Goal: Task Accomplishment & Management: Use online tool/utility

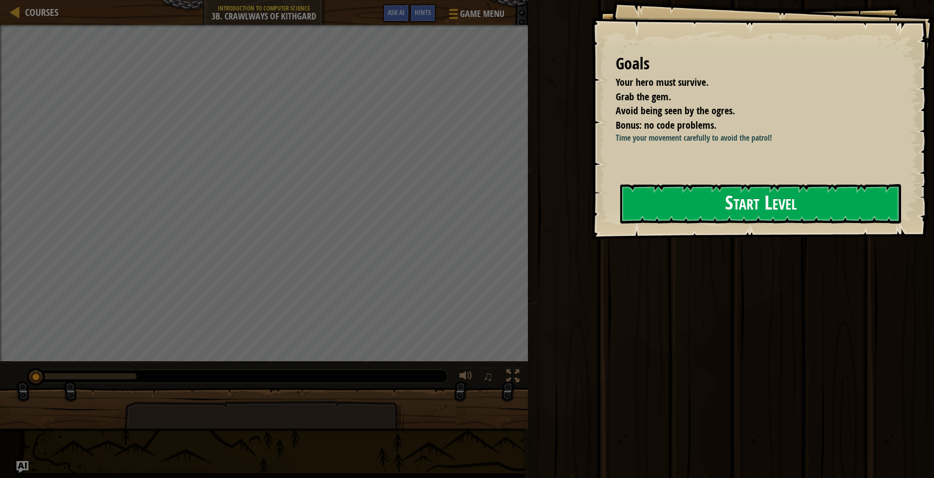
click at [702, 208] on button "Start Level" at bounding box center [760, 203] width 281 height 39
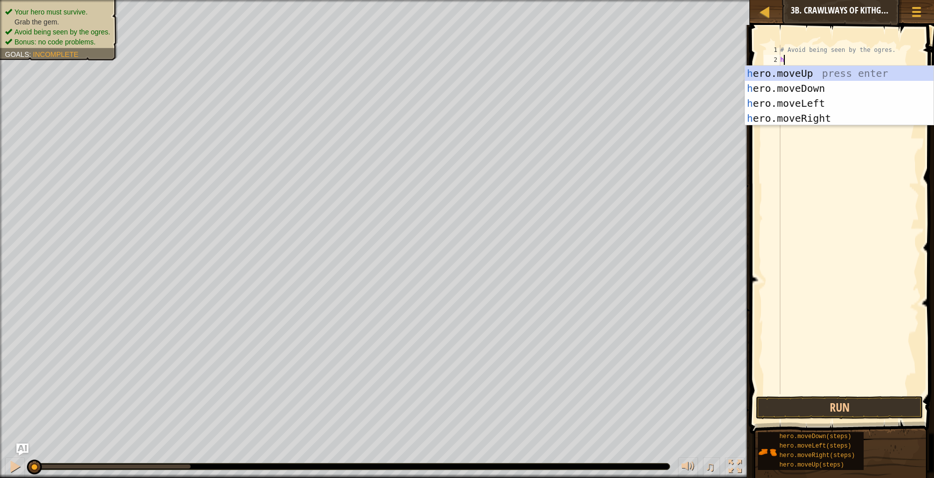
scroll to position [4, 0]
type textarea "hero"
click at [781, 120] on div "hero .moveUp press enter hero .moveDown press enter hero .moveLeft press enter …" at bounding box center [839, 111] width 189 height 90
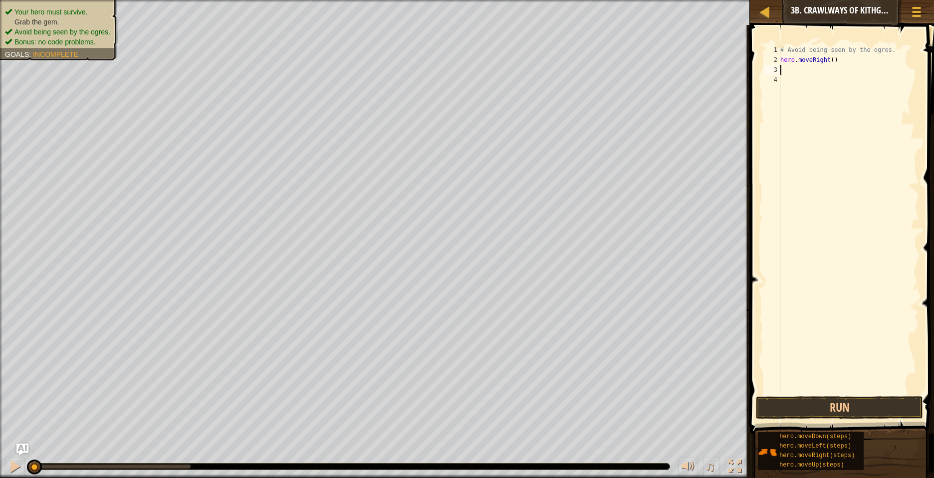
scroll to position [4, 0]
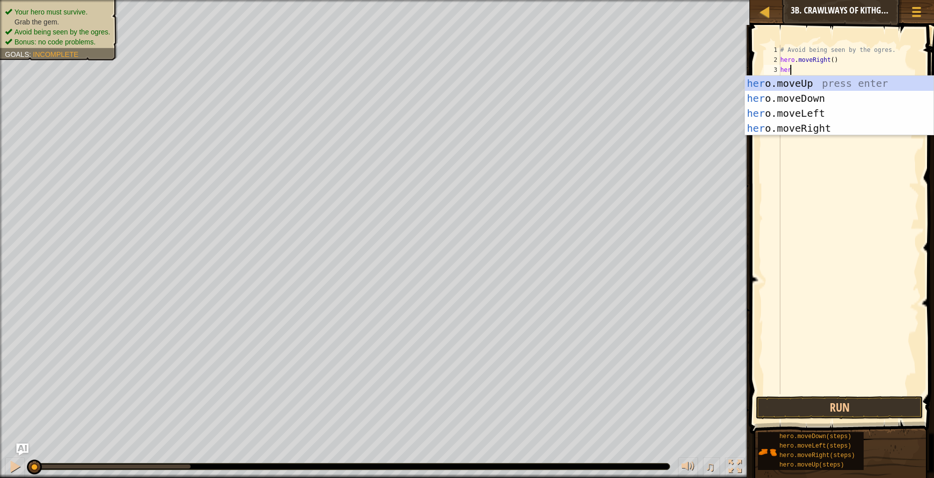
type textarea "hero"
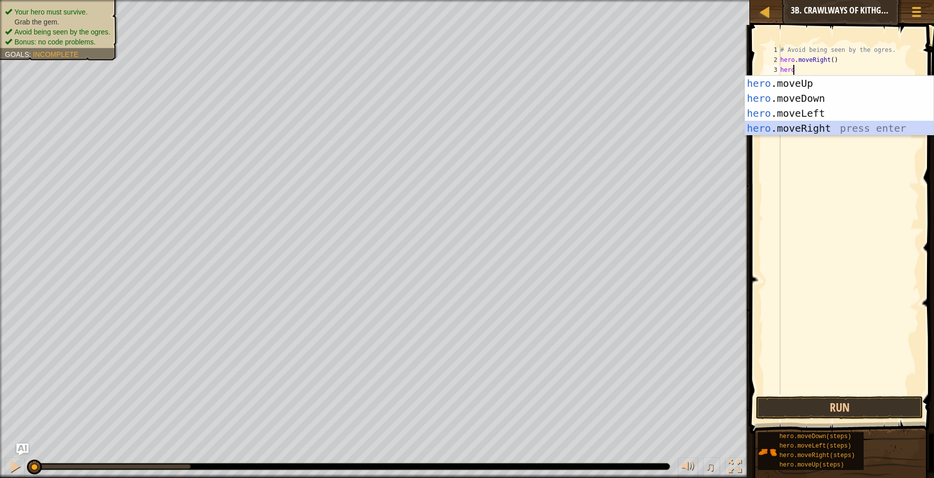
click at [782, 131] on div "hero .moveUp press enter hero .moveDown press enter hero .moveLeft press enter …" at bounding box center [839, 121] width 189 height 90
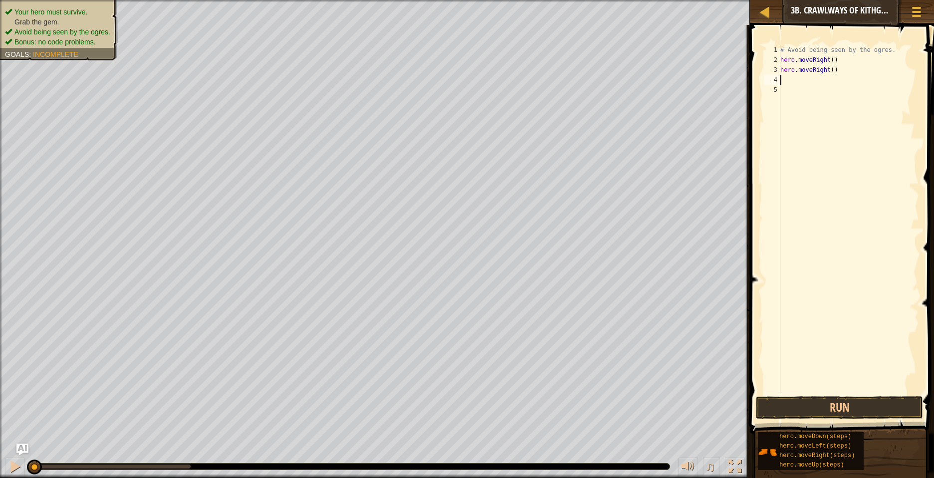
scroll to position [4, 0]
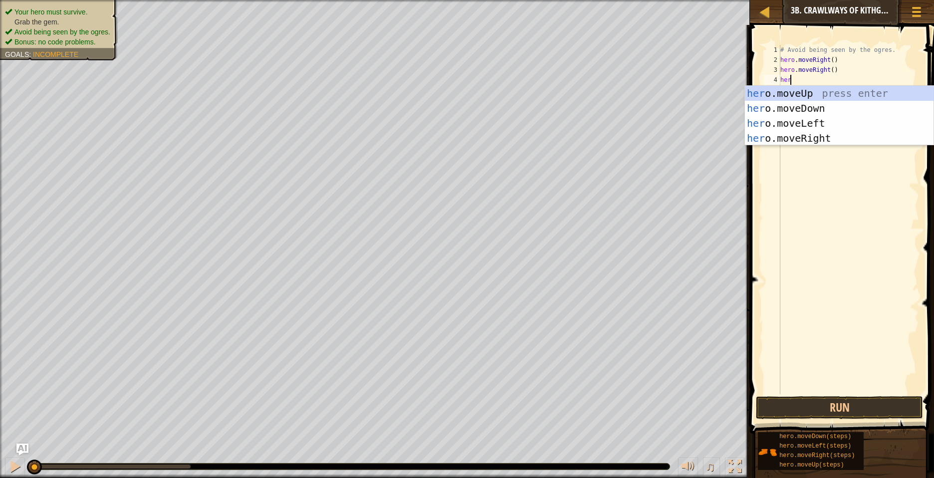
type textarea "hero"
click at [787, 124] on div "hero .moveUp press enter hero .moveDown press enter hero .moveLeft press enter …" at bounding box center [839, 131] width 189 height 90
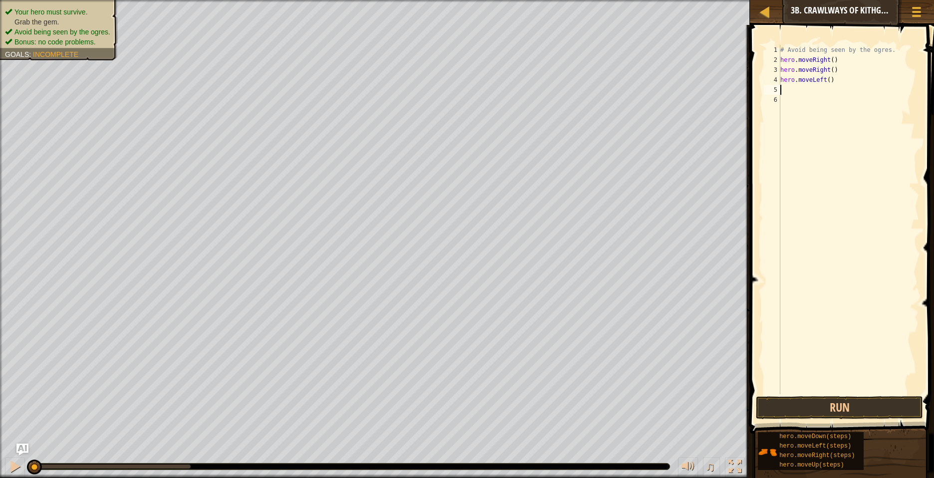
scroll to position [4, 0]
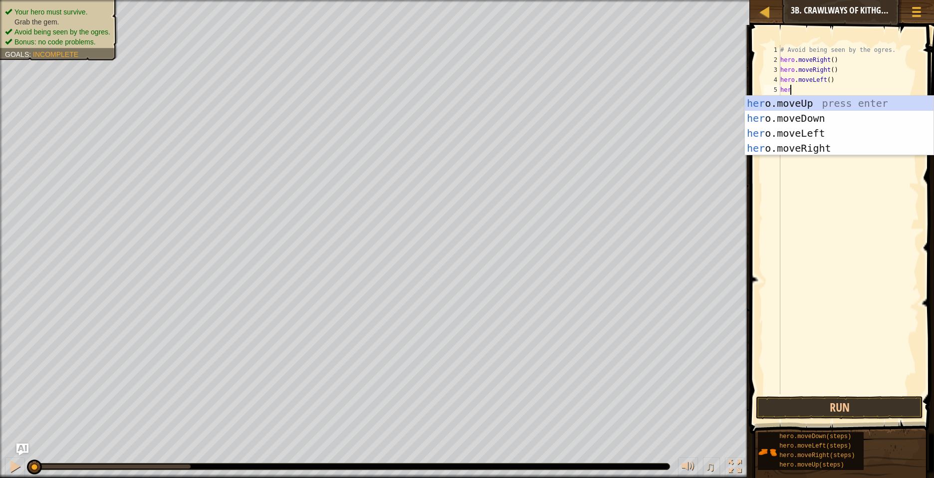
type textarea "hero"
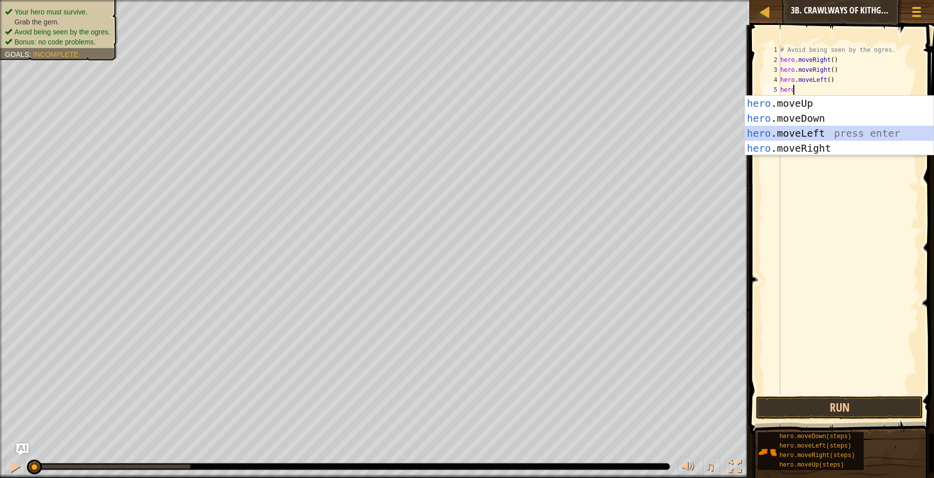
click at [763, 131] on div "hero .moveUp press enter hero .moveDown press enter hero .moveLeft press enter …" at bounding box center [839, 141] width 189 height 90
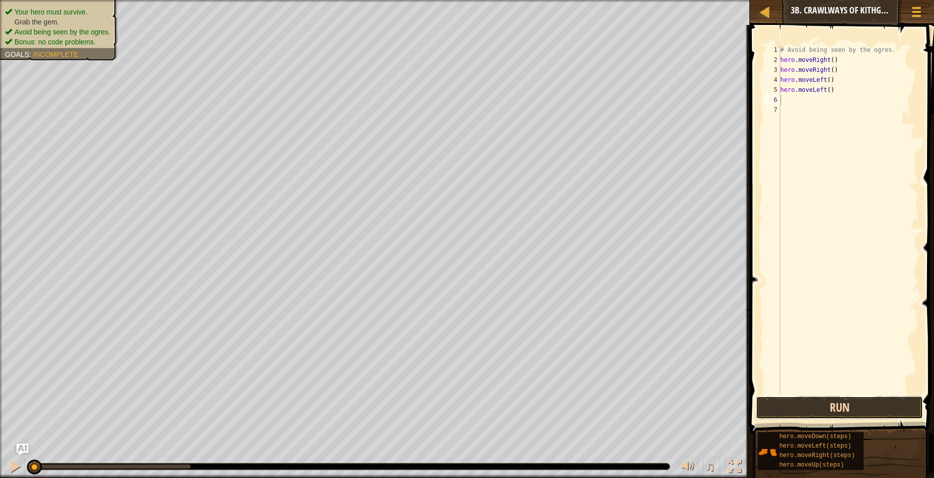
click at [847, 410] on button "Run" at bounding box center [839, 407] width 167 height 23
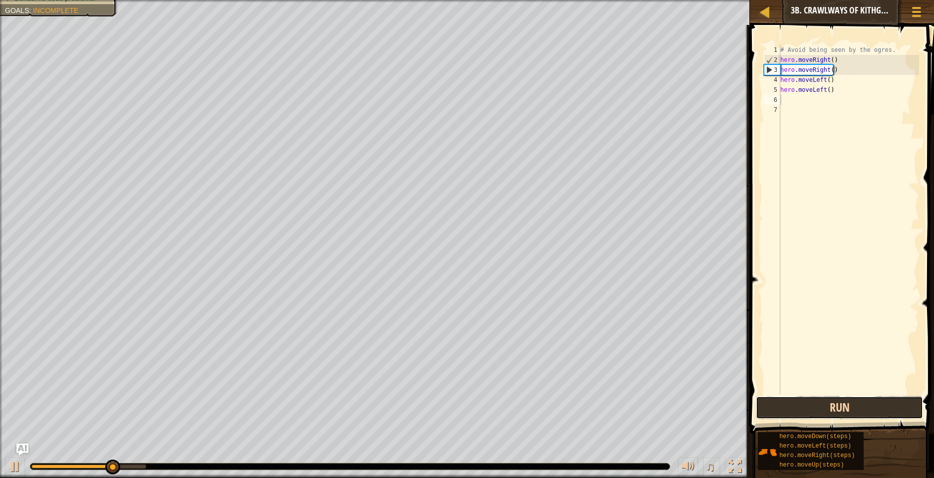
click at [878, 408] on button "Run" at bounding box center [839, 407] width 167 height 23
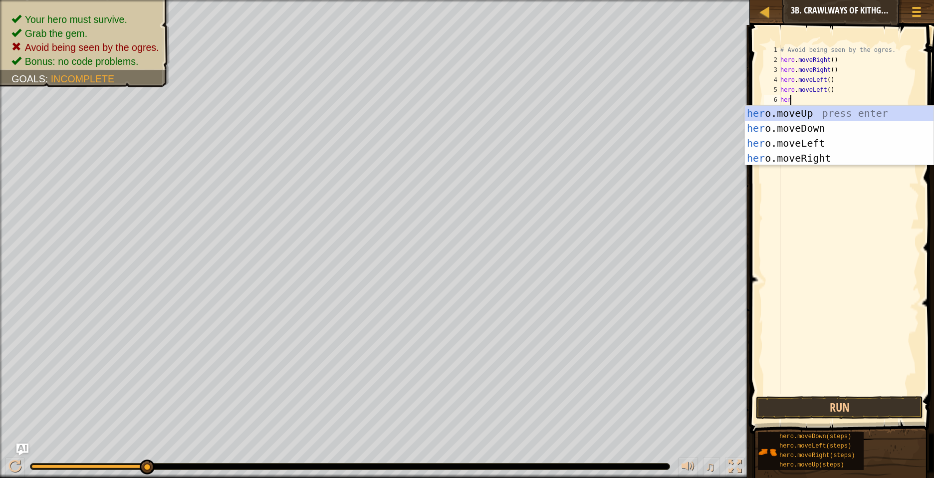
type textarea "hero"
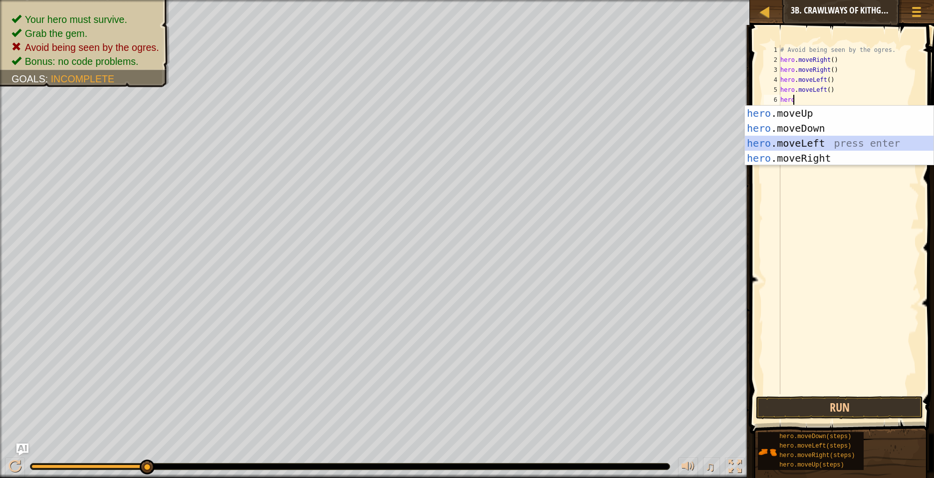
drag, startPoint x: 776, startPoint y: 142, endPoint x: 771, endPoint y: 137, distance: 6.7
click at [773, 137] on div "hero .moveUp press enter hero .moveDown press enter hero .moveLeft press enter …" at bounding box center [839, 151] width 189 height 90
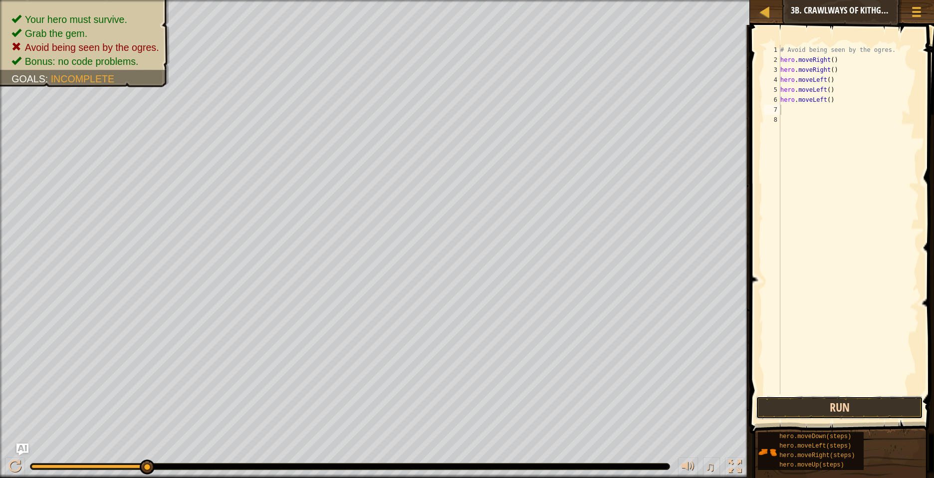
click at [786, 404] on button "Run" at bounding box center [839, 407] width 167 height 23
type textarea "h"
click at [779, 406] on button "Run" at bounding box center [839, 407] width 167 height 23
type textarea "h"
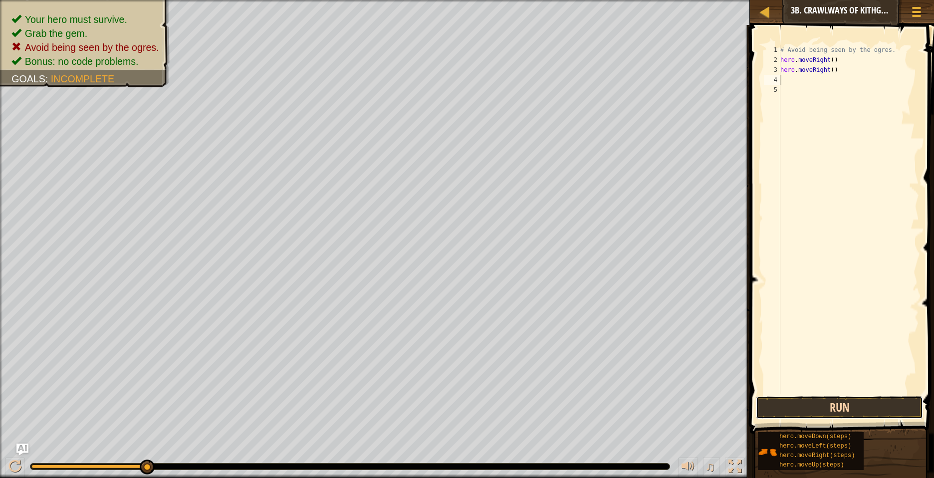
click at [822, 405] on button "Run" at bounding box center [839, 407] width 167 height 23
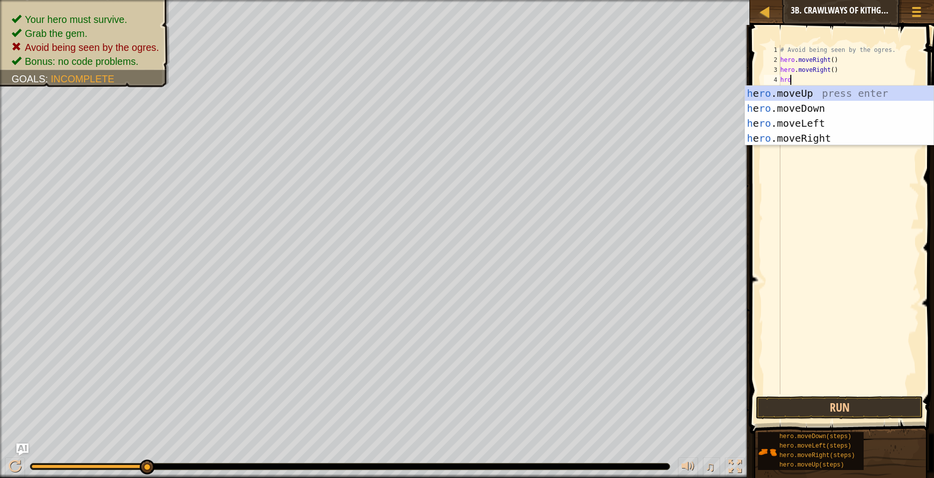
type textarea "hrom"
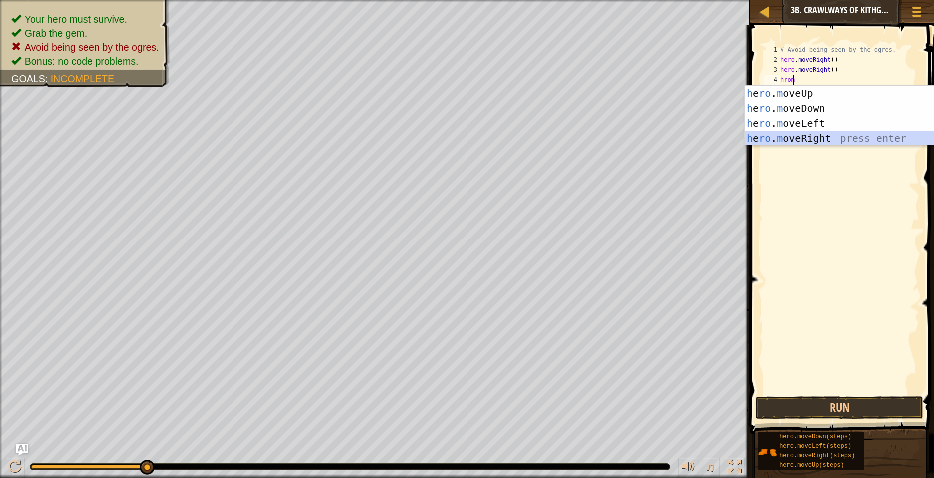
click at [798, 140] on div "h e ro . m oveUp press enter h e ro . m oveDown press enter h e ro . m oveLeft …" at bounding box center [839, 131] width 189 height 90
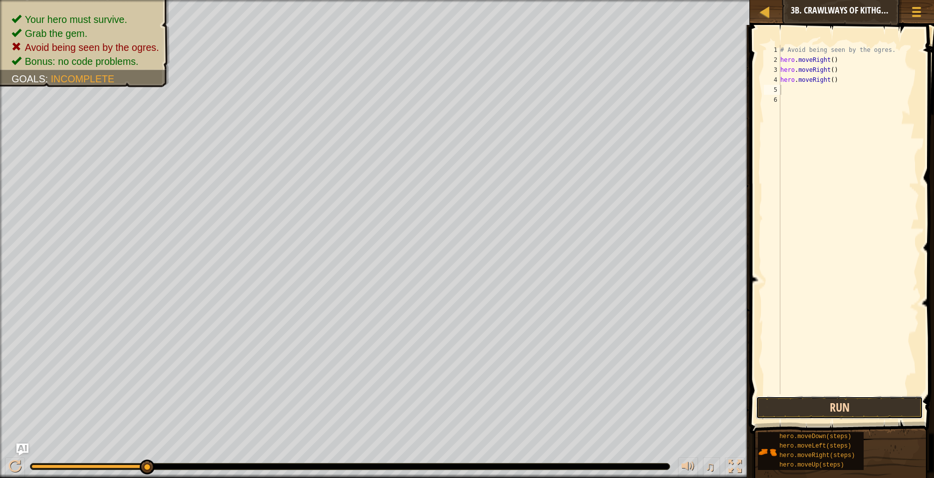
click at [805, 403] on button "Run" at bounding box center [839, 407] width 167 height 23
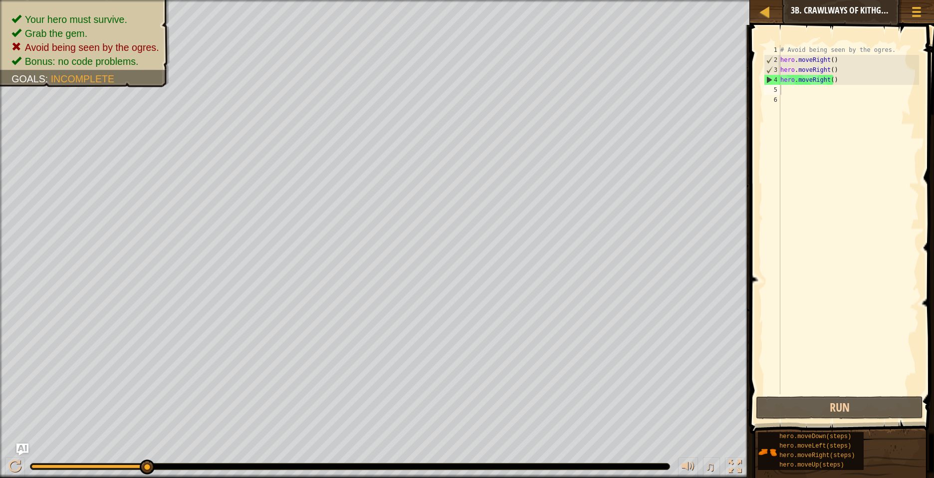
click at [876, 19] on div "Hints" at bounding box center [886, 11] width 26 height 18
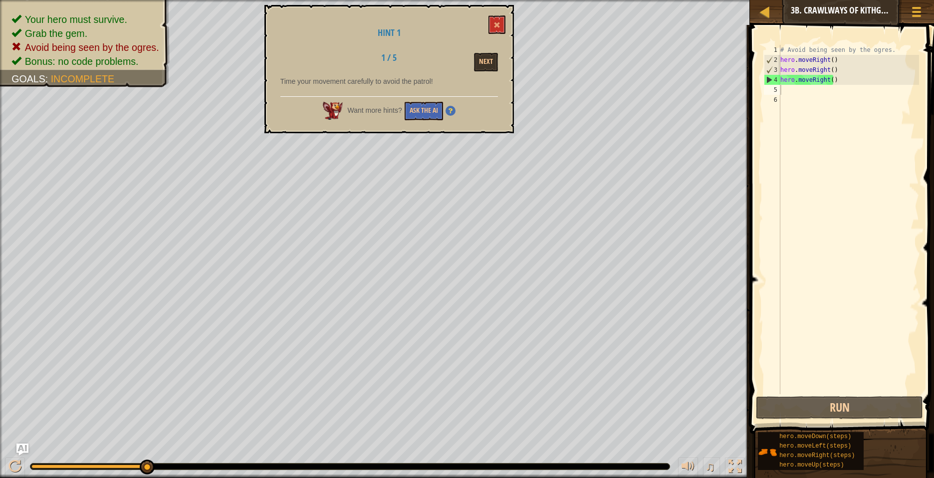
click at [389, 28] on span "Hint 1" at bounding box center [389, 32] width 23 height 12
click at [480, 59] on button "Next" at bounding box center [486, 62] width 24 height 18
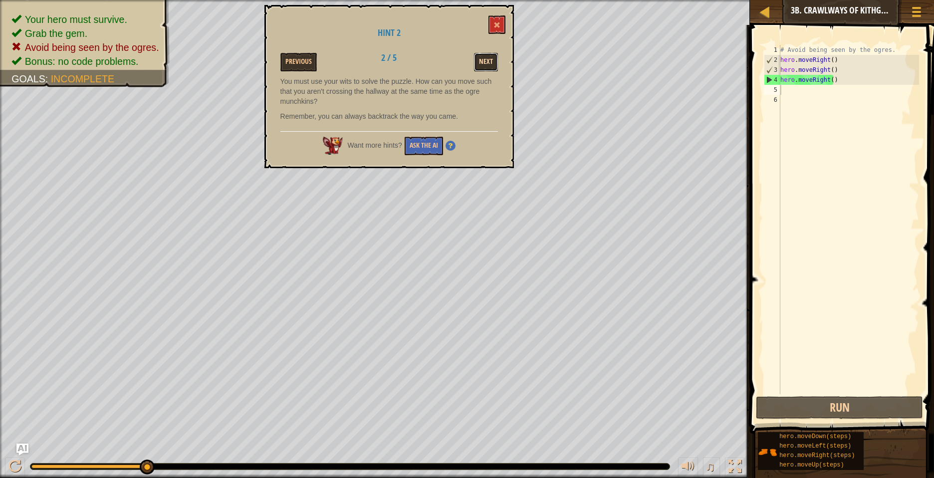
click at [488, 61] on button "Next" at bounding box center [486, 62] width 24 height 18
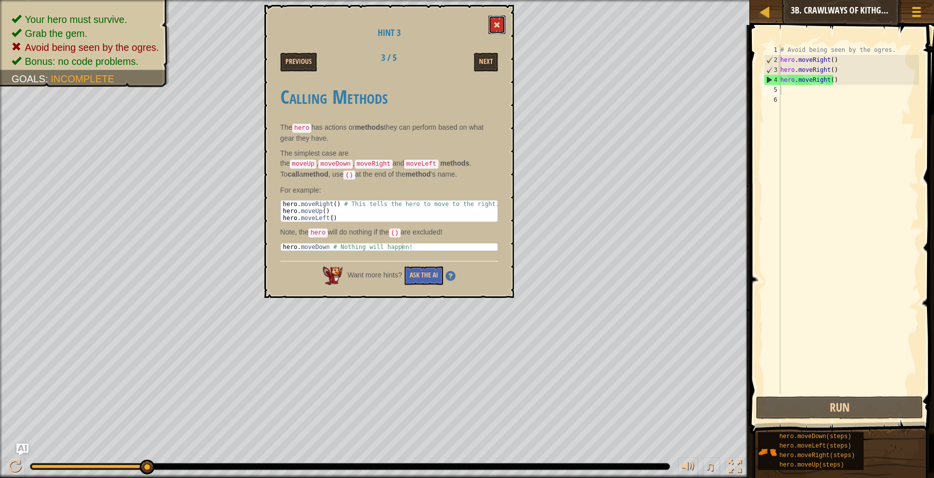
click at [499, 26] on span at bounding box center [496, 24] width 7 height 7
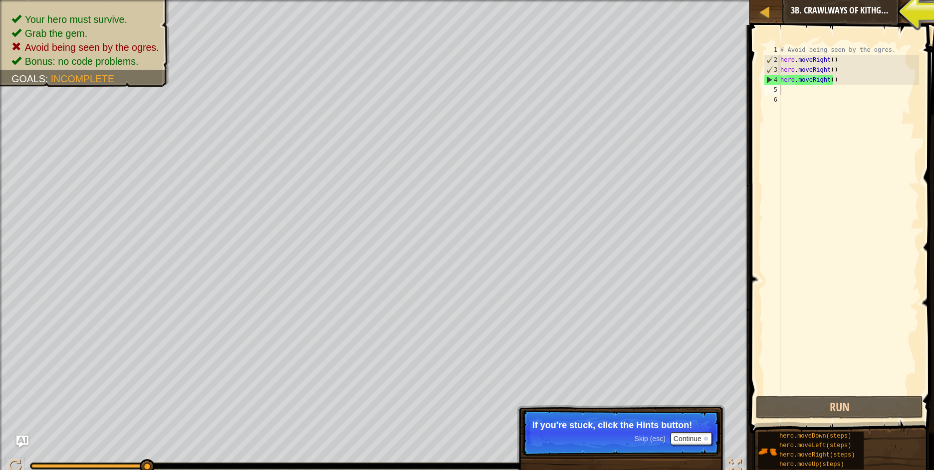
click at [834, 13] on div "Courses Introduction to Computer Science 3b. Crawlways of Kithgard Game Menu Do…" at bounding box center [842, 12] width 184 height 25
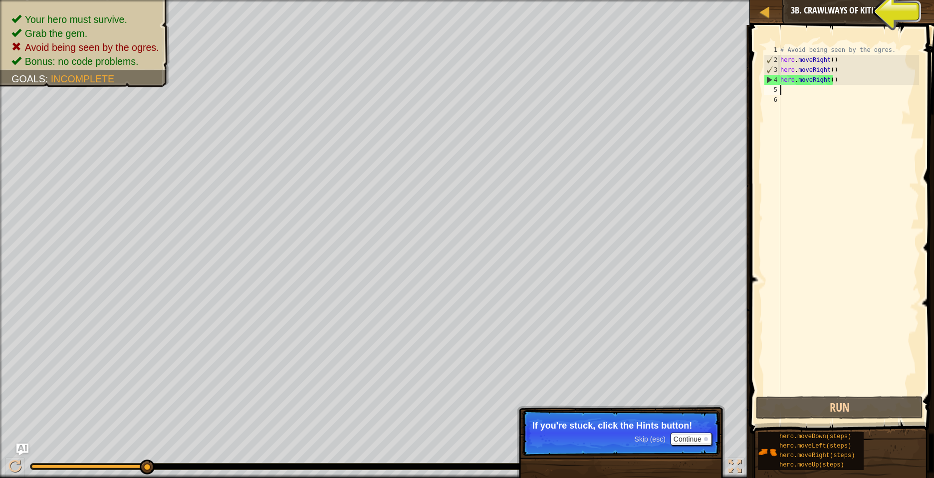
click at [866, 10] on span "Ask AI" at bounding box center [859, 9] width 17 height 9
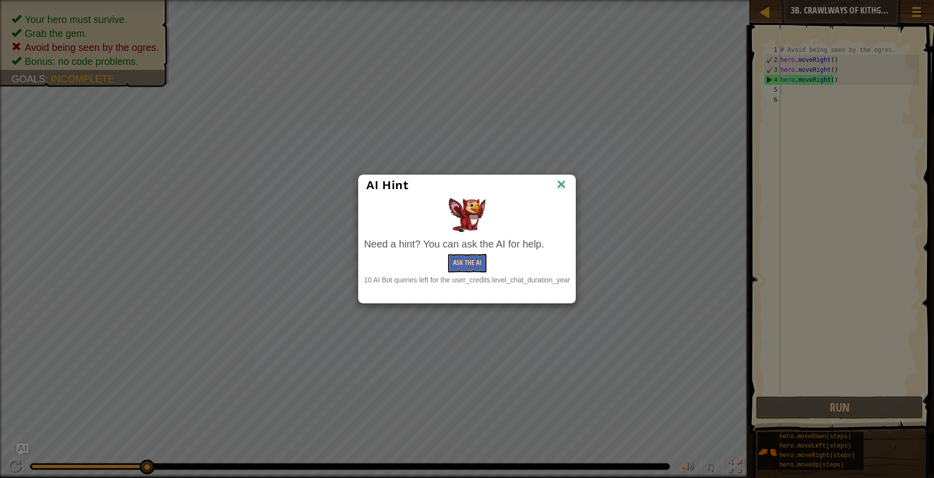
click at [562, 180] on img at bounding box center [561, 185] width 13 height 15
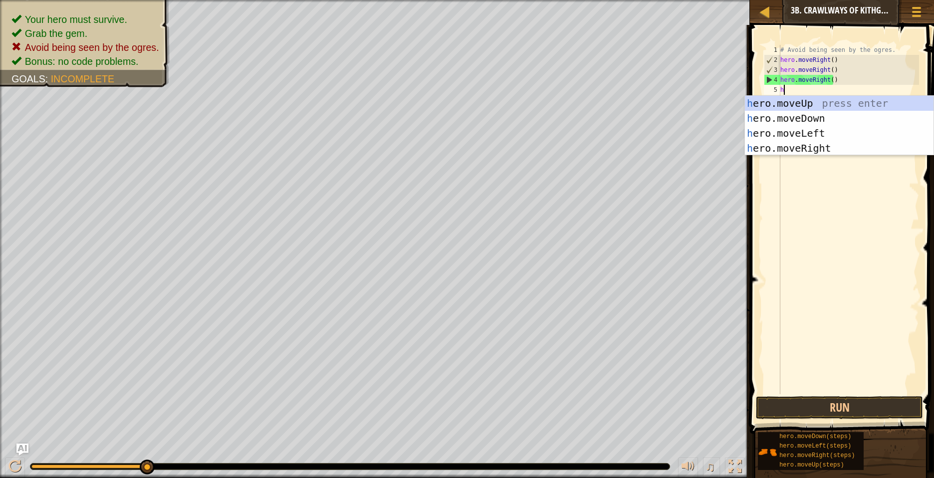
type textarea "he"
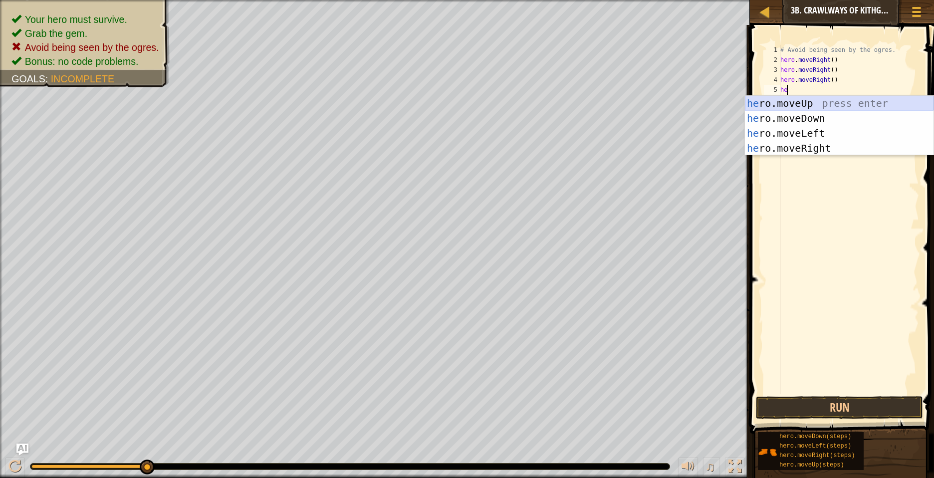
click at [894, 101] on div "he ro.moveUp press enter he ro.moveDown press enter he ro.moveLeft press enter …" at bounding box center [839, 141] width 189 height 90
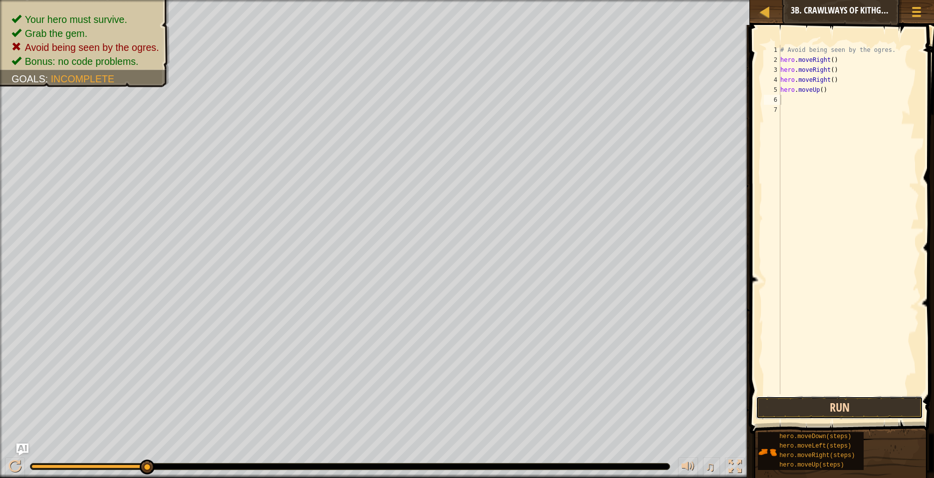
click at [790, 405] on button "Run" at bounding box center [839, 407] width 167 height 23
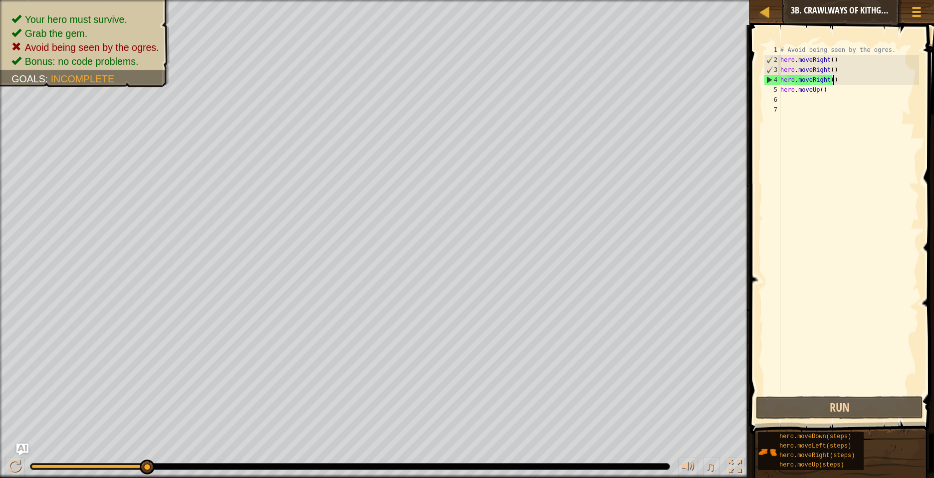
click at [833, 80] on div "# Avoid being seen by the ogres. hero . moveRight ( ) hero . moveRight ( ) hero…" at bounding box center [848, 229] width 141 height 369
click at [823, 89] on div "# Avoid being seen by the ogres. hero . moveRight ( ) hero . moveRight ( ) hero…" at bounding box center [848, 229] width 141 height 369
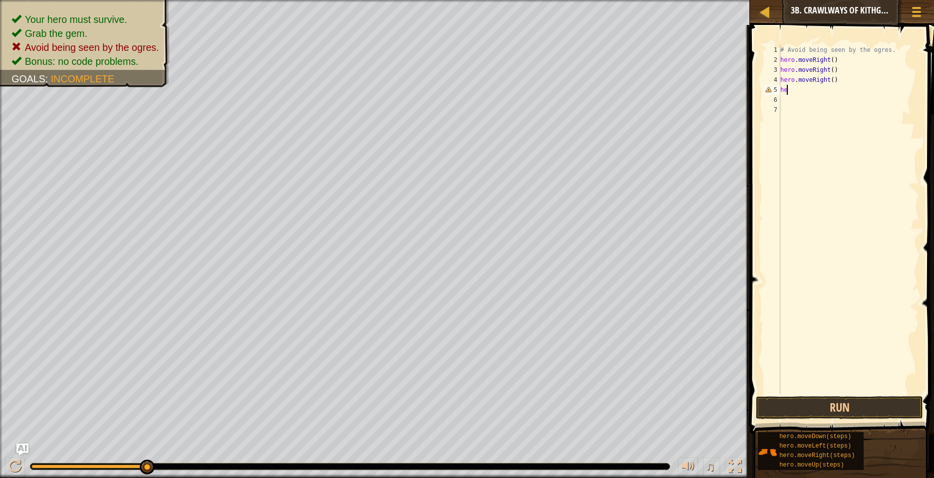
type textarea "h"
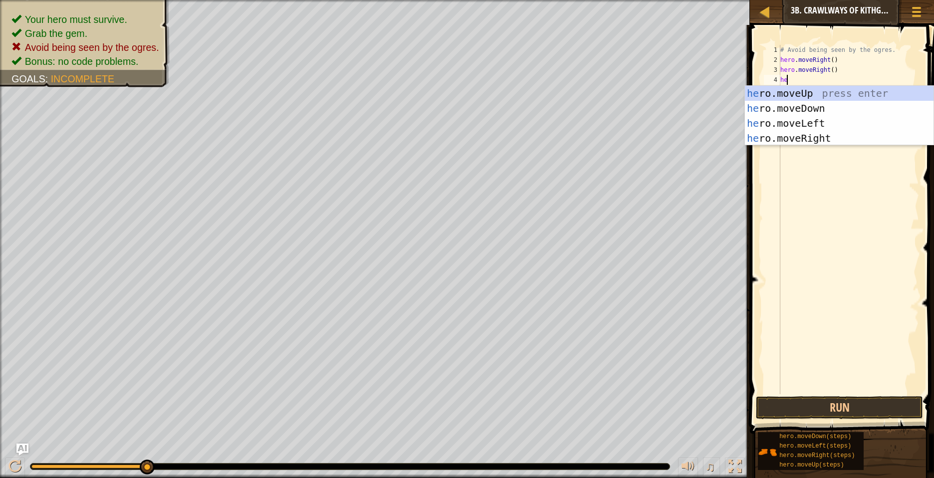
type textarea "her"
click at [827, 92] on div "her o.moveUp press enter her o.moveDown press enter her o.moveLeft press enter …" at bounding box center [839, 131] width 189 height 90
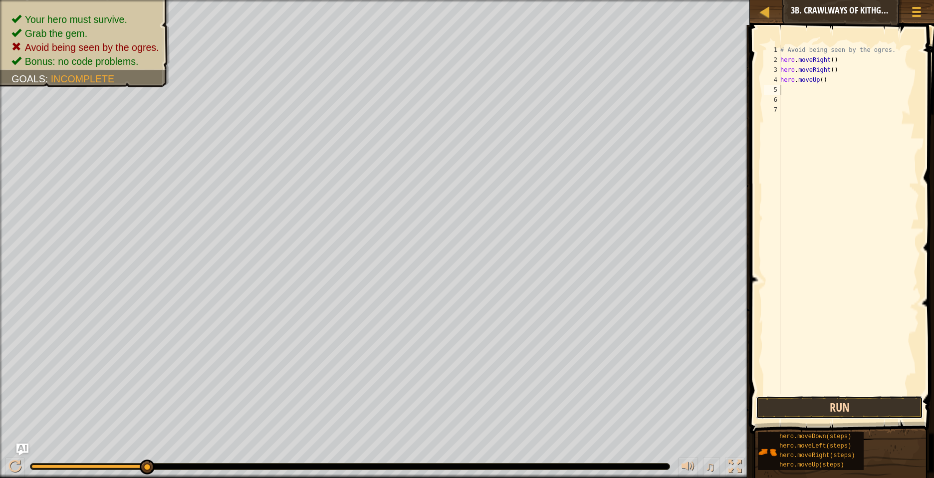
click at [868, 409] on button "Run" at bounding box center [839, 407] width 167 height 23
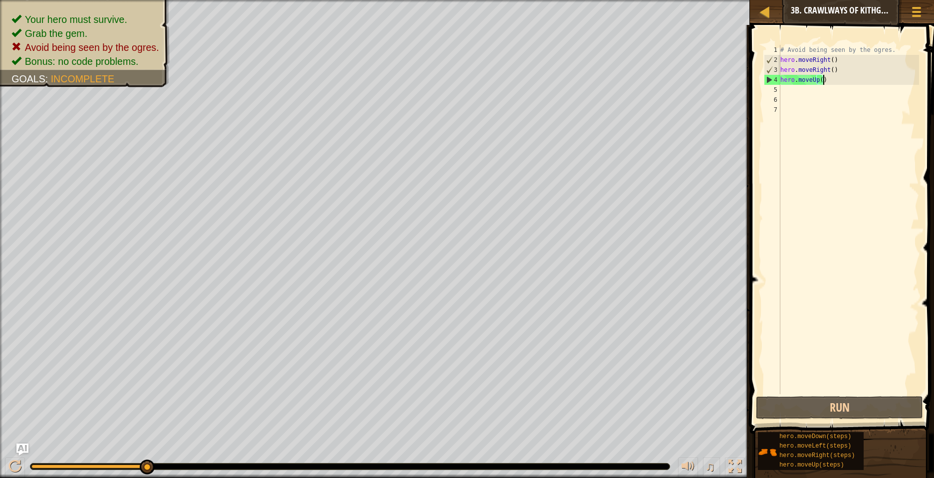
click at [824, 78] on div "# Avoid being seen by the ogres. hero . moveRight ( ) hero . moveRight ( ) hero…" at bounding box center [848, 229] width 141 height 369
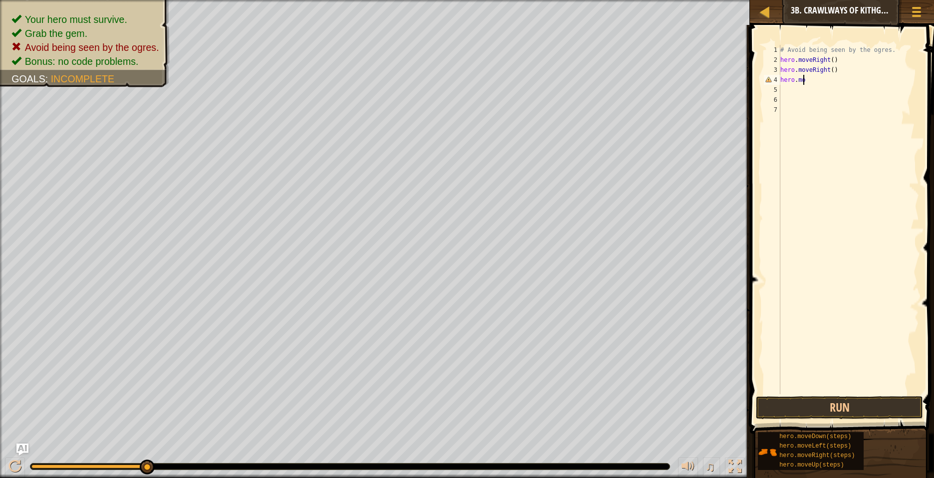
scroll to position [4, 1]
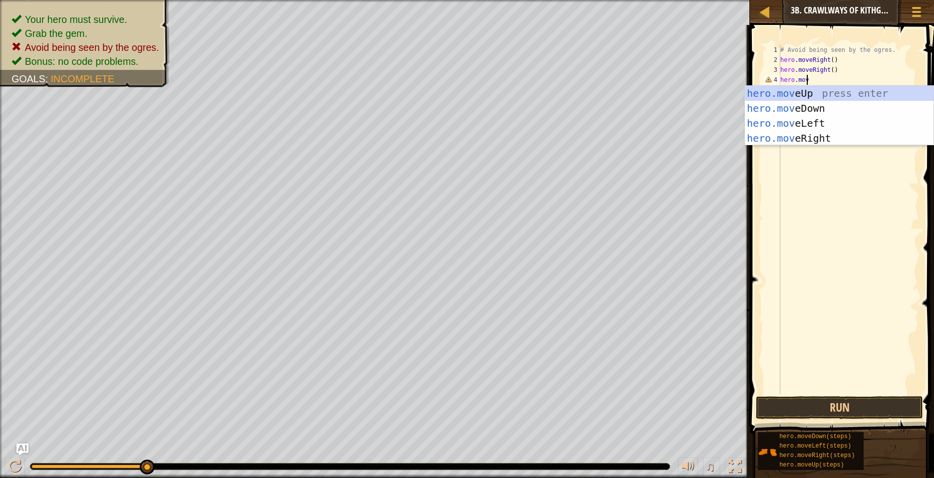
type textarea "hero.move"
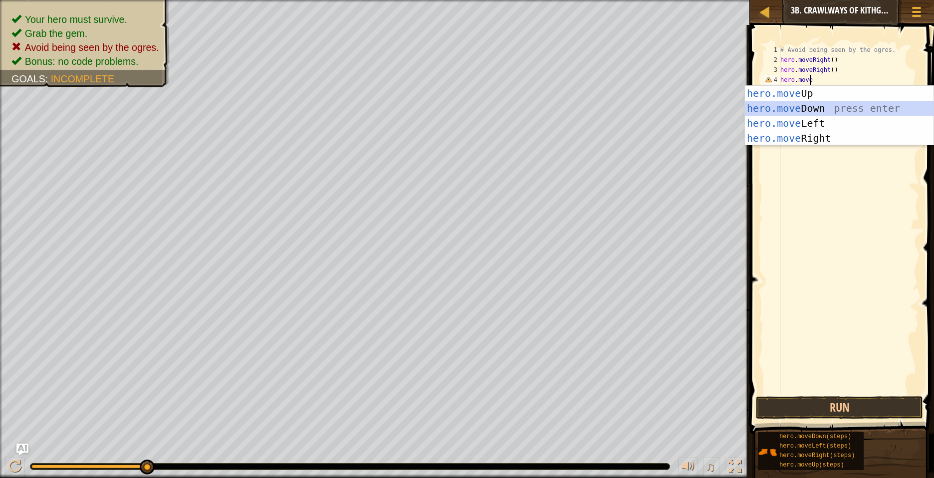
click at [820, 107] on div "hero.move Up press enter hero.move Down press enter hero.move Left press enter …" at bounding box center [839, 131] width 189 height 90
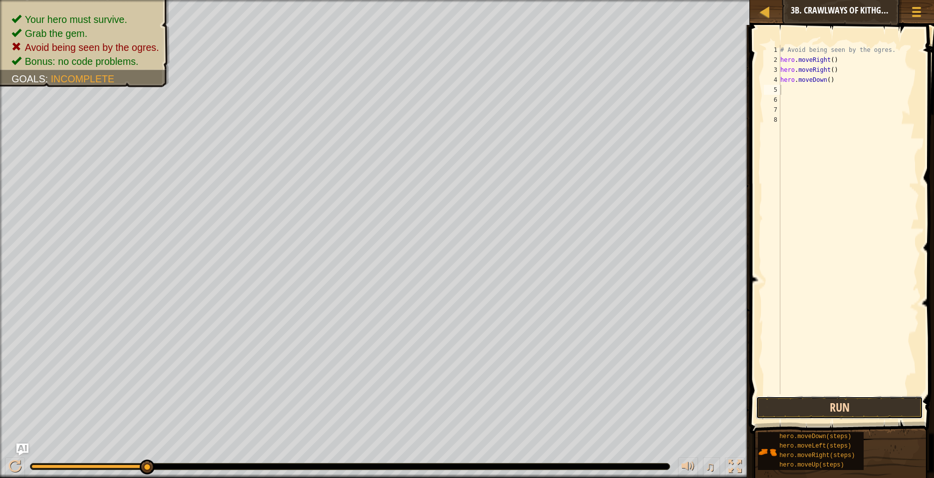
click at [889, 401] on button "Run" at bounding box center [839, 407] width 167 height 23
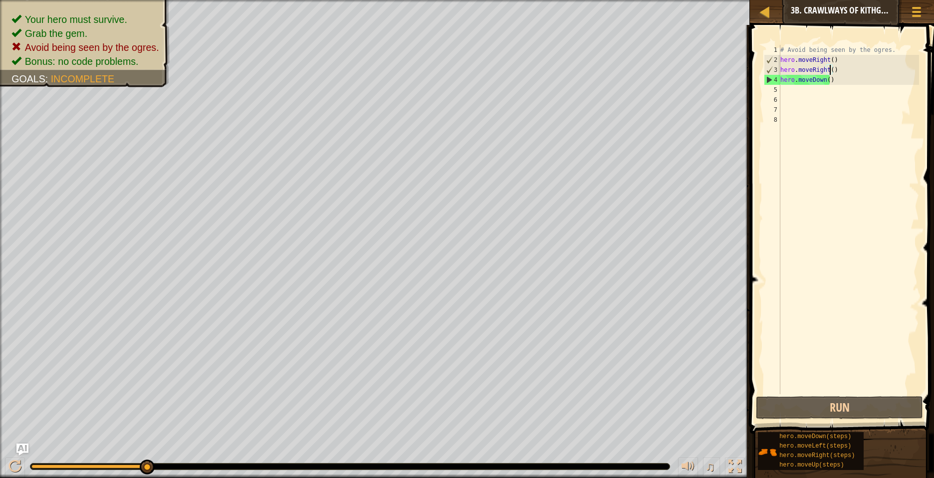
click at [829, 72] on div "# Avoid being seen by the ogres. hero . moveRight ( ) hero . moveRight ( ) hero…" at bounding box center [848, 229] width 141 height 369
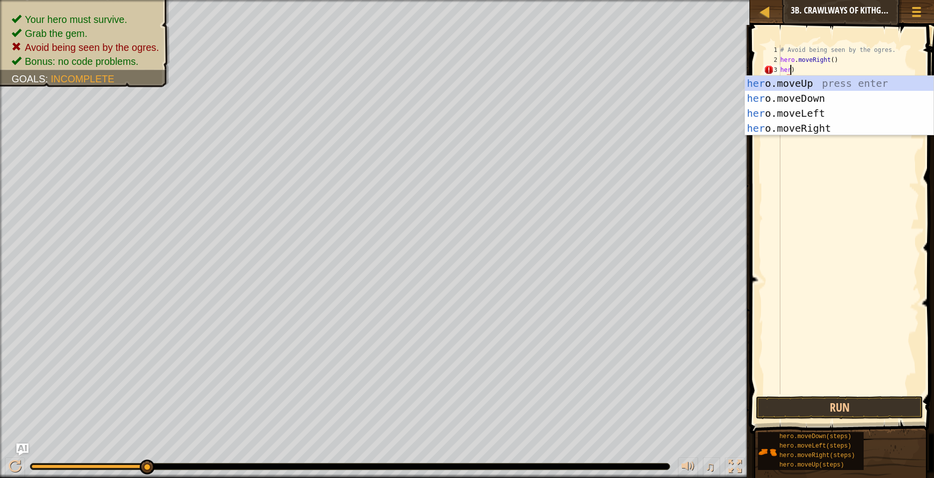
scroll to position [4, 0]
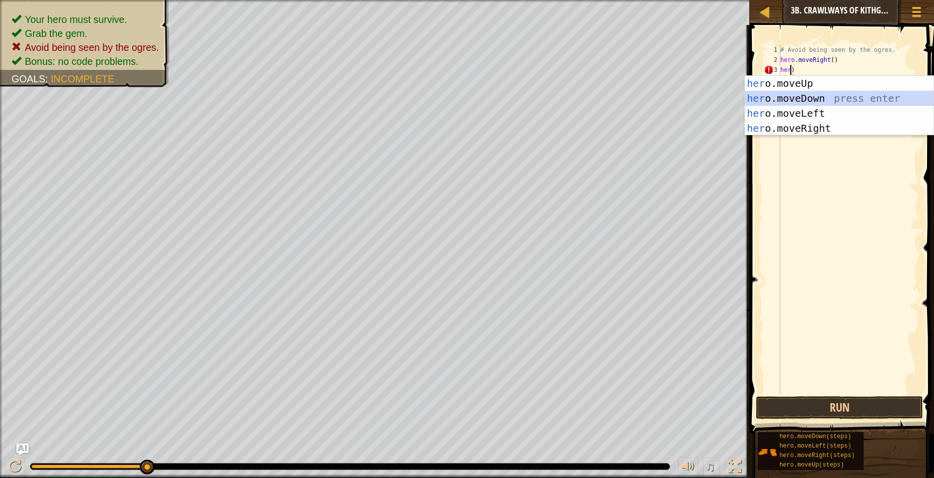
click at [814, 98] on div "her o.moveUp press enter her o.moveDown press enter her o.moveLeft press enter …" at bounding box center [839, 121] width 189 height 90
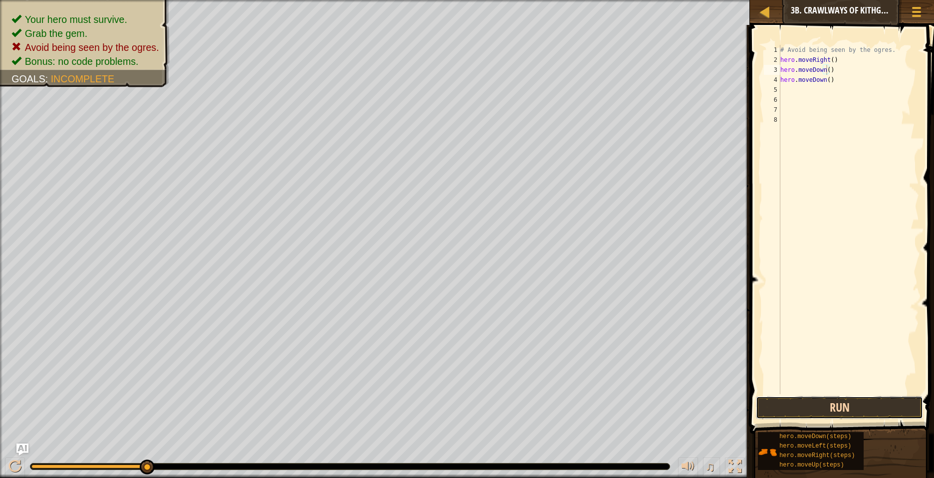
click at [855, 407] on button "Run" at bounding box center [839, 407] width 167 height 23
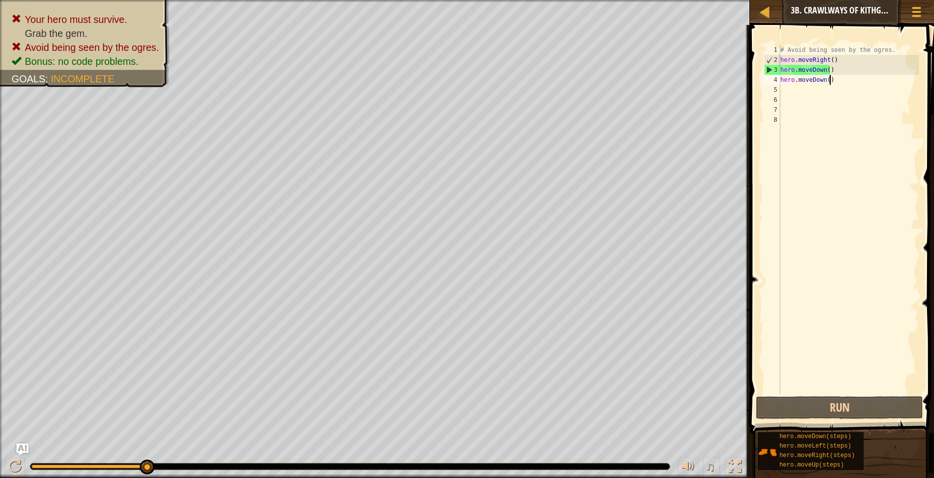
click at [835, 81] on div "# Avoid being seen by the ogres. hero . moveRight ( ) hero . moveDown ( ) hero …" at bounding box center [848, 229] width 141 height 369
type textarea "h"
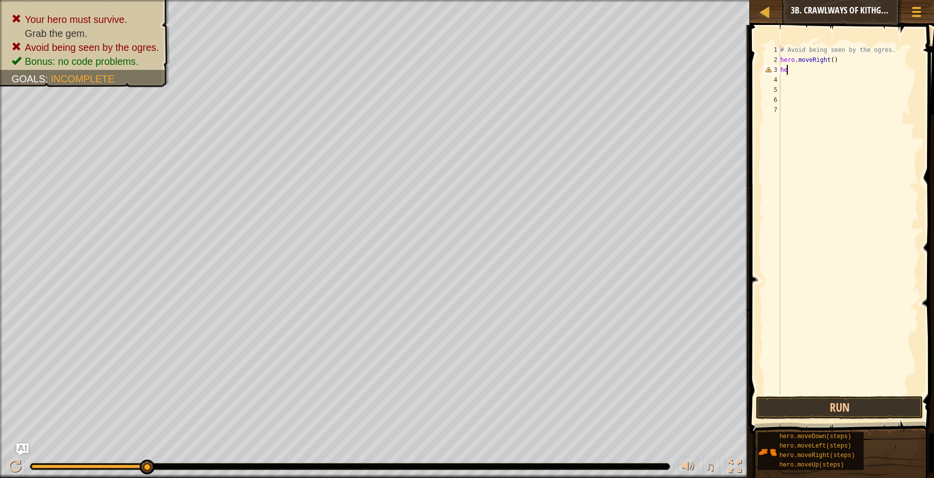
type textarea "h"
click at [856, 406] on button "Run" at bounding box center [839, 407] width 167 height 23
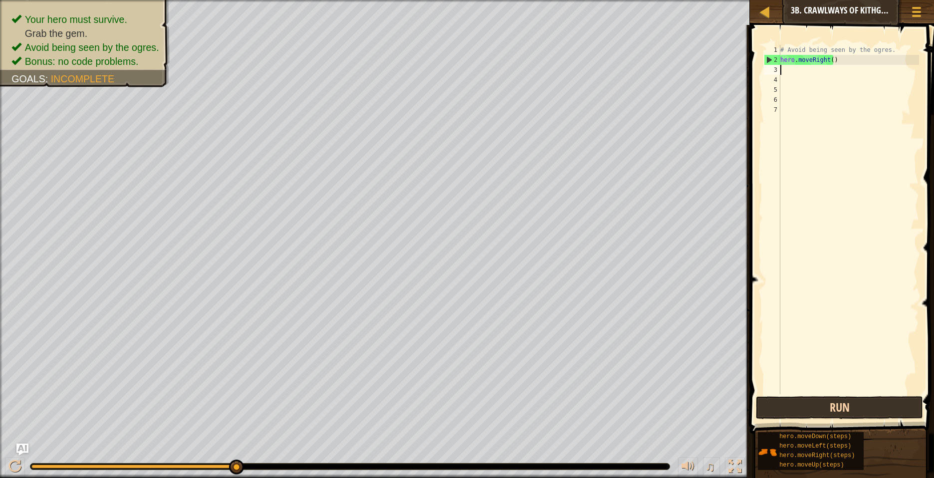
type textarea "h"
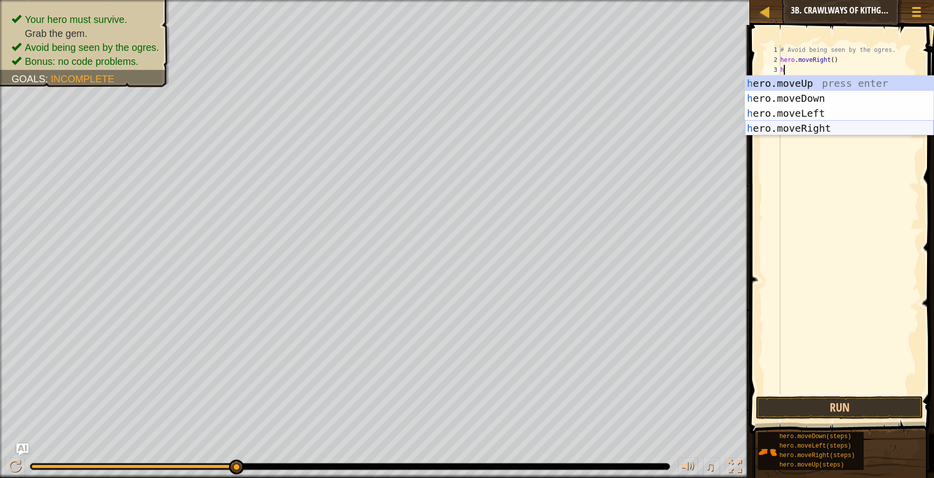
click at [795, 128] on div "h ero.moveUp press enter h ero.moveDown press enter h ero.moveLeft press enter …" at bounding box center [839, 121] width 189 height 90
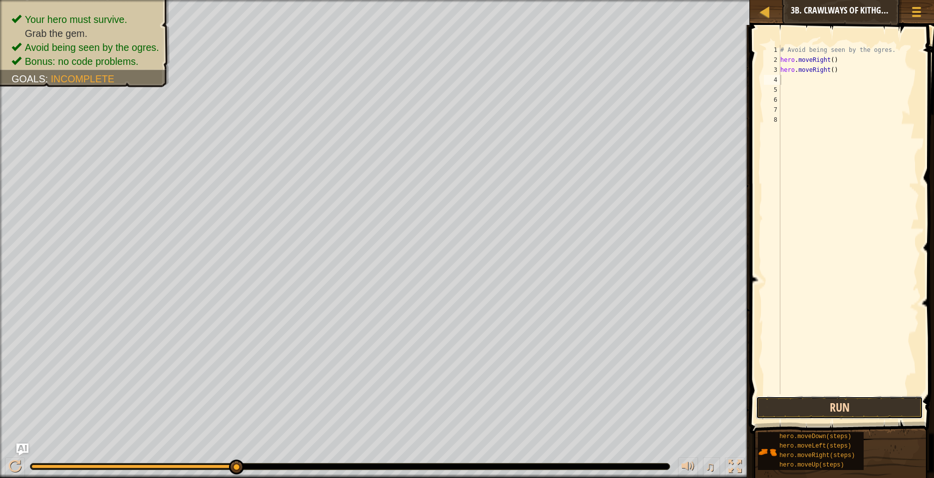
click at [789, 404] on button "Run" at bounding box center [839, 407] width 167 height 23
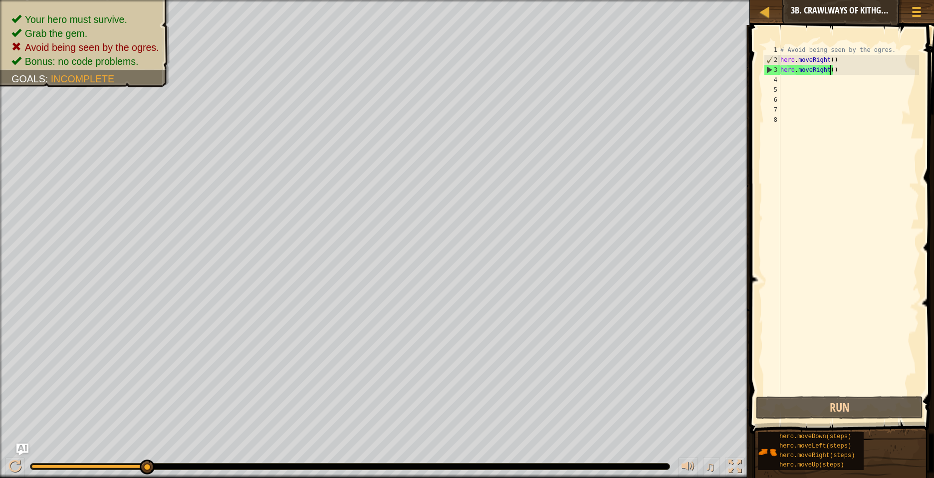
click at [830, 70] on div "# Avoid being seen by the ogres. hero . moveRight ( ) hero . moveRight ( )" at bounding box center [848, 229] width 141 height 369
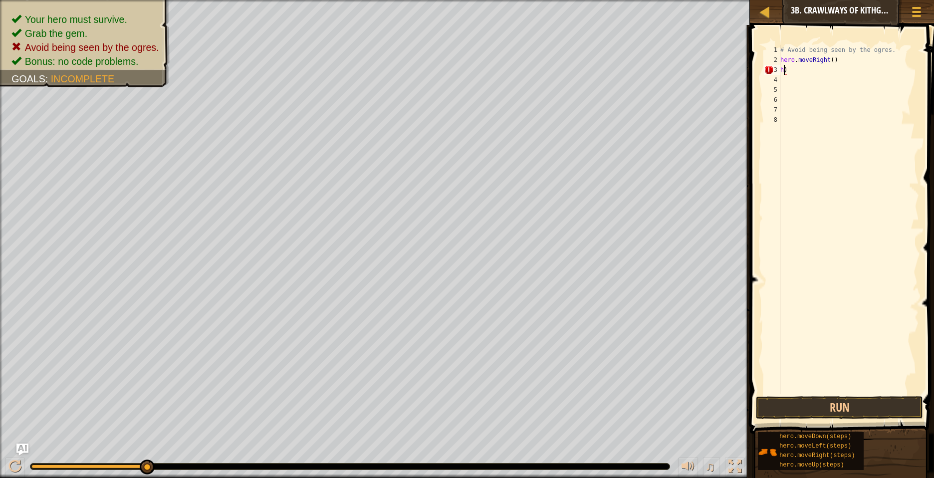
type textarea ")"
click at [870, 408] on button "Run" at bounding box center [839, 407] width 167 height 23
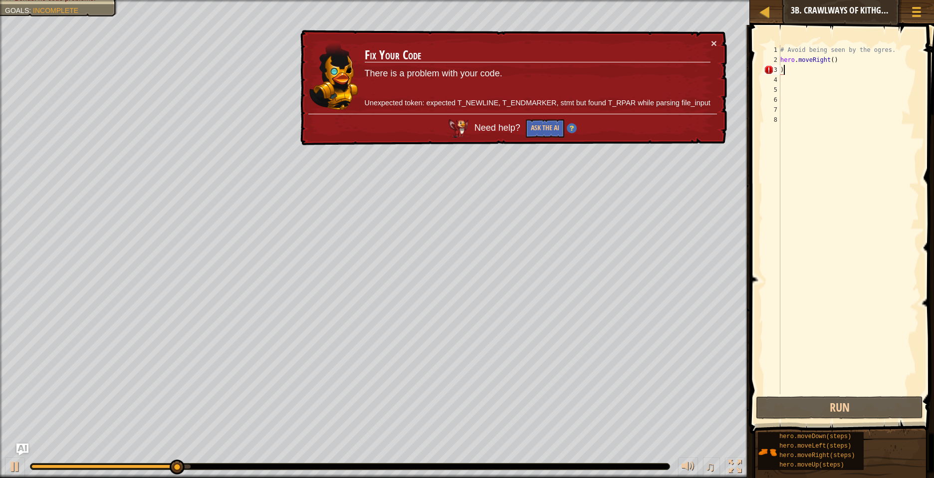
click at [786, 66] on div "# Avoid being seen by the ogres. hero . moveRight ( ) )" at bounding box center [848, 229] width 141 height 369
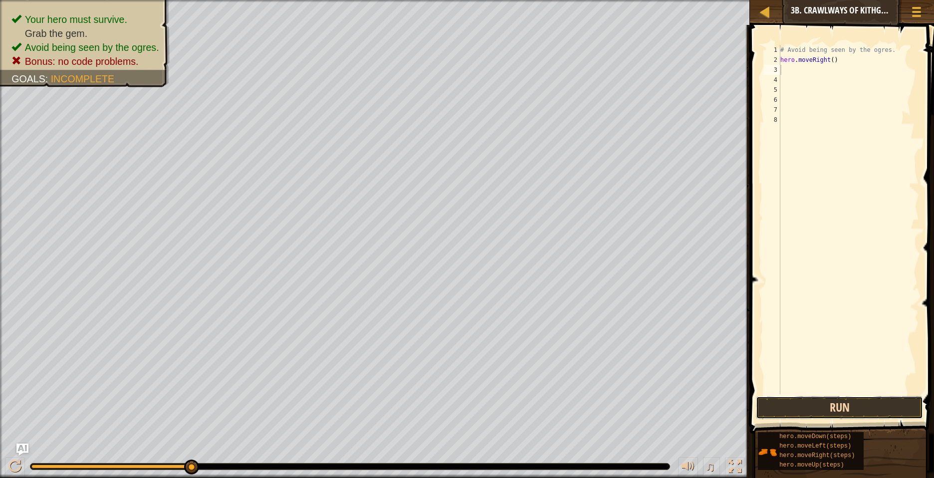
click at [860, 406] on button "Run" at bounding box center [839, 407] width 167 height 23
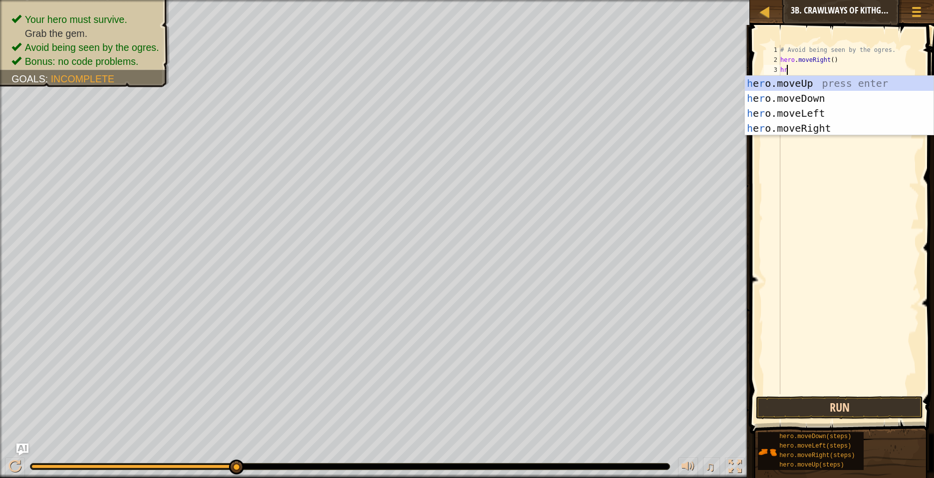
type textarea "h"
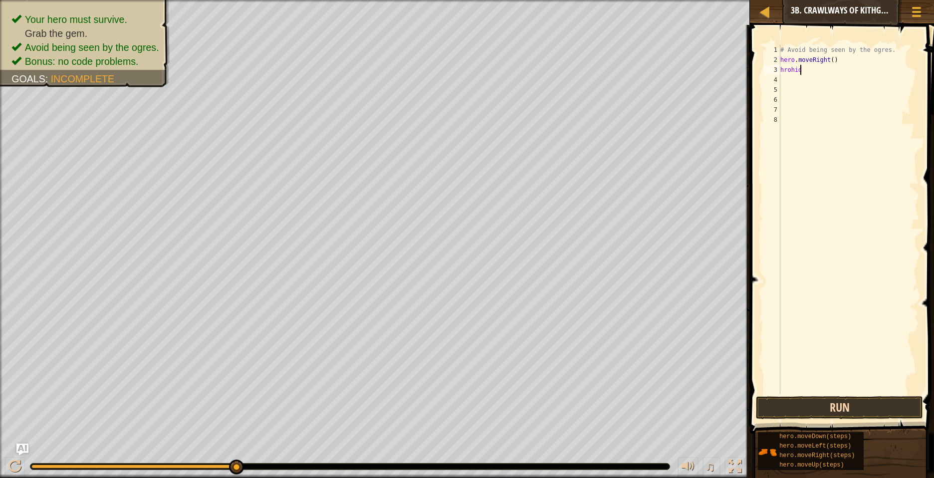
scroll to position [4, 1]
click at [873, 399] on button "Run" at bounding box center [839, 407] width 167 height 23
type textarea "h"
click at [778, 400] on button "Run" at bounding box center [839, 407] width 167 height 23
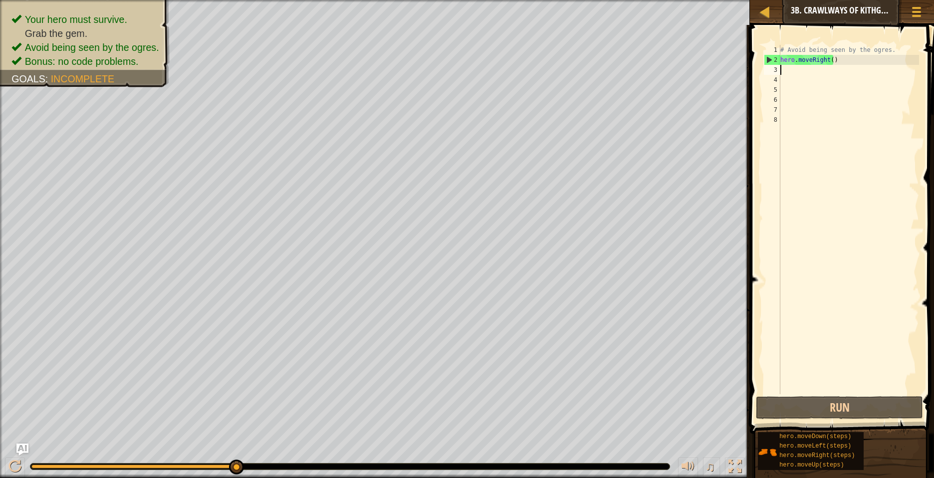
type textarea "h"
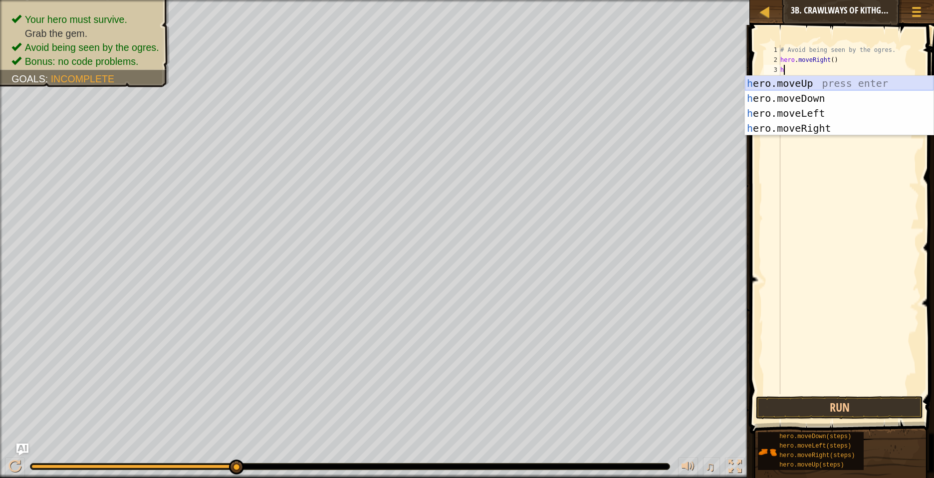
click at [823, 80] on div "h ero.moveUp press enter h ero.moveDown press enter h ero.moveLeft press enter …" at bounding box center [839, 121] width 189 height 90
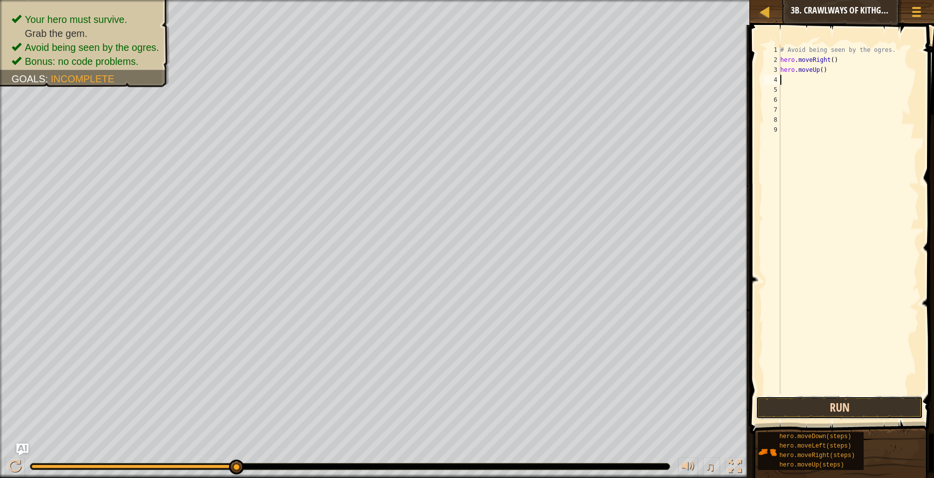
click at [798, 401] on button "Run" at bounding box center [839, 407] width 167 height 23
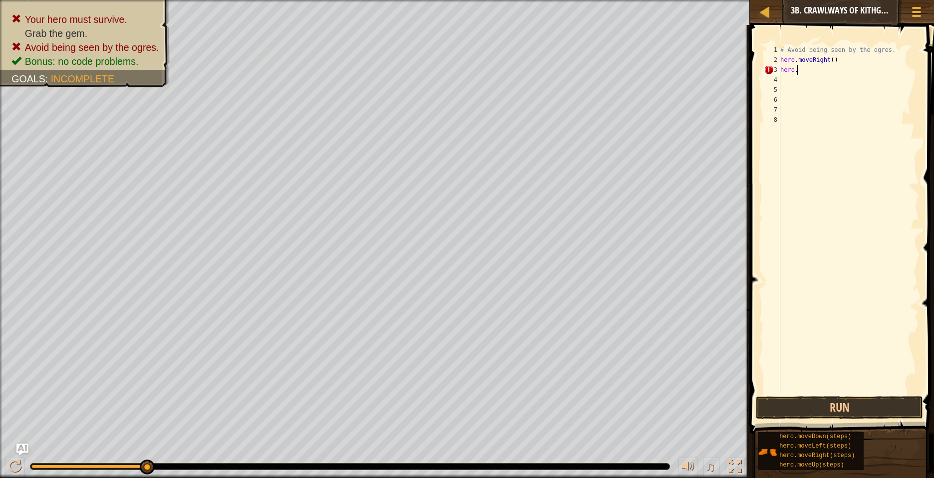
type textarea "hero.m"
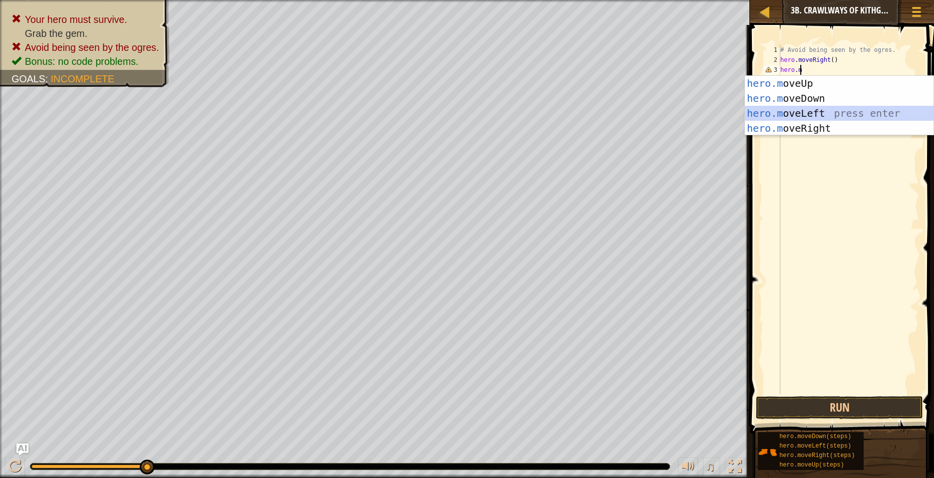
click at [829, 115] on div "hero.m oveUp press enter hero.m oveDown press enter hero.m oveLeft press enter …" at bounding box center [839, 121] width 189 height 90
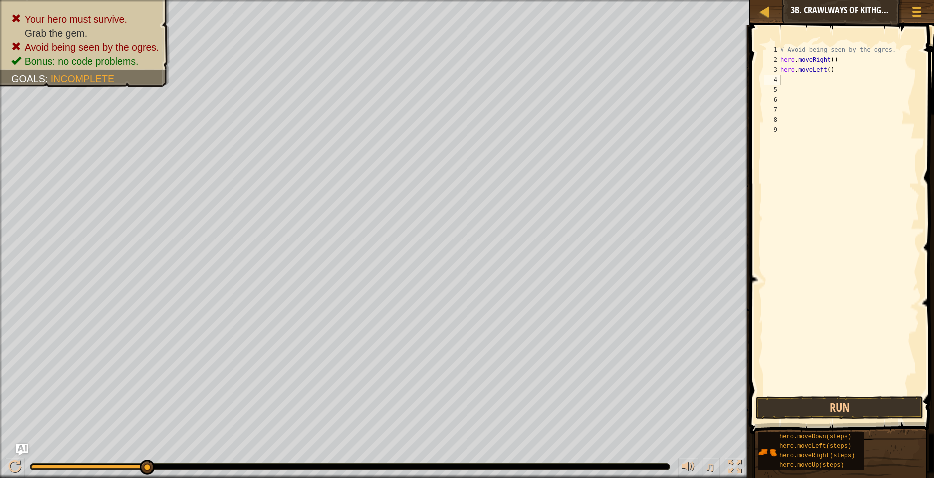
drag, startPoint x: 788, startPoint y: 380, endPoint x: 797, endPoint y: 396, distance: 18.6
click at [797, 396] on span at bounding box center [843, 215] width 192 height 438
click at [800, 407] on button "Run" at bounding box center [839, 407] width 167 height 23
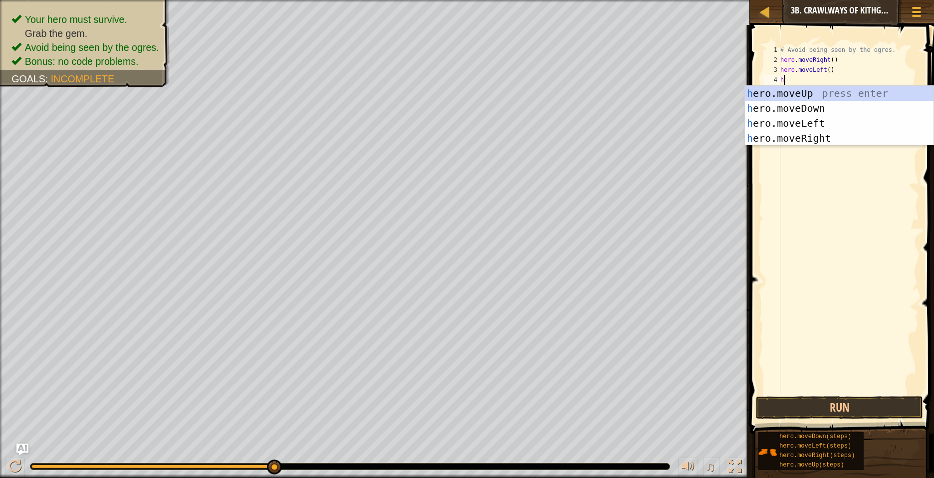
type textarea "he"
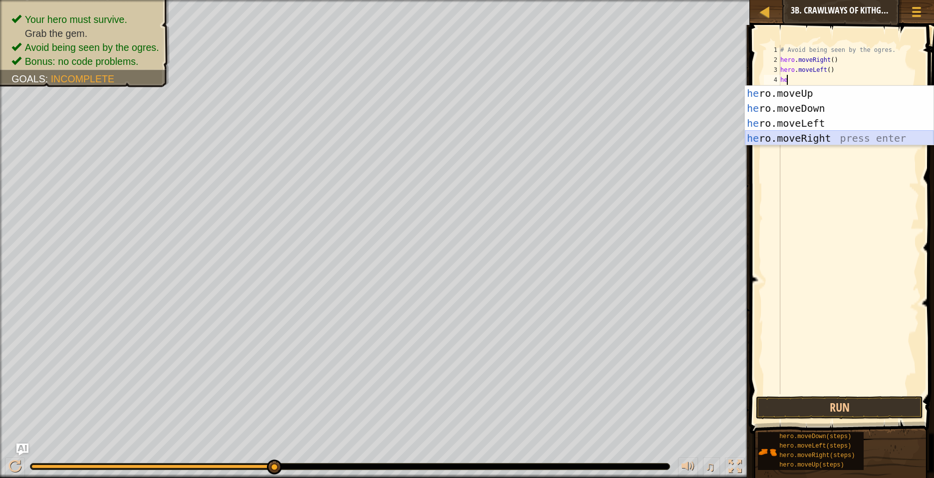
click at [872, 135] on div "he ro.moveUp press enter he ro.moveDown press enter he ro.moveLeft press enter …" at bounding box center [839, 131] width 189 height 90
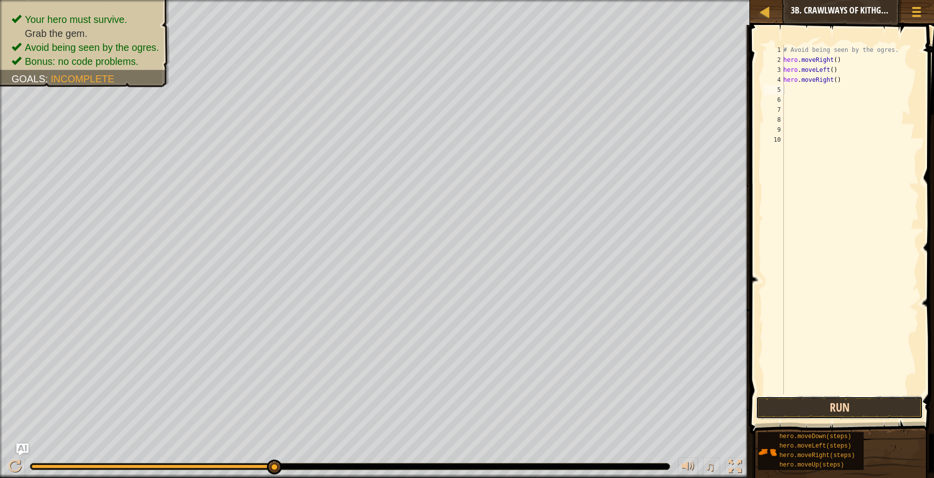
click at [806, 411] on button "Run" at bounding box center [839, 407] width 167 height 23
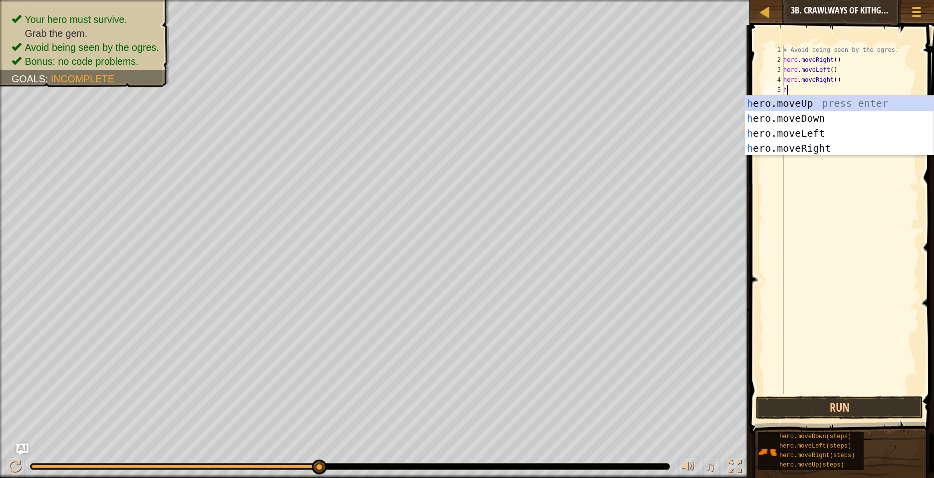
type textarea "he"
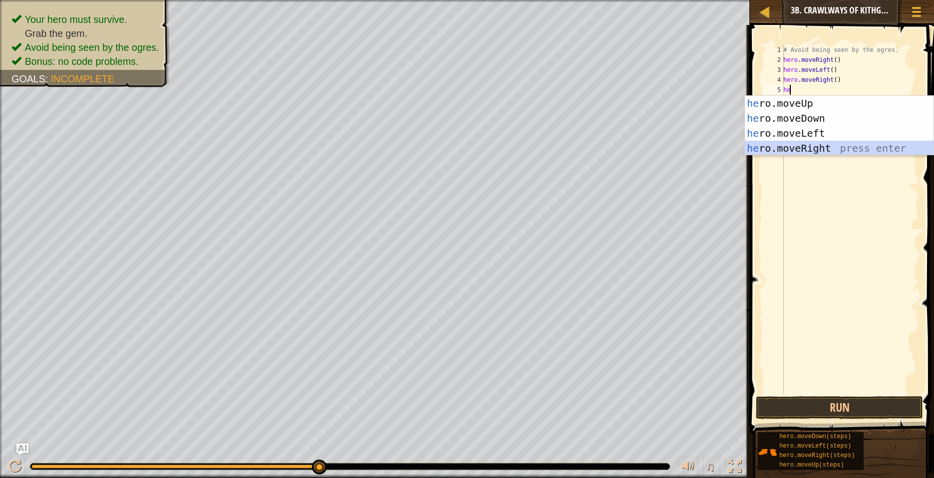
click at [820, 149] on div "he ro.moveUp press enter he ro.moveDown press enter he ro.moveLeft press enter …" at bounding box center [839, 141] width 189 height 90
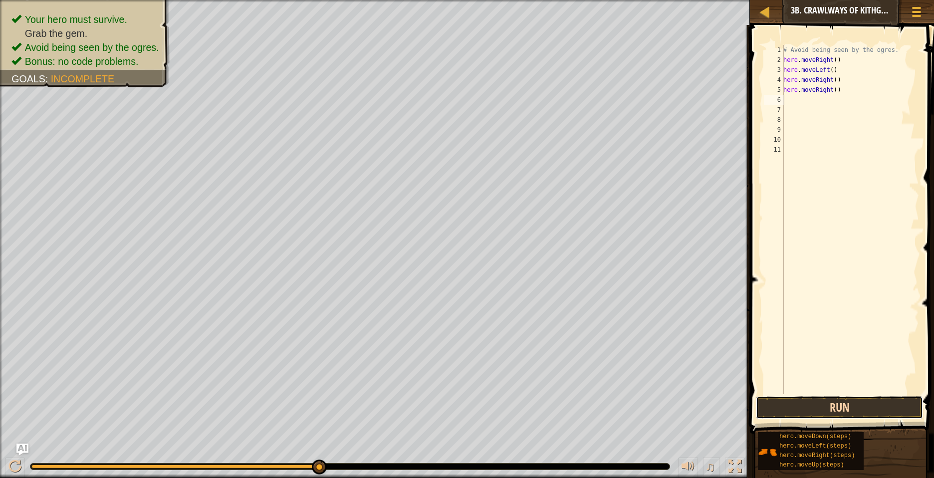
drag, startPoint x: 776, startPoint y: 402, endPoint x: 775, endPoint y: 397, distance: 5.1
click at [776, 402] on button "Run" at bounding box center [839, 407] width 167 height 23
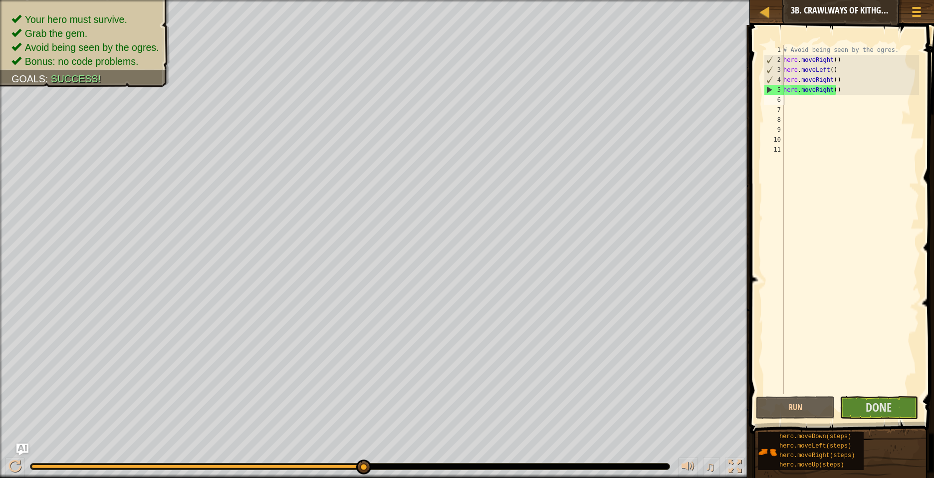
click at [787, 100] on div "# Avoid being seen by the ogres. hero . moveRight ( ) hero . moveLeft ( ) hero …" at bounding box center [850, 229] width 138 height 369
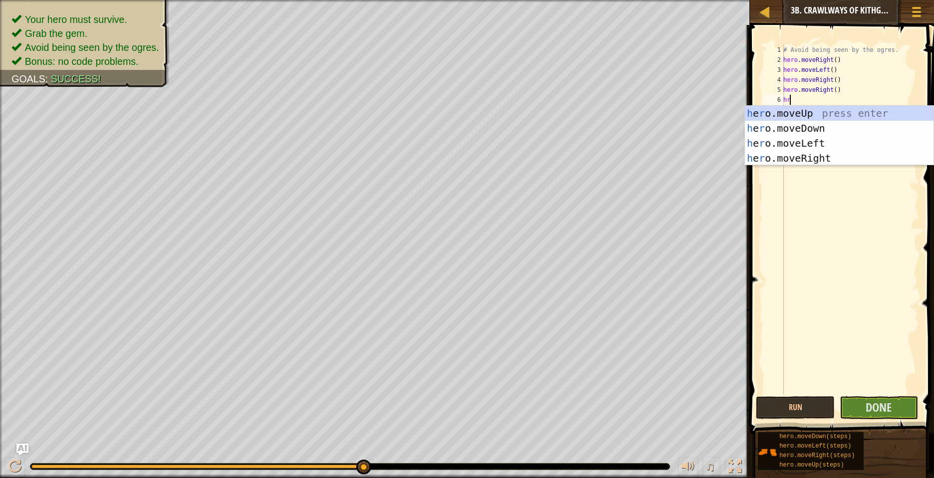
type textarea "h"
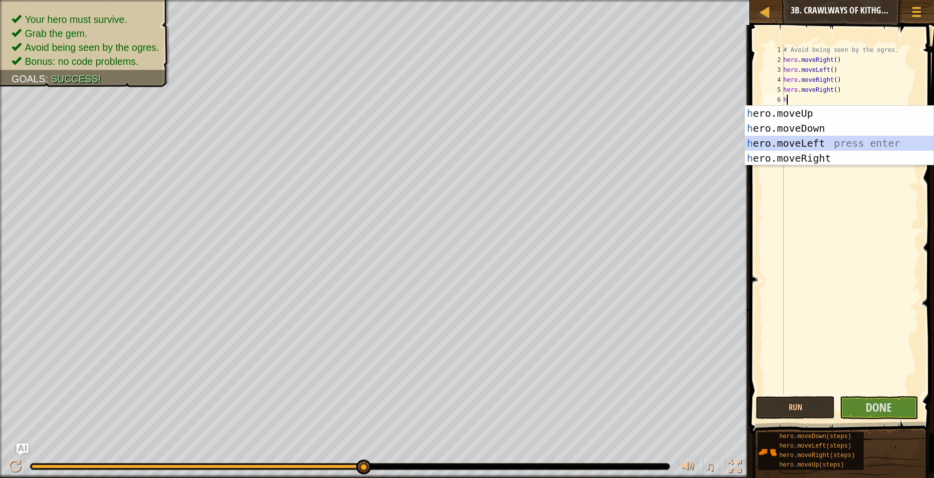
click at [805, 143] on div "h ero.moveUp press enter h ero.moveDown press enter h ero.moveLeft press enter …" at bounding box center [839, 151] width 189 height 90
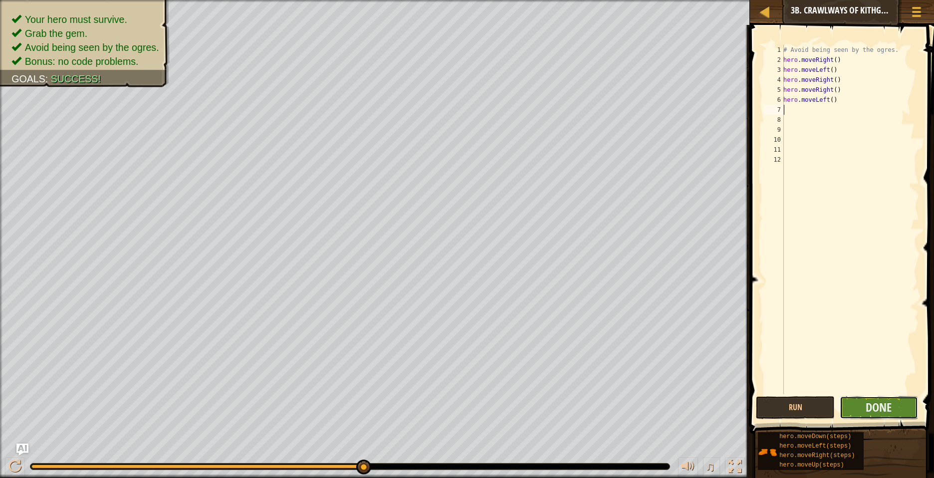
click at [859, 406] on button "Done" at bounding box center [879, 407] width 78 height 23
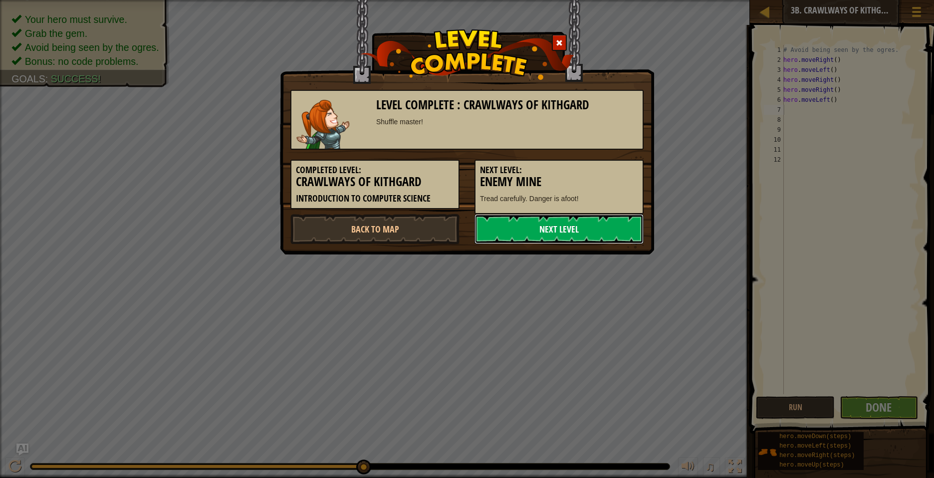
click at [604, 224] on link "Next Level" at bounding box center [558, 229] width 169 height 30
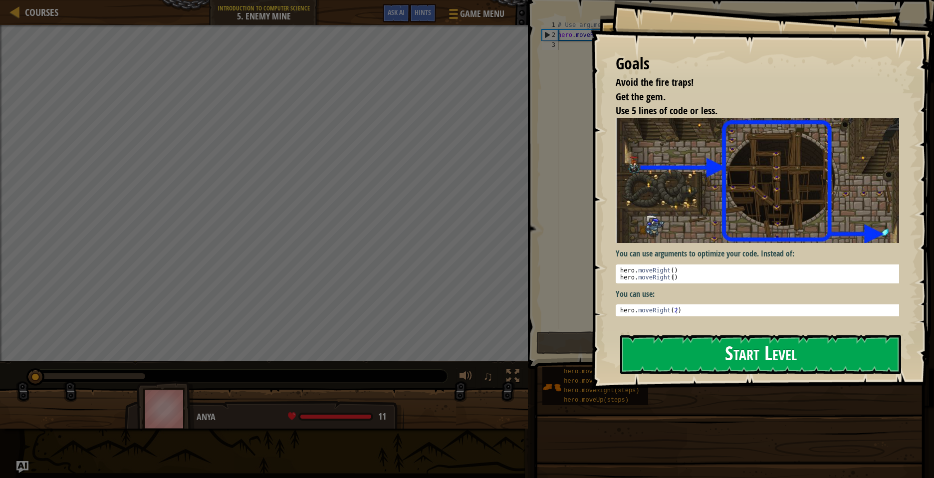
click at [728, 341] on button "Start Level" at bounding box center [760, 354] width 281 height 39
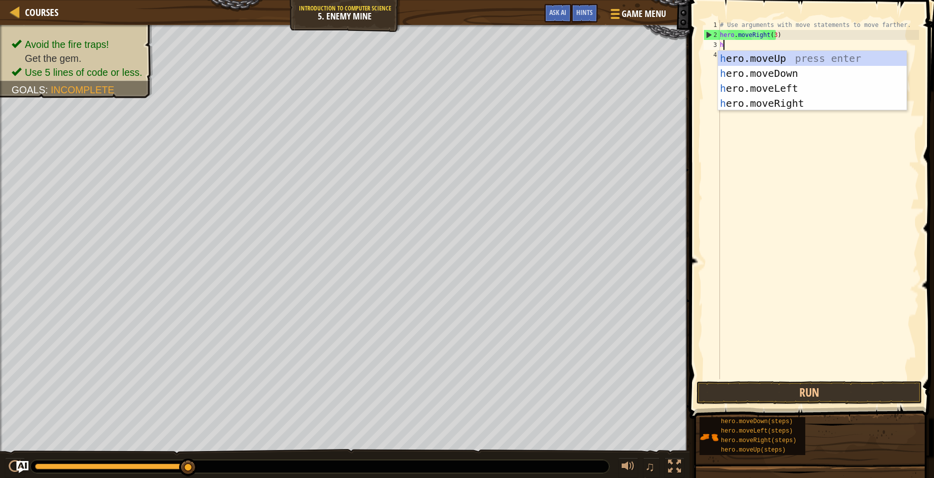
scroll to position [4, 0]
type textarea "he"
drag, startPoint x: 821, startPoint y: 56, endPoint x: 823, endPoint y: 74, distance: 17.6
click at [822, 68] on div "he ro.moveUp press enter he ro.moveDown press enter he ro.moveLeft press enter …" at bounding box center [812, 96] width 189 height 90
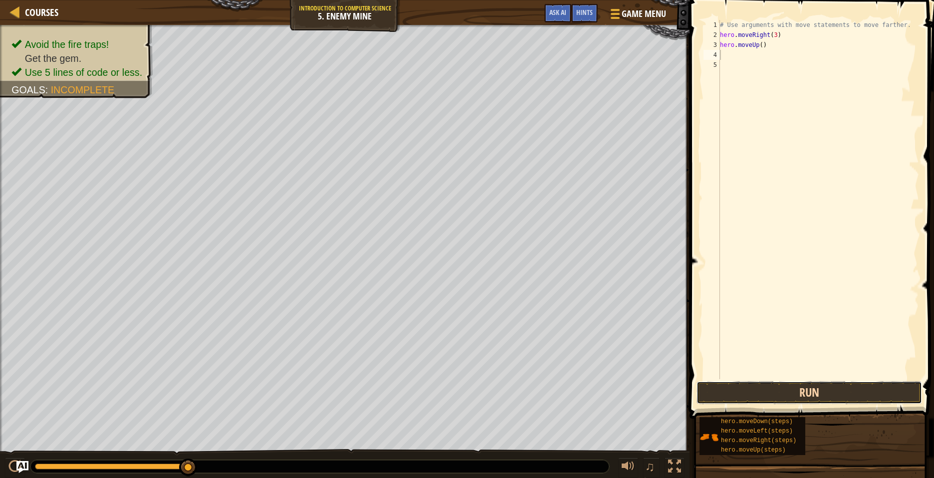
click at [867, 395] on button "Run" at bounding box center [808, 392] width 225 height 23
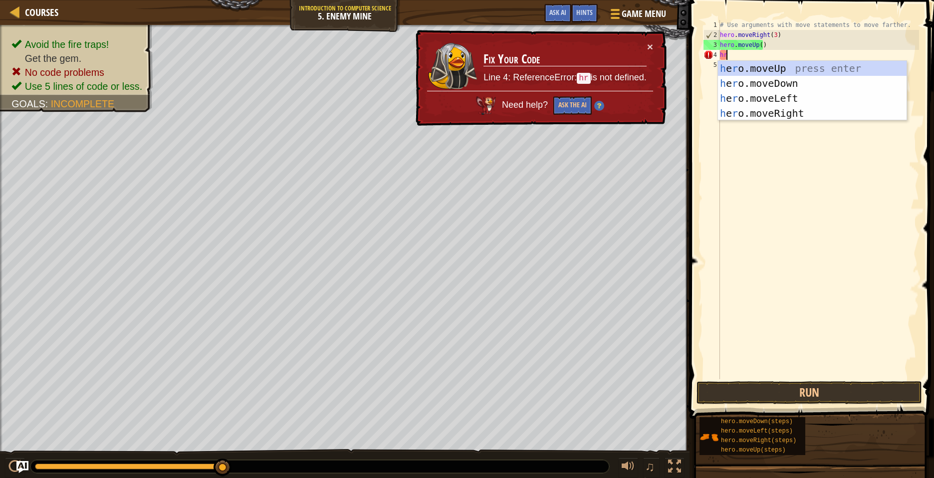
type textarea "h"
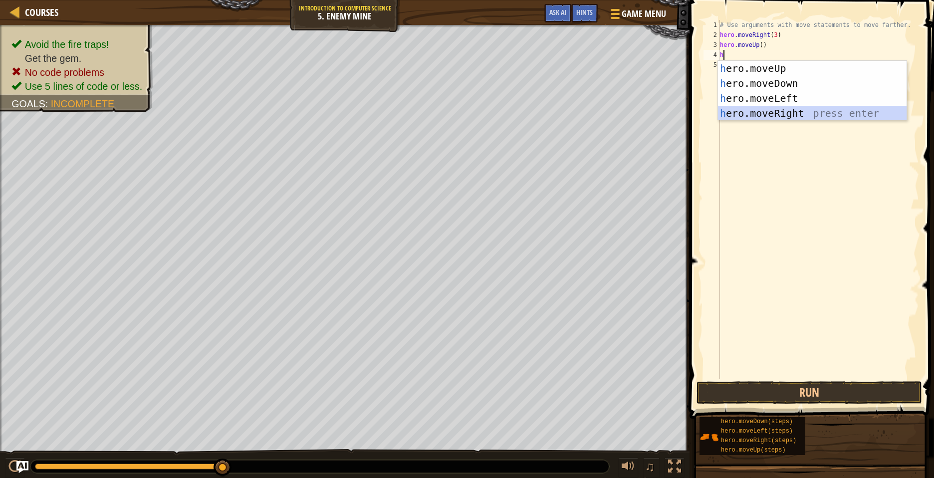
click at [800, 110] on div "h ero.moveUp press enter h ero.moveDown press enter h ero.moveLeft press enter …" at bounding box center [812, 106] width 189 height 90
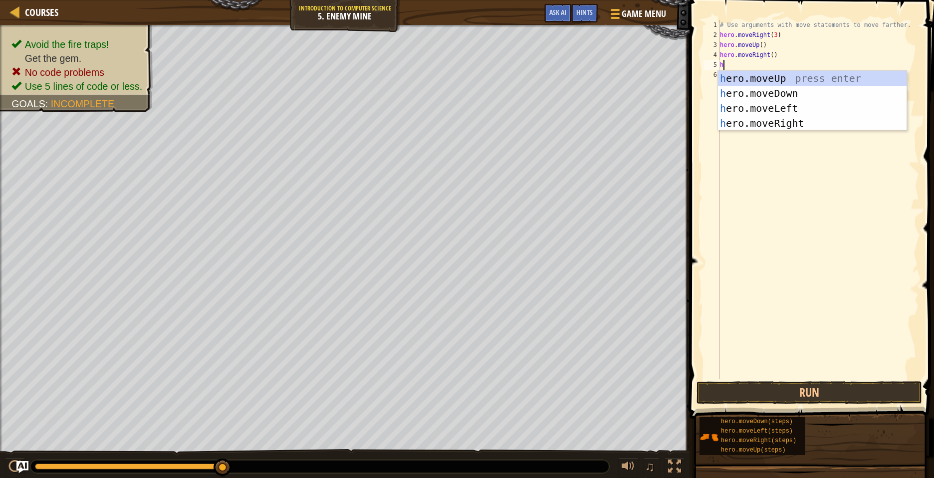
type textarea "he"
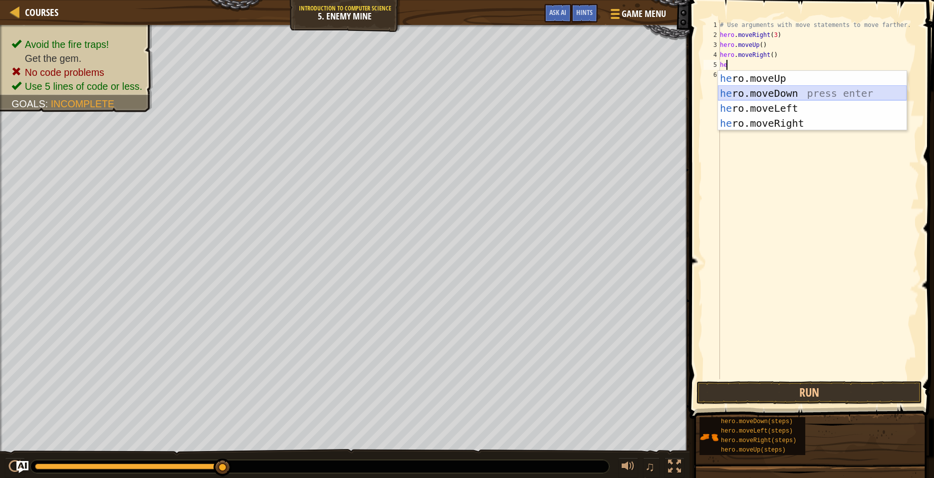
click at [780, 97] on div "he ro.moveUp press enter he ro.moveDown press enter he ro.moveLeft press enter …" at bounding box center [812, 116] width 189 height 90
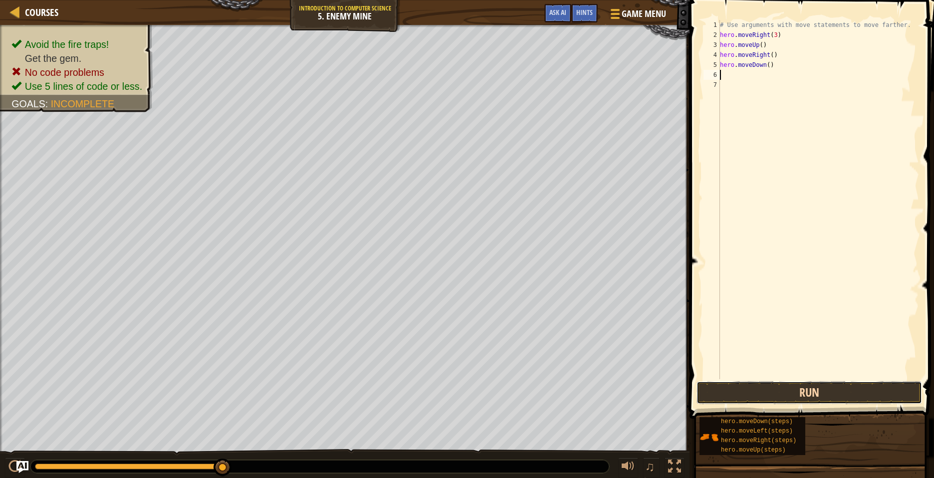
click at [846, 395] on button "Run" at bounding box center [808, 392] width 225 height 23
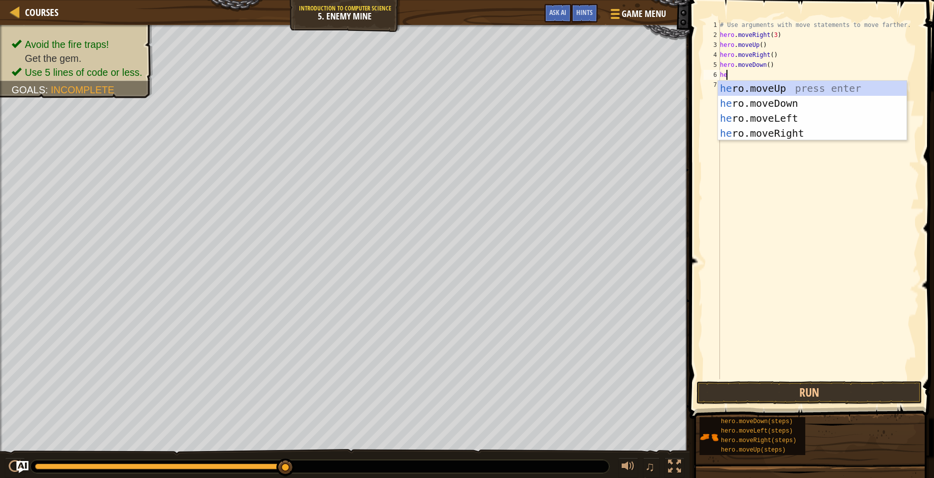
type textarea "her"
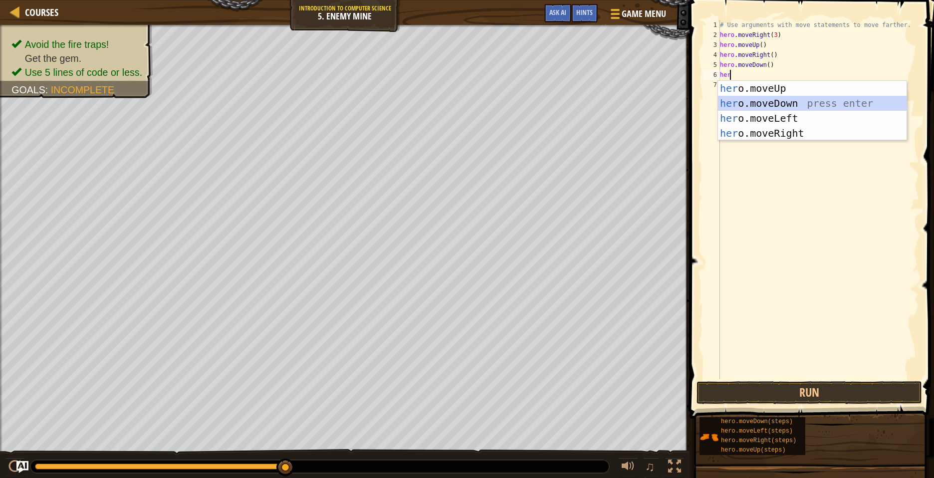
click at [768, 106] on div "her o.moveUp press enter her o.moveDown press enter her o.moveLeft press enter …" at bounding box center [812, 126] width 189 height 90
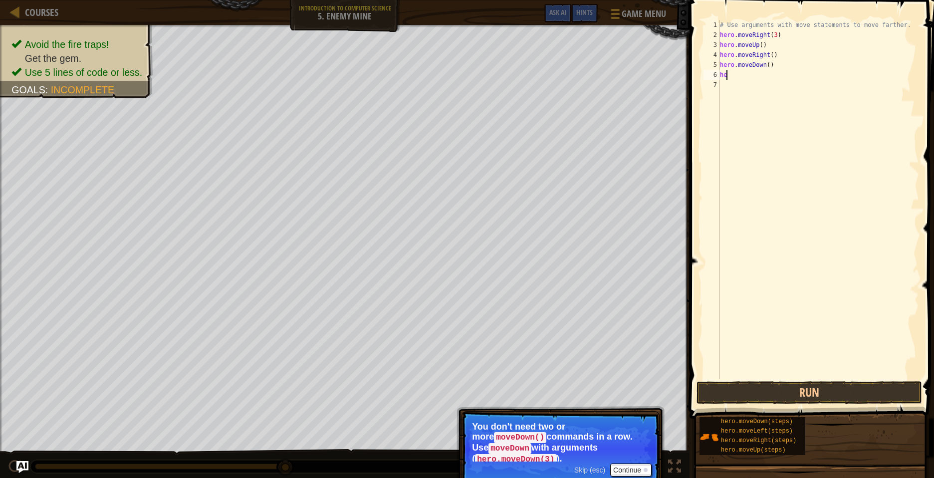
type textarea "h"
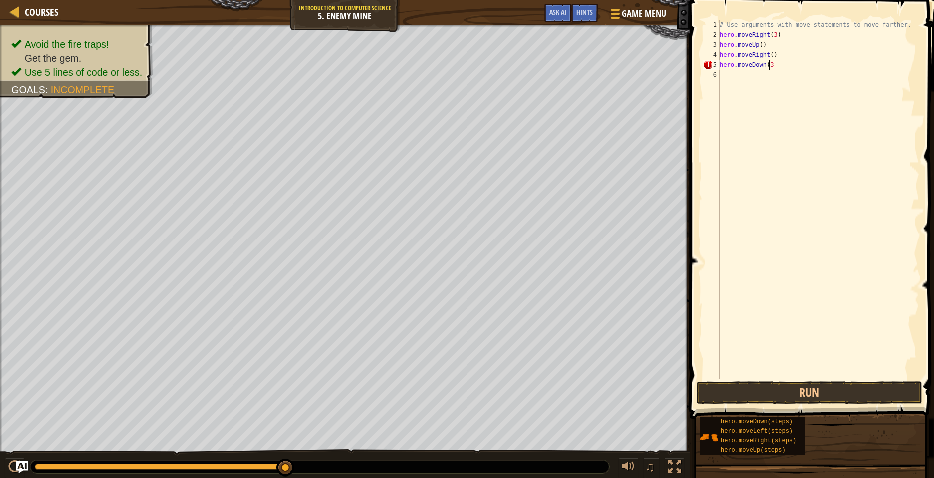
scroll to position [4, 4]
type textarea "hero.moveDown(3"
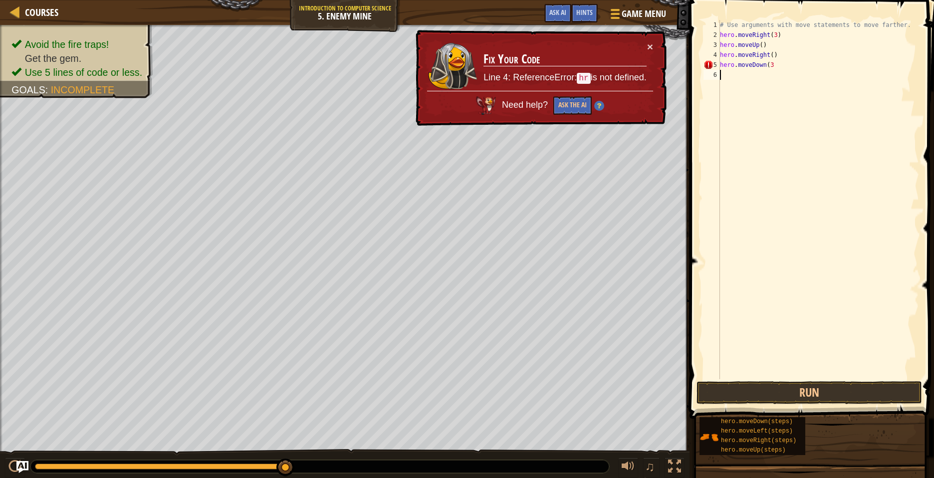
click at [723, 74] on div "# Use arguments with move statements to move farther. hero . moveRight ( 3 ) he…" at bounding box center [818, 209] width 201 height 379
type textarea "h"
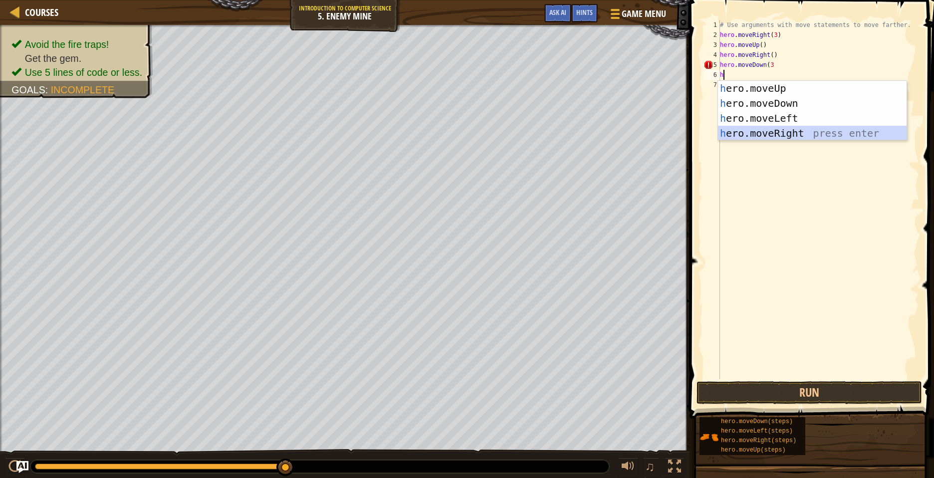
click at [744, 128] on div "h ero.moveUp press enter h ero.moveDown press enter h ero.moveLeft press enter …" at bounding box center [812, 126] width 189 height 90
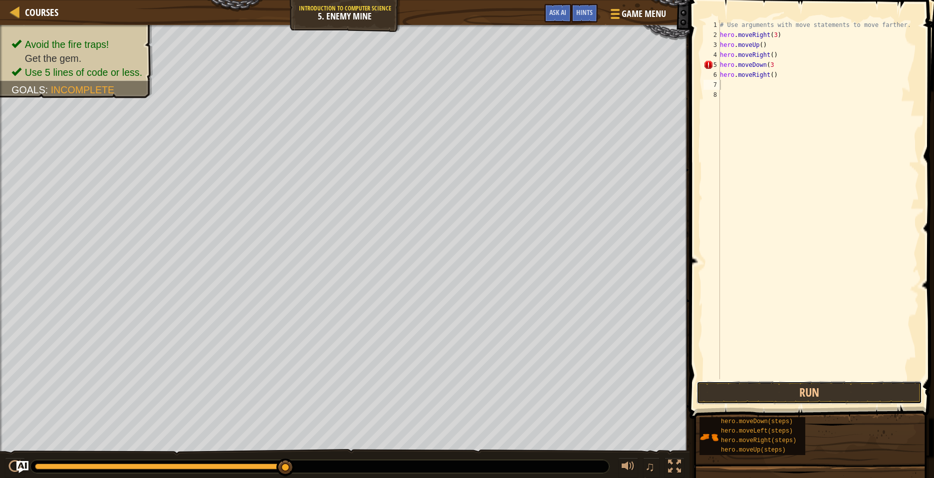
drag, startPoint x: 765, startPoint y: 385, endPoint x: 778, endPoint y: 351, distance: 36.6
click at [772, 377] on div "1 2 3 4 5 6 7 8 # Use arguments with move statements to move farther. hero . mo…" at bounding box center [809, 229] width 247 height 448
click at [779, 390] on button "Run" at bounding box center [808, 392] width 225 height 23
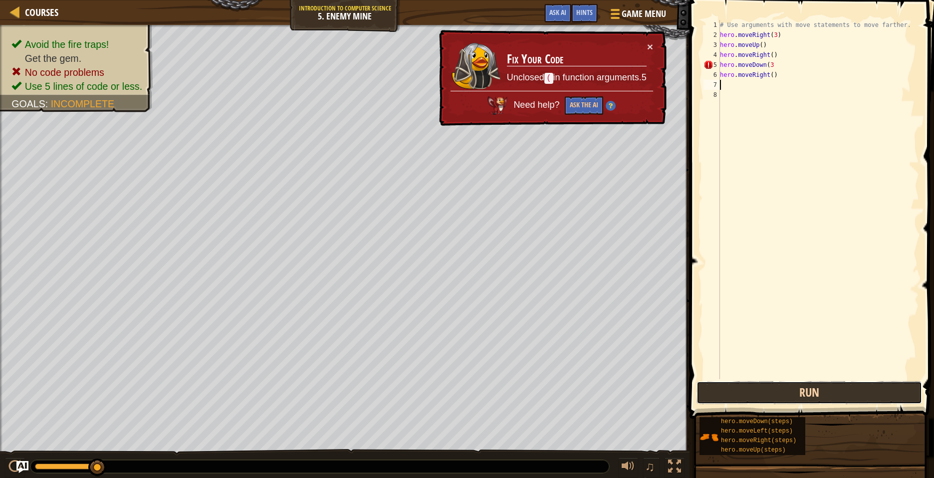
click at [813, 390] on button "Run" at bounding box center [808, 392] width 225 height 23
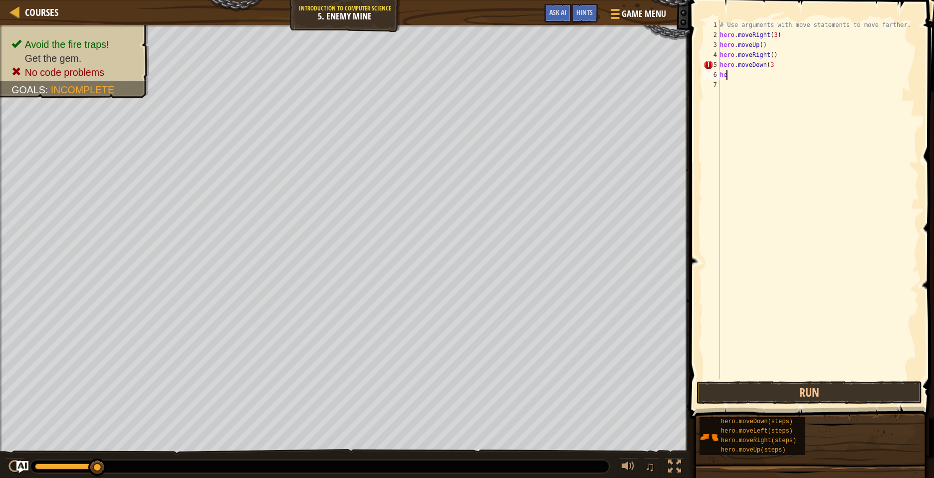
type textarea "h"
type textarea "hero.moveDown"
click at [726, 83] on div "# Use arguments with move statements to move farther. hero . moveRight ( 3 ) he…" at bounding box center [818, 209] width 201 height 379
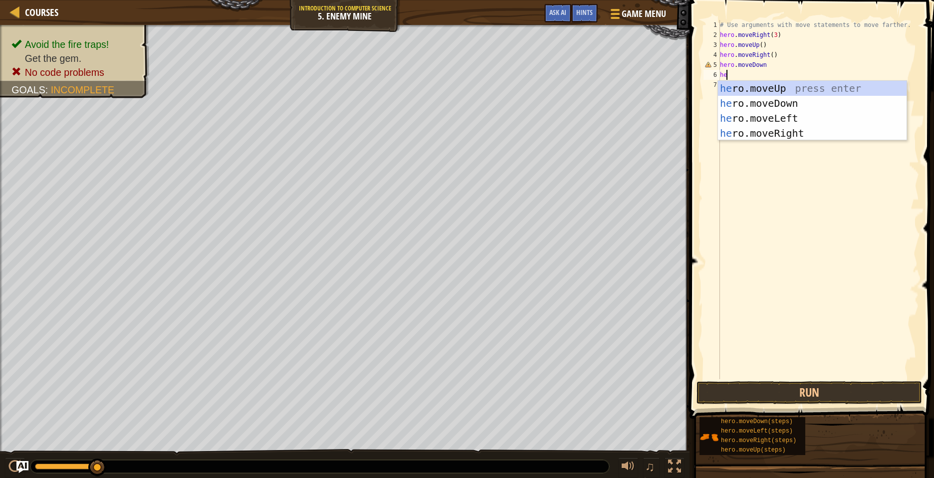
scroll to position [4, 0]
type textarea "hero"
click at [805, 103] on div "hero .moveUp press enter hero .moveDown press enter hero .moveLeft press enter …" at bounding box center [812, 126] width 189 height 90
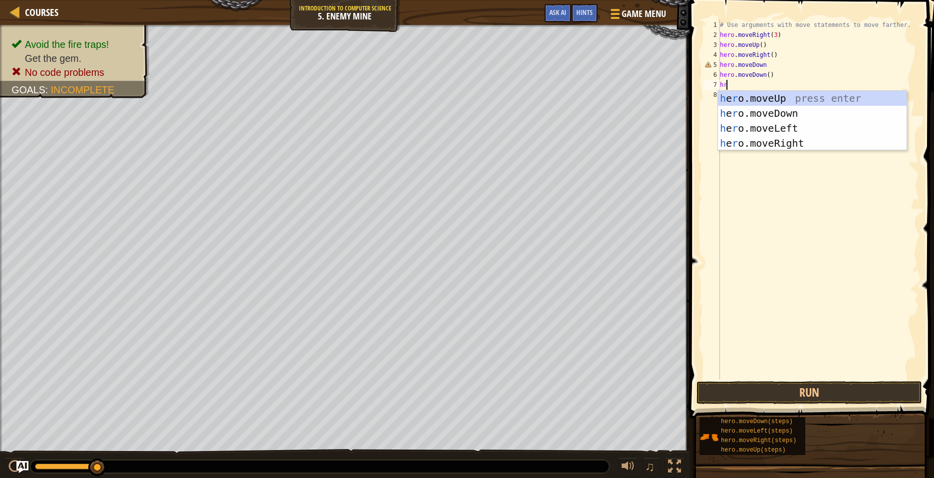
type textarea "hro"
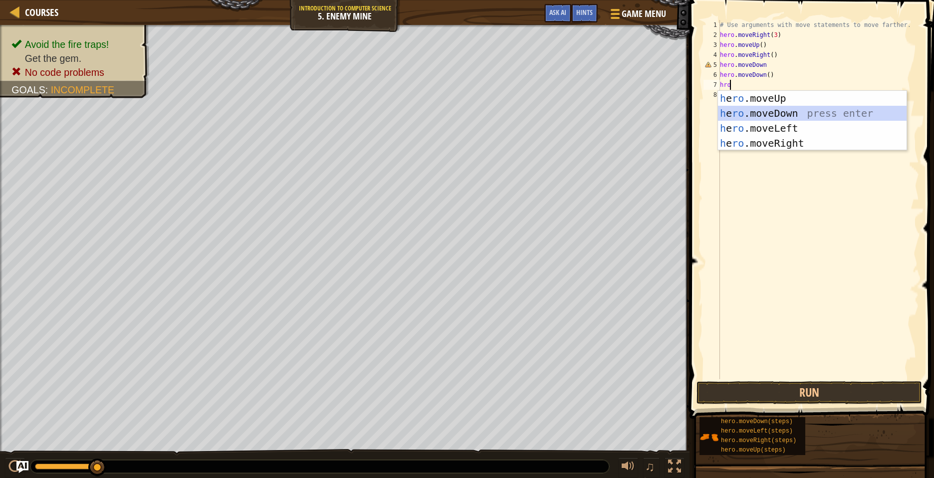
click at [810, 111] on div "h e ro .moveUp press enter h e ro .moveDown press enter h e ro .moveLeft press …" at bounding box center [812, 136] width 189 height 90
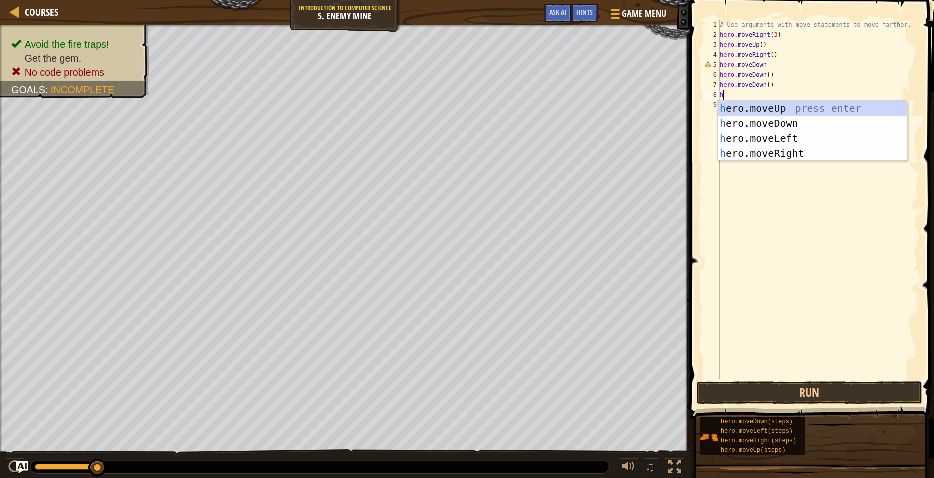
type textarea "he"
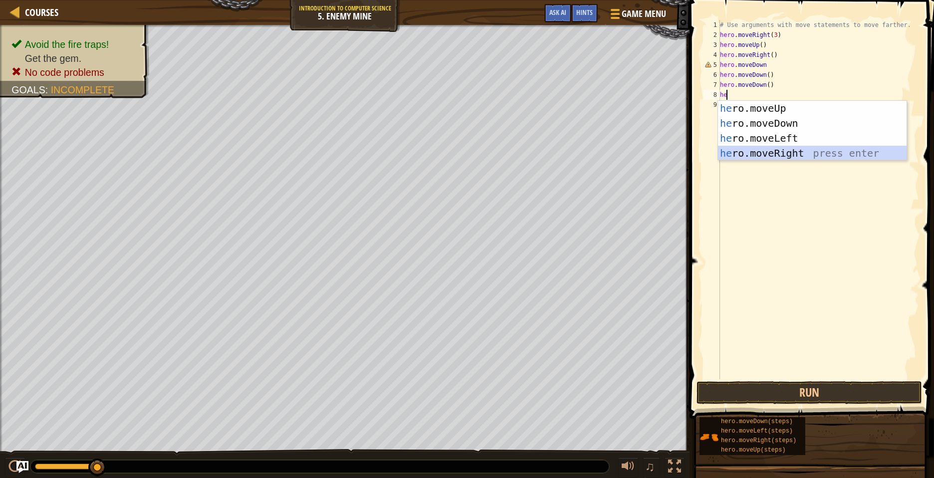
click at [867, 149] on div "he ro.moveUp press enter he ro.moveDown press enter he ro.moveLeft press enter …" at bounding box center [812, 146] width 189 height 90
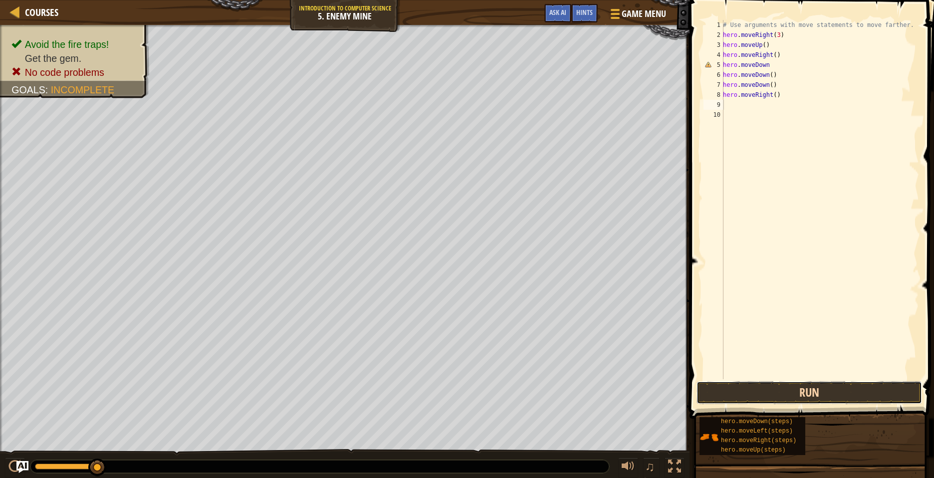
click at [863, 389] on button "Run" at bounding box center [808, 392] width 225 height 23
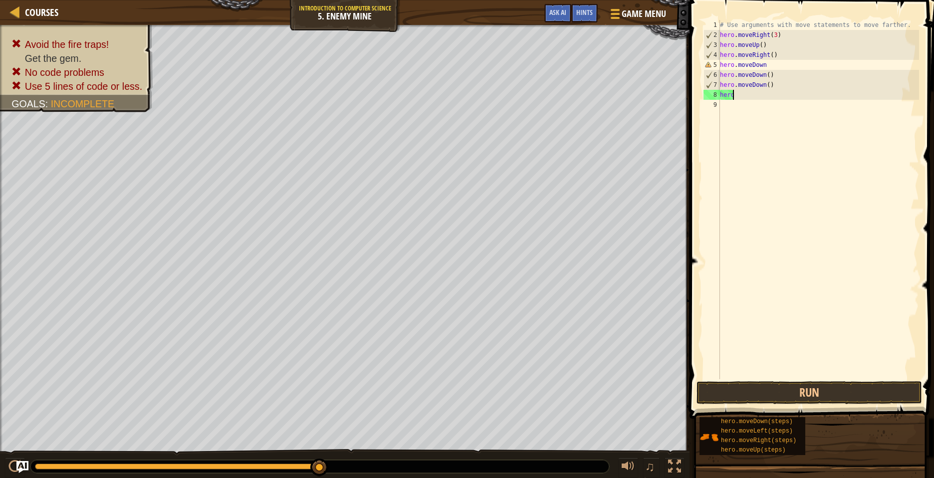
type textarea "herom"
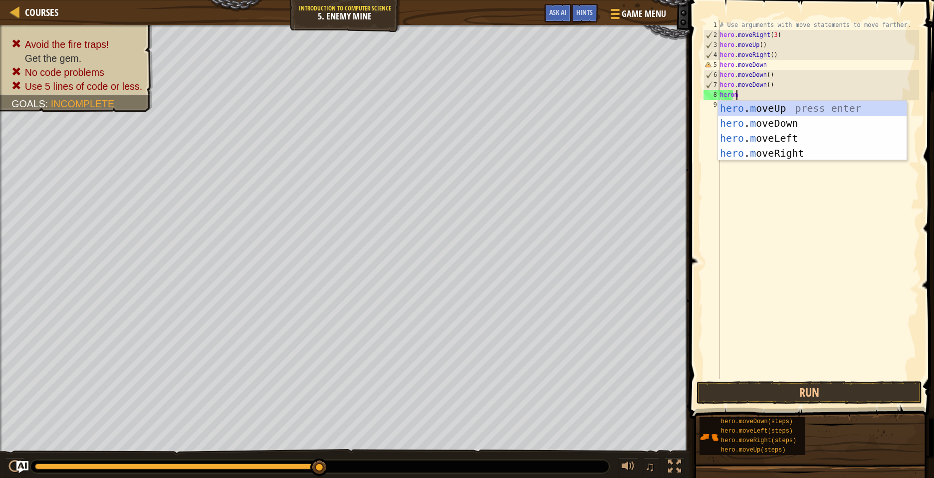
scroll to position [4, 1]
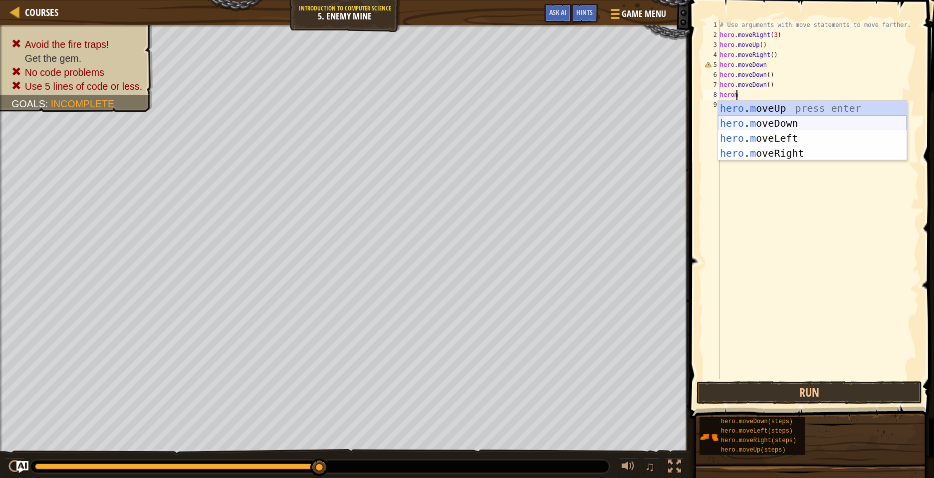
click at [845, 120] on div "hero . m oveUp press enter hero . m oveDown press enter hero . m oveLeft press …" at bounding box center [812, 146] width 189 height 90
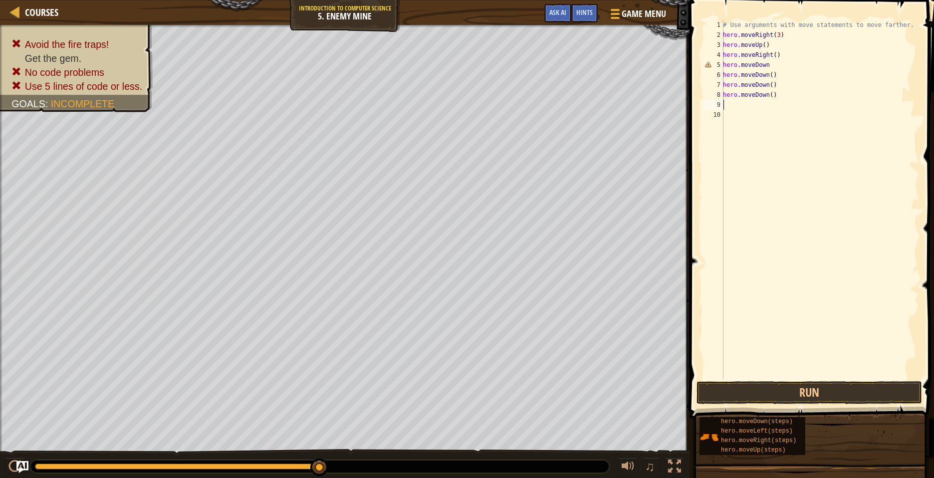
scroll to position [4, 0]
type textarea "h"
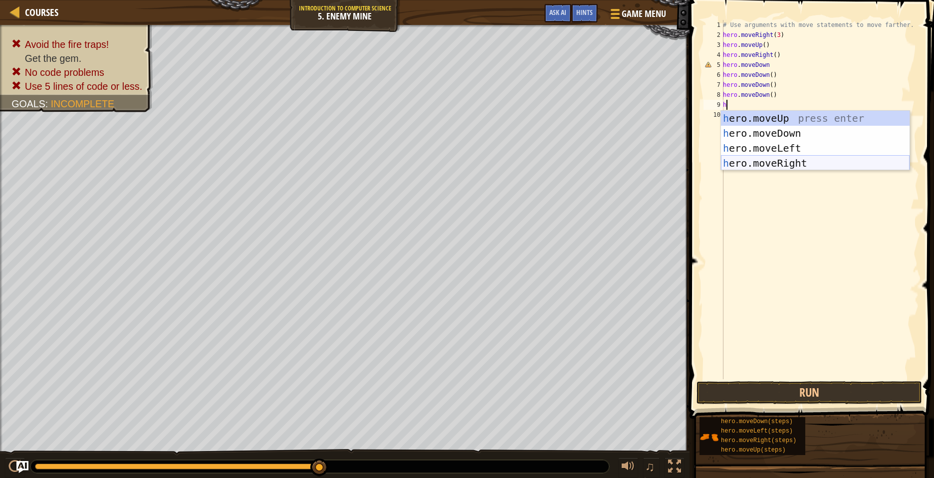
click at [807, 158] on div "h ero.moveUp press enter h ero.moveDown press enter h ero.moveLeft press enter …" at bounding box center [815, 156] width 189 height 90
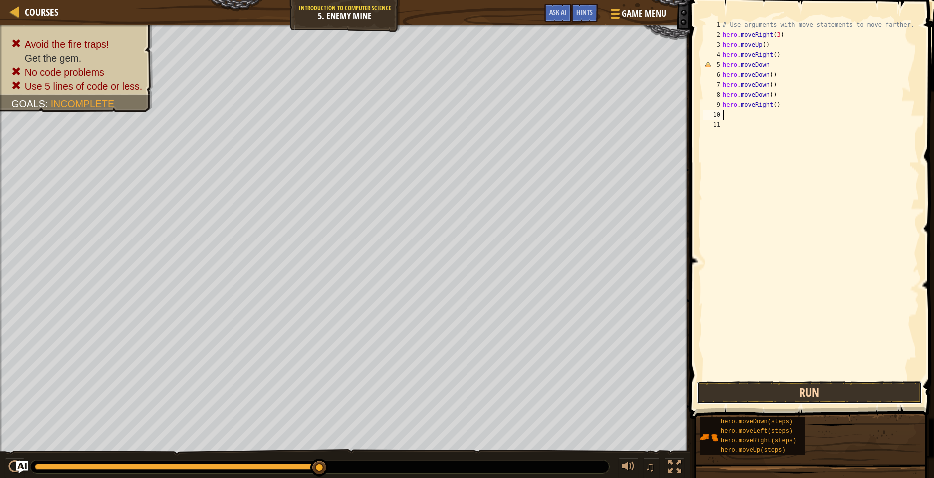
click at [730, 394] on button "Run" at bounding box center [808, 392] width 225 height 23
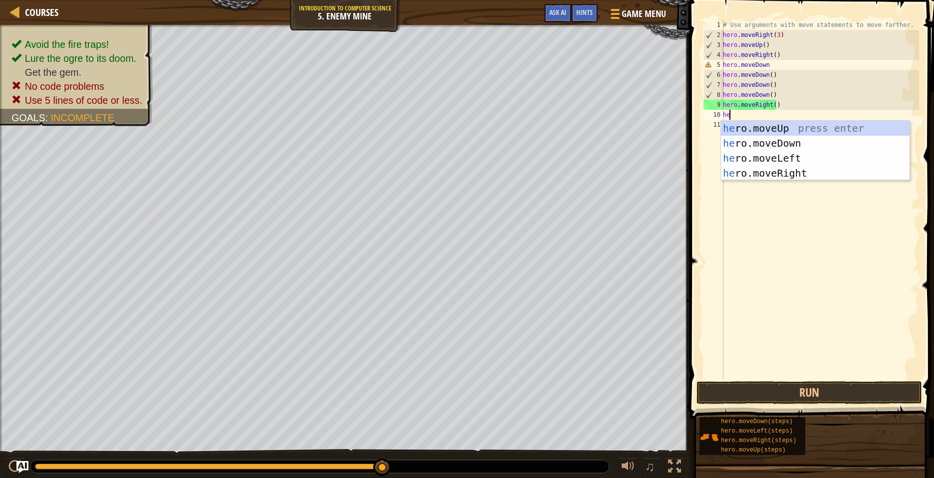
type textarea "her"
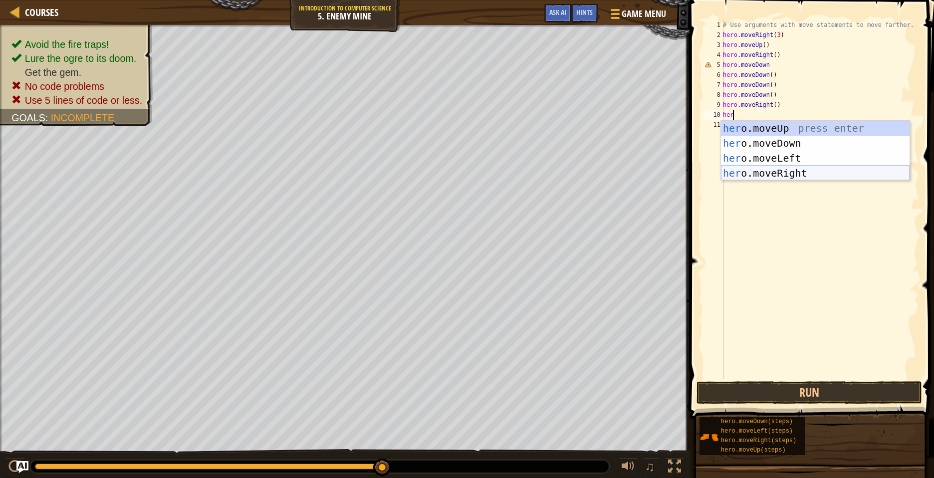
click at [821, 173] on div "her o.moveUp press enter her o.moveDown press enter her o.moveLeft press enter …" at bounding box center [815, 166] width 189 height 90
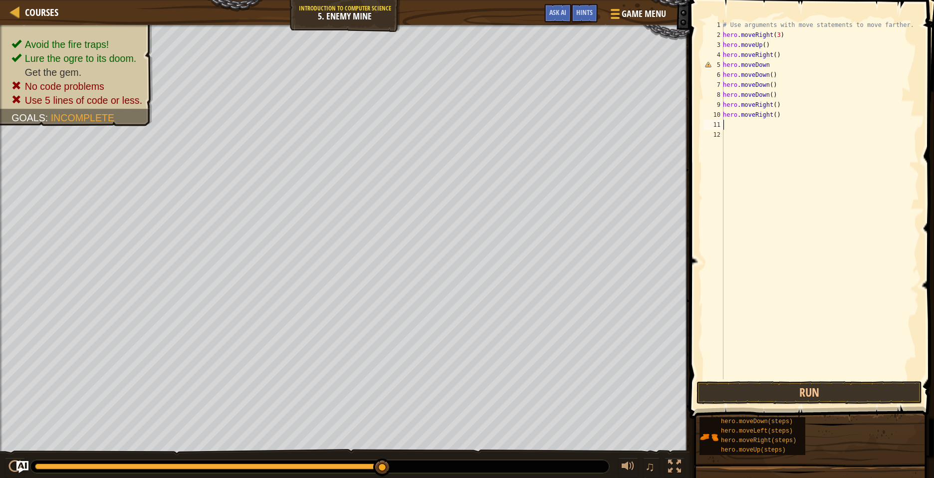
scroll to position [4, 0]
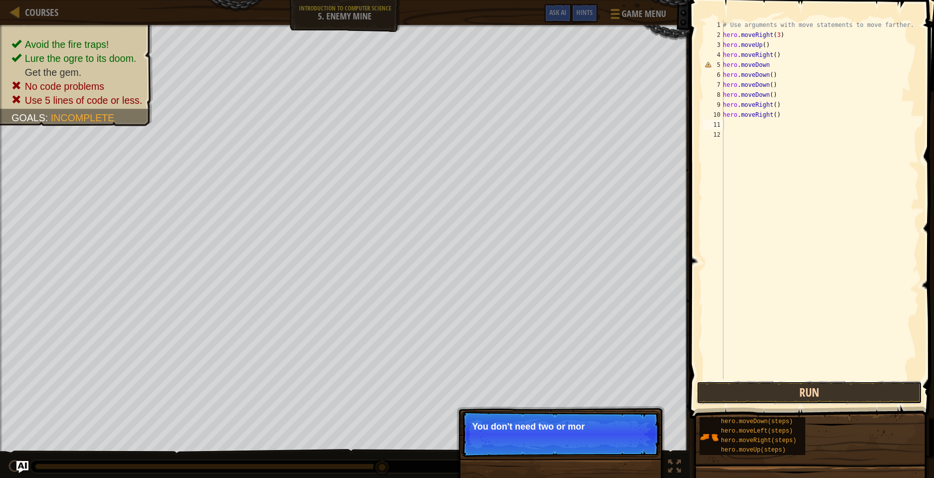
click at [811, 391] on button "Run" at bounding box center [808, 392] width 225 height 23
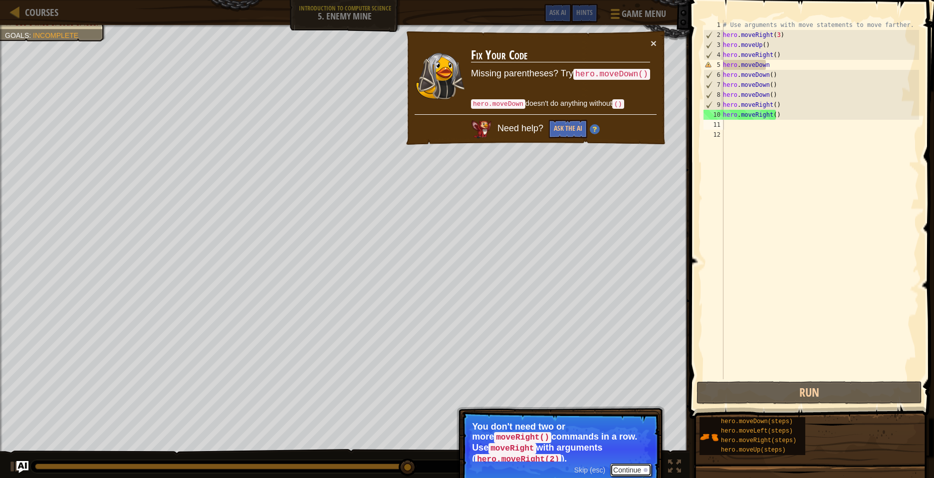
click at [616, 463] on button "Continue" at bounding box center [630, 469] width 41 height 13
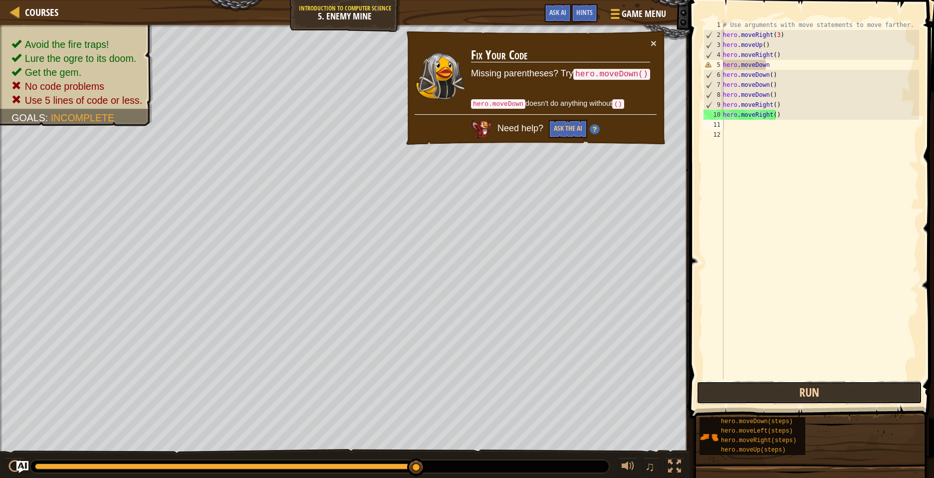
click at [741, 391] on button "Run" at bounding box center [808, 392] width 225 height 23
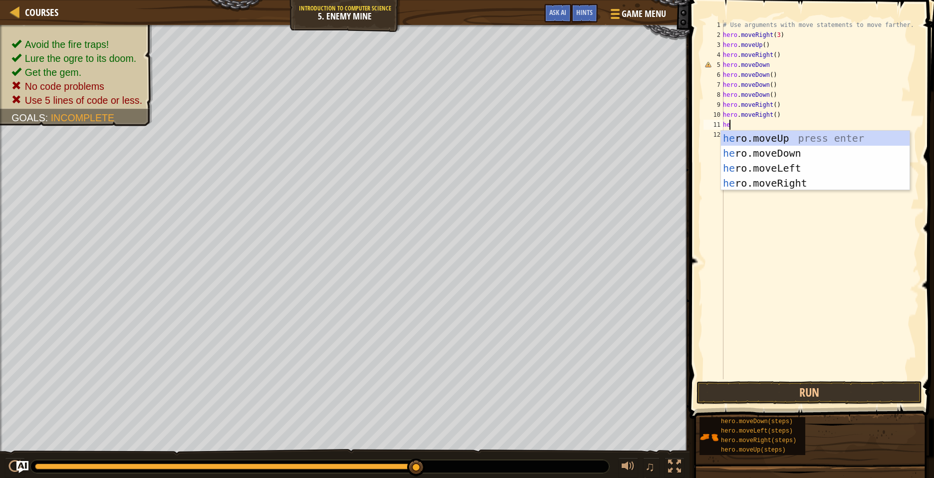
type textarea "her"
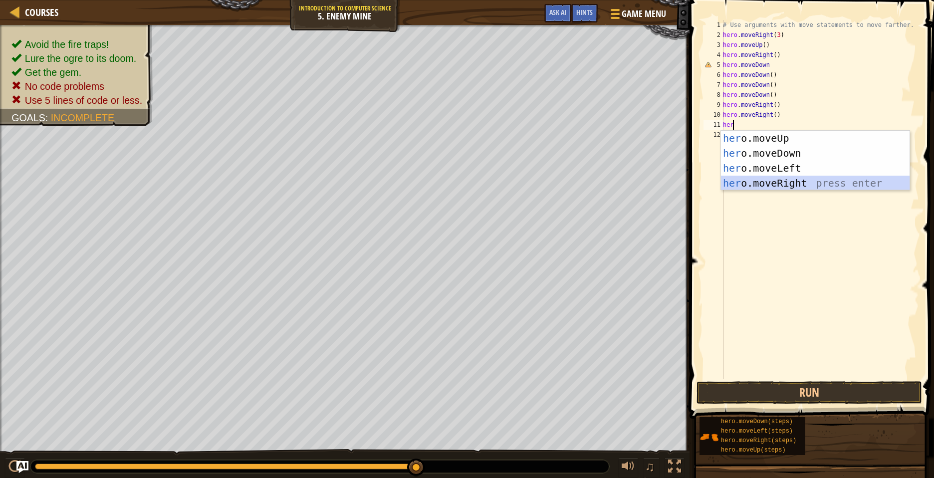
click at [798, 180] on div "her o.moveUp press enter her o.moveDown press enter her o.moveLeft press enter …" at bounding box center [815, 176] width 189 height 90
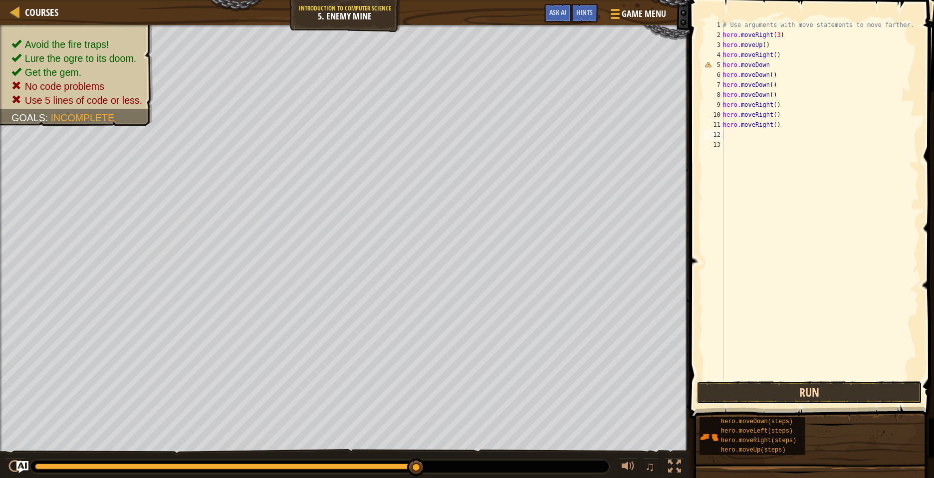
click at [788, 390] on button "Run" at bounding box center [808, 392] width 225 height 23
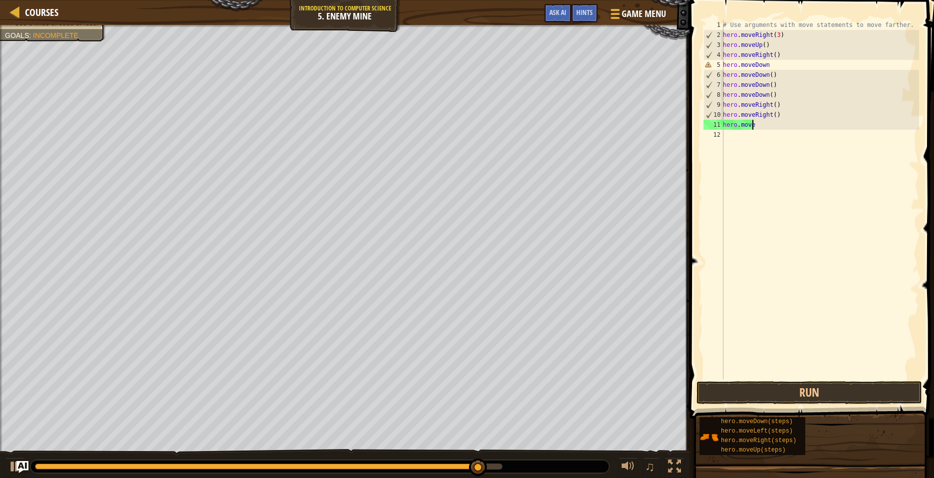
type textarea "hero.movel"
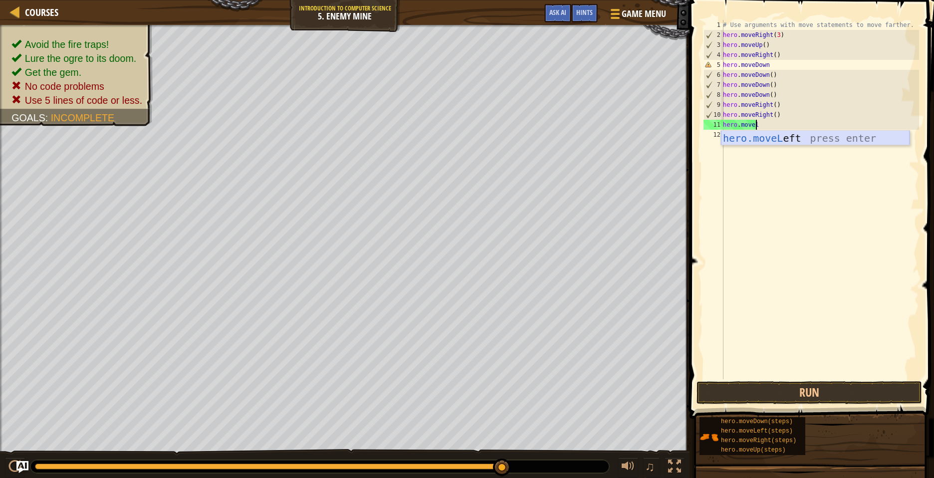
click at [845, 135] on div "hero.moveL eft press enter" at bounding box center [815, 153] width 189 height 45
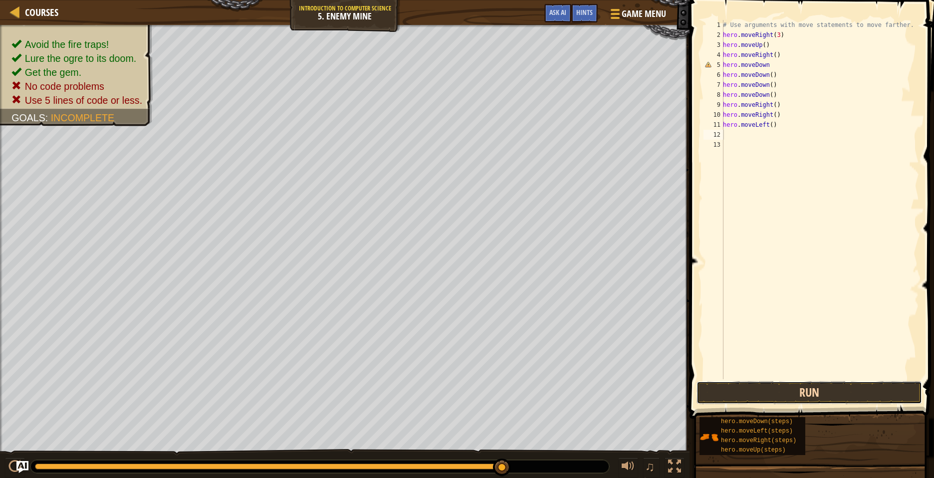
click at [861, 386] on button "Run" at bounding box center [808, 392] width 225 height 23
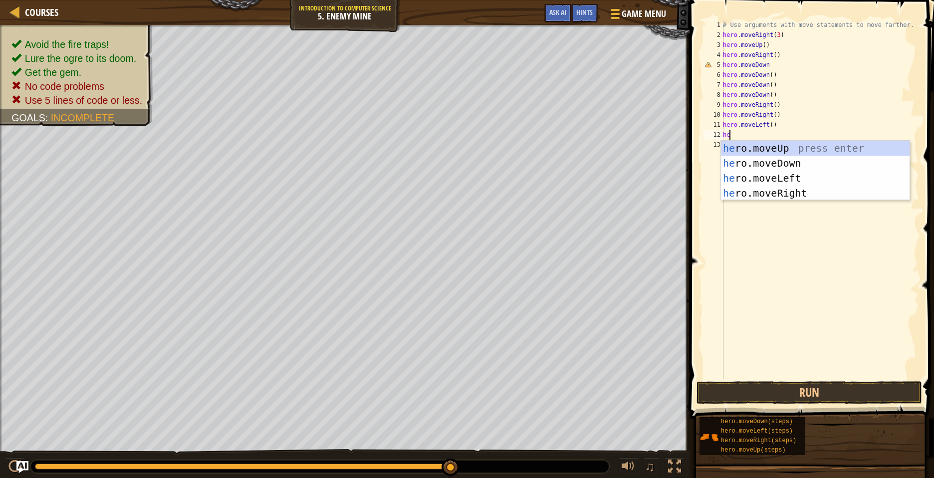
type textarea "her"
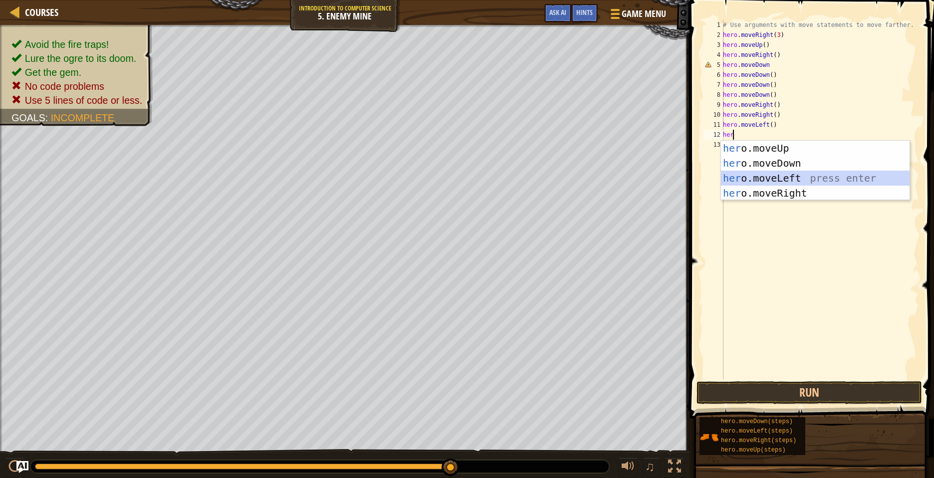
click at [796, 174] on div "her o.moveUp press enter her o.moveDown press enter her o.moveLeft press enter …" at bounding box center [815, 186] width 189 height 90
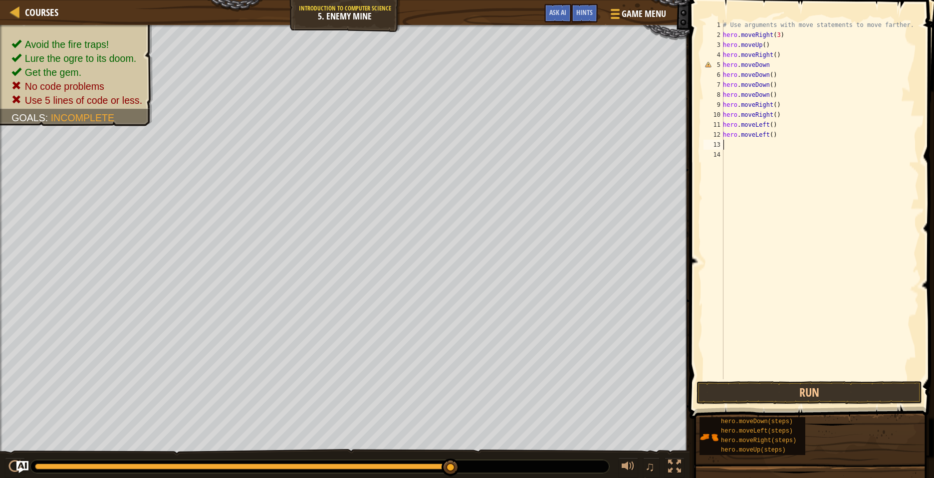
scroll to position [4, 0]
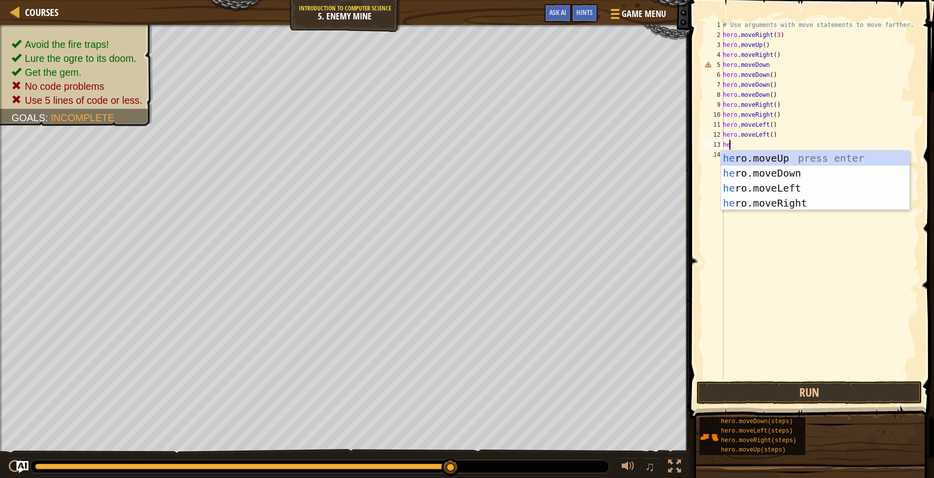
type textarea "her"
click at [789, 160] on div "her o.moveUp press enter her o.moveDown press enter her o.moveLeft press enter …" at bounding box center [815, 196] width 189 height 90
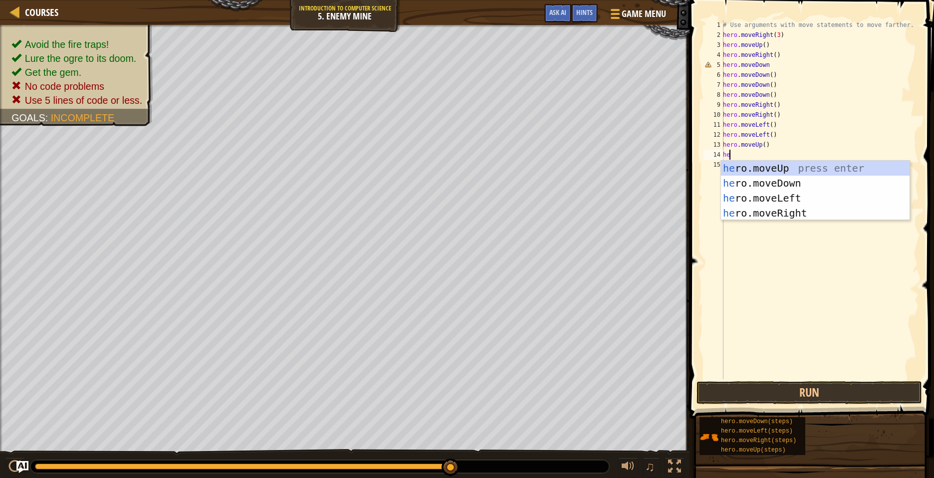
type textarea "her"
click at [790, 164] on div "her o.moveUp press enter her o.moveDown press enter her o.moveLeft press enter …" at bounding box center [815, 206] width 189 height 90
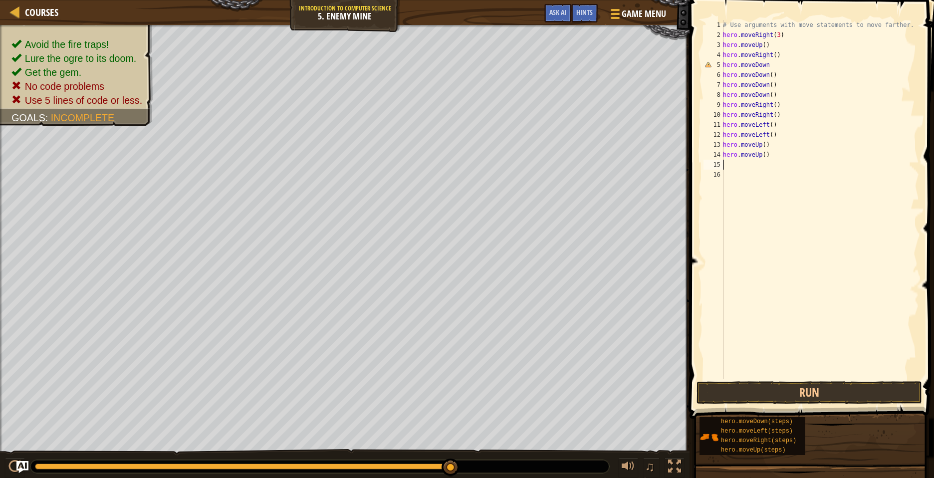
scroll to position [4, 0]
click at [809, 390] on button "Run" at bounding box center [808, 392] width 225 height 23
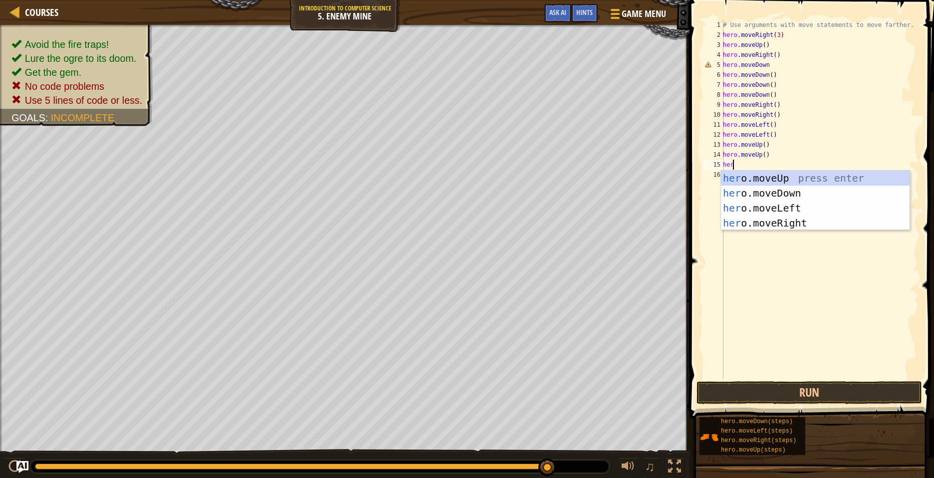
scroll to position [4, 0]
type textarea "hero"
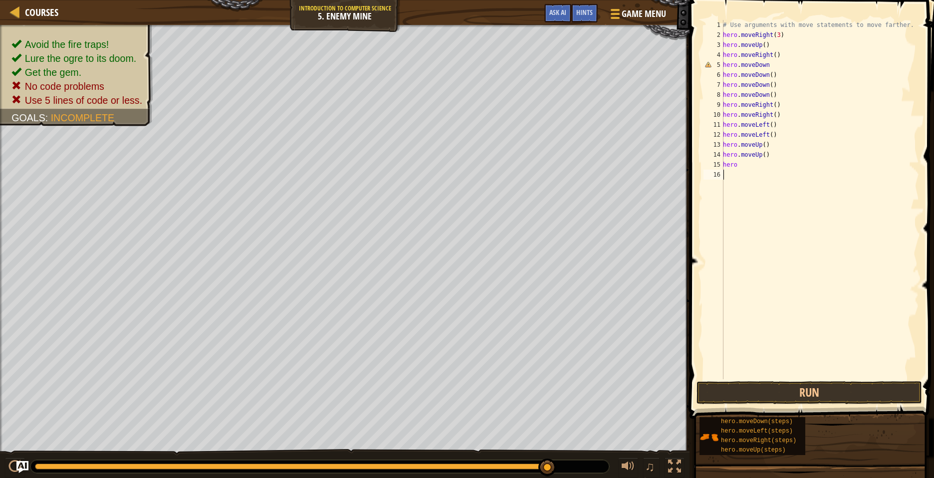
click at [776, 170] on div "# Use arguments with move statements to move farther. hero . moveRight ( 3 ) he…" at bounding box center [820, 209] width 198 height 379
click at [741, 167] on div "# Use arguments with move statements to move farther. hero . moveRight ( 3 ) he…" at bounding box center [820, 209] width 198 height 379
click at [829, 403] on button "Run" at bounding box center [808, 392] width 225 height 23
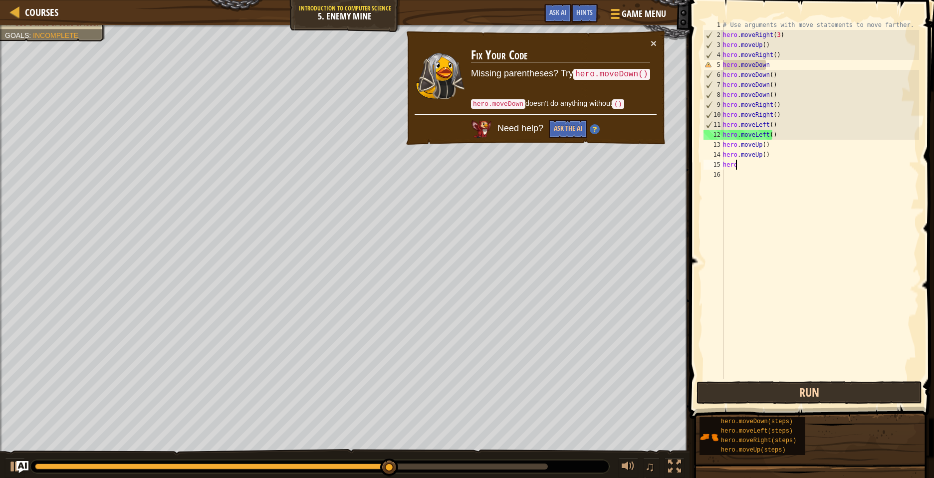
type textarea "herom"
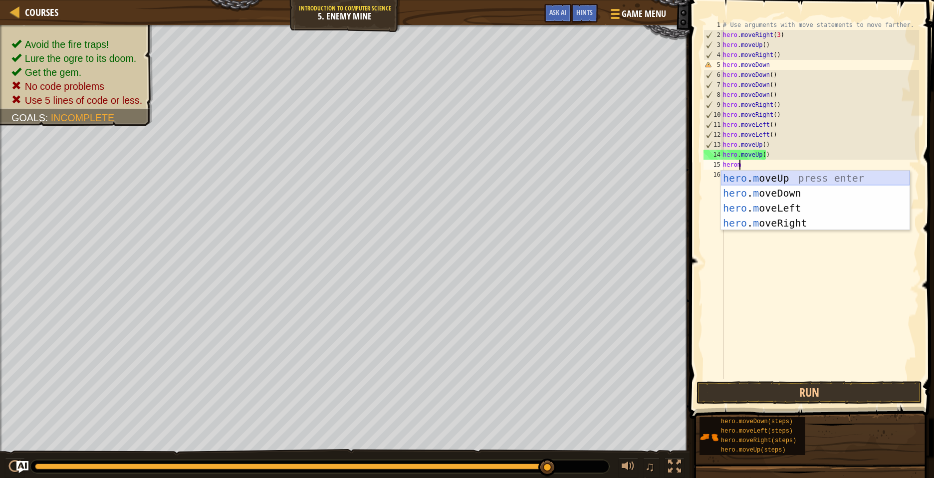
click at [785, 180] on div "hero . m oveUp press enter hero . m oveDown press enter hero . m oveLeft press …" at bounding box center [815, 216] width 189 height 90
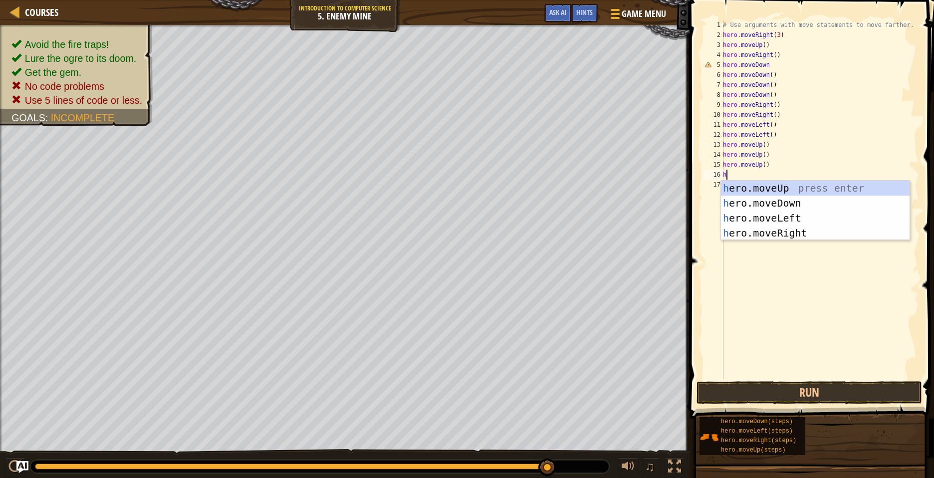
type textarea "hr"
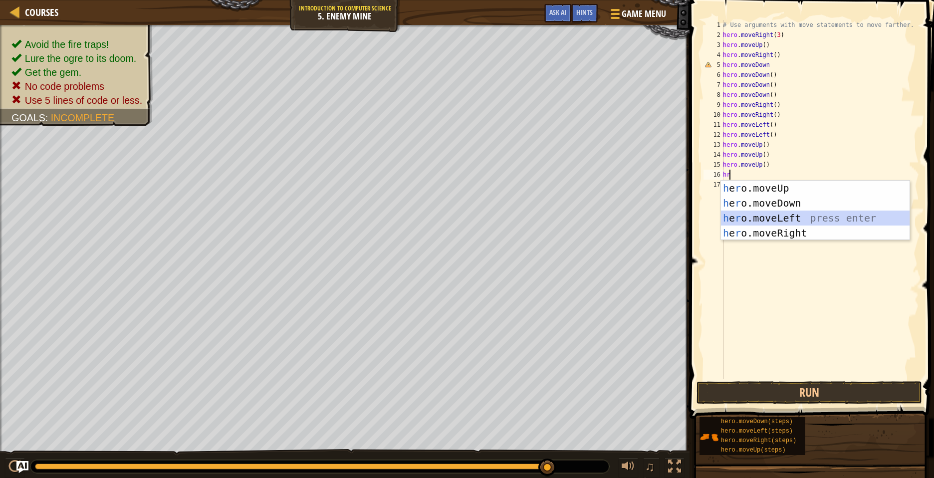
click at [776, 224] on div "h e r o.moveUp press enter h e r o.moveDown press enter h e r o.moveLeft press …" at bounding box center [815, 226] width 189 height 90
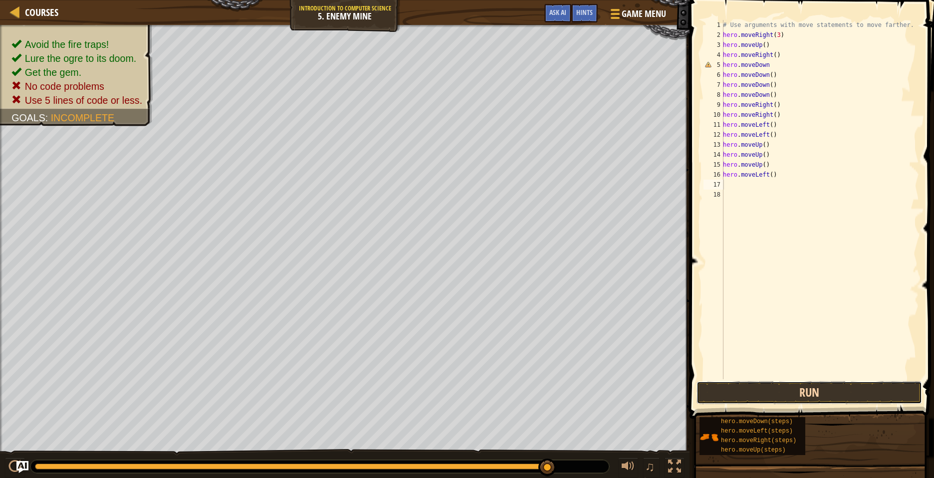
click at [812, 390] on button "Run" at bounding box center [808, 392] width 225 height 23
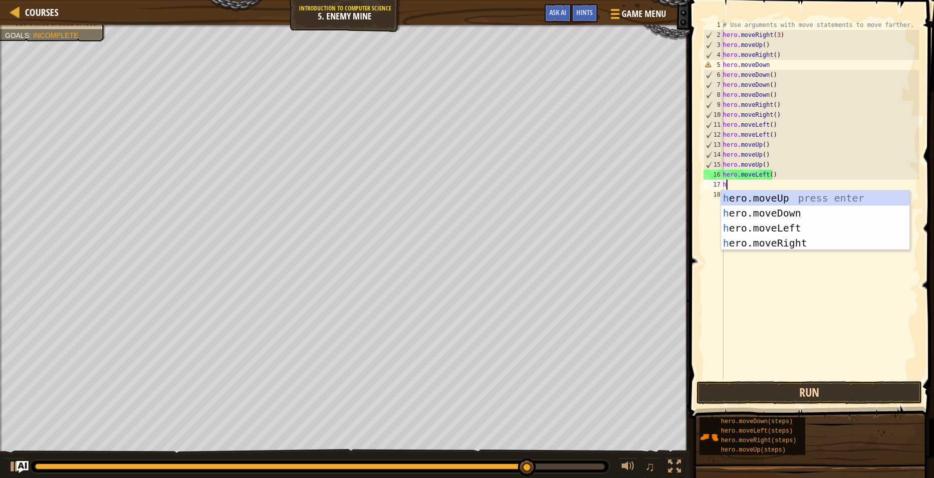
type textarea "hr"
click at [807, 213] on div "h e r o.moveUp press enter h e r o.moveDown press enter h e r o.moveLeft press …" at bounding box center [815, 236] width 189 height 90
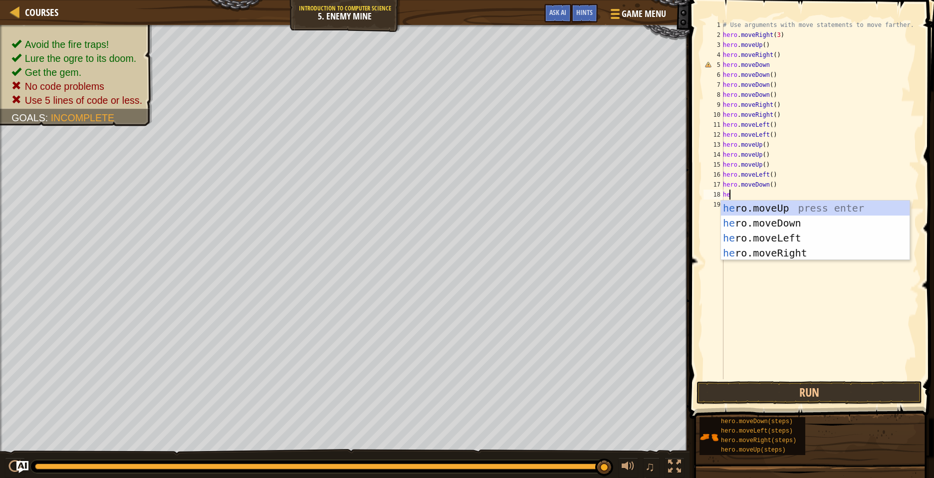
scroll to position [4, 0]
type textarea "hero"
drag, startPoint x: 808, startPoint y: 239, endPoint x: 807, endPoint y: 245, distance: 5.6
click at [808, 241] on div "hero .moveUp press enter hero .moveDown press enter hero .moveLeft press enter …" at bounding box center [815, 246] width 189 height 90
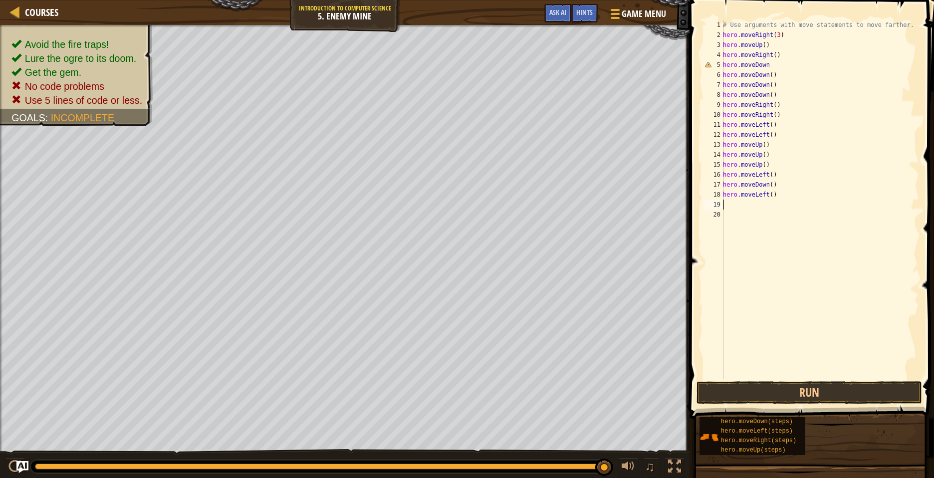
scroll to position [4, 0]
click at [768, 393] on button "Run" at bounding box center [808, 392] width 225 height 23
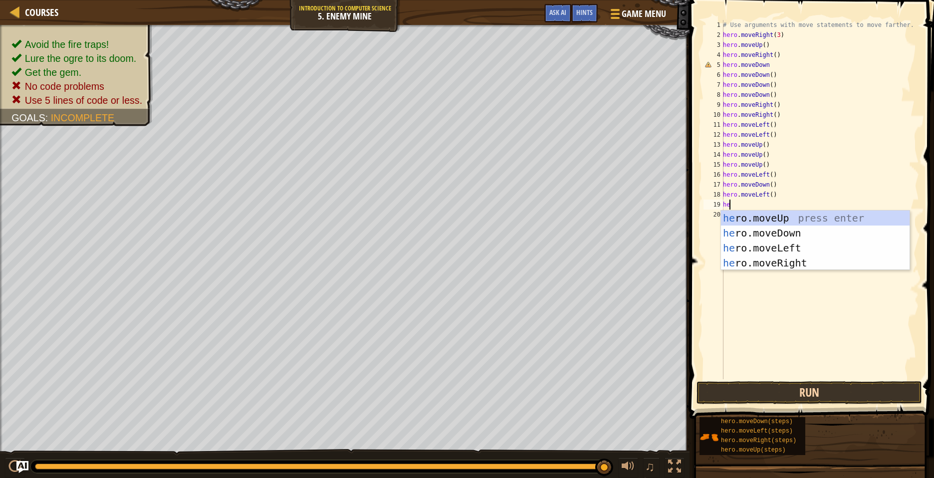
type textarea "her"
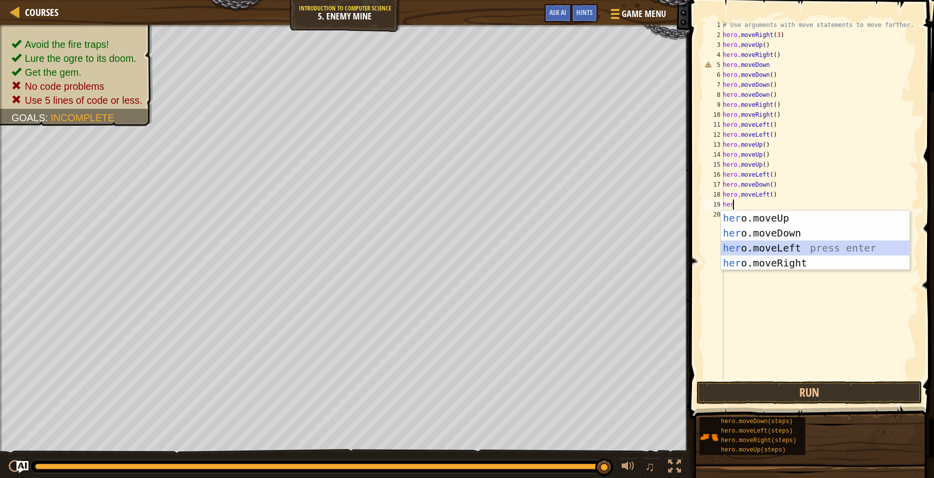
click at [824, 250] on div "her o.moveUp press enter her o.moveDown press enter her o.moveLeft press enter …" at bounding box center [815, 256] width 189 height 90
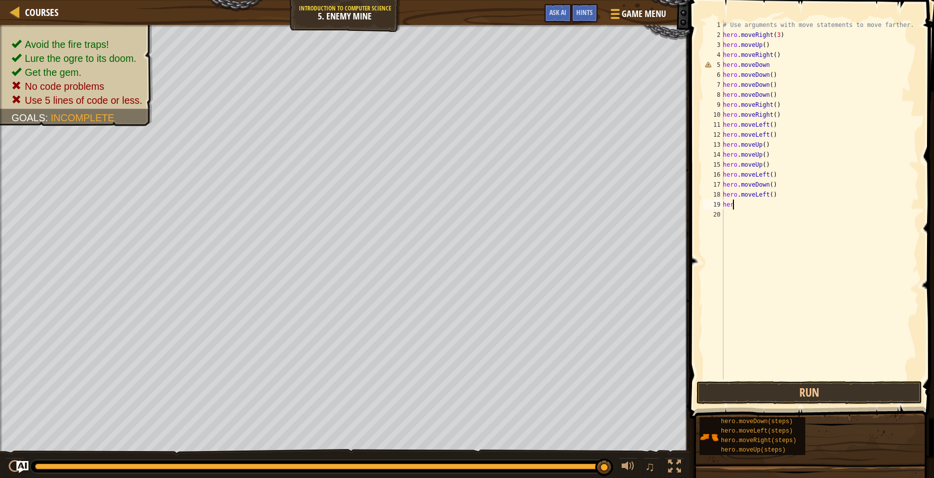
scroll to position [4, 0]
click at [807, 383] on button "Run" at bounding box center [808, 392] width 225 height 23
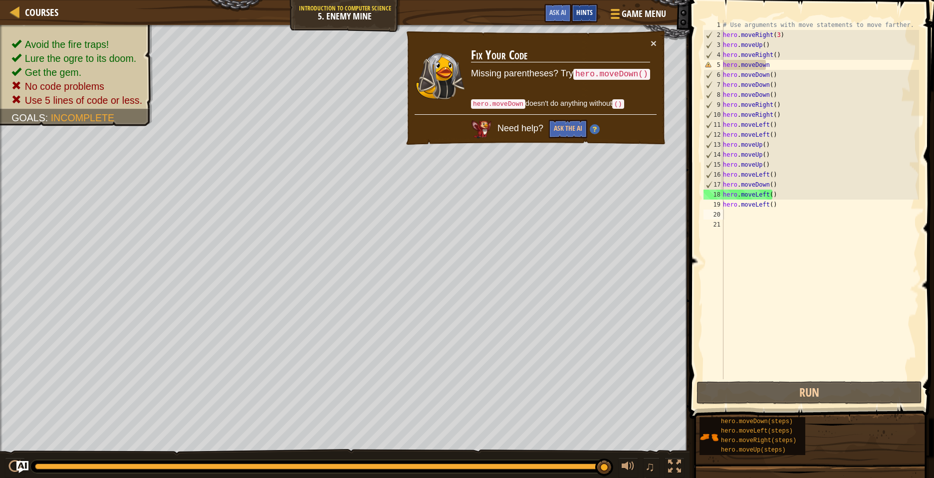
click at [587, 8] on span "Hints" at bounding box center [584, 11] width 16 height 9
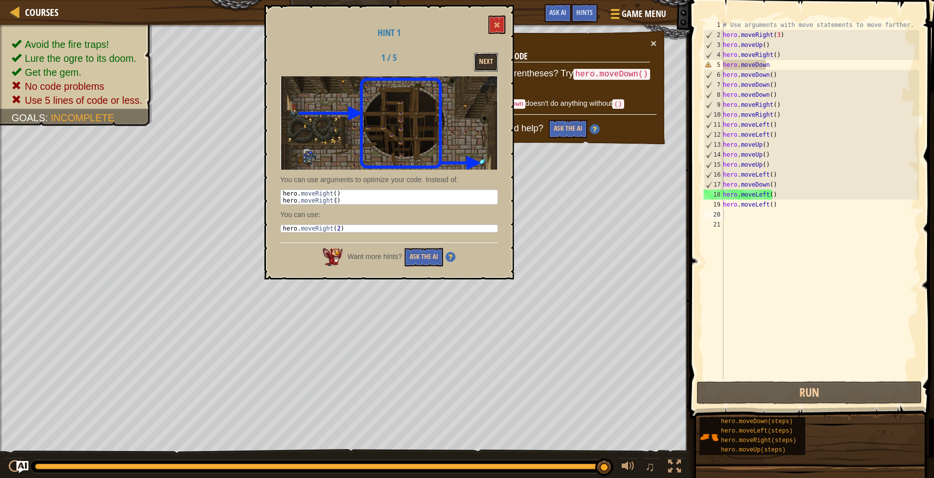
click at [482, 57] on button "Next" at bounding box center [486, 62] width 24 height 18
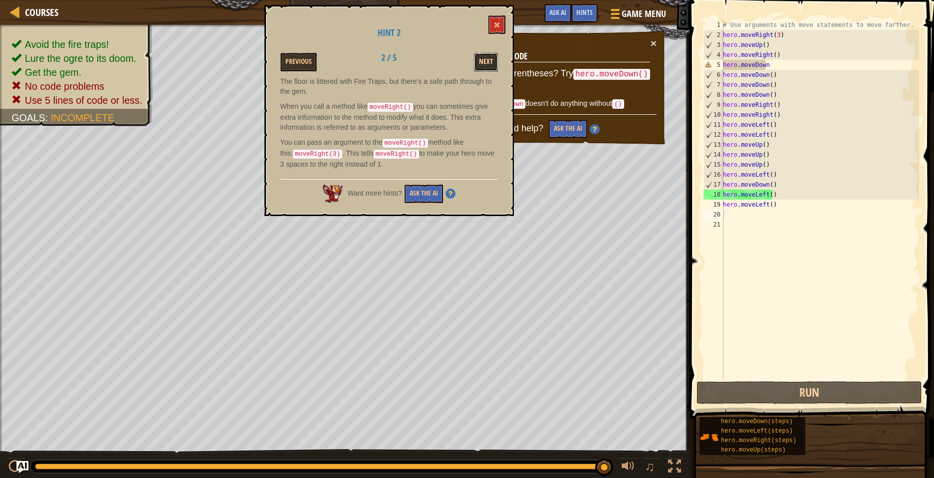
click at [482, 56] on button "Next" at bounding box center [486, 62] width 24 height 18
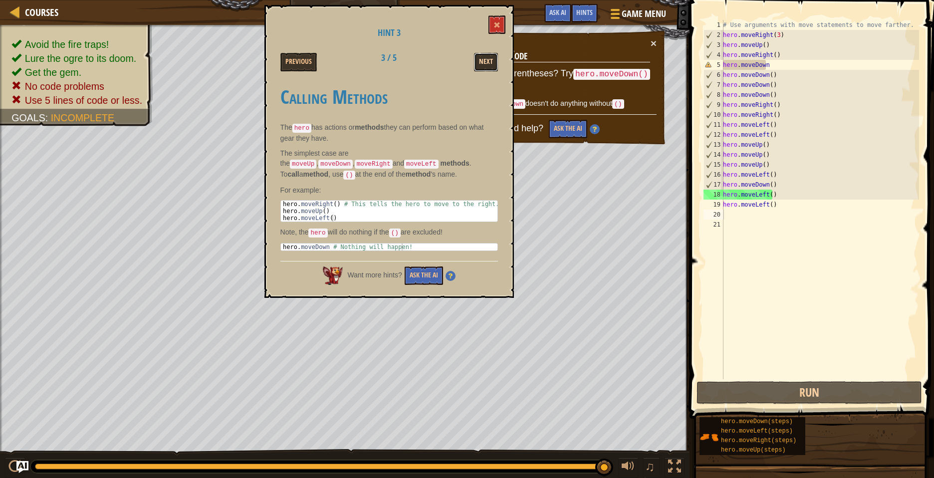
click at [488, 54] on button "Next" at bounding box center [486, 62] width 24 height 18
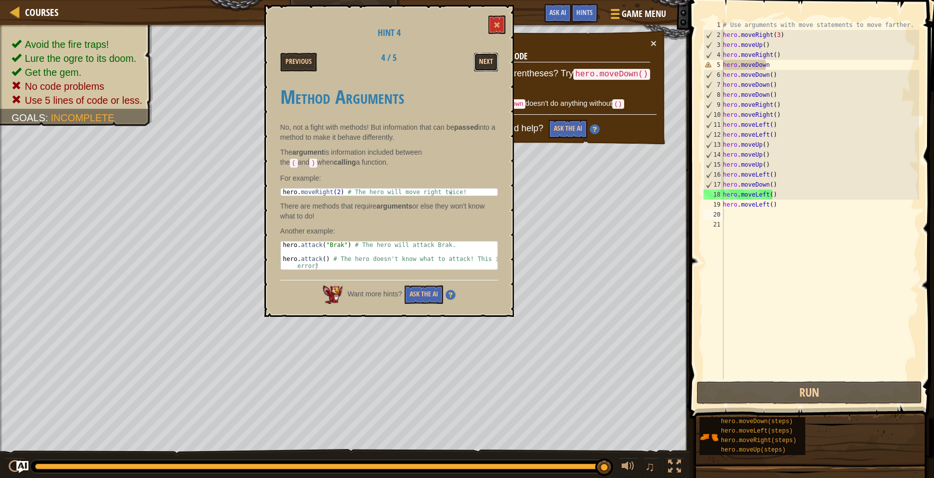
click at [491, 62] on button "Next" at bounding box center [486, 62] width 24 height 18
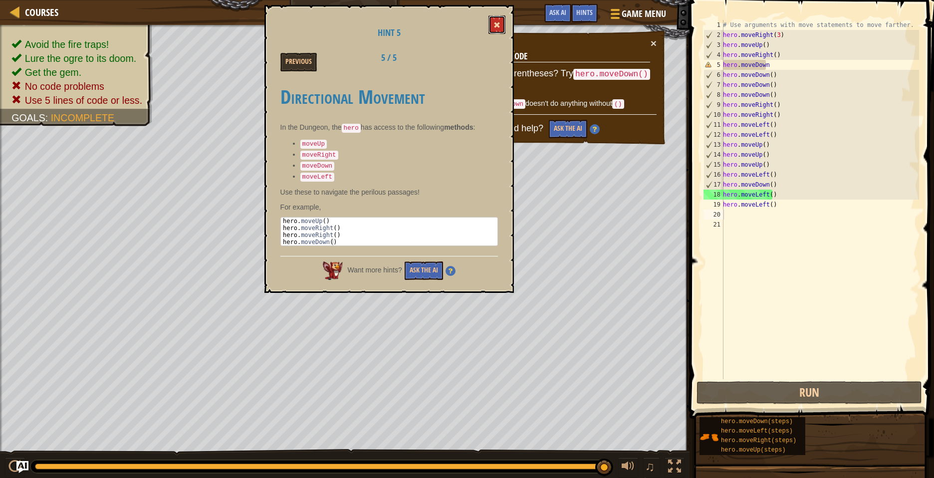
click at [503, 27] on button at bounding box center [496, 24] width 17 height 18
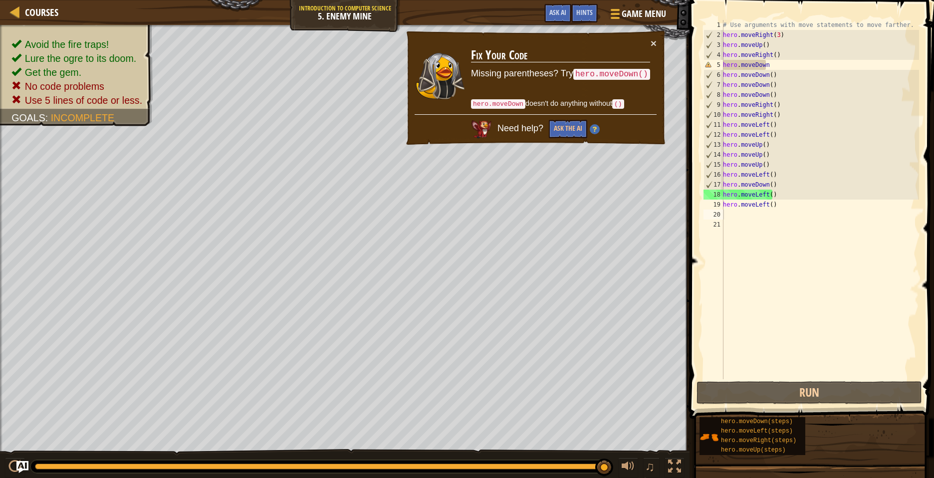
click at [775, 208] on div "# Use arguments with move statements to move farther. hero . moveRight ( 3 ) he…" at bounding box center [820, 209] width 198 height 379
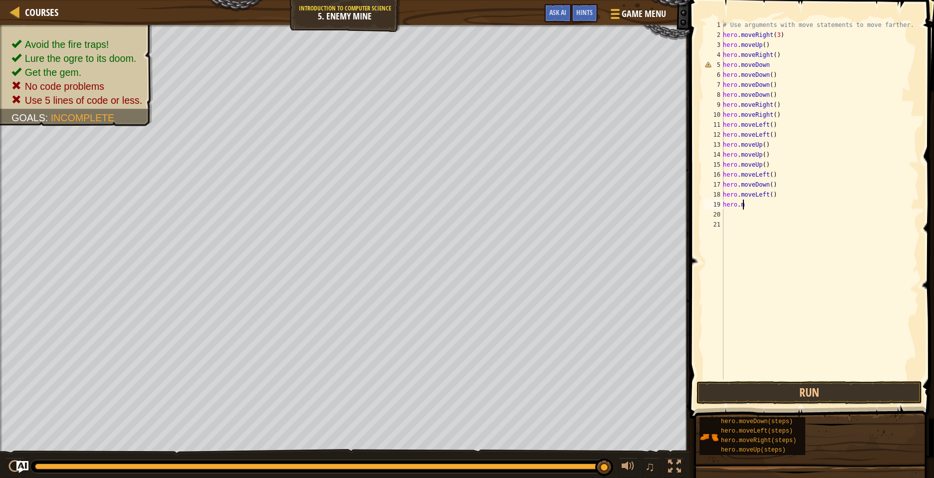
type textarea "h"
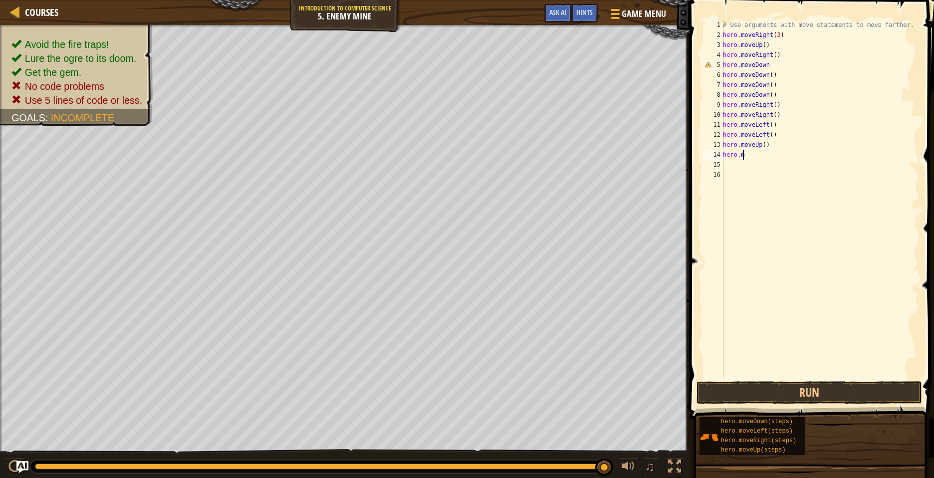
type textarea "h"
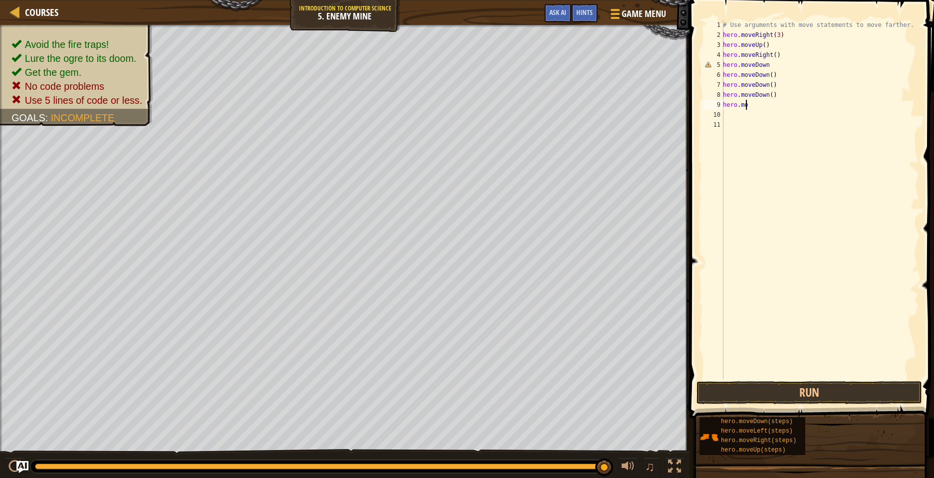
type textarea "h"
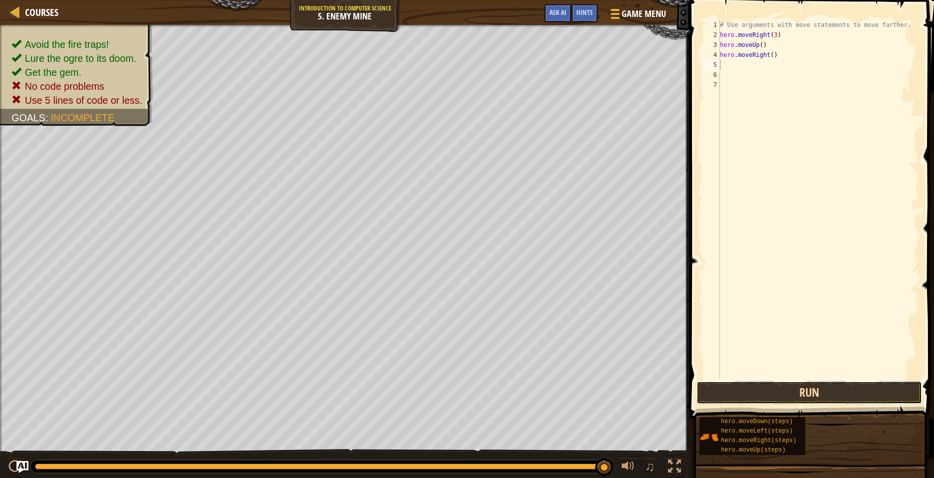
click at [777, 390] on button "Run" at bounding box center [808, 392] width 225 height 23
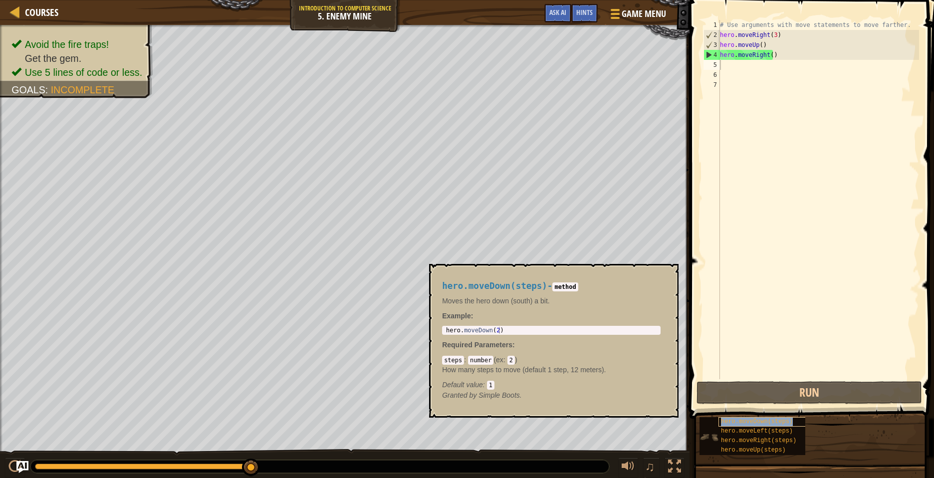
click at [729, 426] on div "hero.moveDown(steps)" at bounding box center [764, 421] width 93 height 9
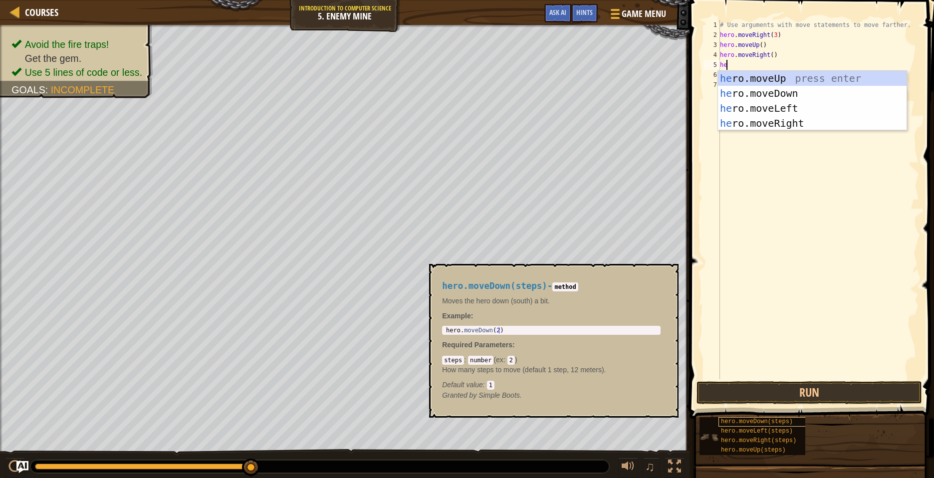
type textarea "he"
click at [739, 420] on span "hero.moveDown(steps)" at bounding box center [757, 421] width 72 height 7
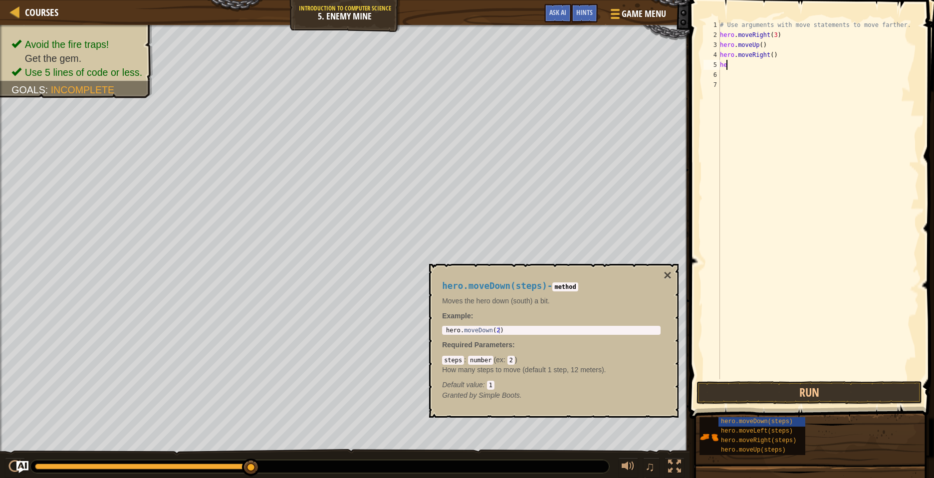
type textarea "hero.moveDown(2)"
click at [616, 331] on div "hero . moveDown ( 2 )" at bounding box center [551, 337] width 215 height 21
click at [497, 332] on div "hero . moveDown ( 2 )" at bounding box center [551, 337] width 215 height 21
click at [497, 328] on div "hero . moveDown ( 2 )" at bounding box center [551, 337] width 215 height 21
drag, startPoint x: 490, startPoint y: 330, endPoint x: 497, endPoint y: 336, distance: 8.8
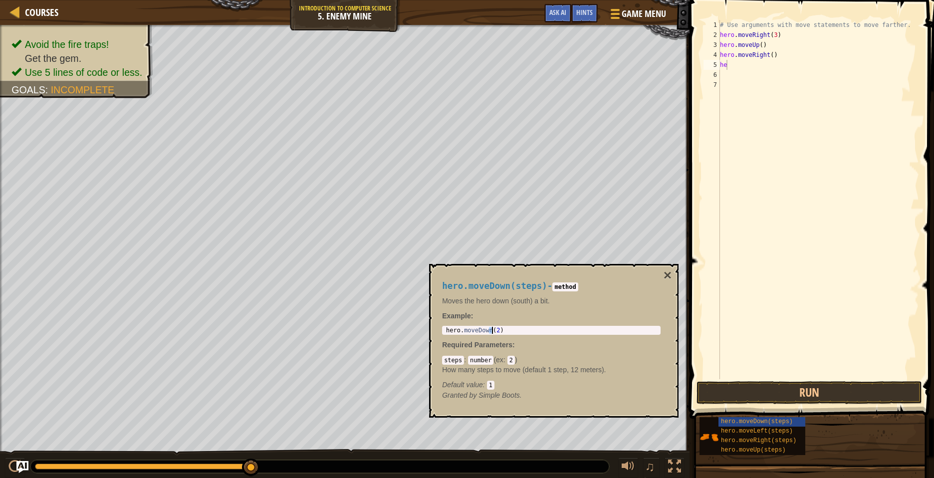
click at [497, 336] on div "hero.moveDown(steps) - method Moves the hero down (south) a bit. Example : hero…" at bounding box center [551, 341] width 232 height 138
drag, startPoint x: 497, startPoint y: 336, endPoint x: 495, endPoint y: 324, distance: 11.6
click at [497, 327] on div "hero . moveDown ( 2 )" at bounding box center [551, 330] width 215 height 7
click at [492, 330] on div "hero . moveDown ( 2 )" at bounding box center [551, 337] width 215 height 21
click at [494, 330] on div "hero . moveDown ( 2 )" at bounding box center [551, 337] width 215 height 21
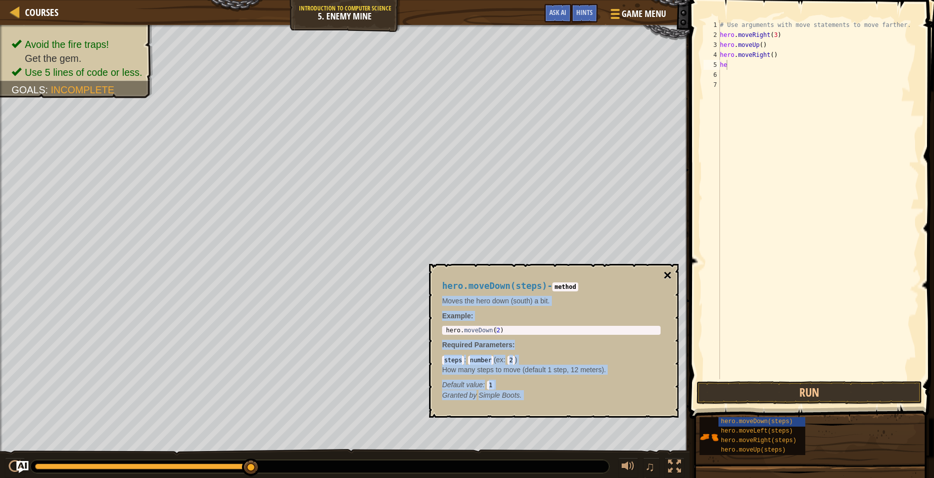
drag, startPoint x: 669, startPoint y: 267, endPoint x: 667, endPoint y: 276, distance: 9.7
click at [667, 276] on div "hero.moveDown(steps) - method Moves the hero down (south) a bit. Example : hero…" at bounding box center [553, 341] width 249 height 154
click at [666, 276] on button "×" at bounding box center [668, 275] width 8 height 14
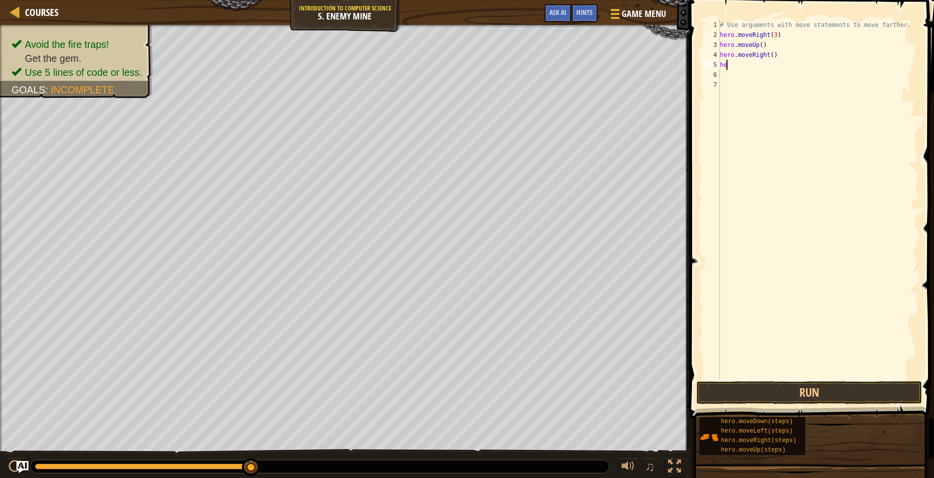
click at [728, 63] on div "# Use arguments with move statements to move farther. hero . moveRight ( 3 ) he…" at bounding box center [818, 209] width 201 height 379
type textarea "her"
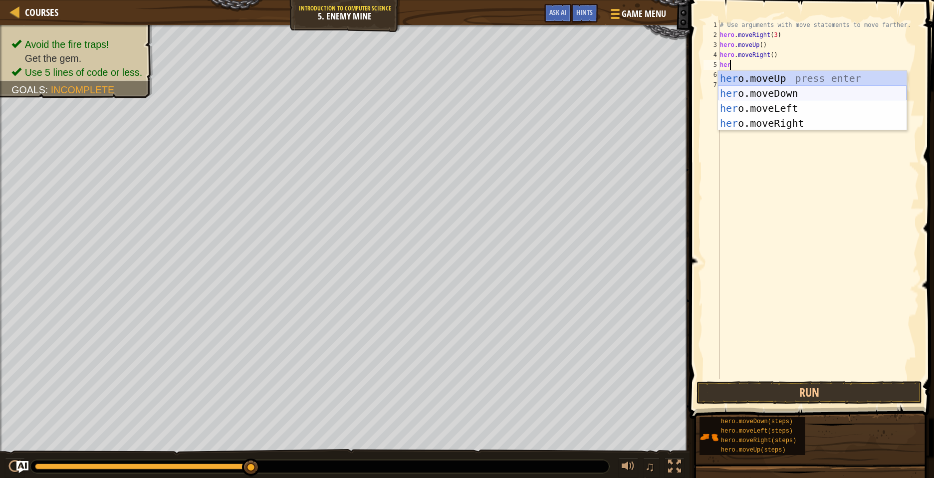
click at [747, 91] on div "her o.moveUp press enter her o.moveDown press enter her o.moveLeft press enter …" at bounding box center [812, 116] width 189 height 90
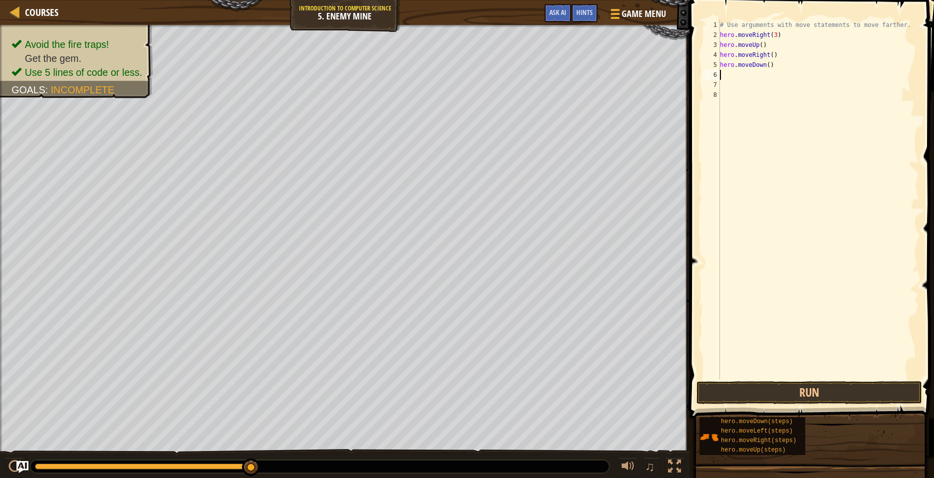
scroll to position [4, 0]
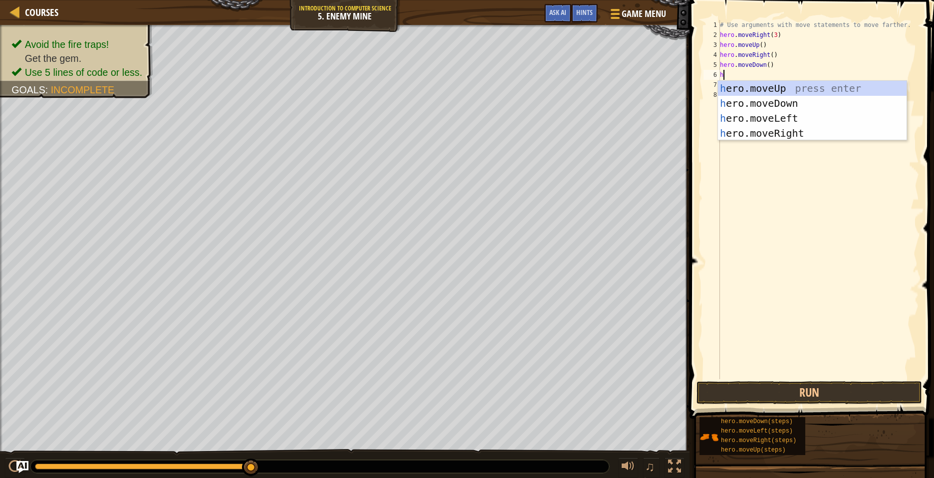
type textarea "he"
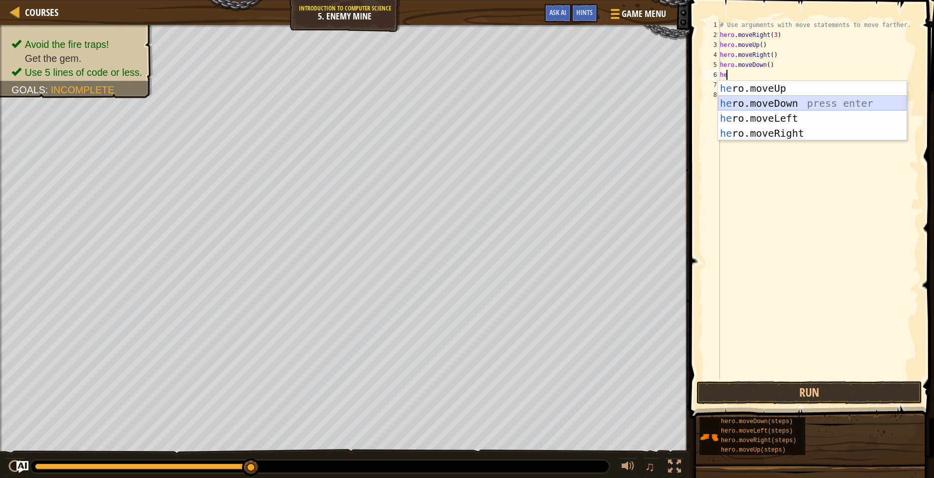
click at [759, 102] on div "he ro.moveUp press enter he ro.moveDown press enter he ro.moveLeft press enter …" at bounding box center [812, 126] width 189 height 90
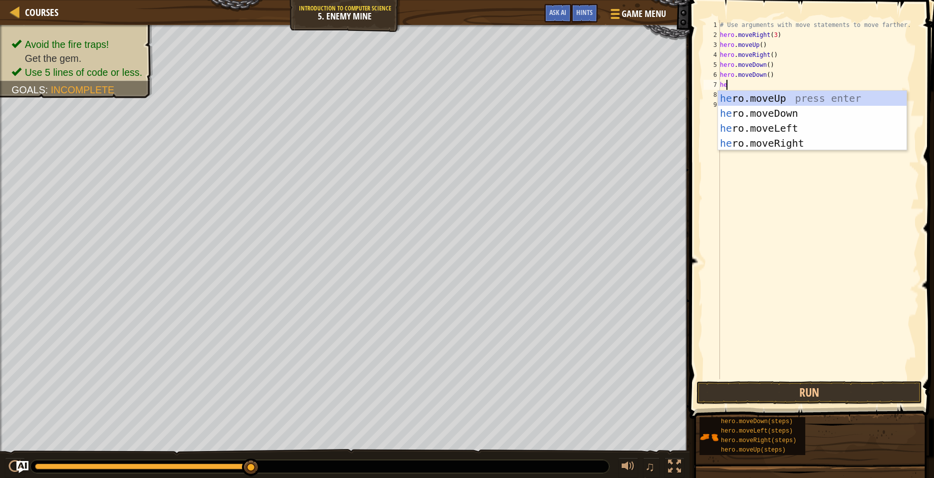
type textarea "her"
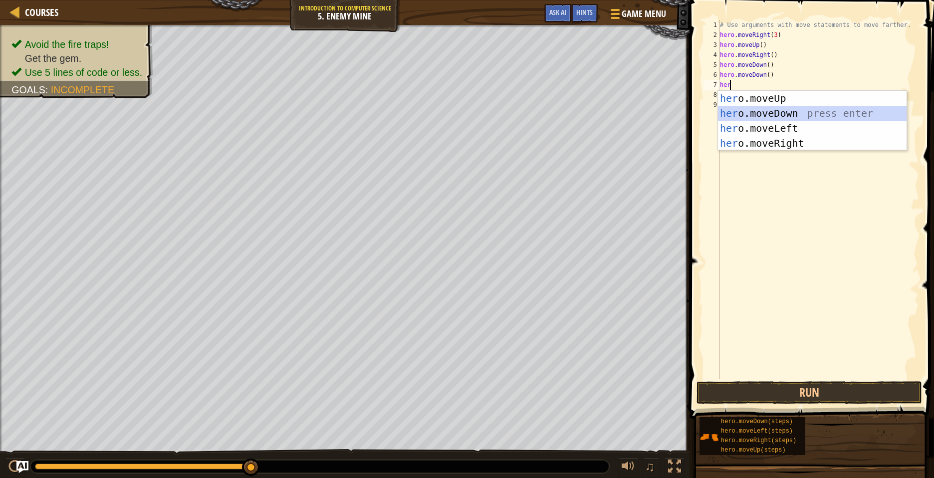
click at [802, 111] on div "her o.moveUp press enter her o.moveDown press enter her o.moveLeft press enter …" at bounding box center [812, 136] width 189 height 90
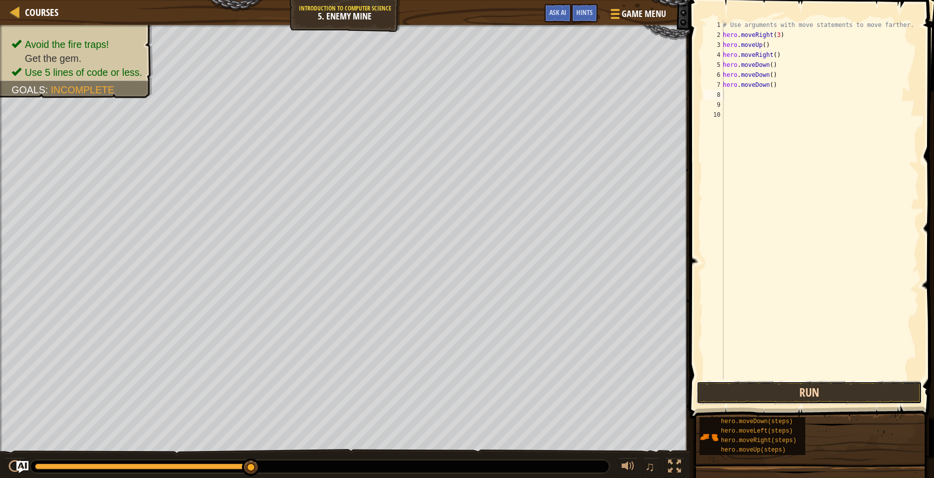
click at [896, 386] on button "Run" at bounding box center [808, 392] width 225 height 23
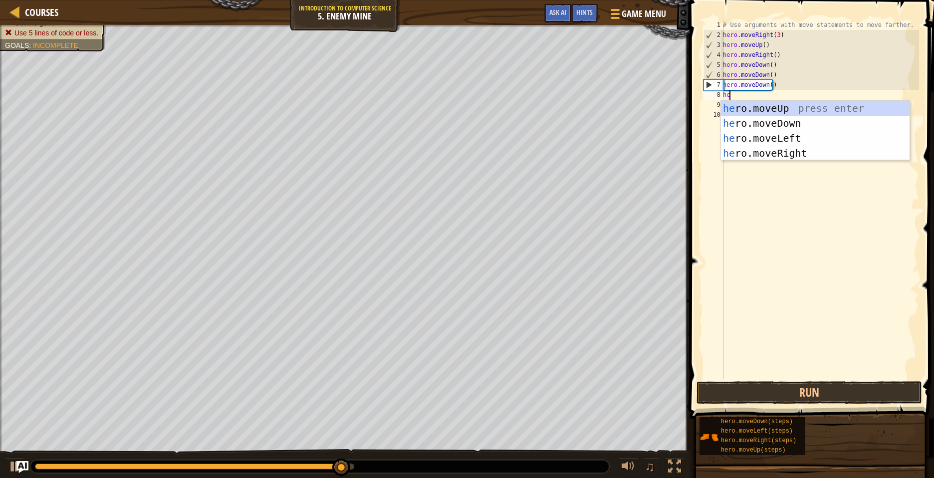
type textarea "her"
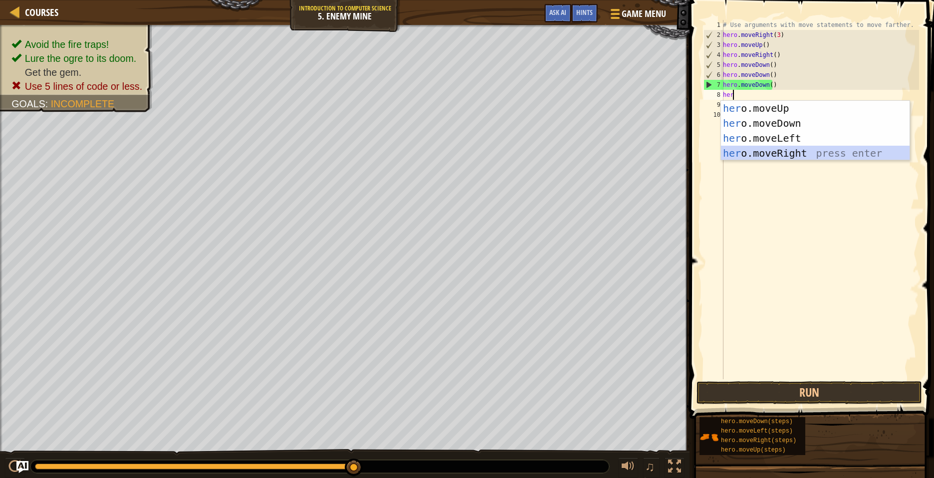
click at [804, 149] on div "her o.moveUp press enter her o.moveDown press enter her o.moveLeft press enter …" at bounding box center [815, 146] width 189 height 90
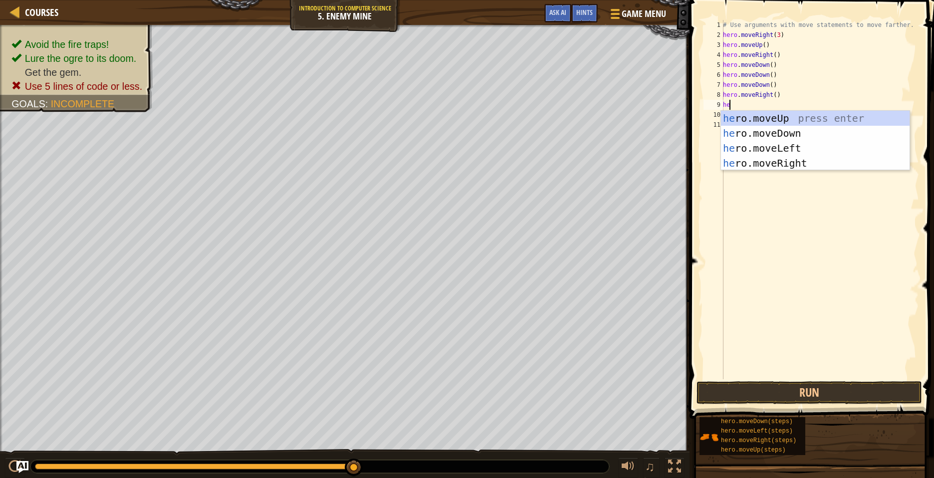
type textarea "her"
click at [800, 162] on div "her o.moveUp press enter her o.moveDown press enter her o.moveLeft press enter …" at bounding box center [815, 156] width 189 height 90
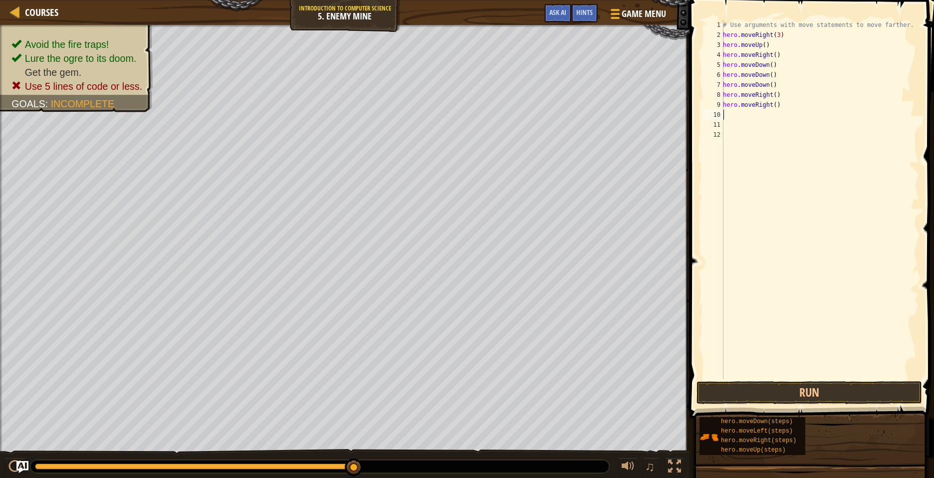
scroll to position [4, 0]
click at [784, 388] on button "Run" at bounding box center [808, 392] width 225 height 23
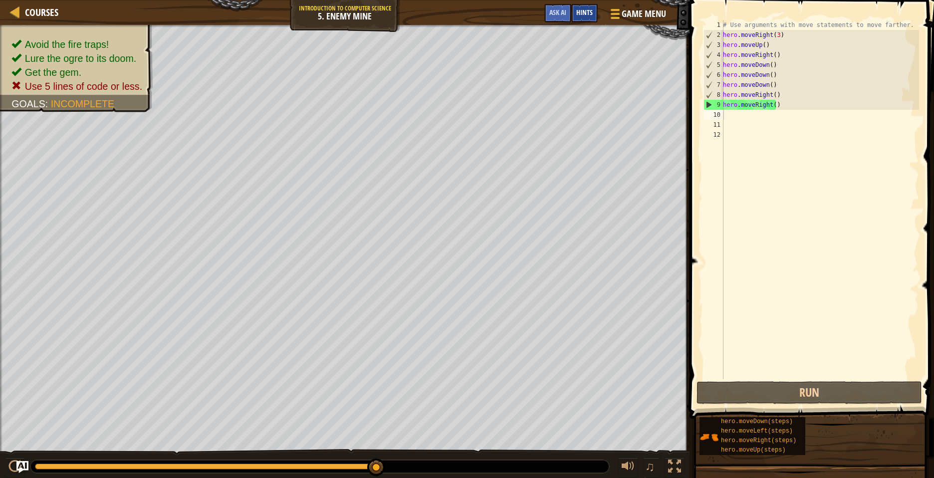
click at [577, 10] on span "Hints" at bounding box center [584, 11] width 16 height 9
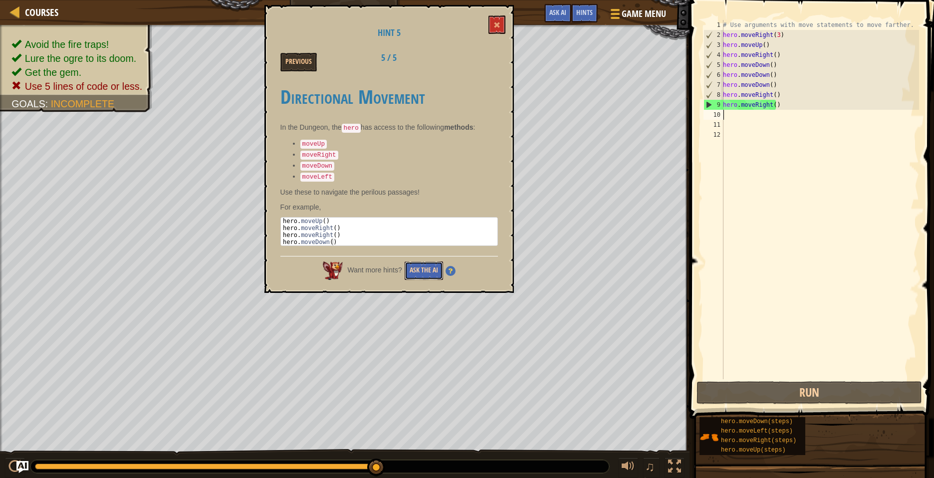
click at [417, 262] on button "Ask the AI" at bounding box center [424, 270] width 38 height 18
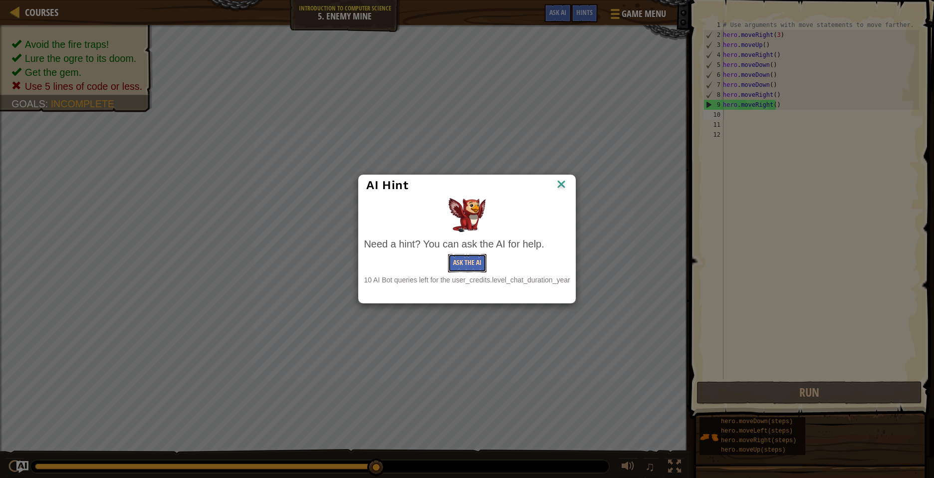
click at [465, 260] on button "Ask the AI" at bounding box center [467, 263] width 38 height 18
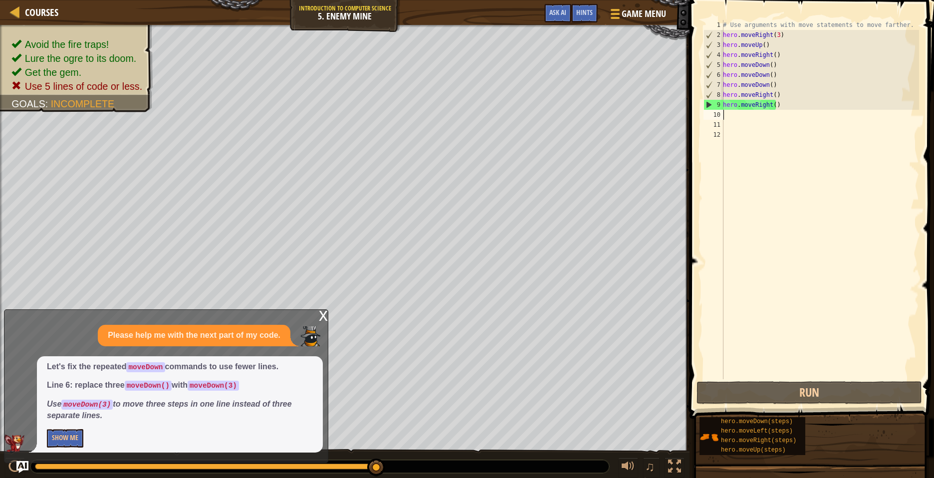
click at [807, 111] on div "# Use arguments with move statements to move farther. hero . moveRight ( 3 ) he…" at bounding box center [820, 209] width 198 height 379
click at [799, 101] on div "# Use arguments with move statements to move farther. hero . moveRight ( 3 ) he…" at bounding box center [820, 199] width 198 height 359
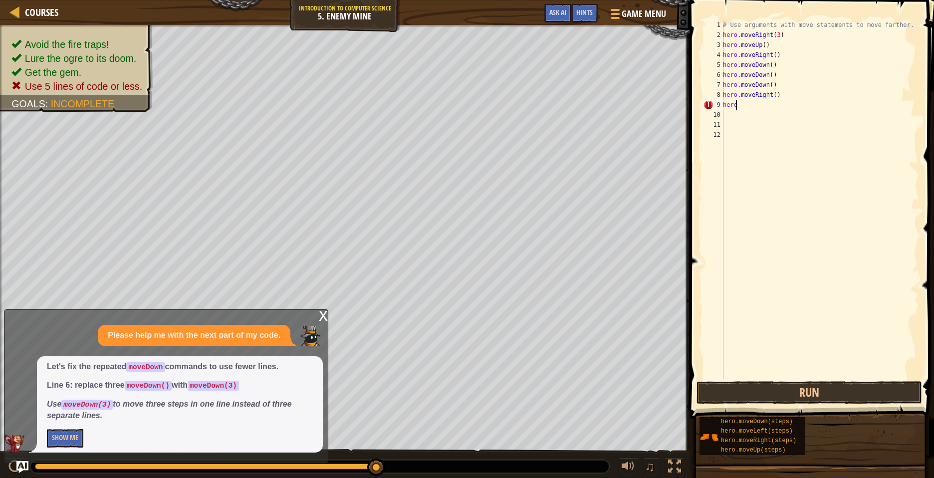
type textarea "h"
type textarea ")"
type textarea "hero.moveDown()"
type textarea "hero.moveDown(3)"
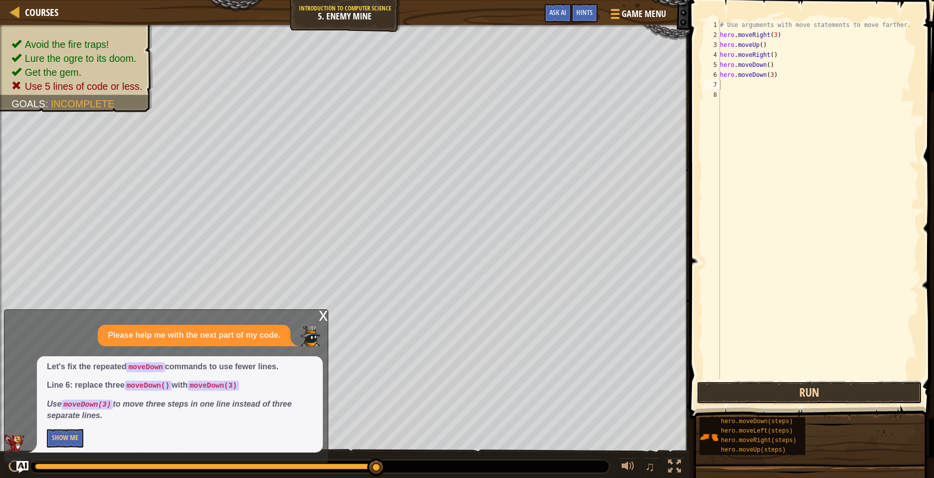
click at [813, 387] on button "Run" at bounding box center [808, 392] width 225 height 23
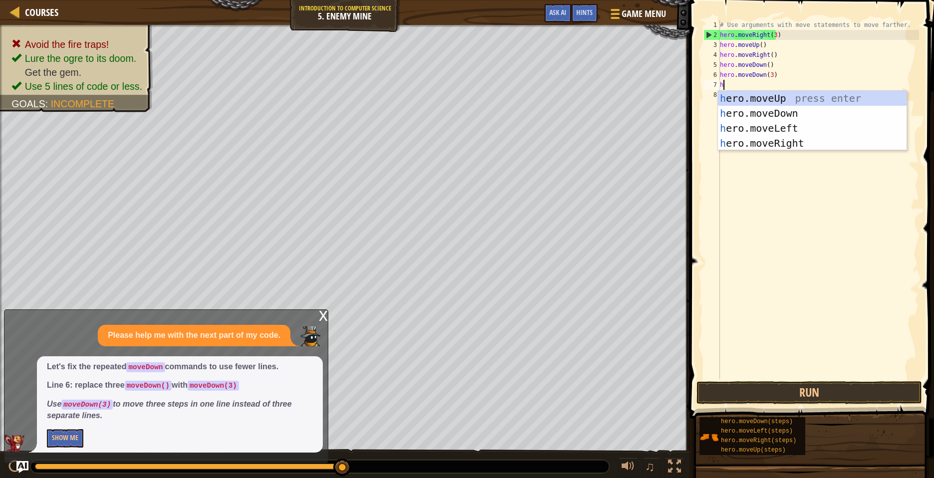
type textarea "her"
click at [732, 138] on div "her o.moveUp press enter her o.moveDown press enter her o.moveLeft press enter …" at bounding box center [812, 136] width 189 height 90
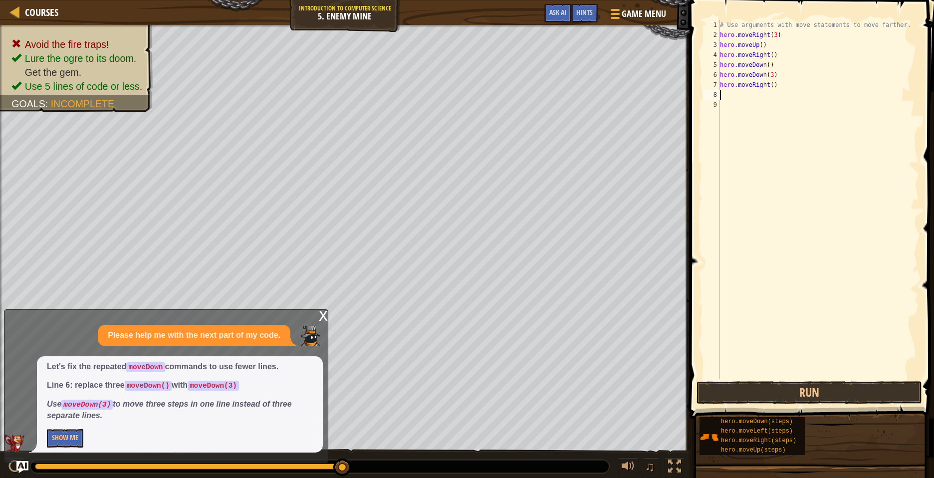
scroll to position [4, 0]
click at [831, 390] on button "Run" at bounding box center [808, 392] width 225 height 23
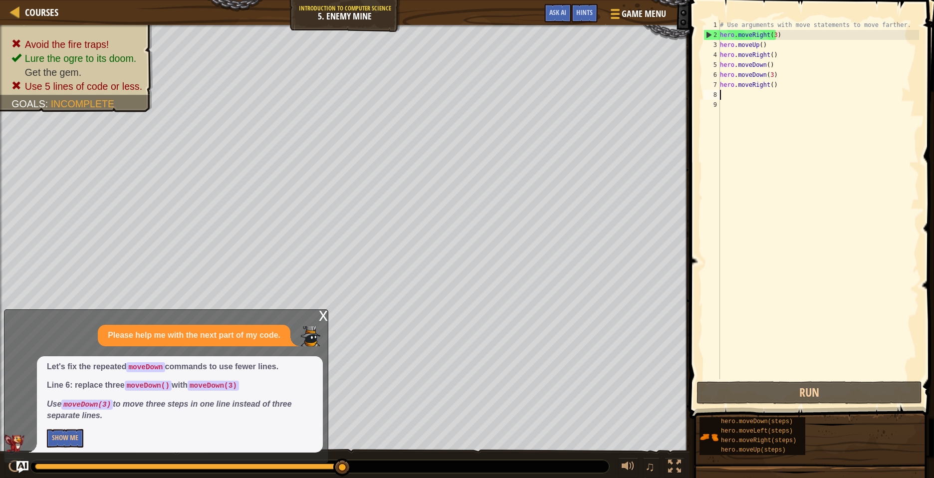
type textarea "her"
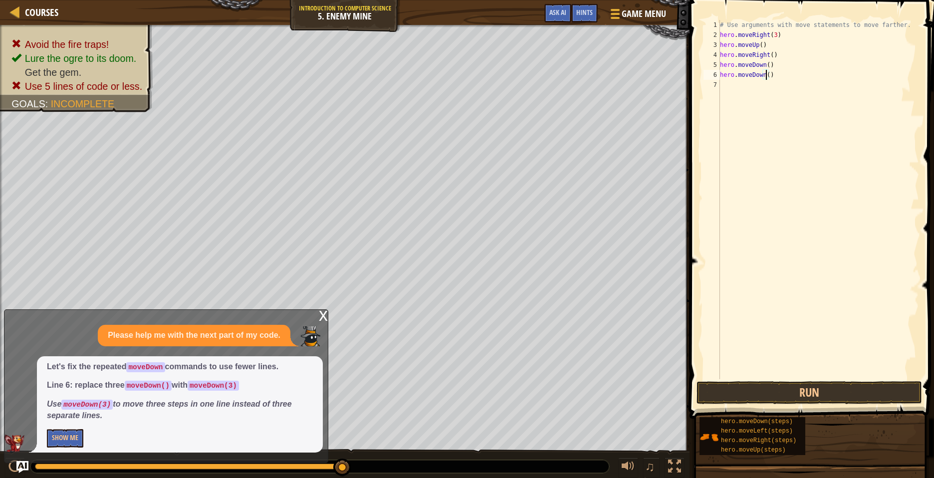
scroll to position [4, 4]
type textarea "hero.moveDown(3)"
click at [810, 386] on button "Run" at bounding box center [808, 392] width 225 height 23
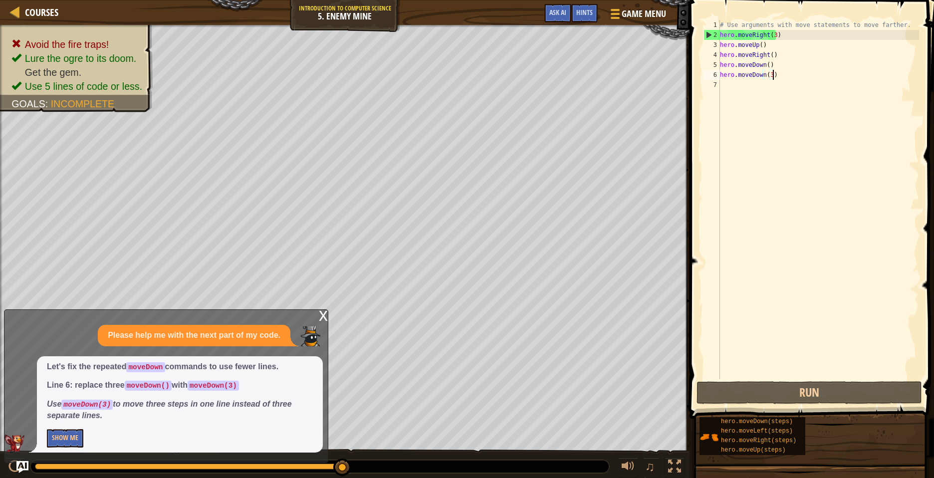
scroll to position [4, 0]
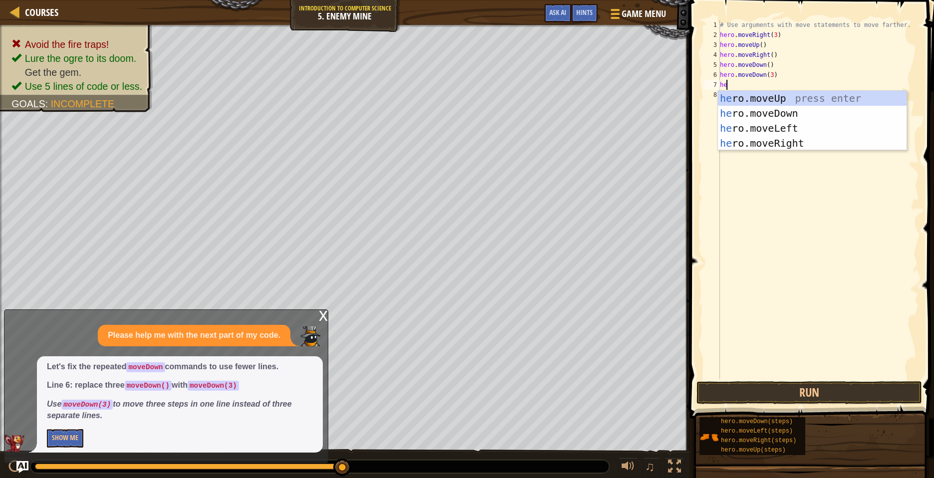
type textarea "her"
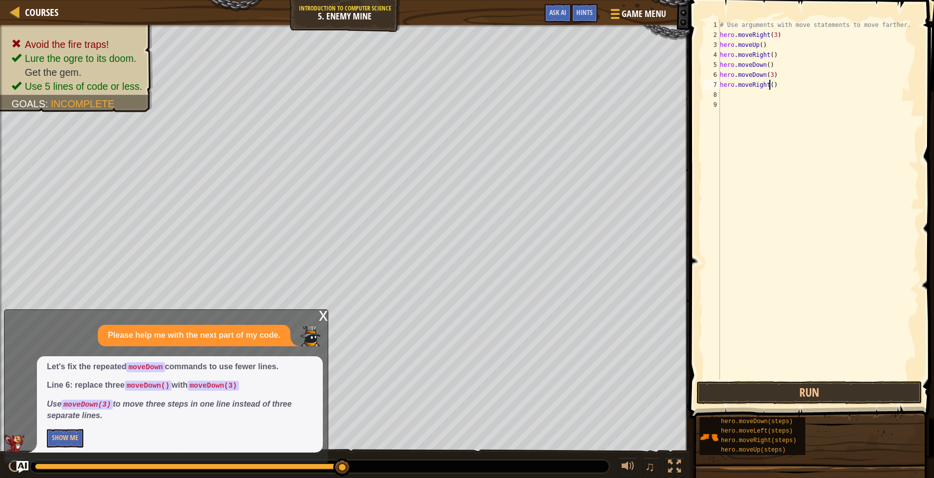
scroll to position [4, 4]
click at [326, 316] on div "x" at bounding box center [323, 315] width 9 height 10
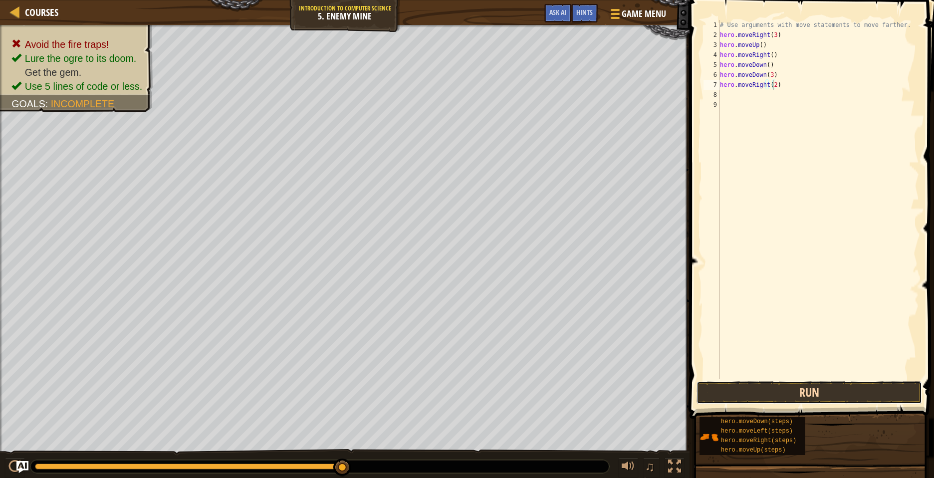
click at [812, 392] on button "Run" at bounding box center [808, 392] width 225 height 23
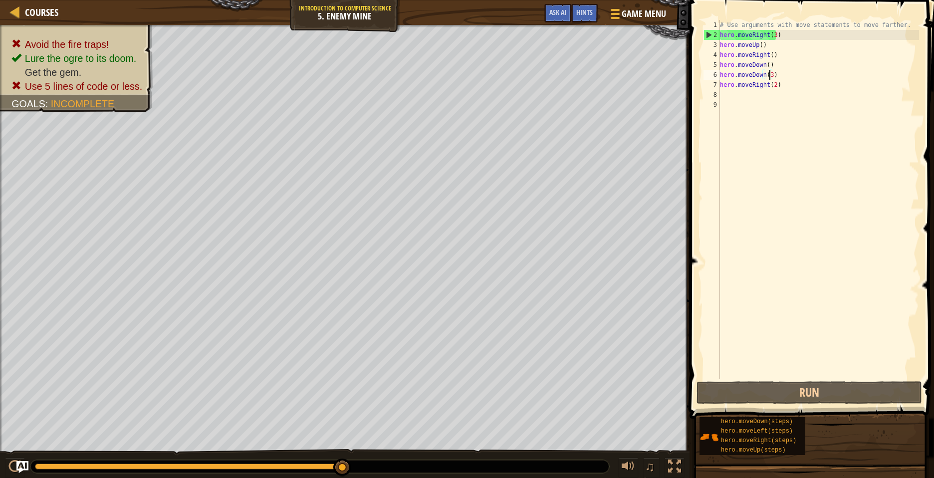
click at [768, 76] on div "# Use arguments with move statements to move farther. hero . moveRight ( 3 ) he…" at bounding box center [818, 209] width 201 height 379
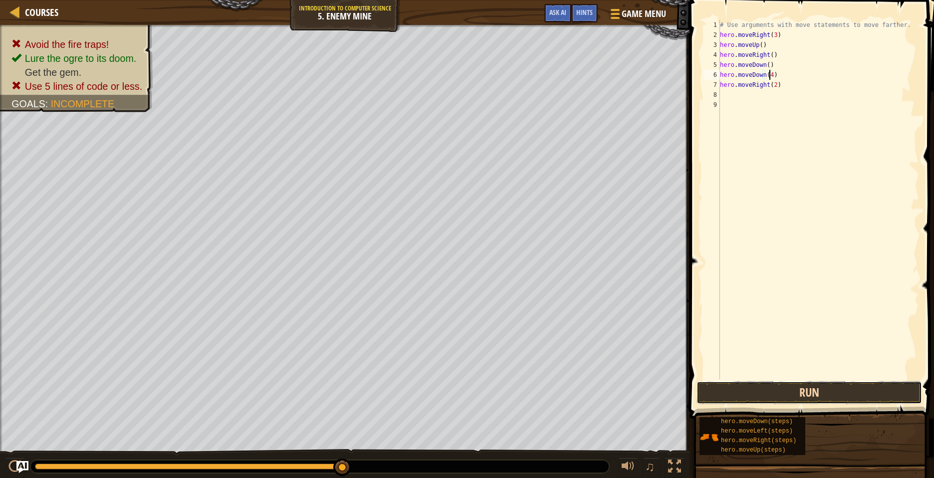
click at [734, 396] on button "Run" at bounding box center [808, 392] width 225 height 23
type textarea "h"
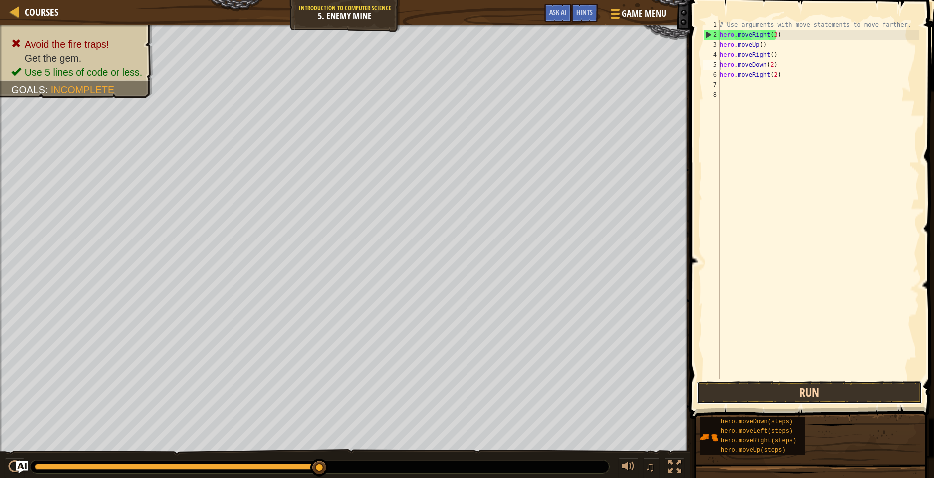
click at [789, 384] on button "Run" at bounding box center [808, 392] width 225 height 23
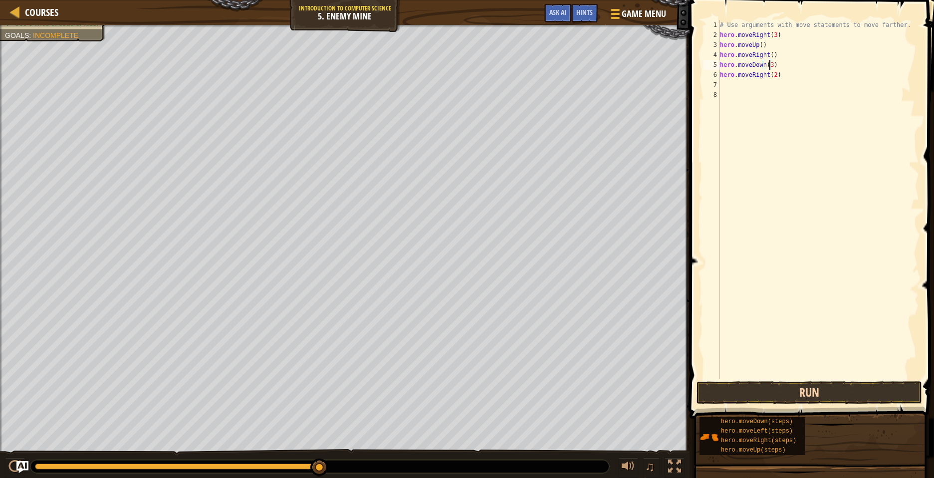
type textarea "hero.moveDown(3)"
click at [795, 390] on button "Run" at bounding box center [808, 392] width 225 height 23
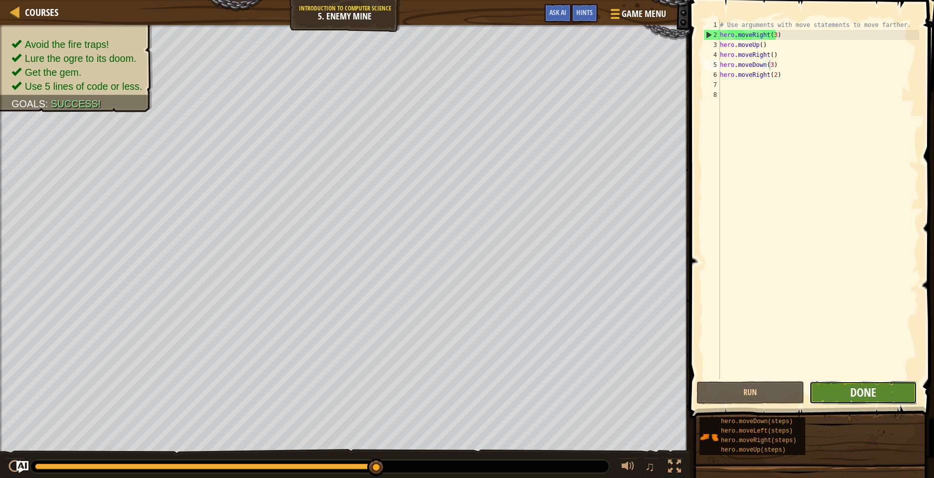
click at [863, 389] on span "Done" at bounding box center [863, 392] width 26 height 16
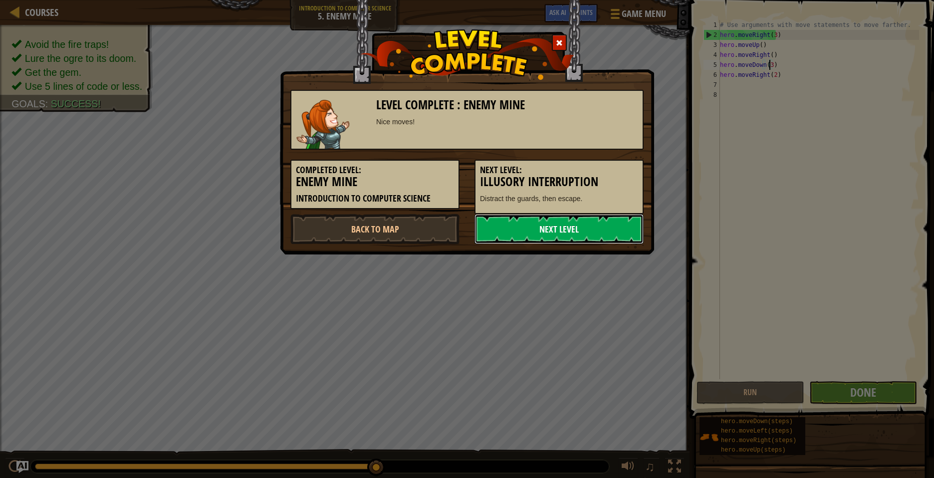
click at [549, 229] on link "Next Level" at bounding box center [558, 229] width 169 height 30
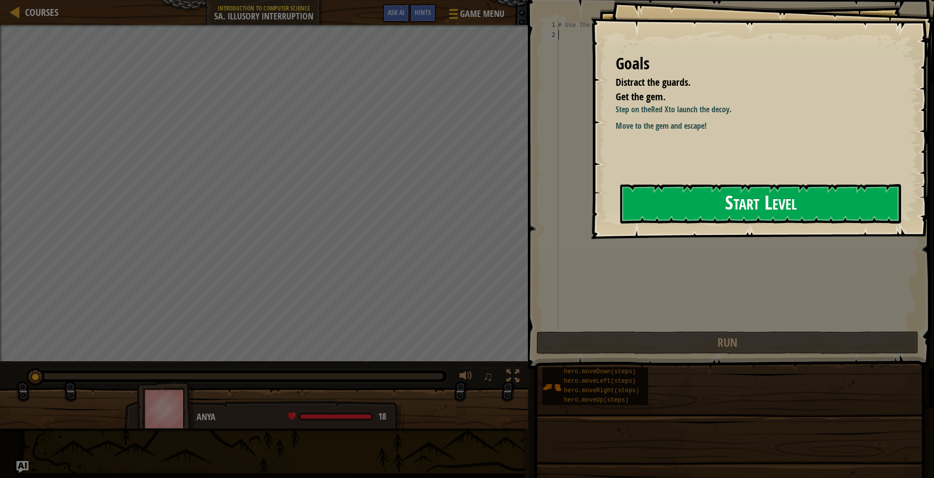
click at [694, 195] on button "Start Level" at bounding box center [760, 203] width 281 height 39
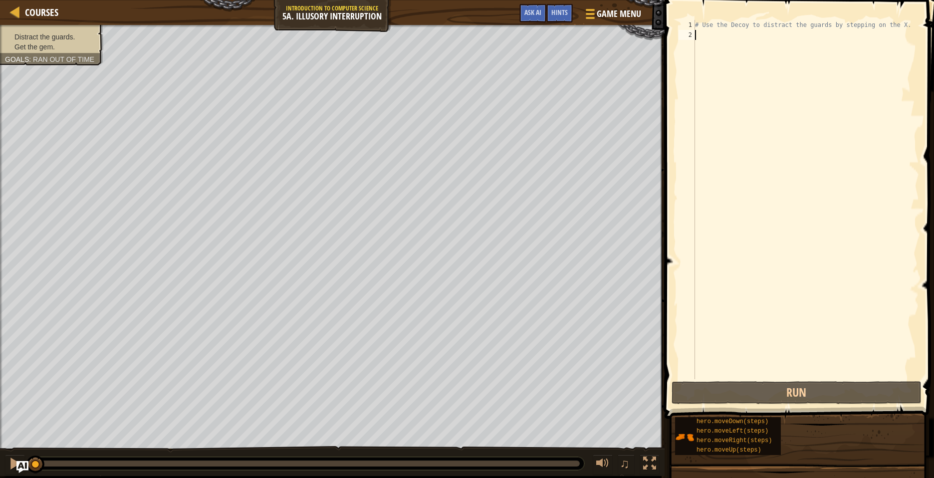
type textarea "m"
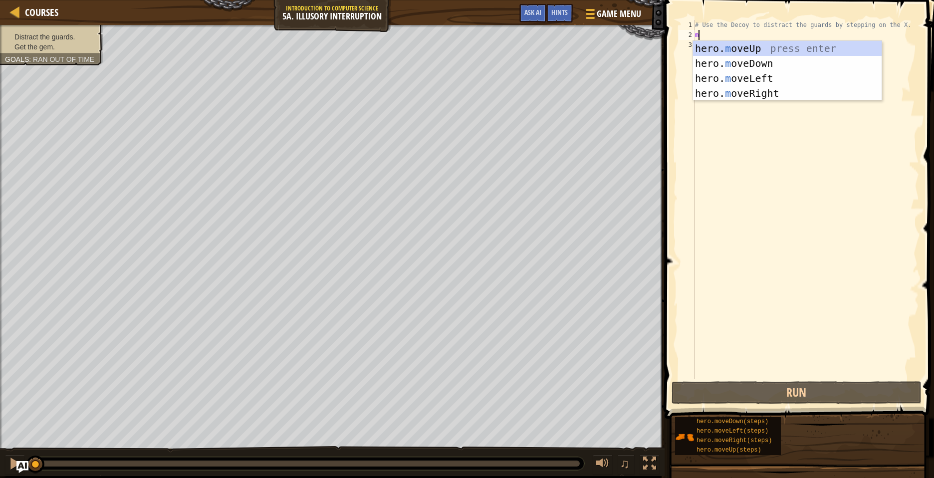
scroll to position [4, 0]
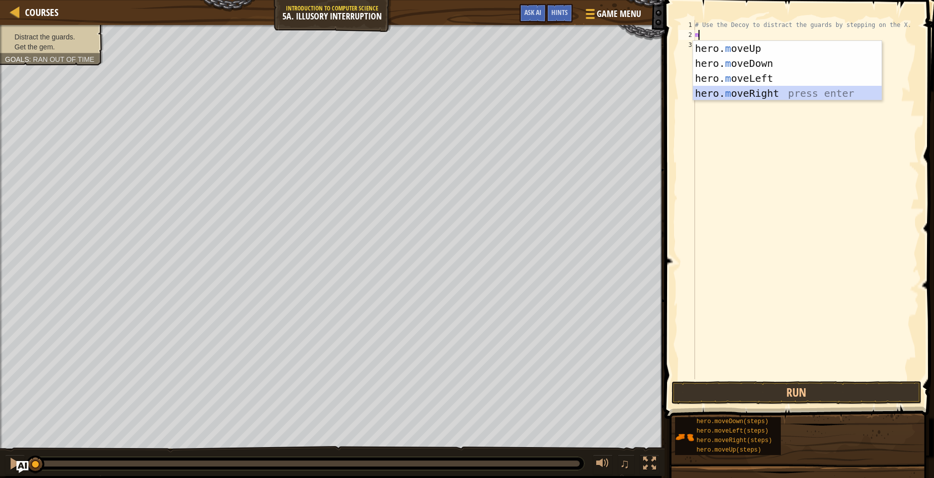
drag, startPoint x: 782, startPoint y: 98, endPoint x: 806, endPoint y: 225, distance: 129.5
click at [803, 0] on body "Courses Introduction to Computer Science 5a. Illusory Interruption Game Menu Do…" at bounding box center [467, 0] width 934 height 0
click at [806, 98] on div "hero. m oveUp press enter hero. m oveDown press enter hero. m oveLeft press ent…" at bounding box center [787, 86] width 189 height 90
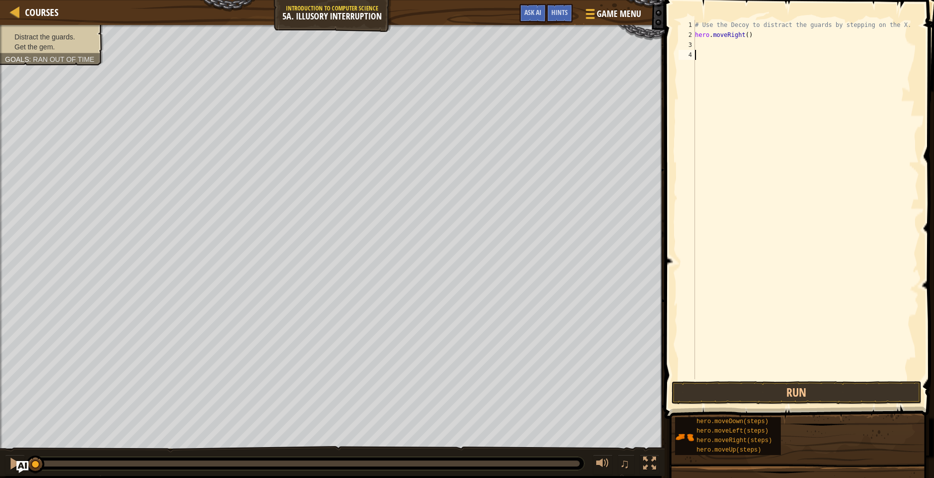
drag, startPoint x: 849, startPoint y: 256, endPoint x: 846, endPoint y: 279, distance: 22.6
click at [846, 276] on div "# Use the Decoy to distract the guards by stepping on the X. hero . moveRight (…" at bounding box center [806, 209] width 226 height 379
click at [830, 392] on button "Run" at bounding box center [797, 392] width 250 height 23
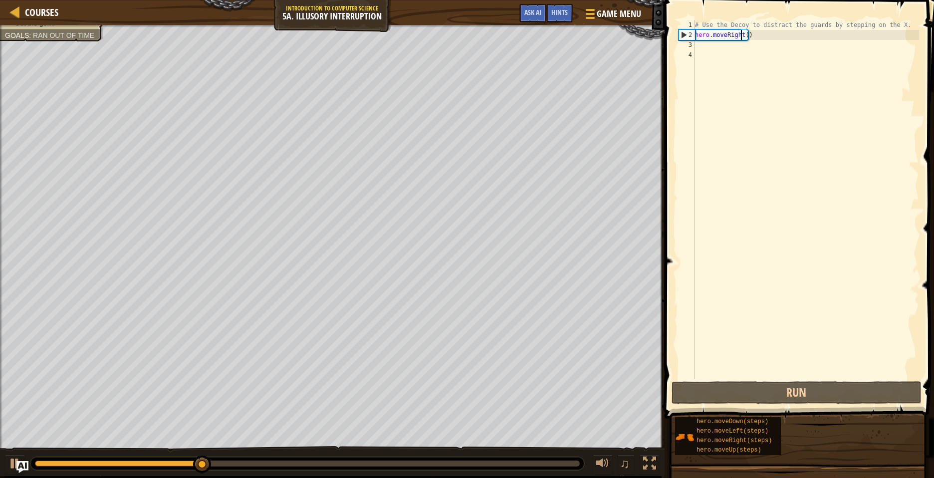
click at [741, 33] on div "# Use the Decoy to distract the guards by stepping on the X. hero . moveRight (…" at bounding box center [806, 209] width 226 height 379
click at [745, 34] on div "# Use the Decoy to distract the guards by stepping on the X. hero . moveRight (…" at bounding box center [806, 209] width 226 height 379
type textarea "hero.moveRight(3)"
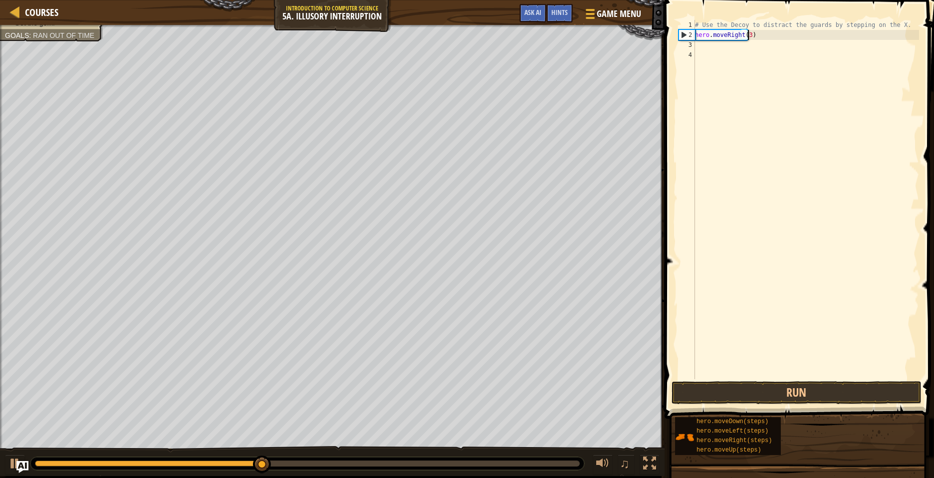
scroll to position [4, 4]
click at [835, 314] on div "# Use the Decoy to distract the guards by stepping on the X. hero . moveRight (…" at bounding box center [806, 209] width 226 height 379
click at [704, 391] on button "Run" at bounding box center [797, 392] width 250 height 23
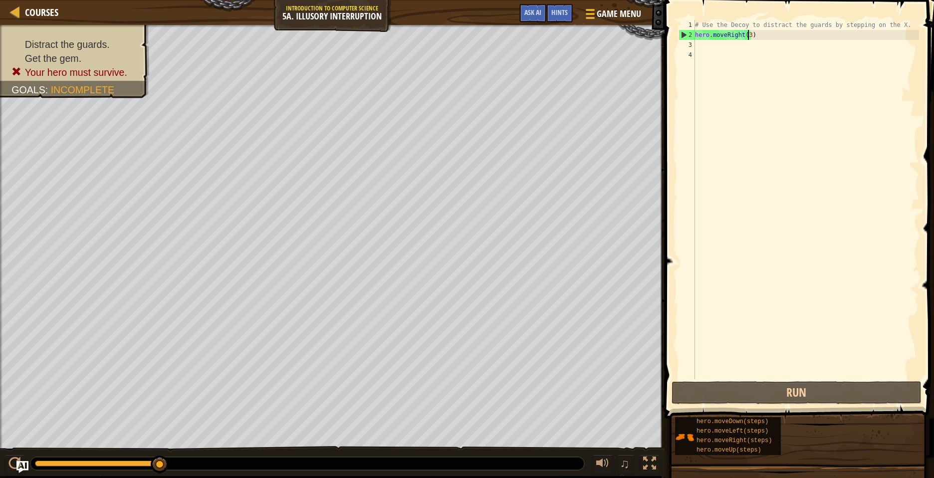
click at [747, 33] on div "# Use the Decoy to distract the guards by stepping on the X. hero . moveRight (…" at bounding box center [806, 209] width 226 height 379
type textarea "hero.moveRight()"
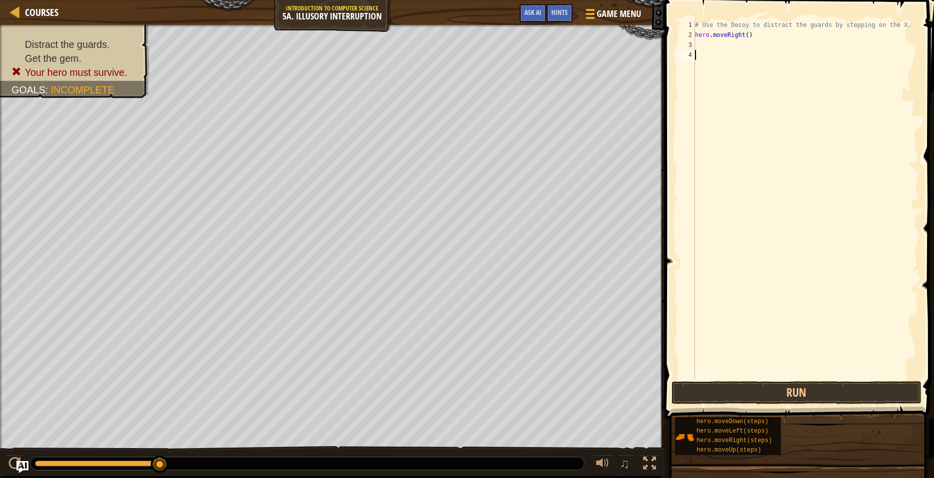
click at [701, 52] on div "# Use the Decoy to distract the guards by stepping on the X. hero . moveRight (…" at bounding box center [806, 209] width 226 height 379
click at [702, 43] on div "# Use the Decoy to distract the guards by stepping on the X. hero . moveRight (…" at bounding box center [806, 209] width 226 height 379
type textarea "h"
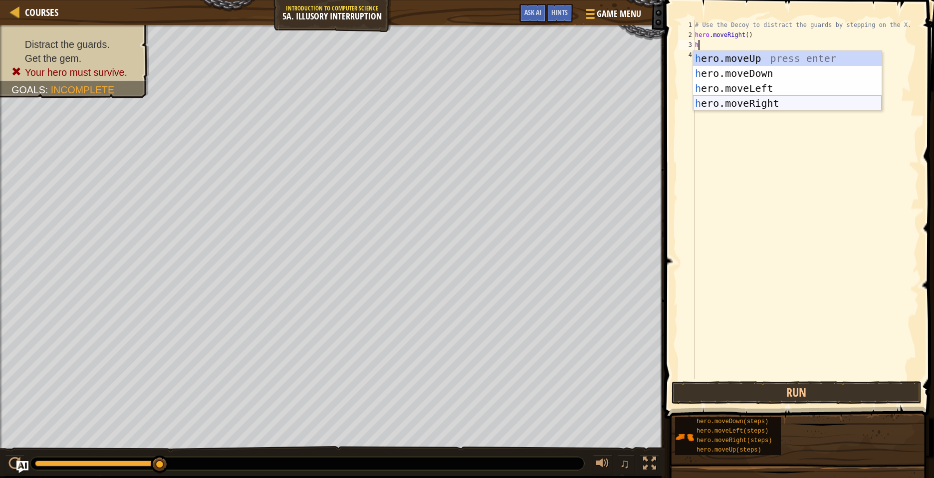
click at [716, 97] on div "h ero.moveUp press enter h ero.moveDown press enter h ero.moveLeft press enter …" at bounding box center [787, 96] width 189 height 90
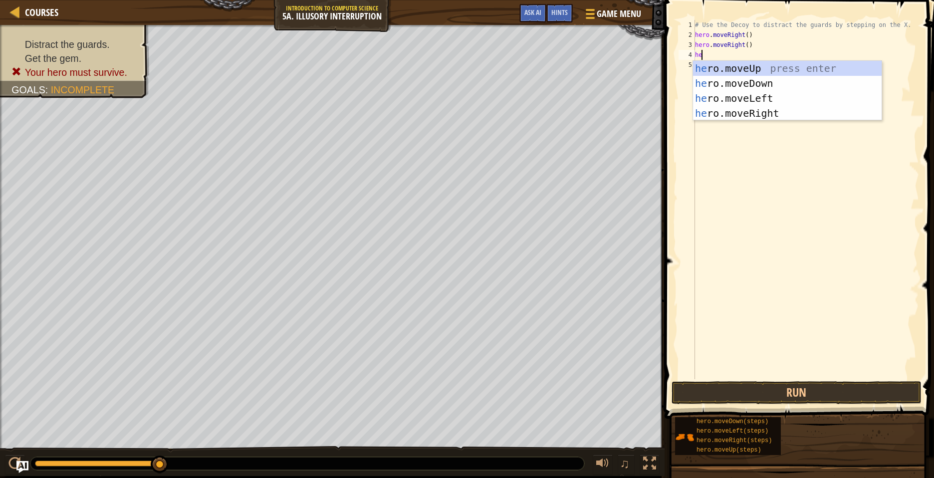
type textarea "her"
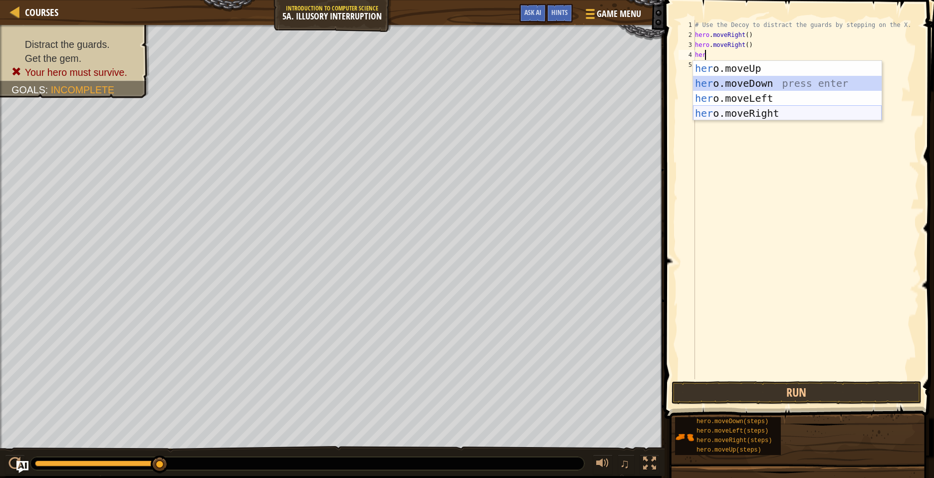
drag, startPoint x: 718, startPoint y: 93, endPoint x: 733, endPoint y: 113, distance: 25.3
click at [733, 113] on div "her o.moveUp press enter her o.moveDown press enter her o.moveLeft press enter …" at bounding box center [787, 106] width 189 height 90
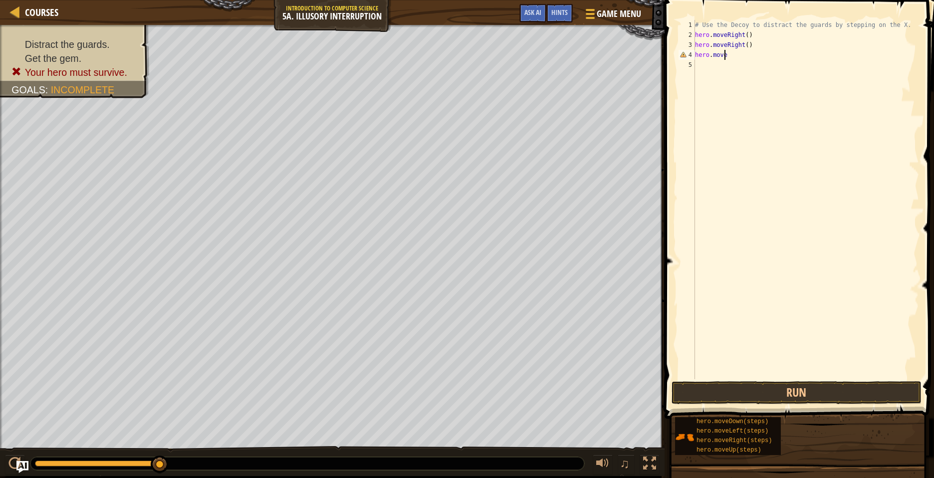
type textarea "hero.mover"
click at [802, 66] on div "hero.moveR ight press enter" at bounding box center [787, 83] width 189 height 45
click at [719, 381] on button "Run" at bounding box center [797, 392] width 250 height 23
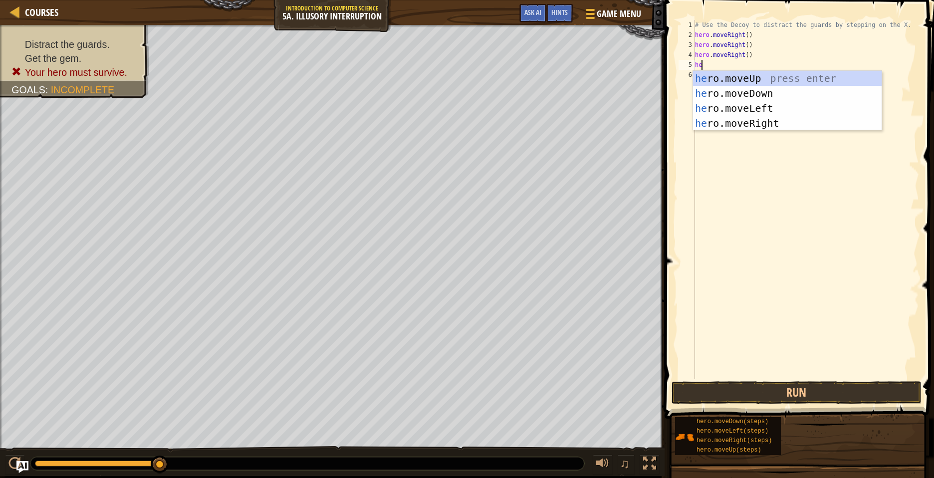
type textarea "her"
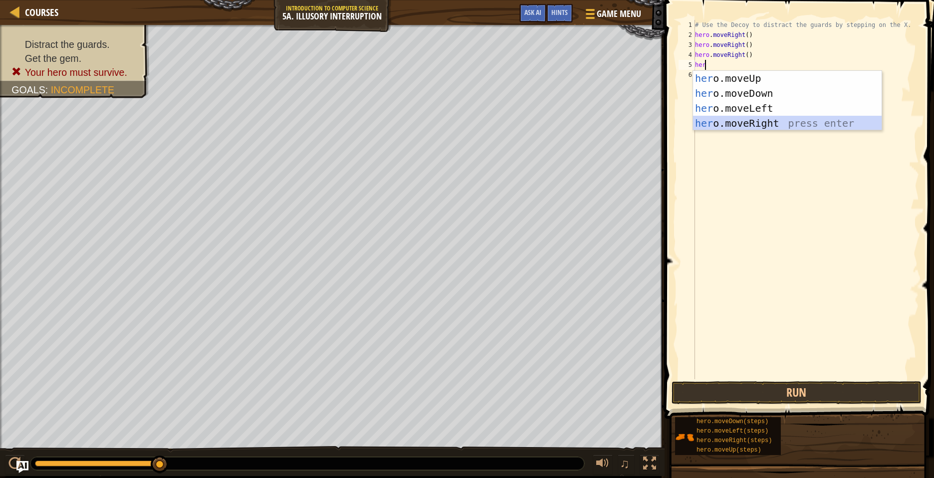
click at [766, 121] on div "her o.moveUp press enter her o.moveDown press enter her o.moveLeft press enter …" at bounding box center [787, 116] width 189 height 90
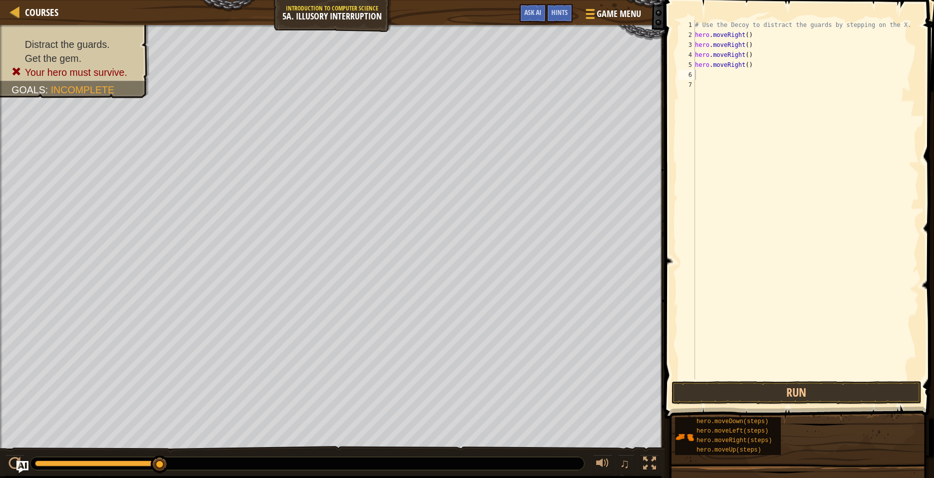
click at [759, 379] on span at bounding box center [800, 195] width 277 height 448
click at [752, 387] on button "Run" at bounding box center [797, 392] width 250 height 23
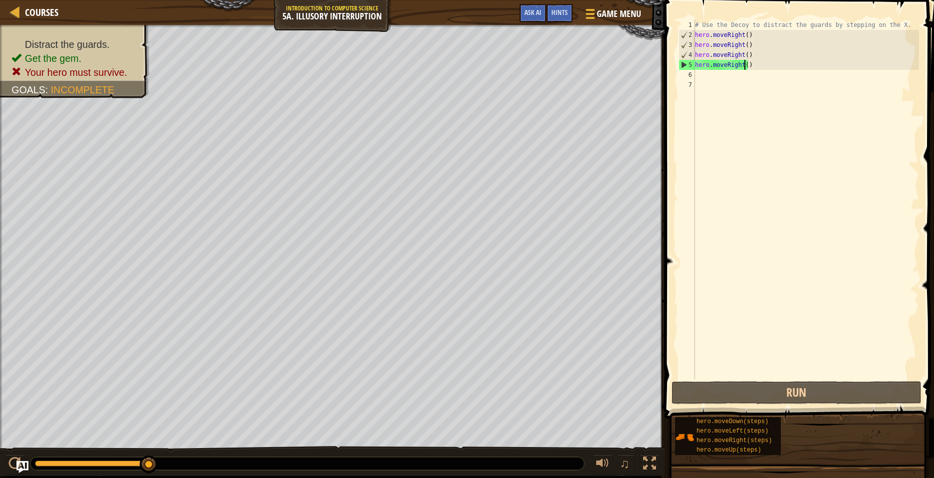
click at [744, 67] on div "# Use the Decoy to distract the guards by stepping on the X. hero . moveRight (…" at bounding box center [806, 209] width 226 height 379
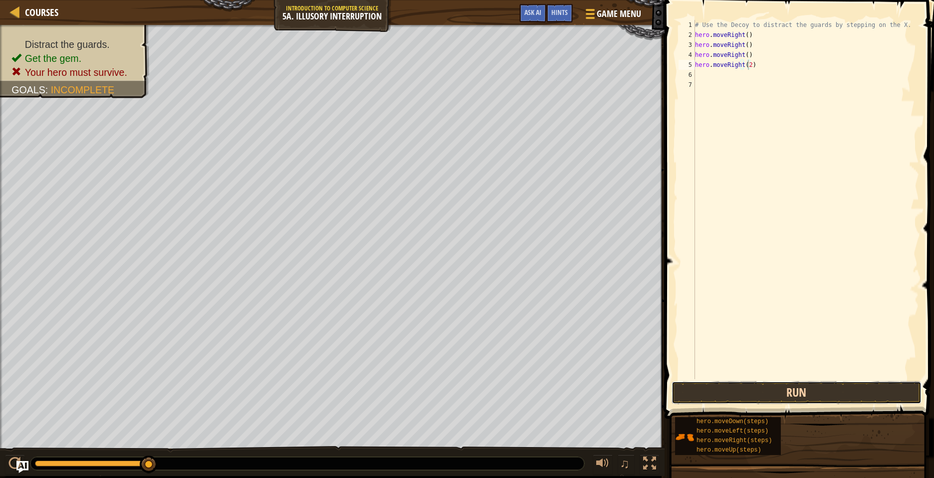
click at [701, 385] on button "Run" at bounding box center [797, 392] width 250 height 23
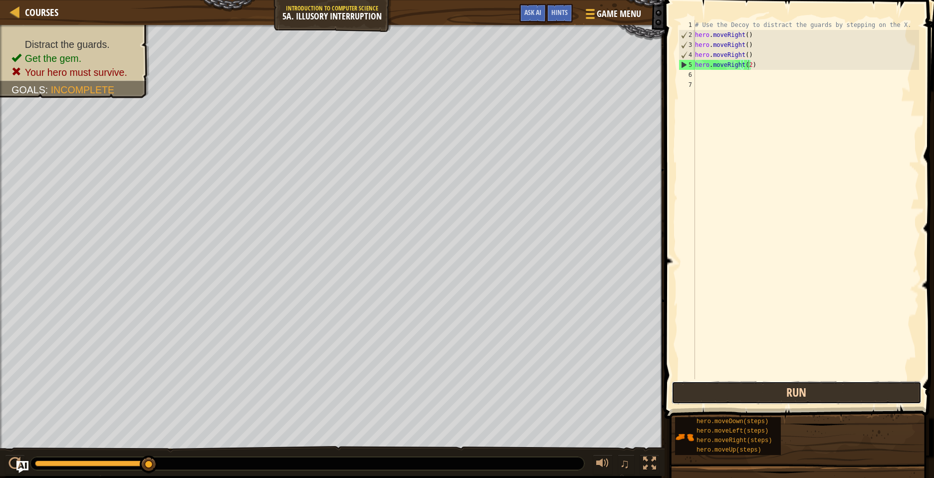
click at [717, 388] on button "Run" at bounding box center [797, 392] width 250 height 23
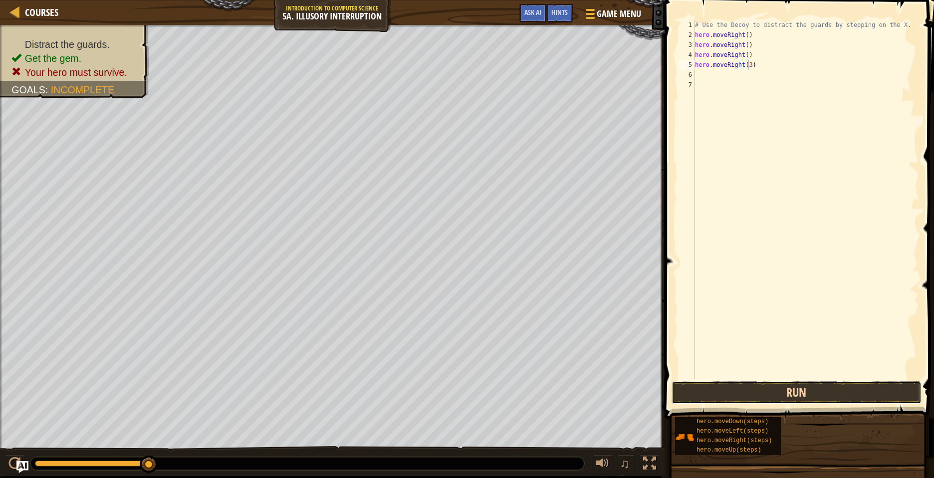
click at [790, 393] on button "Run" at bounding box center [797, 392] width 250 height 23
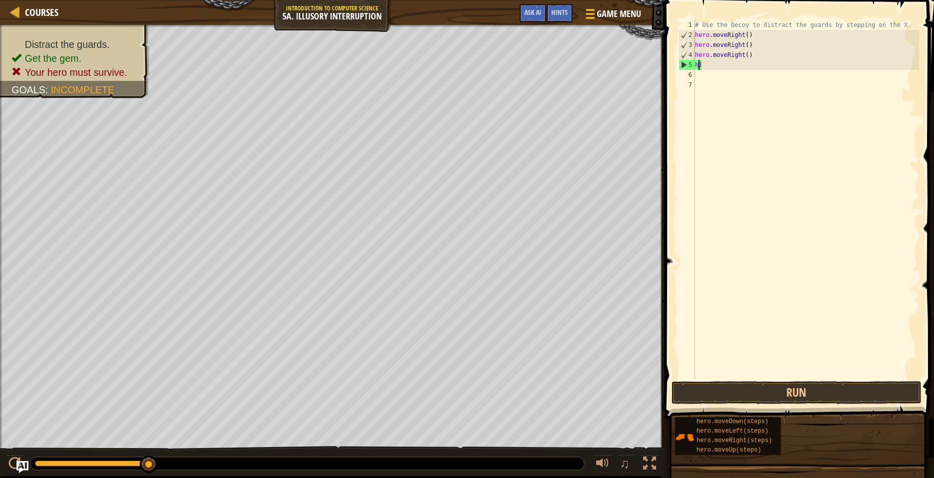
scroll to position [4, 0]
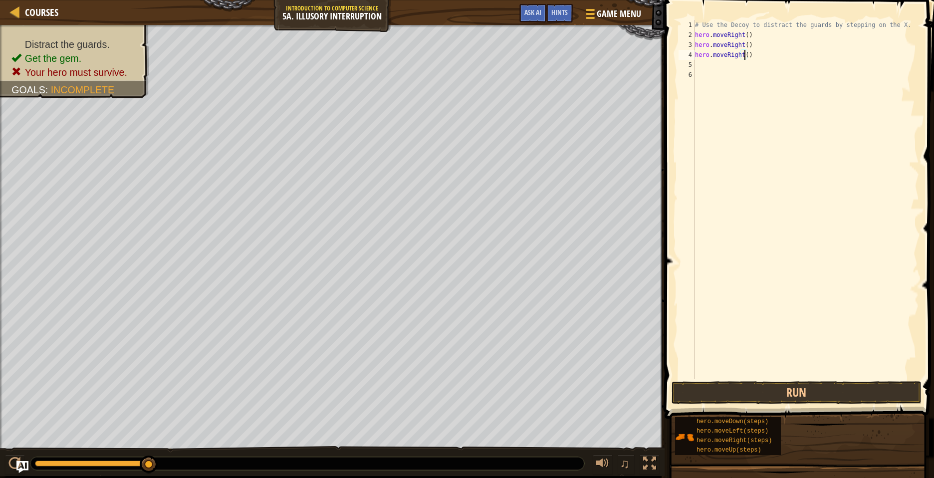
type textarea "hero.moveRight(4)"
click at [695, 61] on div "# Use the Decoy to distract the guards by stepping on the X. hero . moveRight (…" at bounding box center [806, 209] width 226 height 379
type textarea "h"
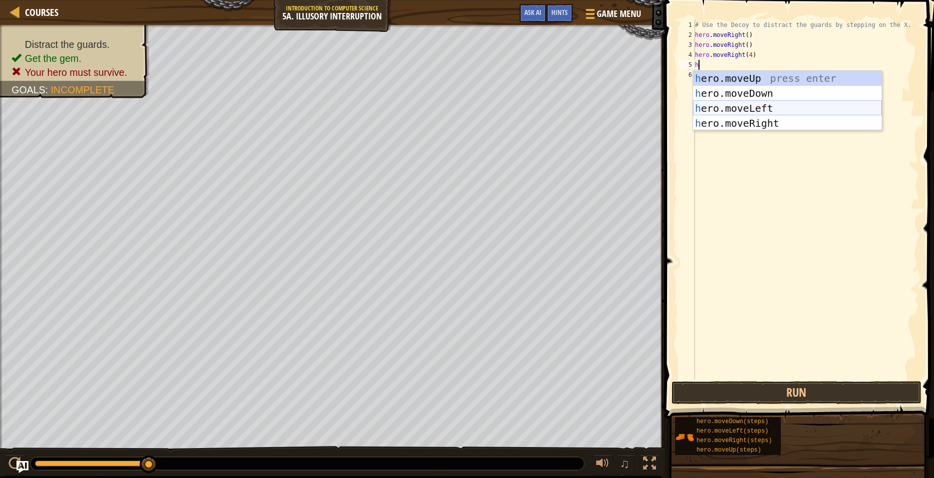
click at [859, 105] on div "h ero.moveUp press enter h ero.moveDown press enter h ero.moveLeft press enter …" at bounding box center [787, 116] width 189 height 90
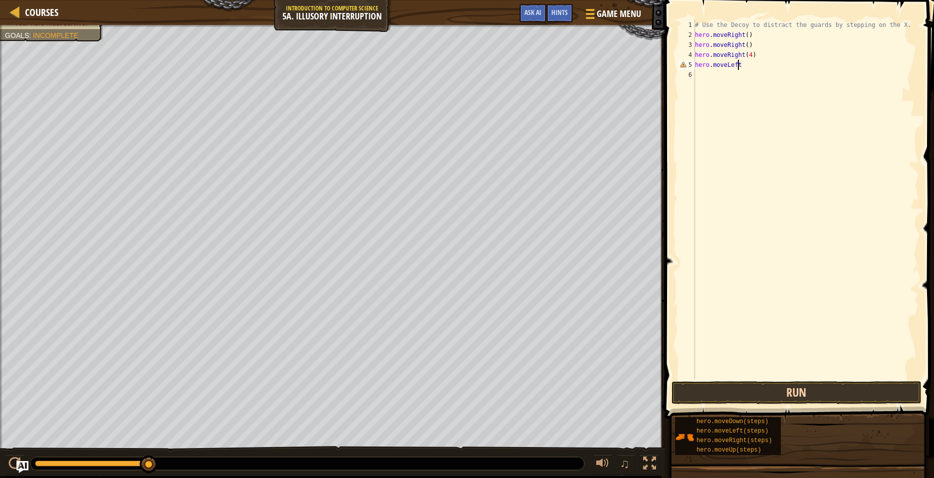
type textarea "hero.moveLeft"
click at [765, 382] on button "Run" at bounding box center [797, 392] width 250 height 23
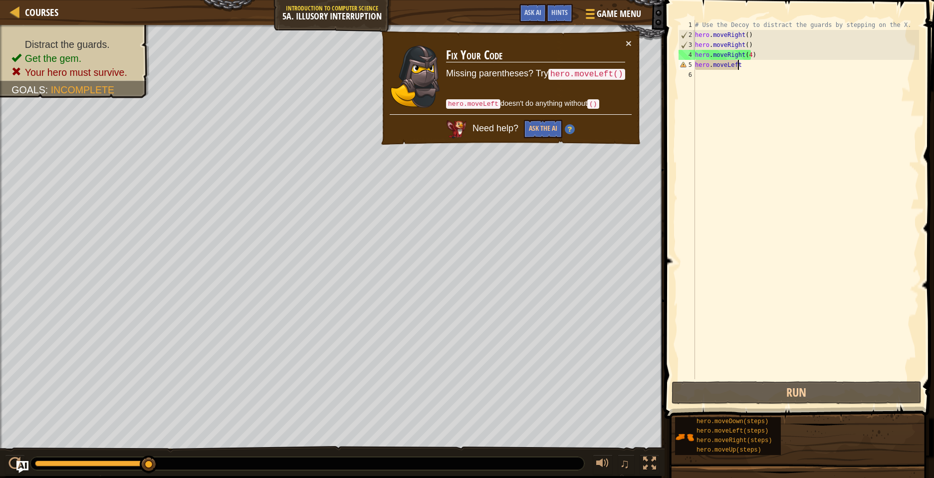
click at [743, 71] on div "# Use the Decoy to distract the guards by stepping on the X. hero . moveRight (…" at bounding box center [806, 209] width 226 height 379
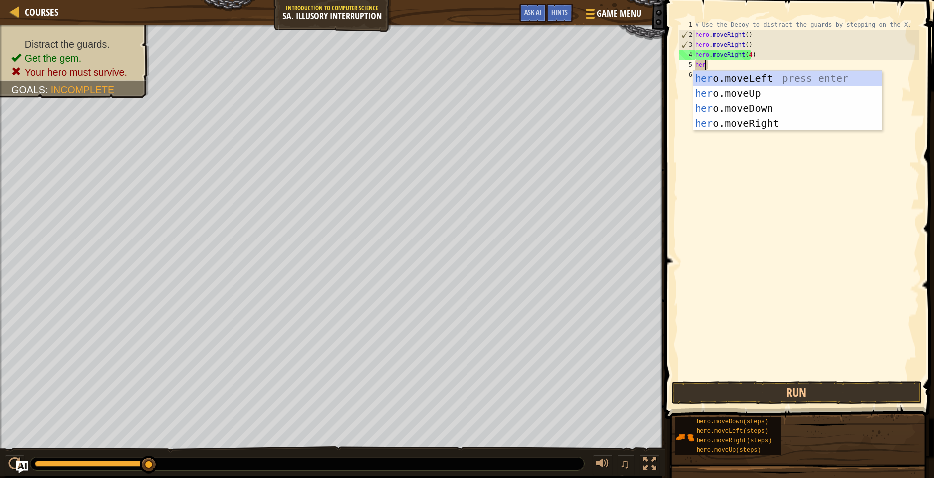
type textarea "h"
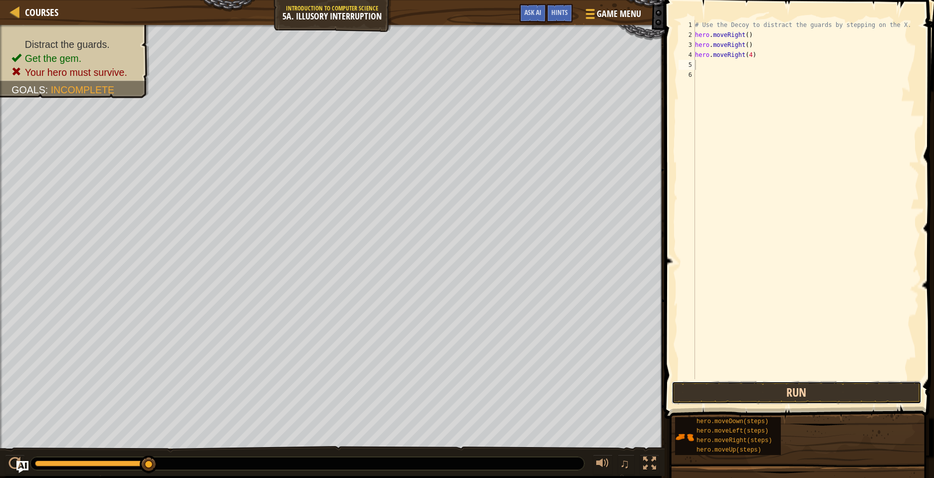
click at [712, 393] on button "Run" at bounding box center [797, 392] width 250 height 23
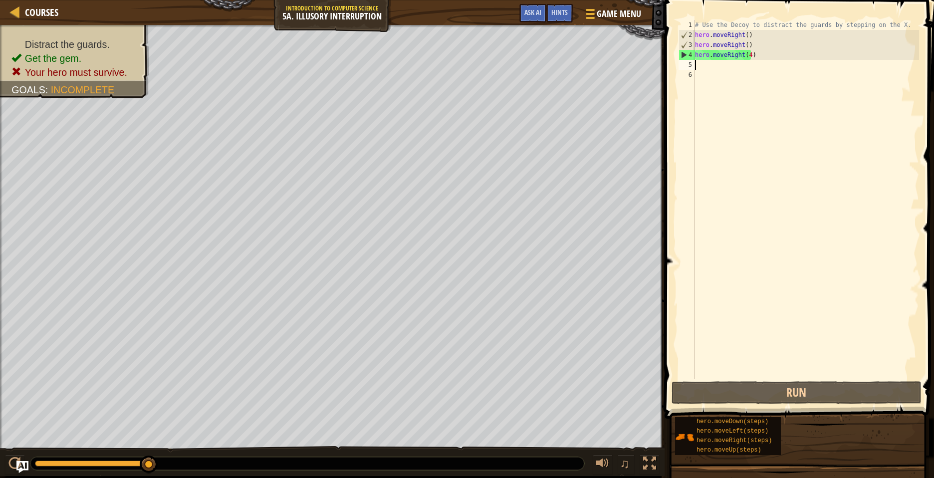
type textarea "h"
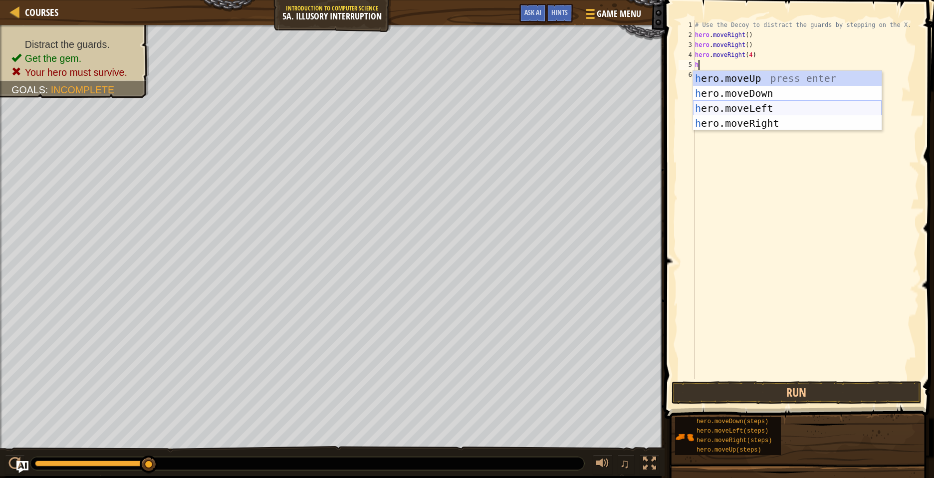
click at [765, 105] on div "h ero.moveUp press enter h ero.moveDown press enter h ero.moveLeft press enter …" at bounding box center [787, 116] width 189 height 90
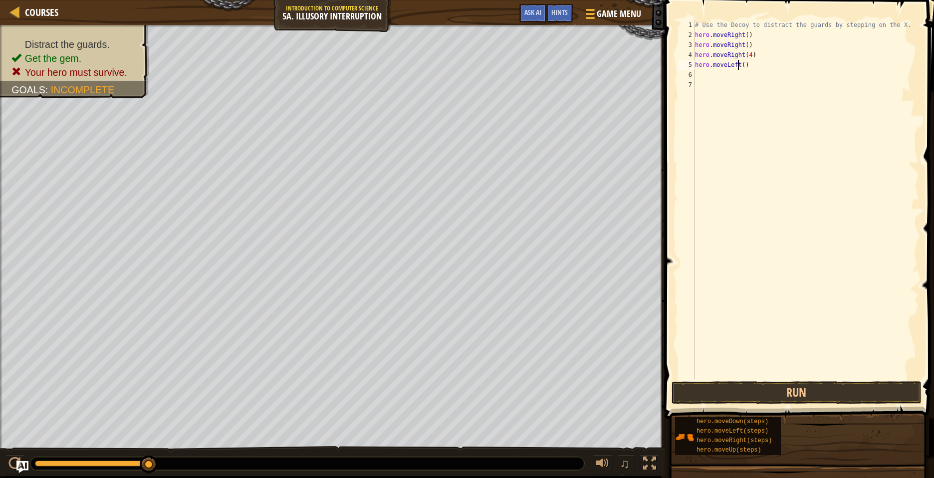
click at [739, 66] on div "# Use the Decoy to distract the guards by stepping on the X. hero . moveRight (…" at bounding box center [806, 209] width 226 height 379
click at [741, 65] on div "# Use the Decoy to distract the guards by stepping on the X. hero . moveRight (…" at bounding box center [806, 209] width 226 height 379
type textarea "hero.moveLeft(5)"
click at [818, 391] on button "Run" at bounding box center [797, 392] width 250 height 23
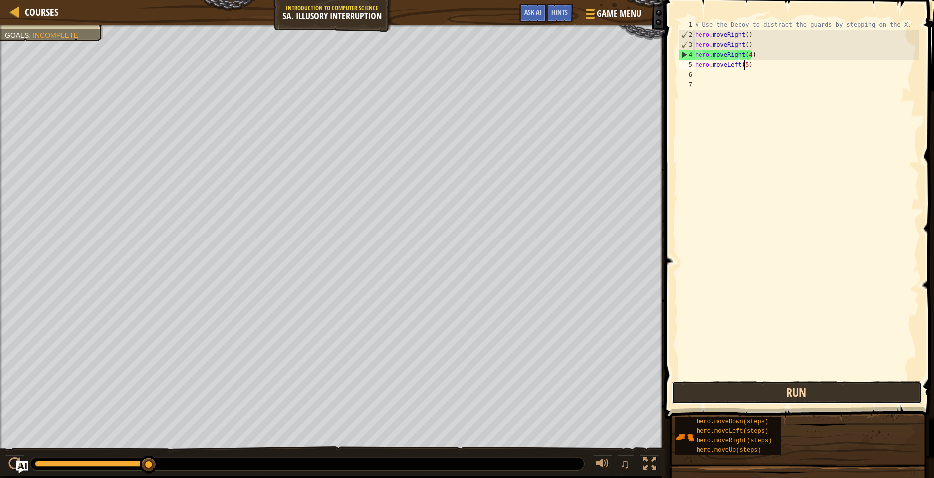
click at [784, 391] on button "Run" at bounding box center [797, 392] width 250 height 23
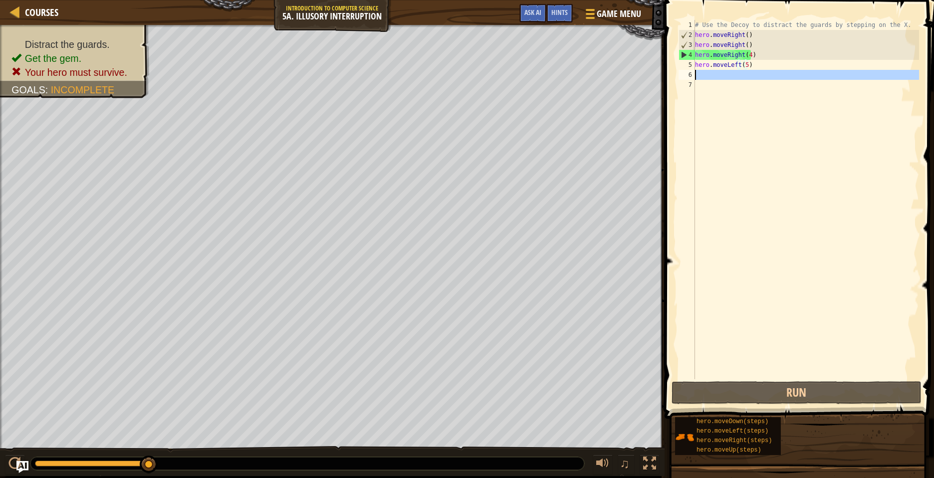
click at [693, 73] on div "6" at bounding box center [686, 75] width 16 height 10
click at [699, 74] on div "# Use the Decoy to distract the guards by stepping on the X. hero . moveRight (…" at bounding box center [806, 209] width 226 height 379
drag, startPoint x: 699, startPoint y: 74, endPoint x: 688, endPoint y: 124, distance: 51.2
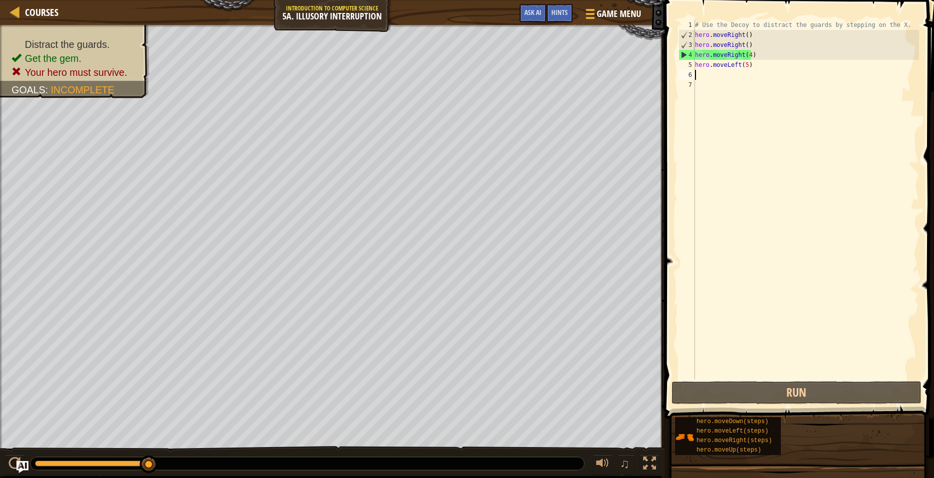
click at [696, 75] on div "# Use the Decoy to distract the guards by stepping on the X. hero . moveRight (…" at bounding box center [806, 209] width 226 height 379
type textarea "d"
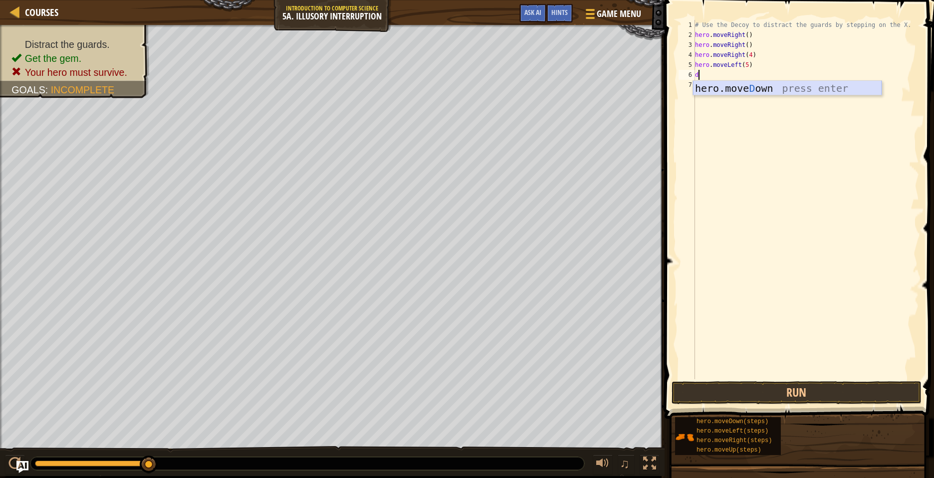
click at [715, 86] on div "hero.[PERSON_NAME] own press enter" at bounding box center [787, 103] width 189 height 45
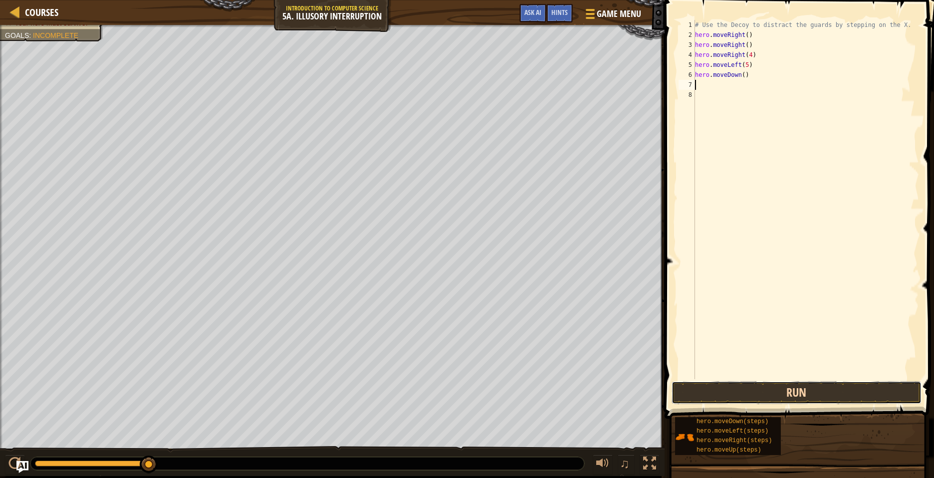
click at [714, 393] on button "Run" at bounding box center [797, 392] width 250 height 23
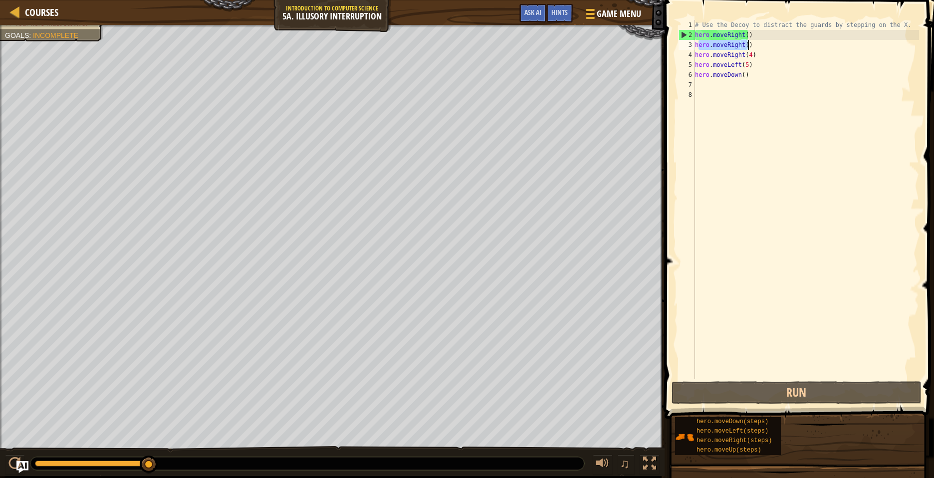
drag, startPoint x: 697, startPoint y: 44, endPoint x: 751, endPoint y: 42, distance: 53.4
click at [751, 42] on div "# Use the Decoy to distract the guards by stepping on the X. hero . moveRight (…" at bounding box center [806, 209] width 226 height 379
type textarea "hero.moveRight()"
drag, startPoint x: 751, startPoint y: 42, endPoint x: 735, endPoint y: 90, distance: 50.0
click at [735, 89] on div "# Use the Decoy to distract the guards by stepping on the X. hero . moveRight (…" at bounding box center [806, 209] width 226 height 379
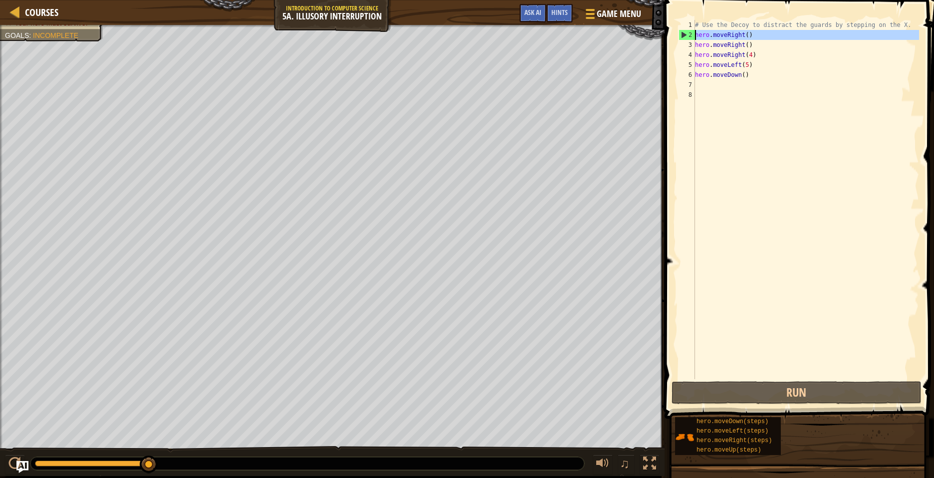
click at [685, 37] on div "2" at bounding box center [687, 35] width 16 height 10
click at [682, 35] on div "2" at bounding box center [687, 35] width 16 height 10
type textarea "hero.moveRight()"
click at [28, 418] on div "Distract the guards. Get the gem. Your hero must survive. Goals : Incomplete ♫ …" at bounding box center [467, 250] width 934 height 451
drag, startPoint x: 718, startPoint y: 47, endPoint x: 695, endPoint y: 151, distance: 106.9
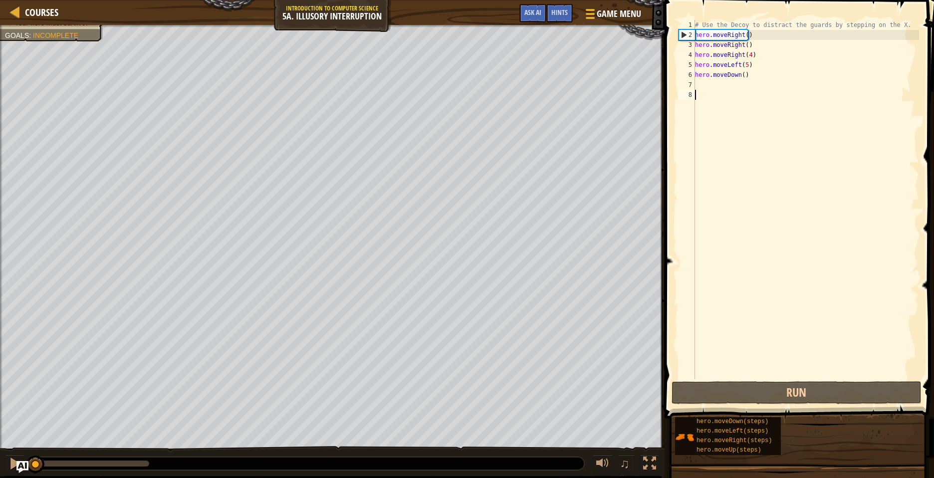
drag, startPoint x: 695, startPoint y: 151, endPoint x: 699, endPoint y: 44, distance: 107.3
click at [691, 45] on div "3" at bounding box center [686, 45] width 16 height 10
drag, startPoint x: 691, startPoint y: 45, endPoint x: 757, endPoint y: 59, distance: 67.3
click at [756, 56] on div "hero.moveRight() 1 2 3 4 5 6 7 8 # Use the Decoy to distract the guards by step…" at bounding box center [797, 199] width 242 height 359
click at [738, 44] on div "# Use the Decoy to distract the guards by stepping on the X. hero . moveRight (…" at bounding box center [806, 209] width 226 height 379
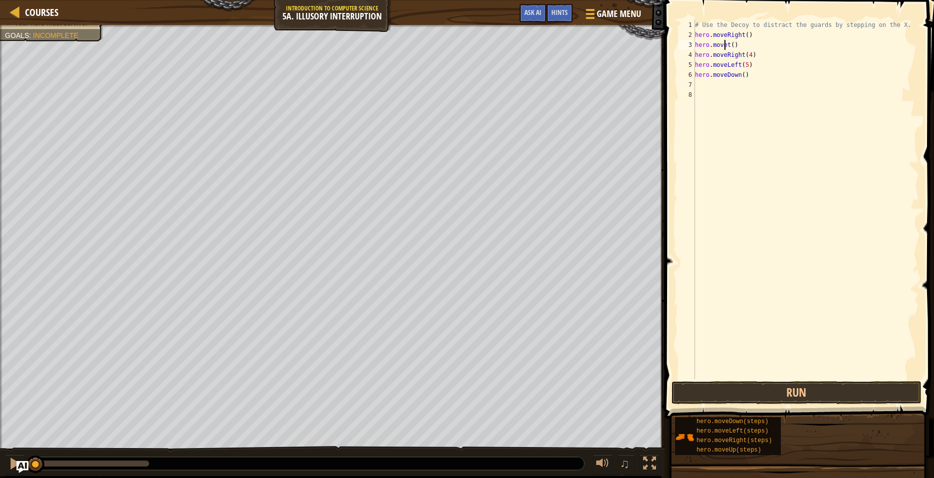
click at [727, 42] on div "# Use the Decoy to distract the guards by stepping on the X. hero . moveRight (…" at bounding box center [806, 209] width 226 height 379
click at [750, 59] on div "hero.moveDo wn press enter" at bounding box center [787, 73] width 189 height 45
type textarea "hero.moveDown"
click at [680, 390] on button "Run" at bounding box center [797, 392] width 250 height 23
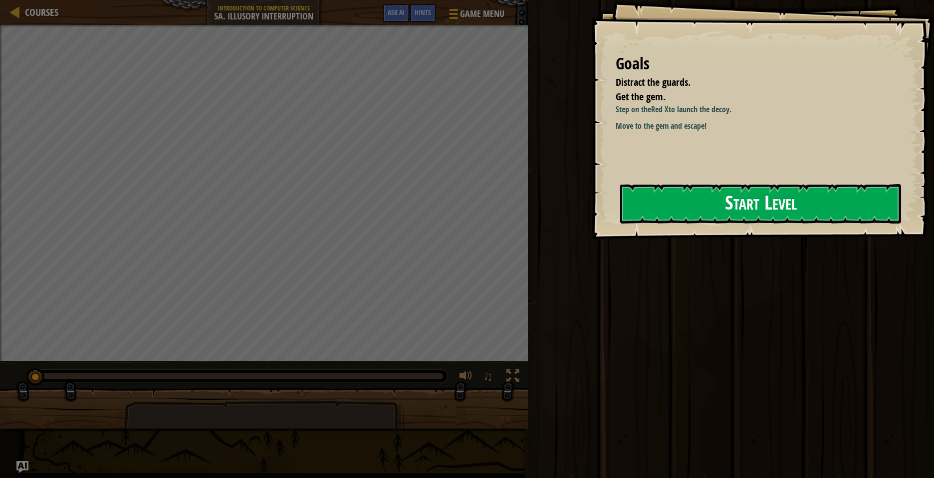
click at [646, 201] on button "Start Level" at bounding box center [760, 203] width 281 height 39
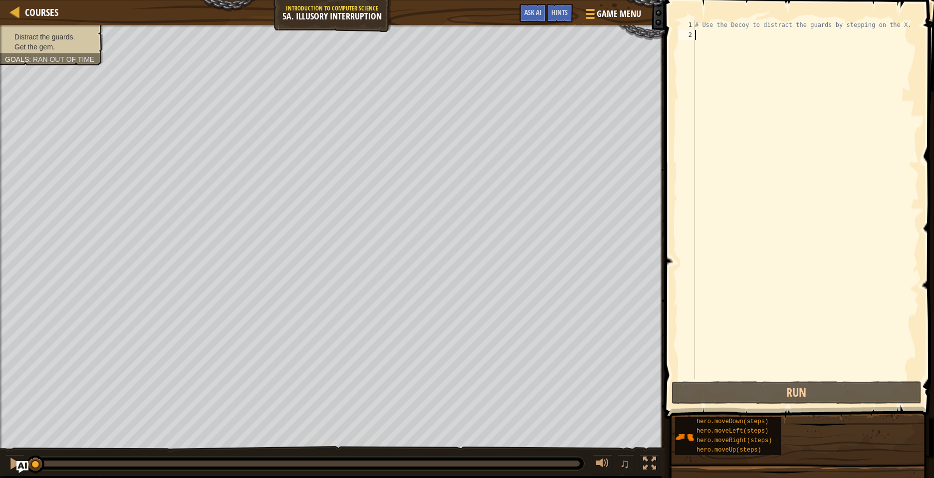
click at [697, 32] on div "# Use the Decoy to distract the guards by stepping on the X." at bounding box center [806, 209] width 226 height 379
type textarea "r"
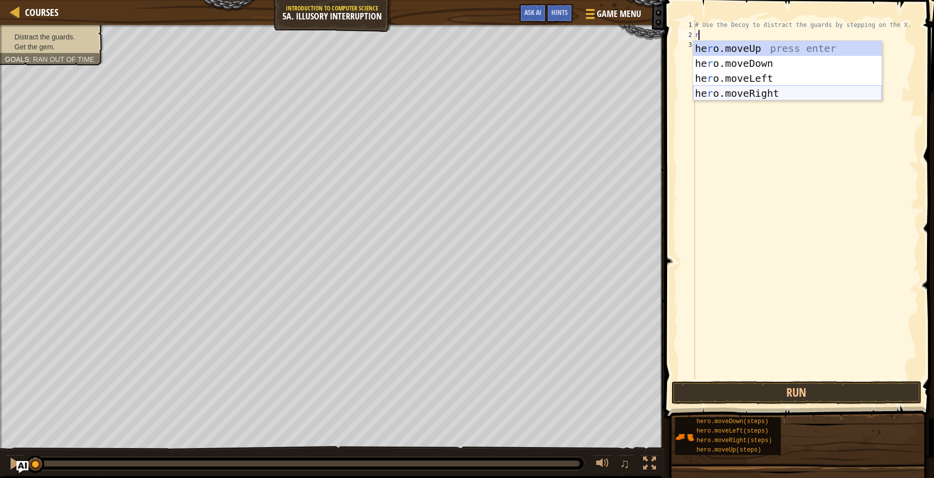
click at [737, 93] on div "he r o.moveUp press enter he r o.moveDown press enter he r o.moveLeft press ent…" at bounding box center [787, 86] width 189 height 90
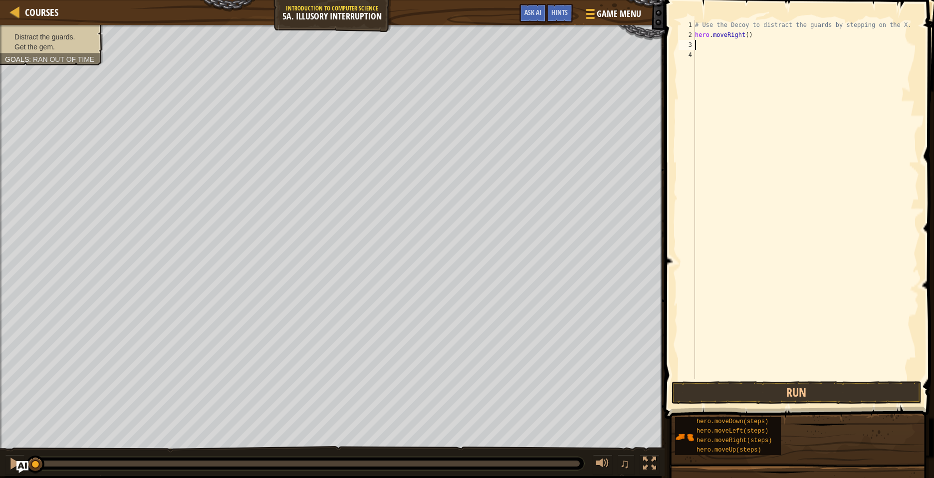
type textarea "r"
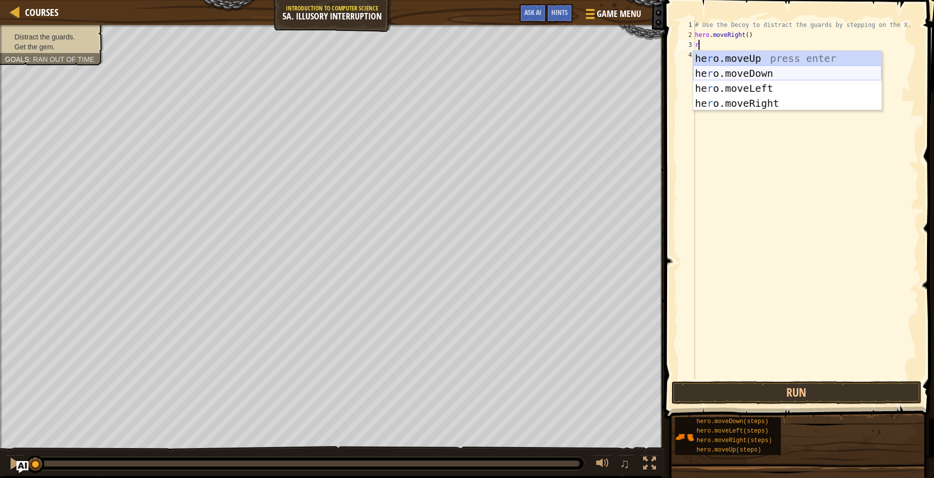
click at [725, 73] on div "he r o.moveUp press enter he r o.moveDown press enter he r o.moveLeft press ent…" at bounding box center [787, 96] width 189 height 90
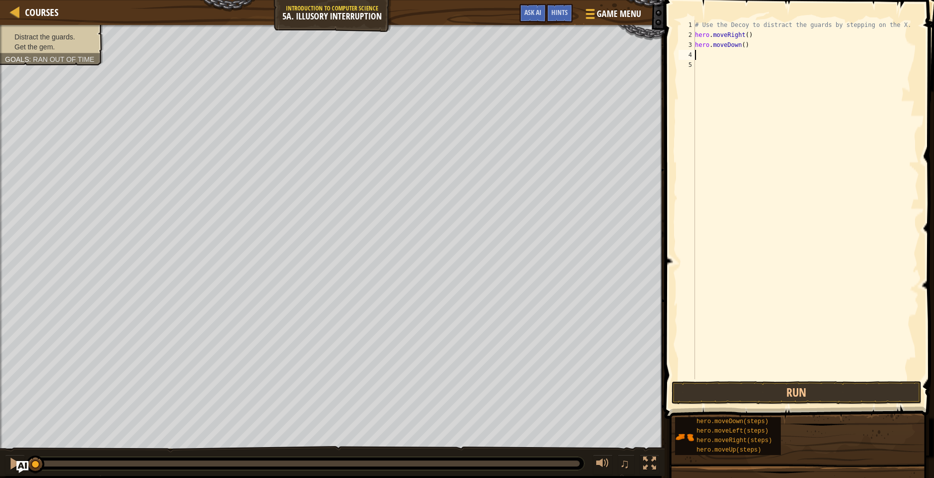
type textarea "r"
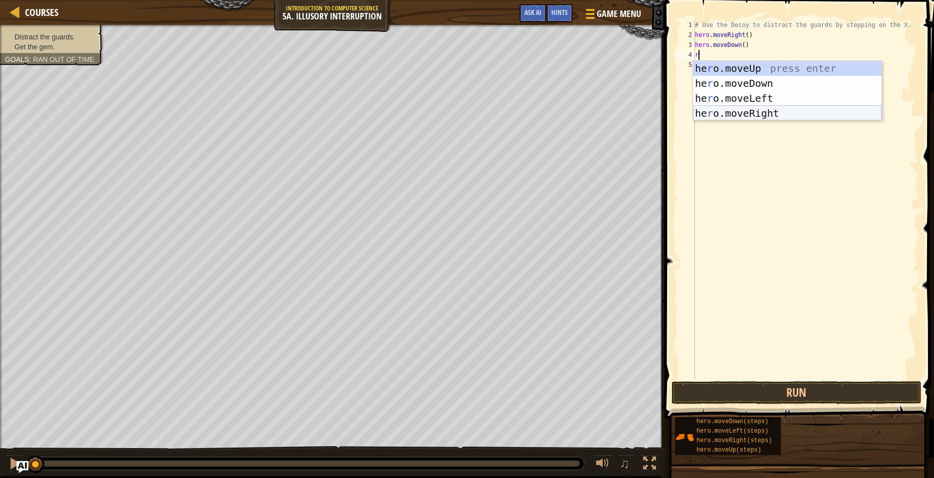
click at [730, 112] on div "he r o.moveUp press enter he r o.moveDown press enter he r o.moveLeft press ent…" at bounding box center [787, 106] width 189 height 90
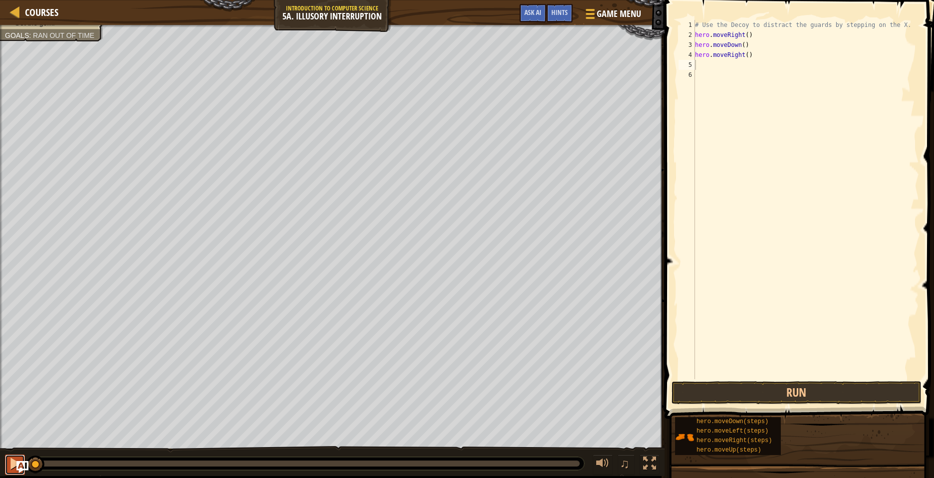
click at [13, 462] on div at bounding box center [14, 463] width 13 height 13
drag, startPoint x: 100, startPoint y: 464, endPoint x: -2, endPoint y: 429, distance: 108.2
click at [0, 0] on html "Courses Introduction to Computer Science 5a. Illusory Interruption Game Menu Do…" at bounding box center [467, 0] width 934 height 0
click at [12, 458] on div at bounding box center [14, 463] width 13 height 13
click at [841, 392] on button "Run" at bounding box center [797, 392] width 250 height 23
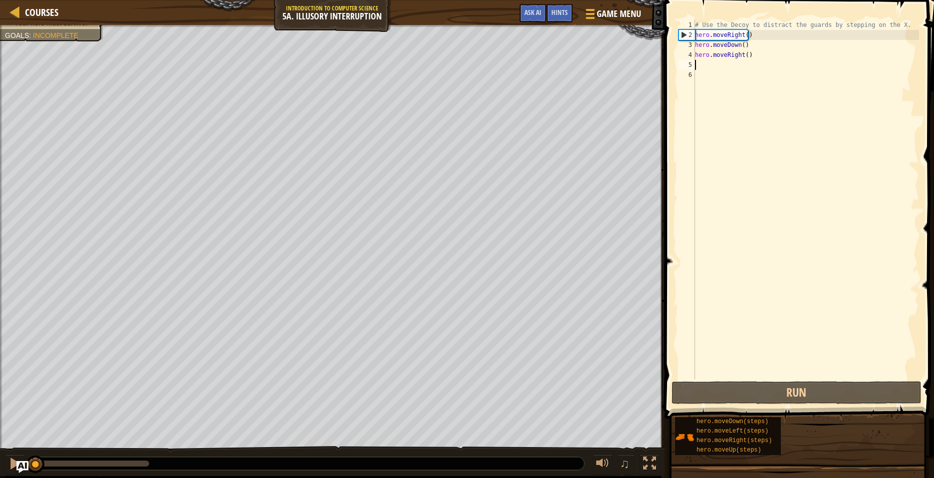
drag, startPoint x: 141, startPoint y: 460, endPoint x: 30, endPoint y: 450, distance: 111.2
click at [30, 450] on div "♫" at bounding box center [332, 461] width 665 height 30
click at [750, 54] on div "# Use the Decoy to distract the guards by stepping on the X. hero . moveRight (…" at bounding box center [806, 209] width 226 height 379
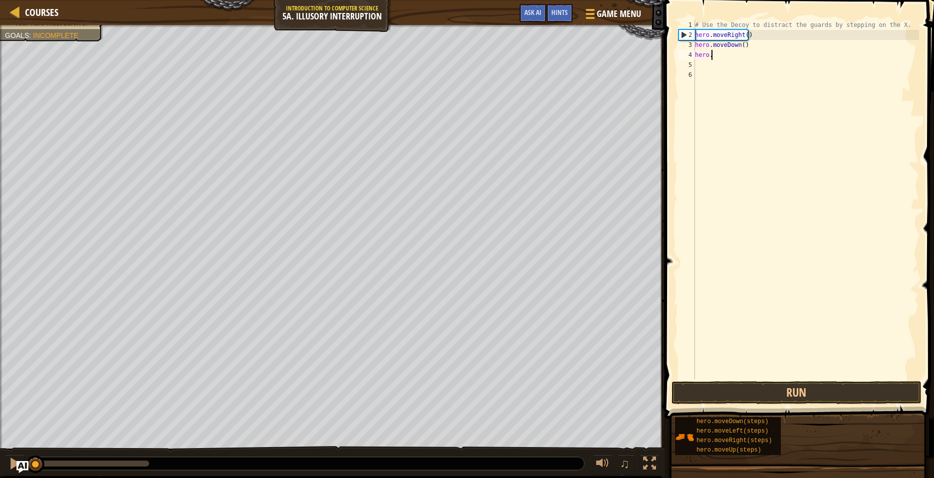
type textarea "h"
type textarea "r"
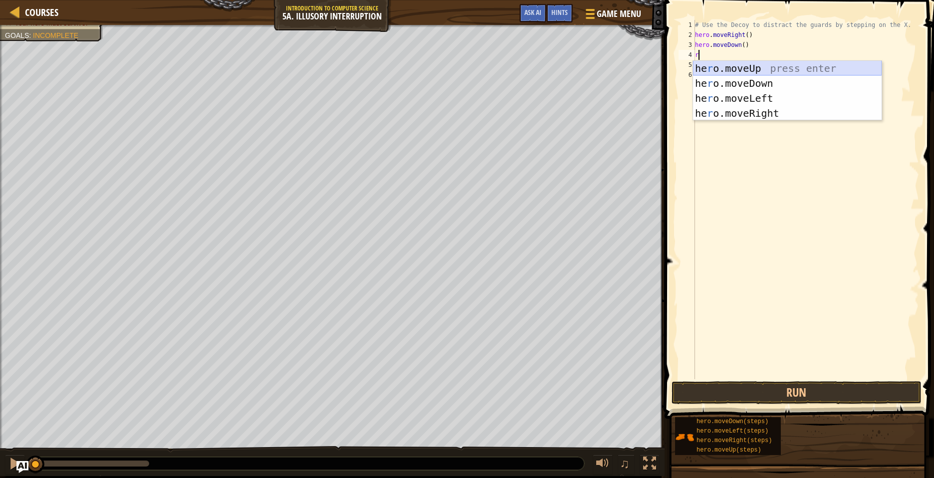
click at [747, 67] on div "he r o.moveUp press enter he r o.moveDown press enter he r o.moveLeft press ent…" at bounding box center [787, 106] width 189 height 90
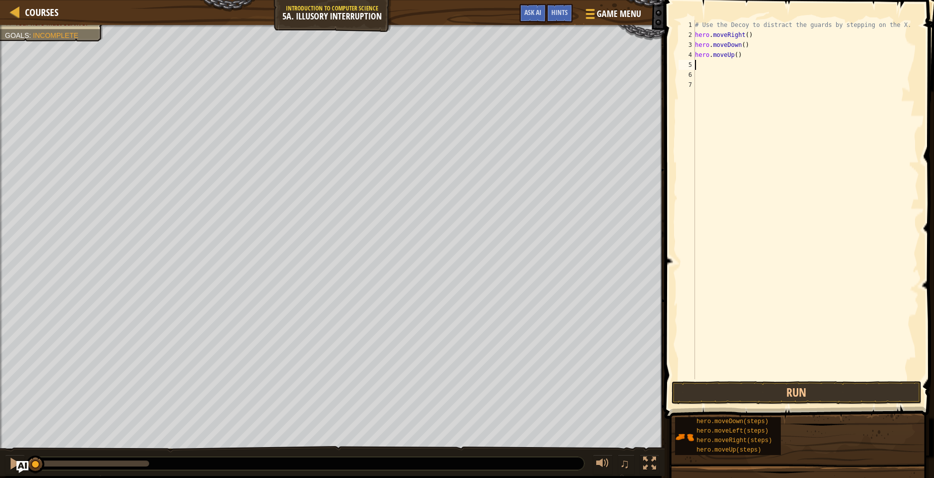
type textarea "r"
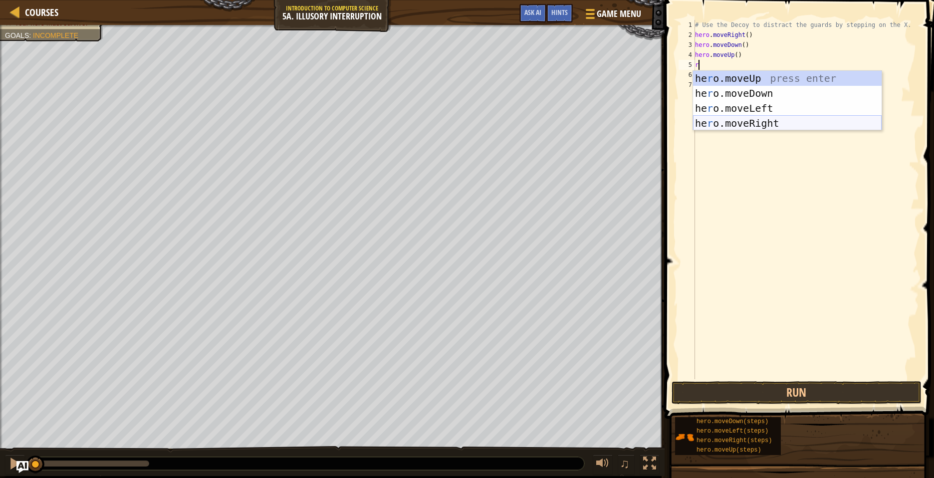
click at [758, 121] on div "he r o.moveUp press enter he r o.moveDown press enter he r o.moveLeft press ent…" at bounding box center [787, 116] width 189 height 90
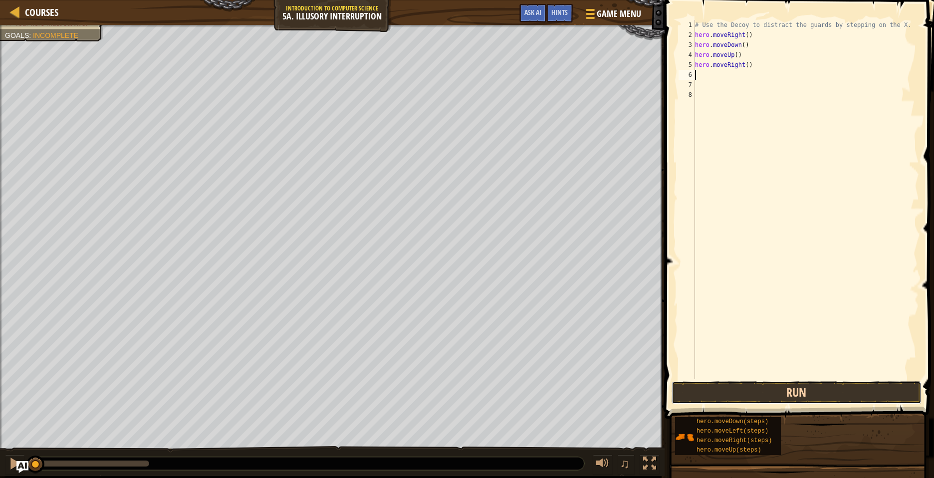
click at [828, 394] on button "Run" at bounding box center [797, 392] width 250 height 23
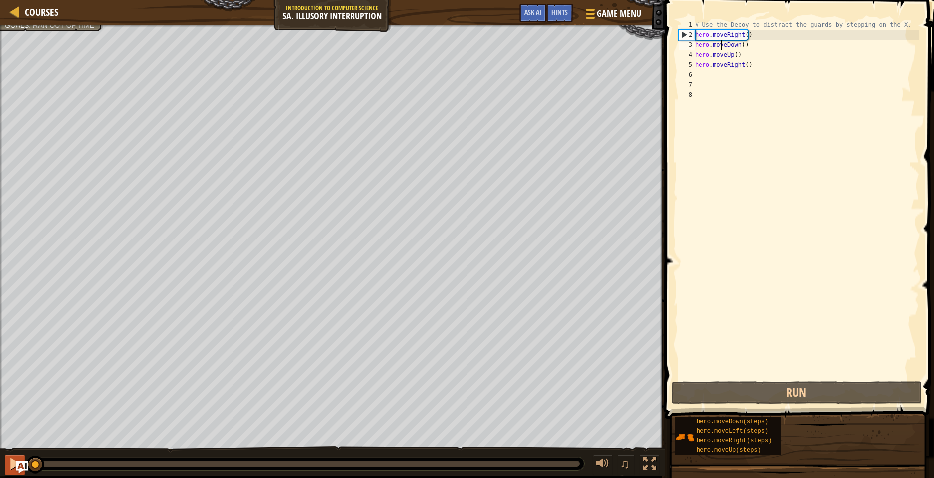
drag, startPoint x: 207, startPoint y: 461, endPoint x: 14, endPoint y: 456, distance: 192.6
click at [14, 456] on div "♫" at bounding box center [332, 461] width 665 height 30
click at [11, 462] on div at bounding box center [14, 463] width 13 height 13
click at [747, 62] on div "# Use the Decoy to distract the guards by stepping on the X. hero . moveRight (…" at bounding box center [806, 209] width 226 height 379
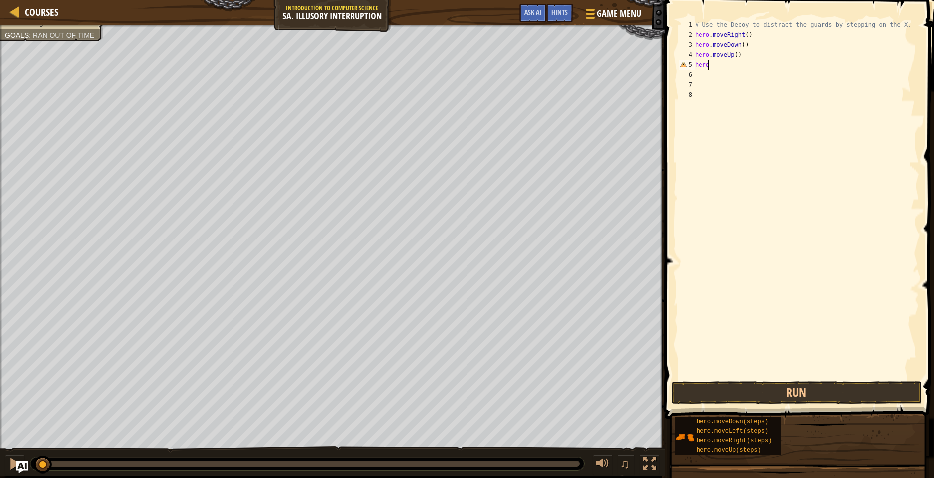
type textarea "h"
type textarea "r"
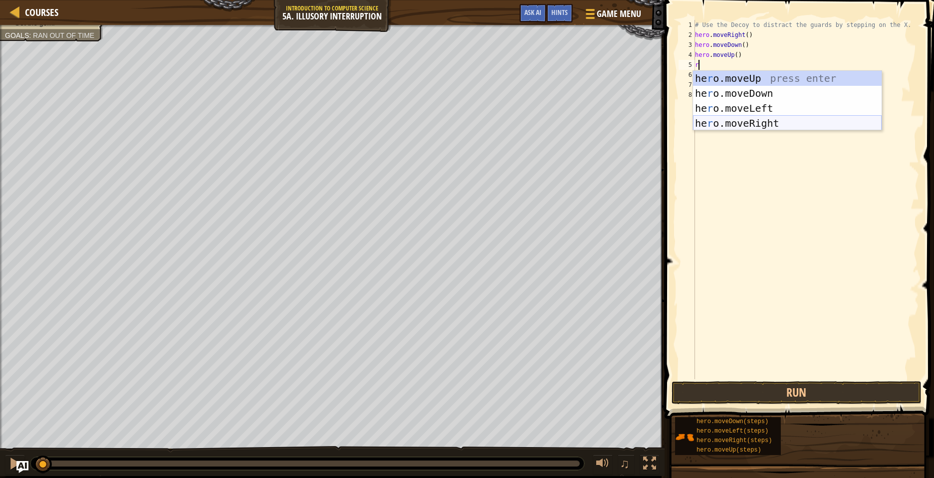
click at [747, 122] on div "he r o.moveUp press enter he r o.moveDown press enter he r o.moveLeft press ent…" at bounding box center [787, 116] width 189 height 90
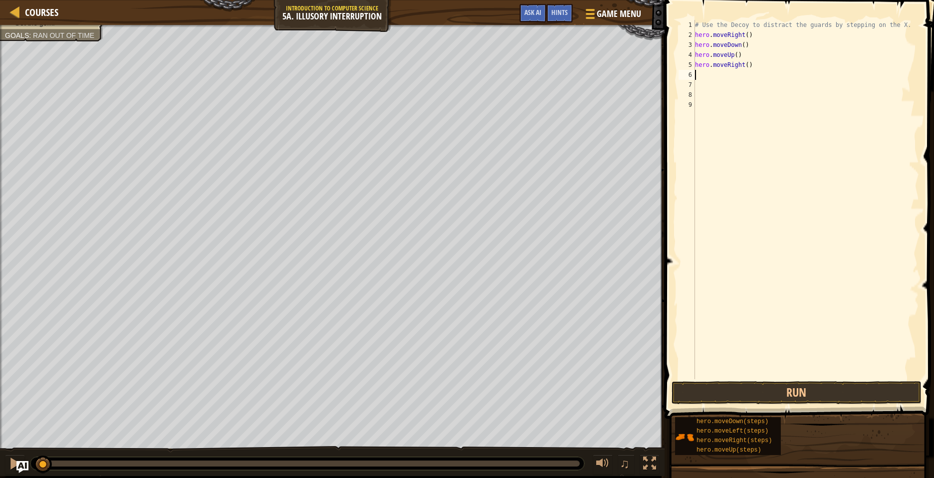
type textarea "r"
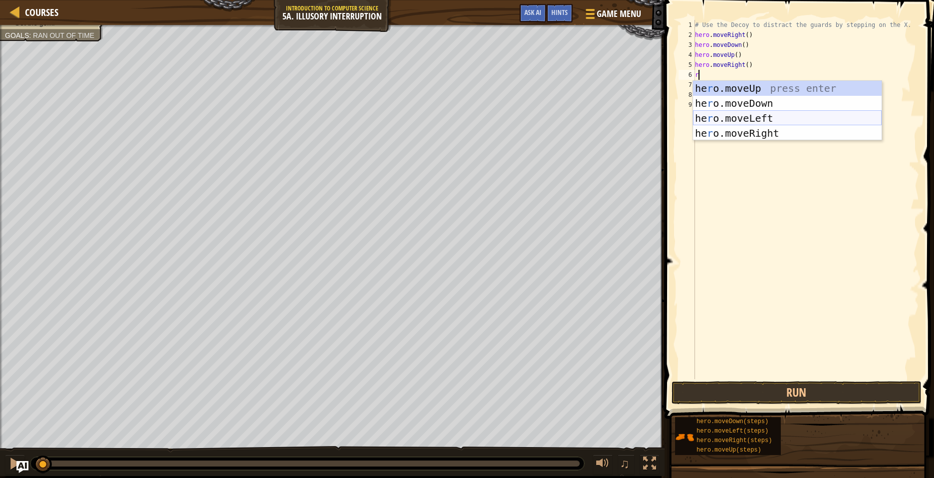
click at [736, 117] on div "he r o.moveUp press enter he r o.moveDown press enter he r o.moveLeft press ent…" at bounding box center [787, 126] width 189 height 90
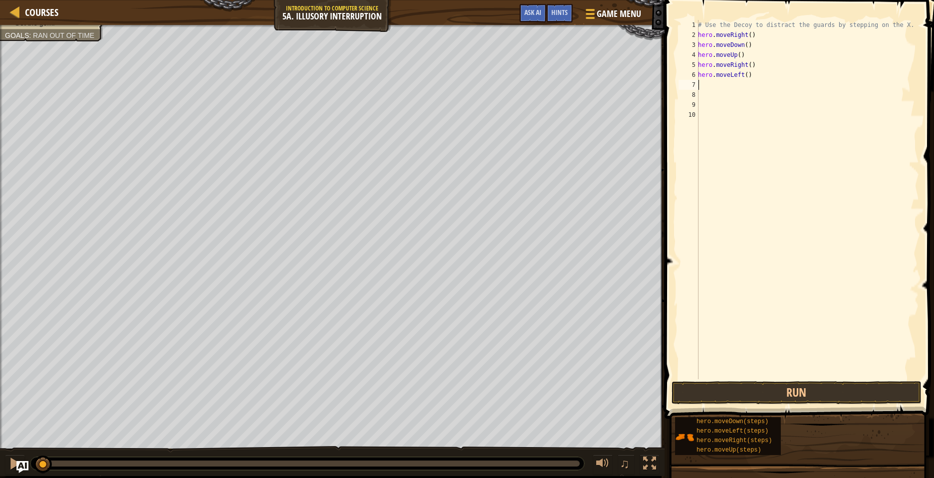
type textarea "r"
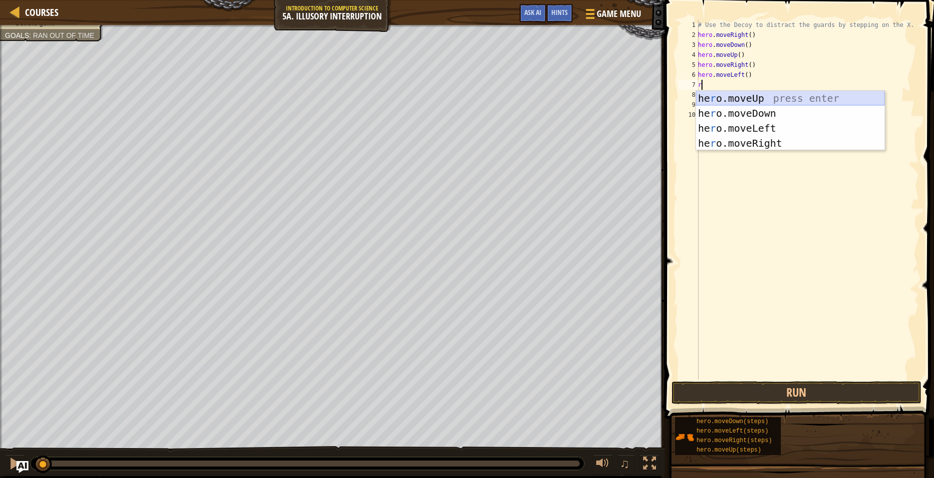
click at [743, 98] on div "he r o.moveUp press enter he r o.moveDown press enter he r o.moveLeft press ent…" at bounding box center [790, 136] width 189 height 90
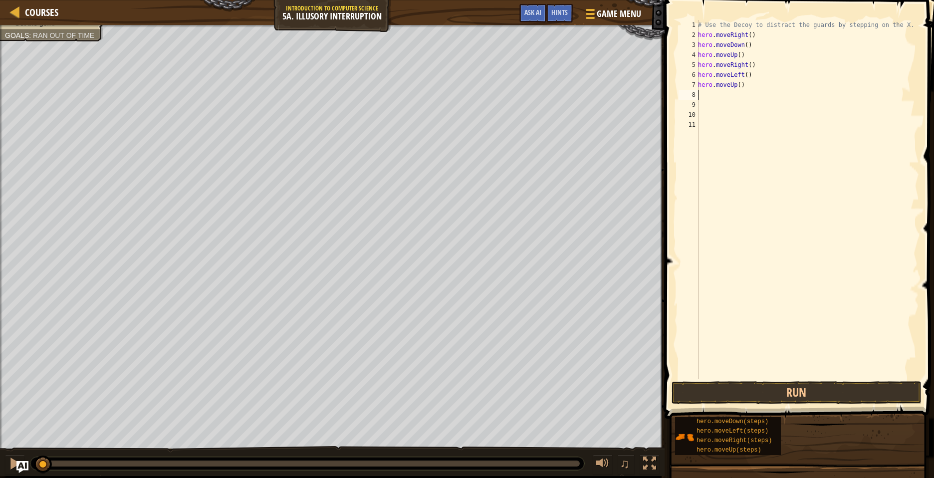
type textarea "r"
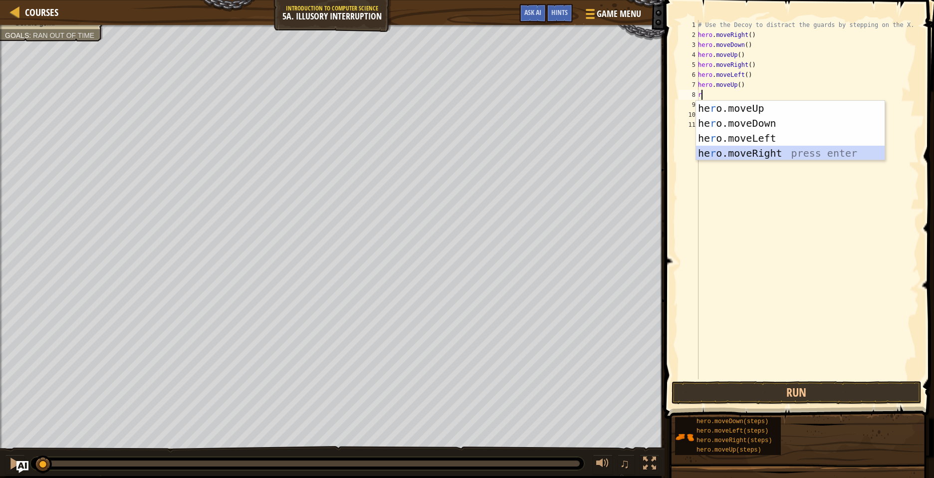
click at [746, 151] on div "he r o.moveUp press enter he r o.moveDown press enter he r o.moveLeft press ent…" at bounding box center [790, 146] width 189 height 90
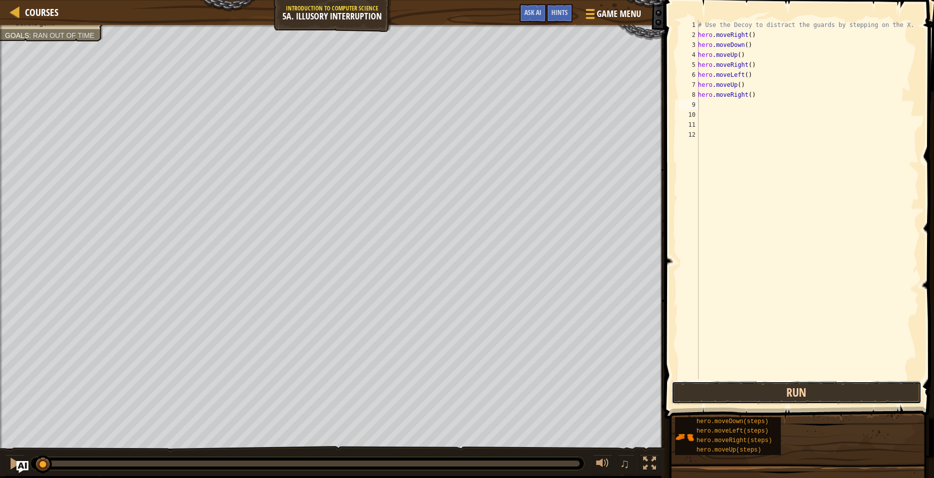
click at [710, 385] on button "Run" at bounding box center [797, 392] width 250 height 23
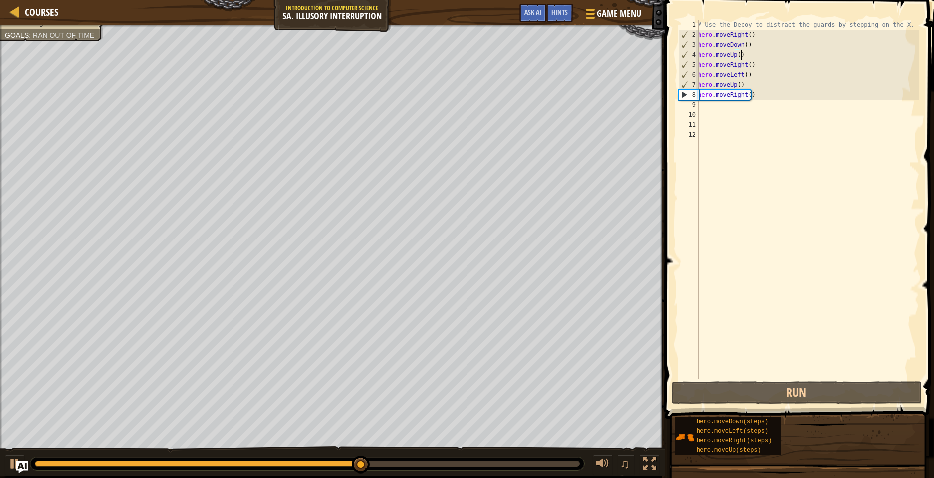
click at [740, 54] on div "# Use the Decoy to distract the guards by stepping on the X. hero . moveRight (…" at bounding box center [807, 209] width 223 height 379
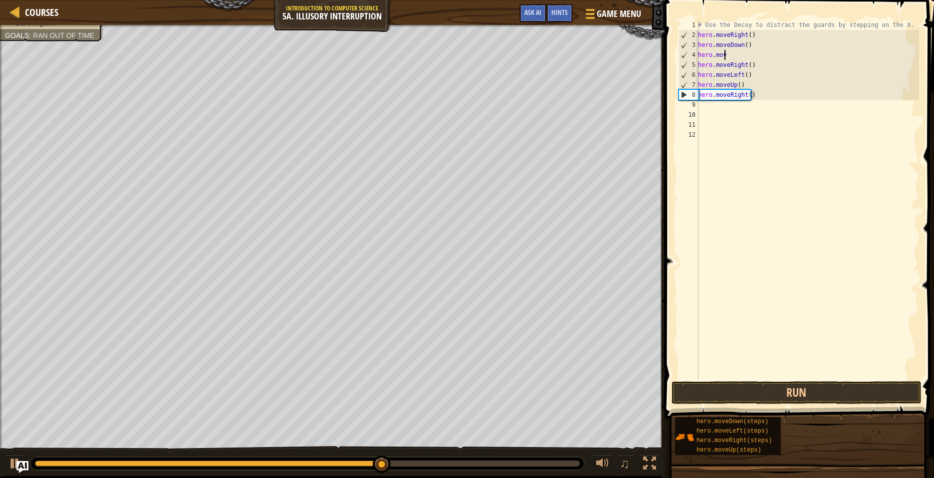
type textarea "h"
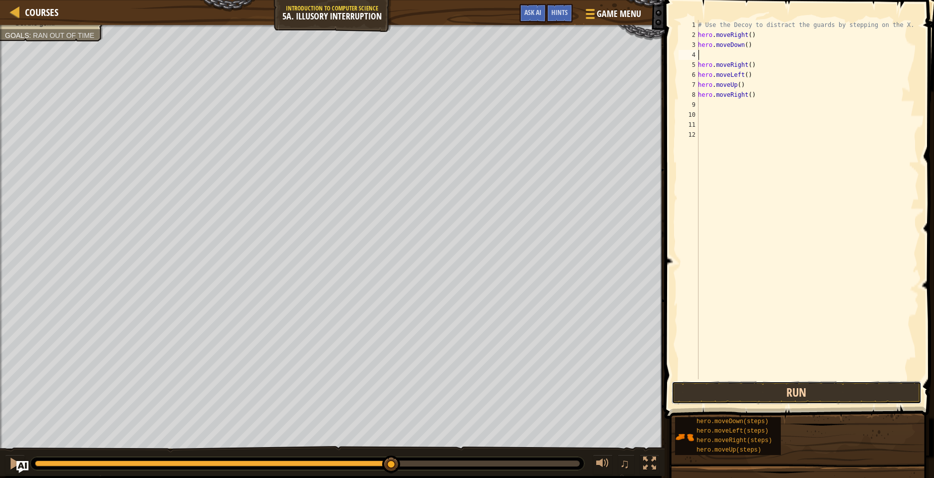
click at [696, 389] on button "Run" at bounding box center [797, 392] width 250 height 23
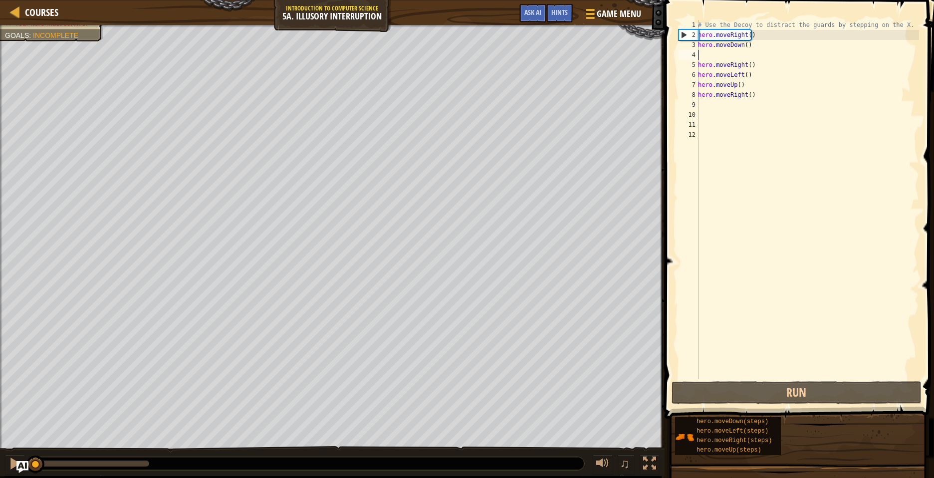
drag, startPoint x: 142, startPoint y: 462, endPoint x: 9, endPoint y: 454, distance: 133.0
click at [9, 0] on body "Courses Introduction to Computer Science 5a. Illusory Interruption Game Menu Do…" at bounding box center [467, 0] width 934 height 0
click at [742, 81] on div "# Use the Decoy to distract the guards by stepping on the X. hero . moveRight (…" at bounding box center [807, 209] width 223 height 379
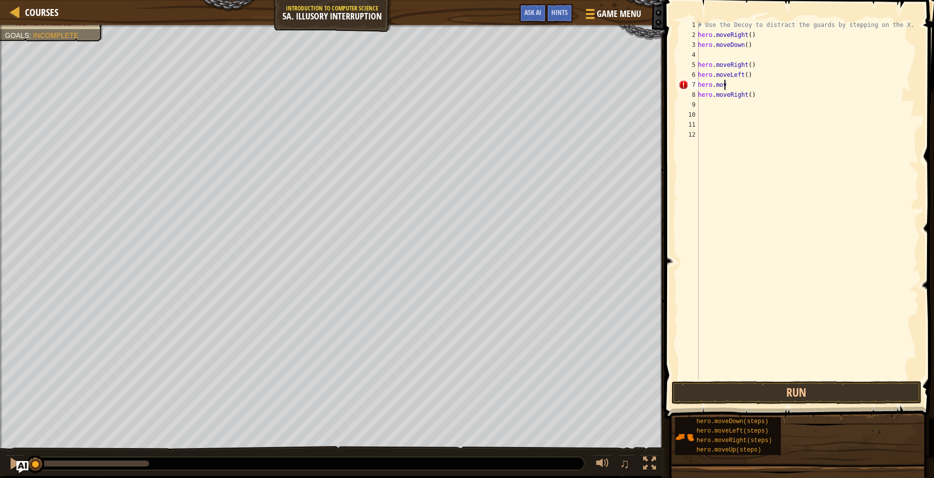
scroll to position [4, 0]
type textarea "h"
click at [705, 108] on div "# Use the Decoy to distract the guards by stepping on the X. hero . moveRight (…" at bounding box center [807, 209] width 223 height 379
click at [753, 95] on div "# Use the Decoy to distract the guards by stepping on the X. hero . moveRight (…" at bounding box center [807, 209] width 223 height 379
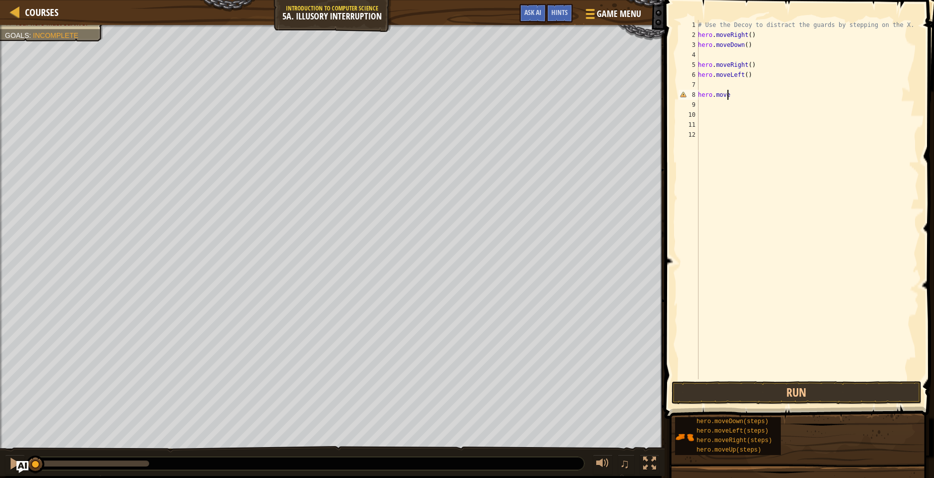
type textarea "h"
click at [703, 83] on div "# Use the Decoy to distract the guards by stepping on the X. hero . moveRight (…" at bounding box center [807, 209] width 223 height 379
type textarea "r"
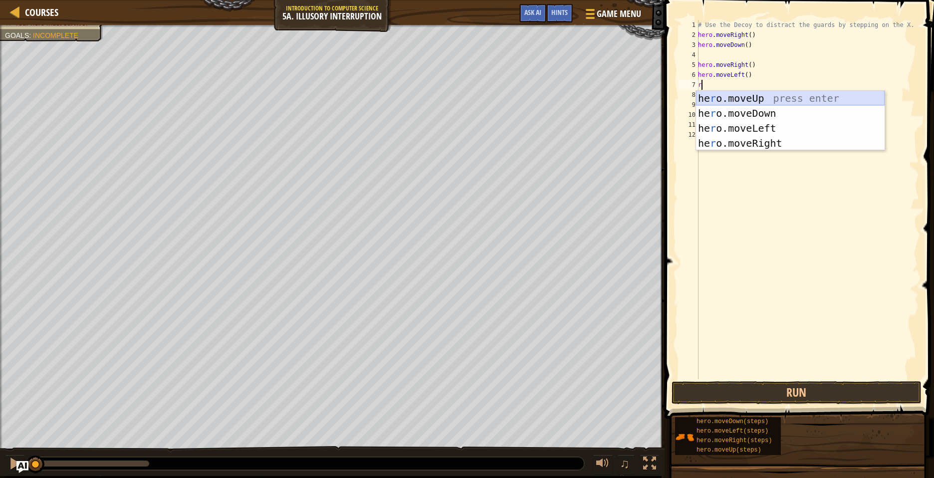
click at [728, 99] on div "he r o.moveUp press enter he r o.moveDown press enter he r o.moveLeft press ent…" at bounding box center [790, 136] width 189 height 90
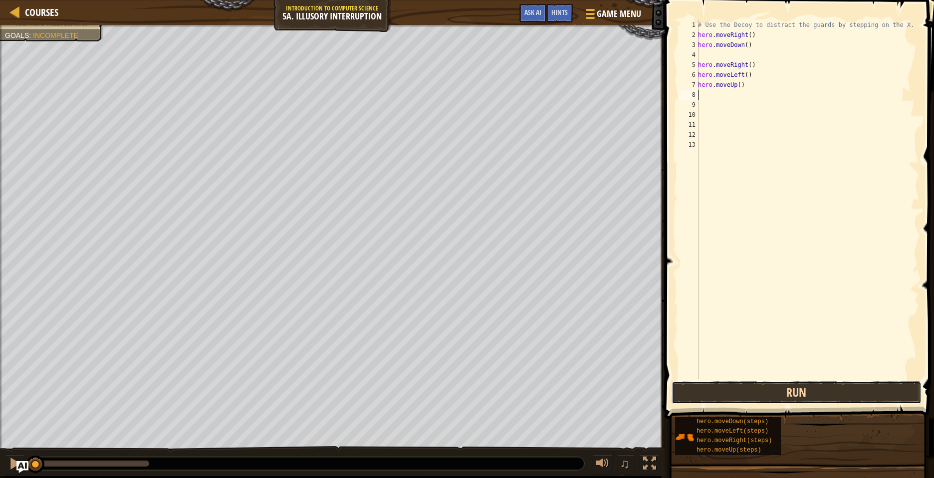
click at [754, 394] on button "Run" at bounding box center [797, 392] width 250 height 23
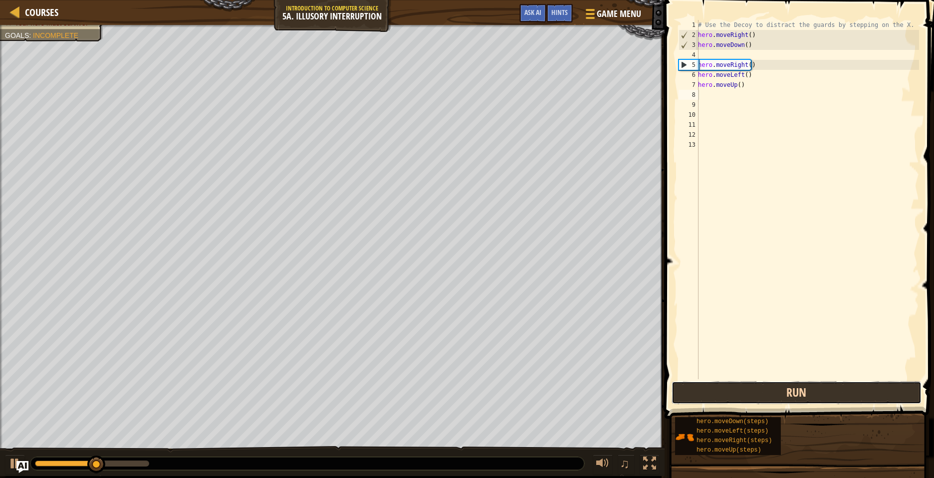
click at [755, 393] on button "Run" at bounding box center [797, 392] width 250 height 23
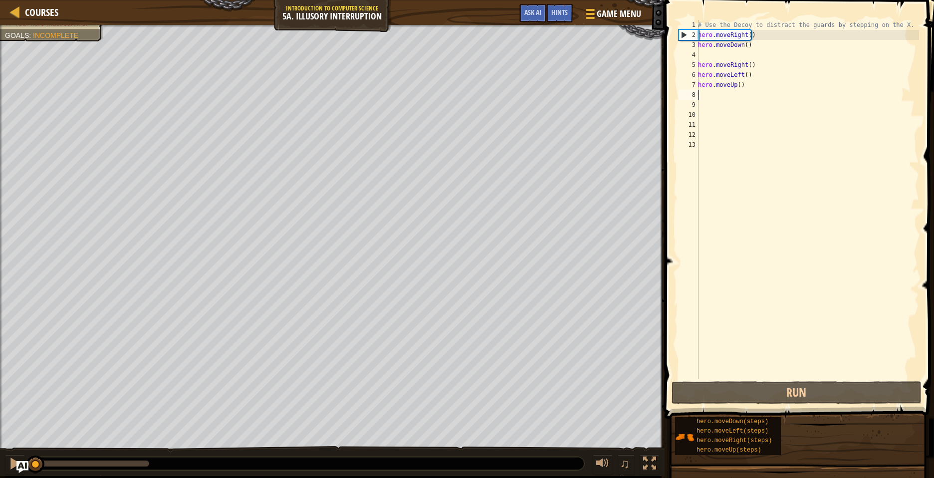
drag, startPoint x: 146, startPoint y: 461, endPoint x: 0, endPoint y: 449, distance: 147.1
click at [0, 0] on html "Courses Introduction to Computer Science 5a. Illusory Interruption Game Menu Do…" at bounding box center [467, 0] width 934 height 0
click at [748, 73] on div "# Use the Decoy to distract the guards by stepping on the X. hero . moveRight (…" at bounding box center [807, 209] width 223 height 379
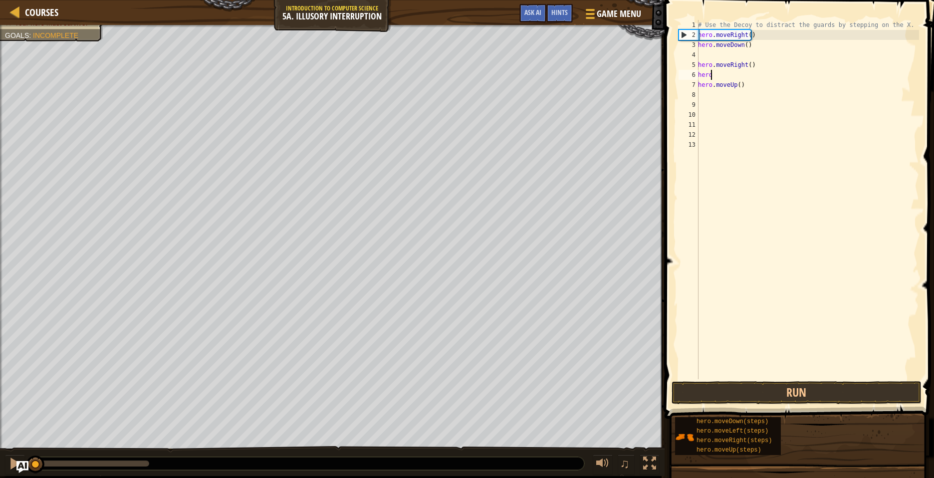
type textarea "h"
click at [696, 392] on button "Run" at bounding box center [797, 392] width 250 height 23
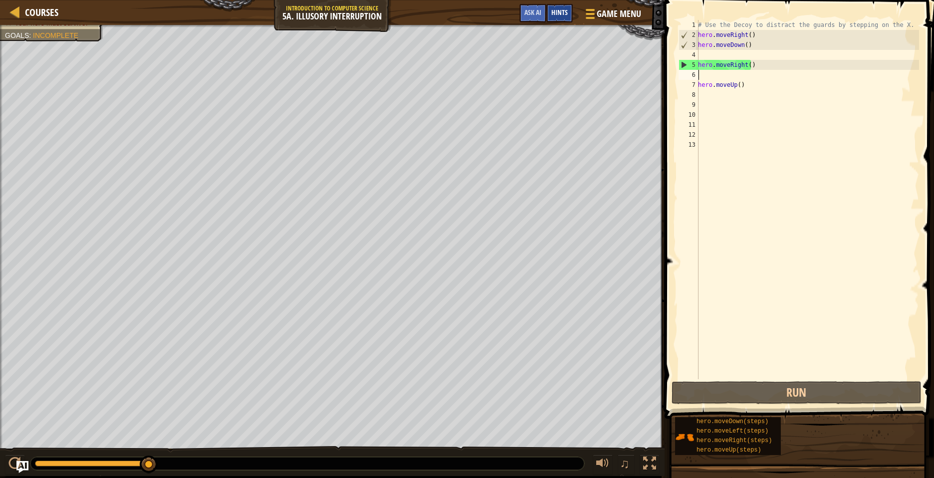
click at [560, 8] on div "Hints" at bounding box center [559, 13] width 26 height 18
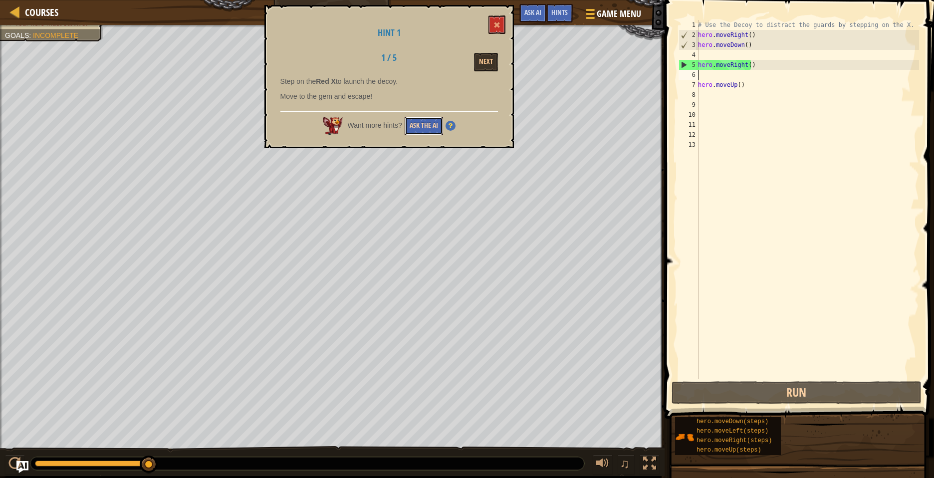
click at [433, 125] on button "Ask the AI" at bounding box center [424, 126] width 38 height 18
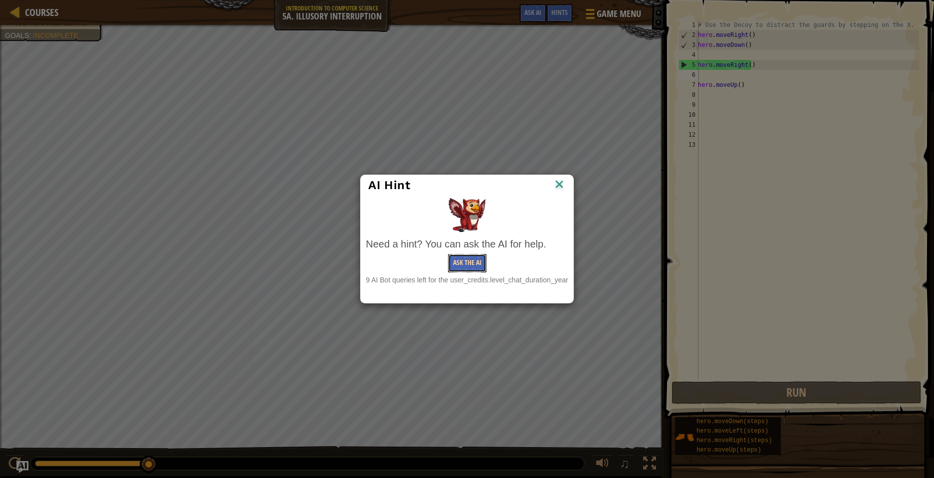
click at [453, 259] on button "Ask the AI" at bounding box center [467, 263] width 38 height 18
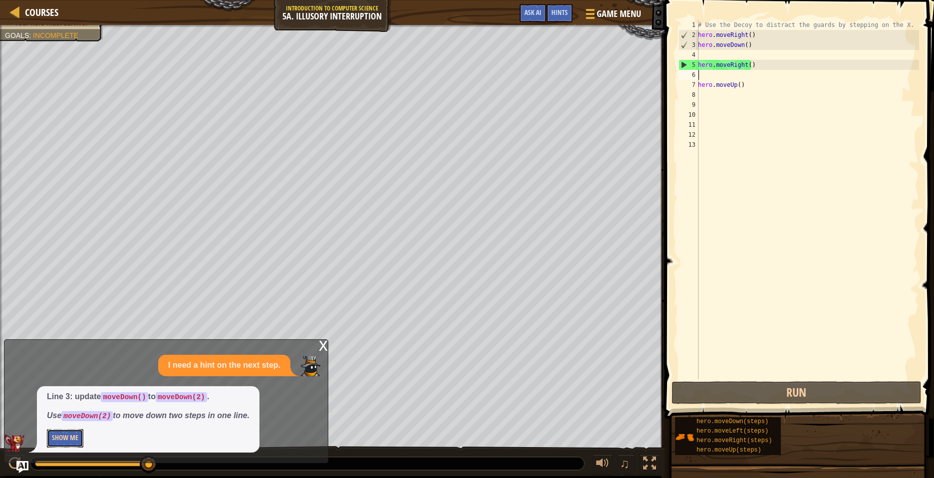
click at [56, 432] on button "Show Me" at bounding box center [65, 438] width 36 height 18
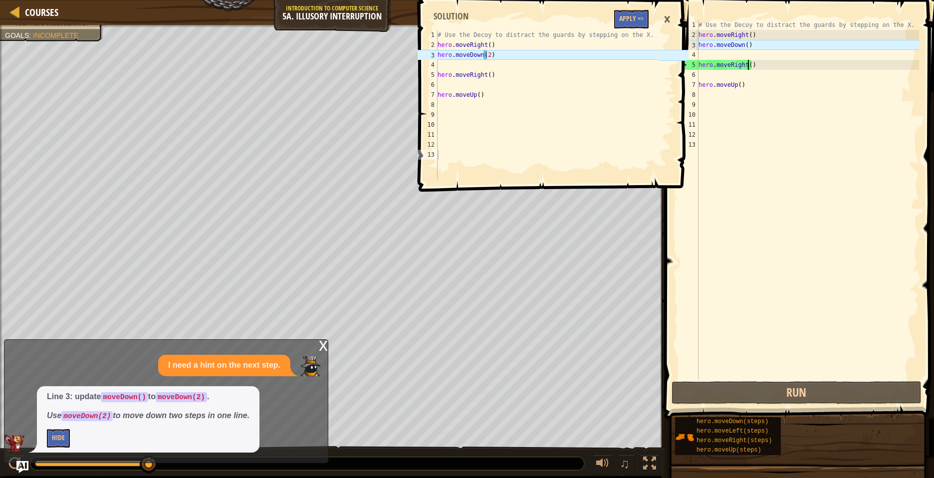
click at [748, 63] on div "# Use the Decoy to distract the guards by stepping on the X. hero . moveRight (…" at bounding box center [807, 209] width 223 height 379
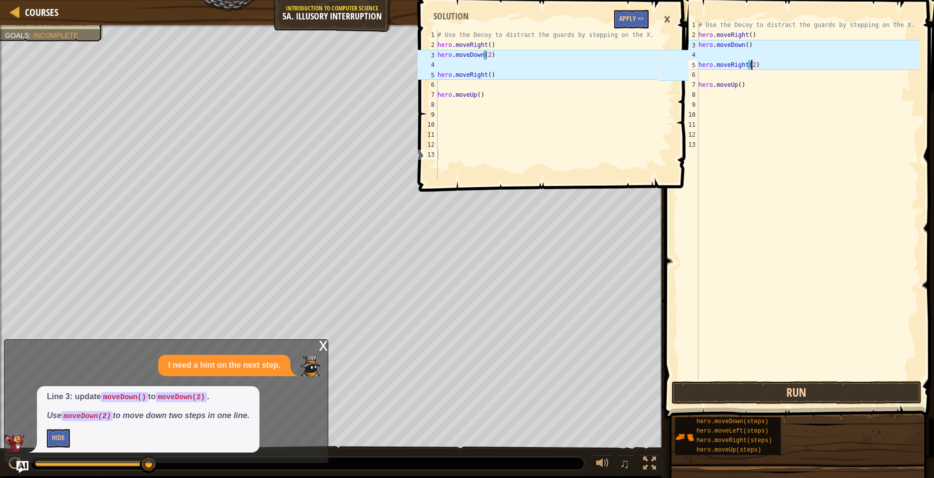
type textarea "hero.moveRight(2)"
click at [829, 395] on button "Run" at bounding box center [797, 392] width 250 height 23
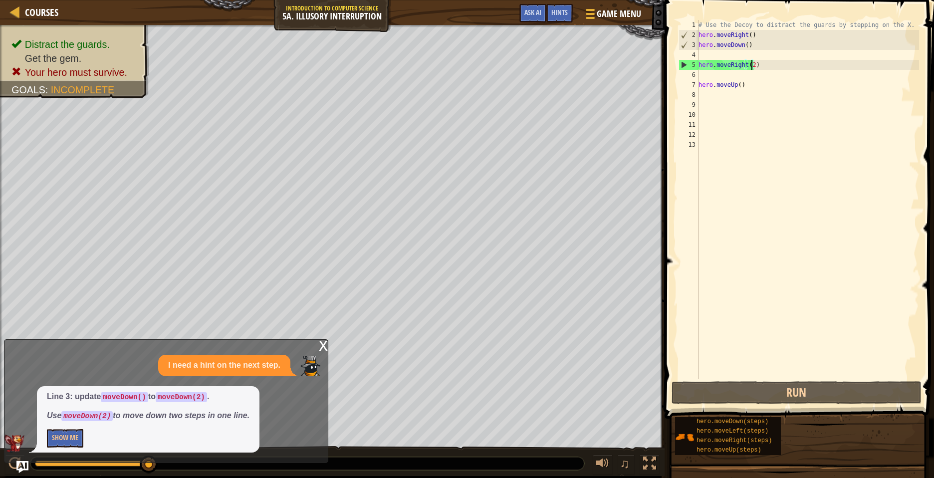
click at [322, 345] on div "x" at bounding box center [323, 345] width 9 height 10
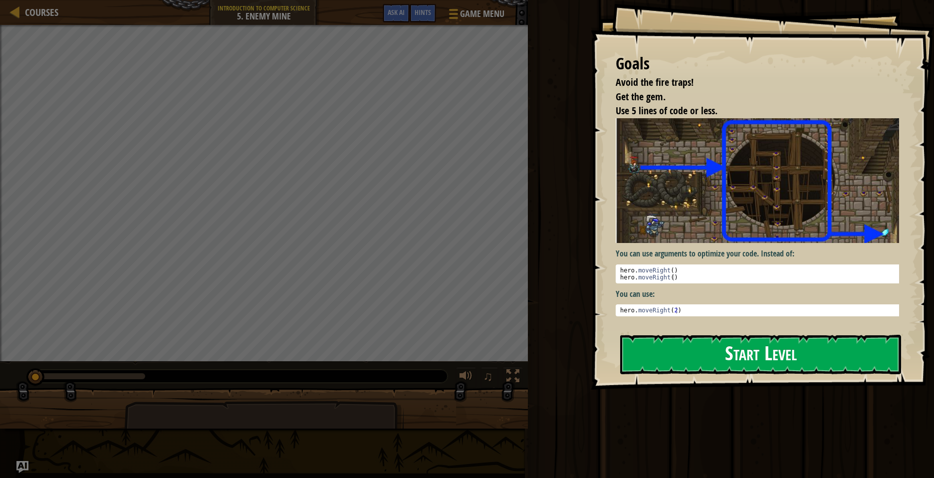
click at [700, 355] on button "Start Level" at bounding box center [760, 354] width 281 height 39
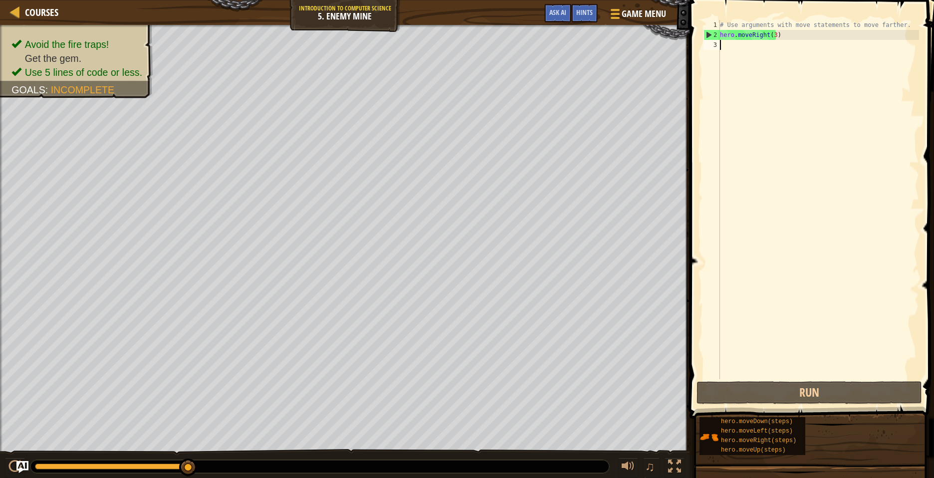
type textarea "r"
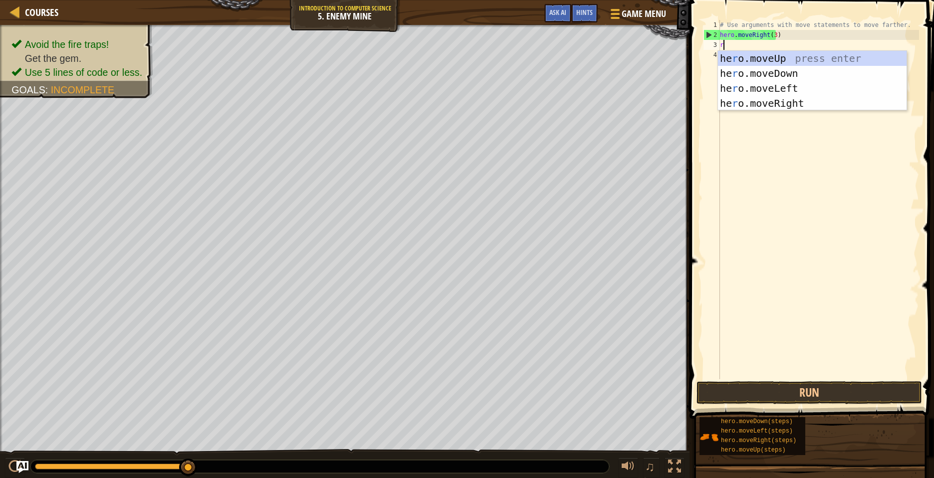
click at [729, 0] on body "Courses Introduction to Computer Science 5. Enemy Mine Game Menu Done Hints Ask…" at bounding box center [467, 0] width 934 height 0
click at [767, 57] on div "he r o.moveUp press enter he r o.moveDown press enter he r o.moveLeft press ent…" at bounding box center [812, 96] width 189 height 90
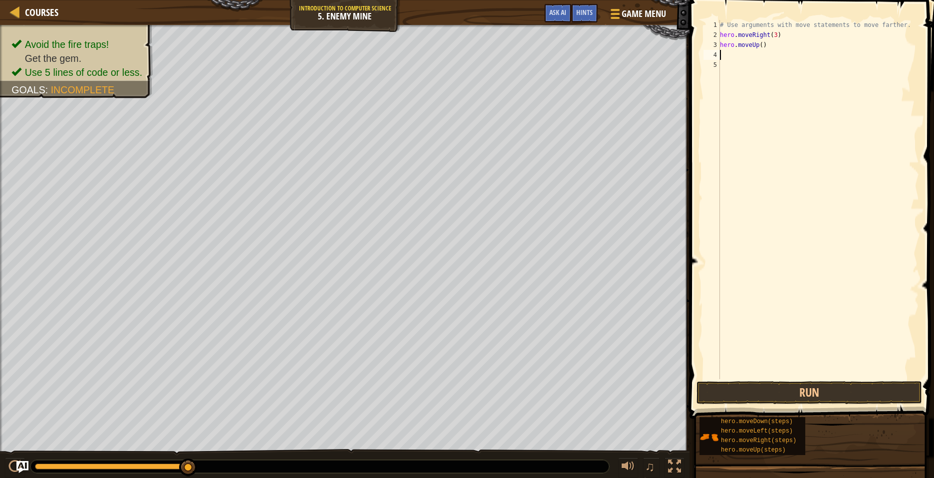
click at [722, 53] on div "# Use arguments with move statements to move farther. hero . moveRight ( 3 ) he…" at bounding box center [818, 209] width 201 height 379
type textarea "r"
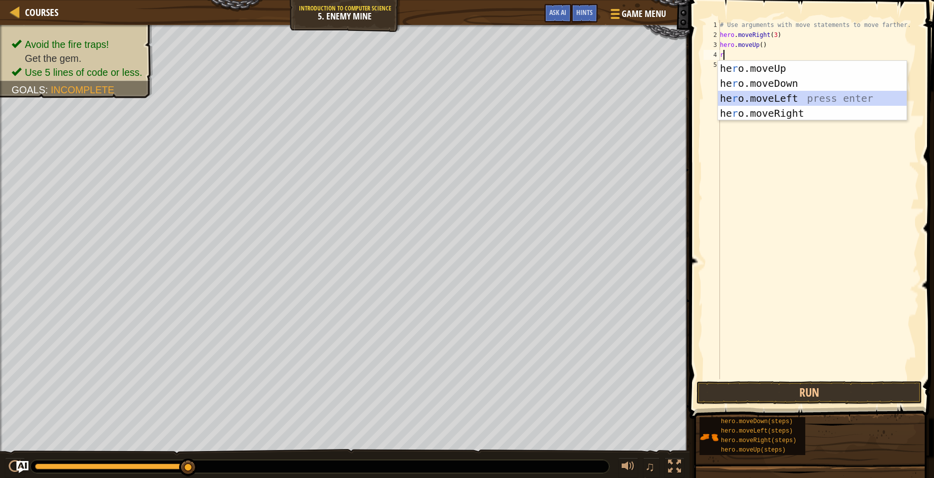
click at [775, 99] on div "he r o.moveUp press enter he r o.moveDown press enter he r o.moveLeft press ent…" at bounding box center [812, 106] width 189 height 90
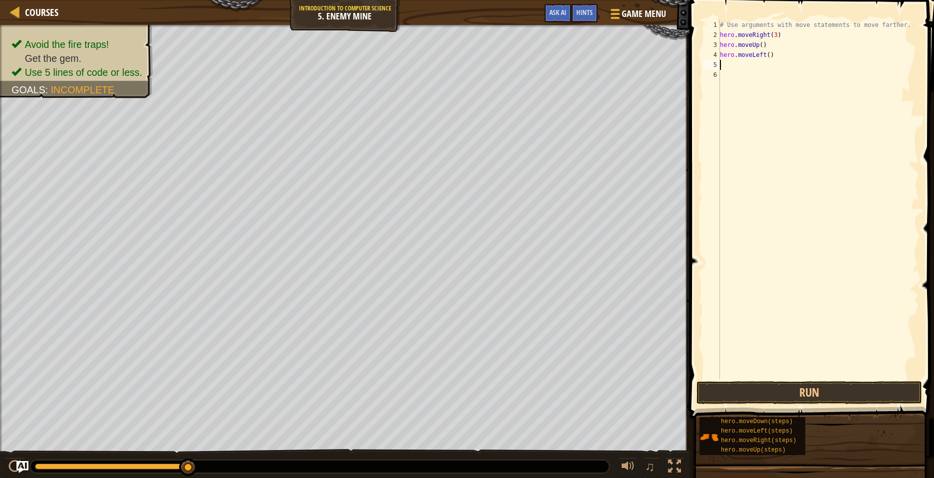
type textarea "r"
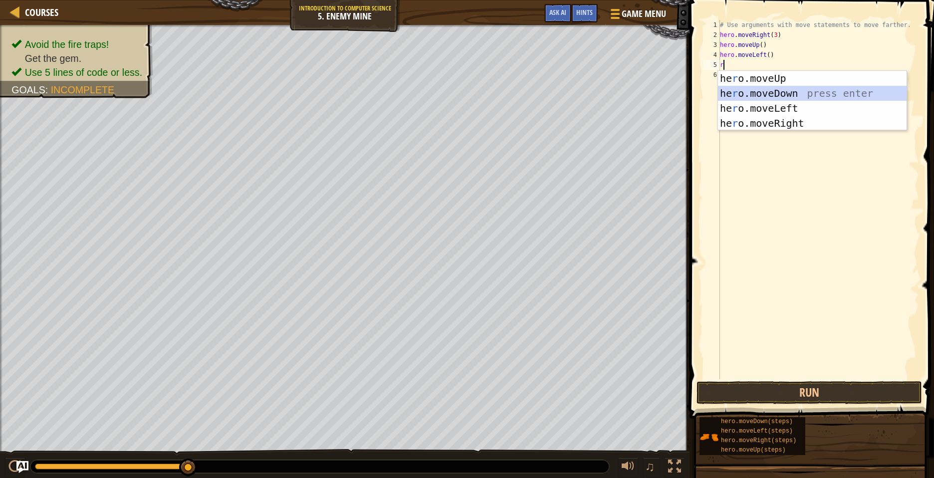
click at [772, 90] on div "he r o.moveUp press enter he r o.moveDown press enter he r o.moveLeft press ent…" at bounding box center [812, 116] width 189 height 90
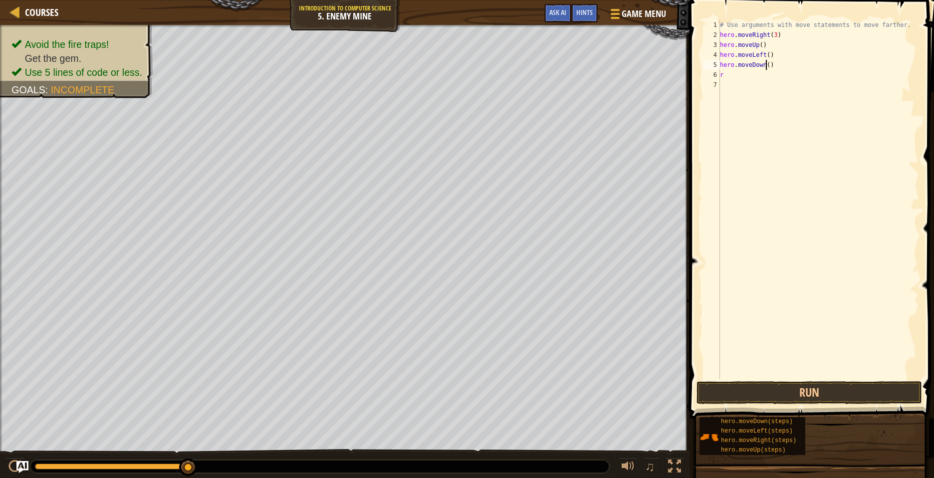
click at [765, 69] on div "# Use arguments with move statements to move farther. hero . moveRight ( 3 ) he…" at bounding box center [818, 209] width 201 height 379
click at [814, 391] on button "Run" at bounding box center [808, 392] width 225 height 23
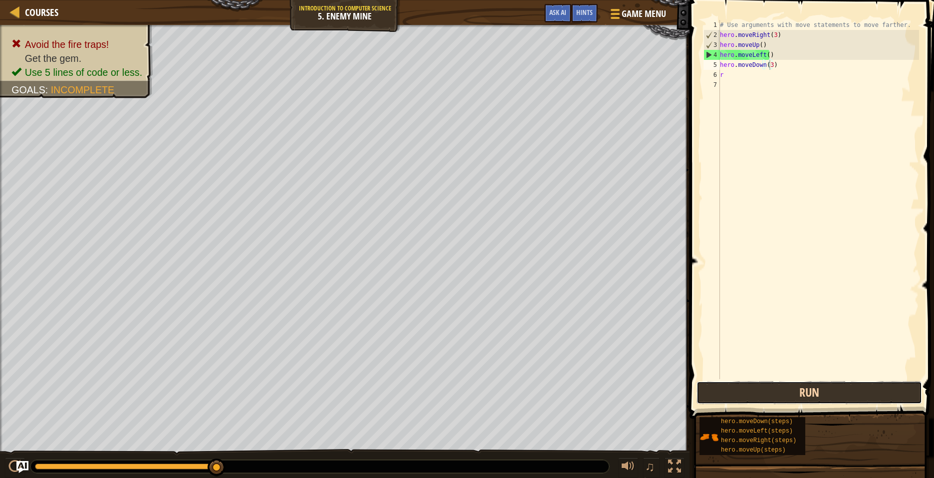
click at [727, 393] on button "Run" at bounding box center [808, 392] width 225 height 23
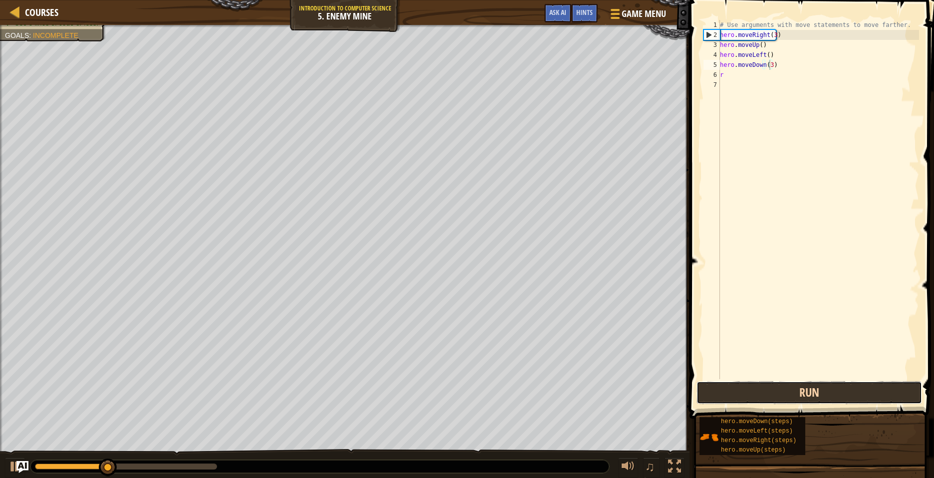
click at [728, 393] on button "Run" at bounding box center [808, 392] width 225 height 23
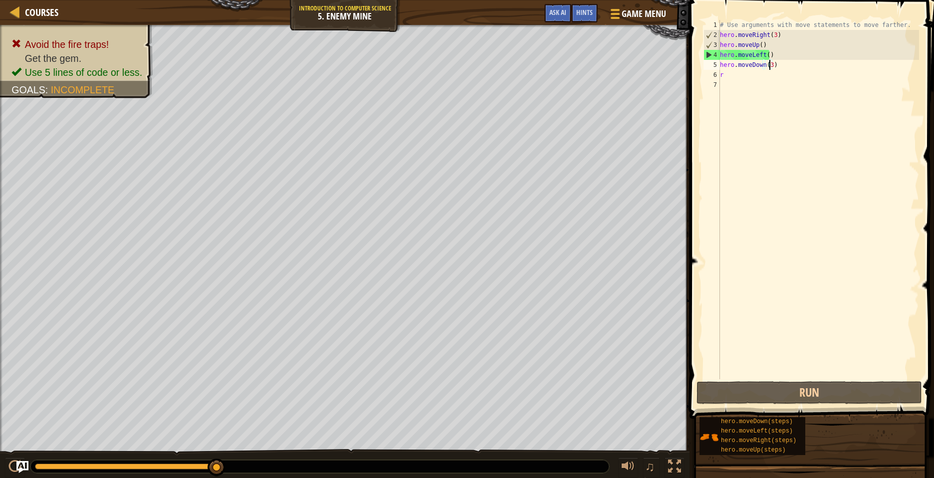
click at [737, 76] on div "# Use arguments with move statements to move farther. hero . moveRight ( 3 ) he…" at bounding box center [818, 209] width 201 height 379
type textarea "rr"
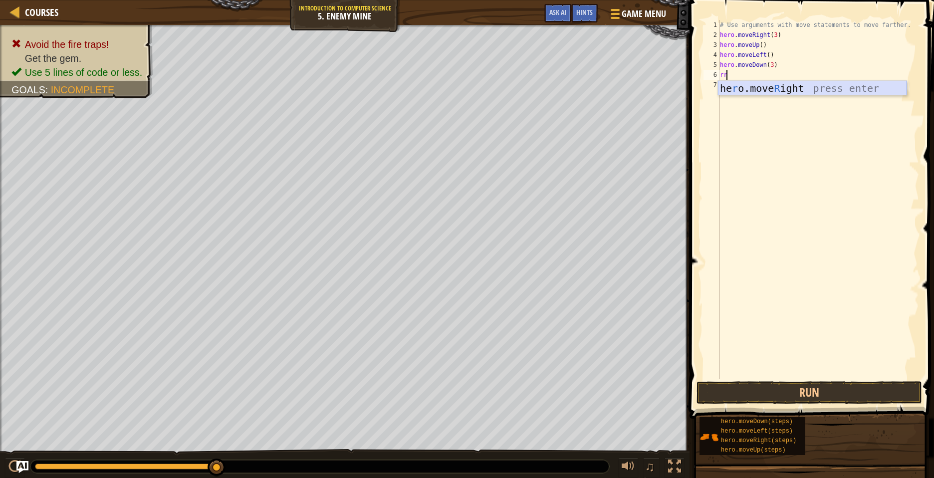
click at [742, 88] on div "he r o.move R ight press enter" at bounding box center [812, 103] width 189 height 45
click at [771, 73] on div "# Use arguments with move statements to move farther. hero . moveRight ( 3 ) he…" at bounding box center [818, 209] width 201 height 379
type textarea "h"
type textarea "r"
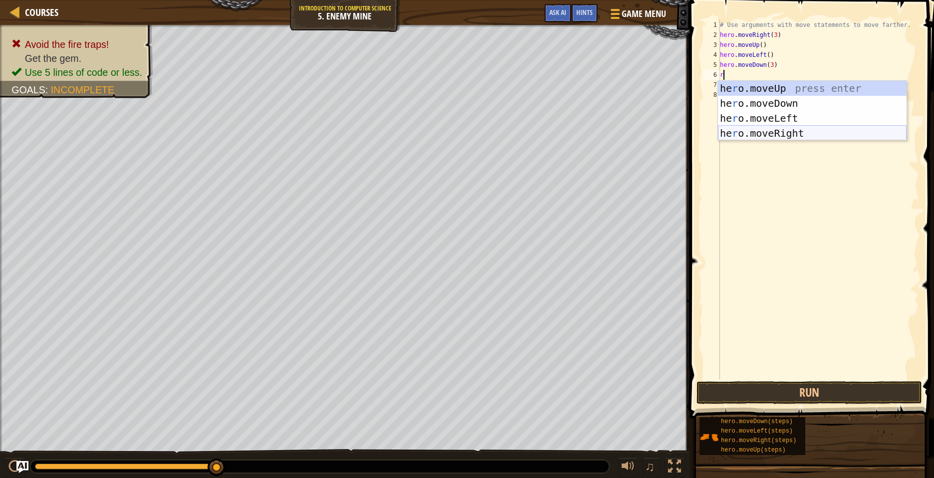
click at [802, 131] on div "he r o.moveUp press enter he r o.moveDown press enter he r o.moveLeft press ent…" at bounding box center [812, 126] width 189 height 90
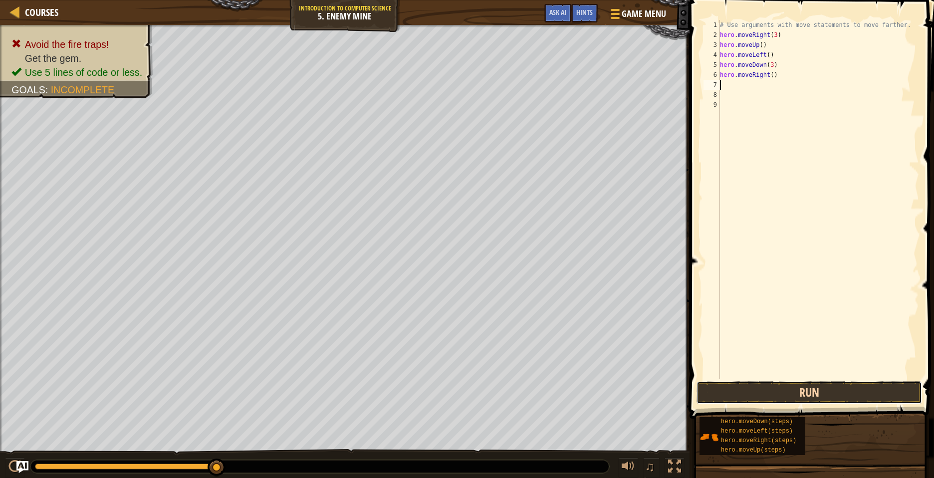
click at [703, 392] on button "Run" at bounding box center [808, 392] width 225 height 23
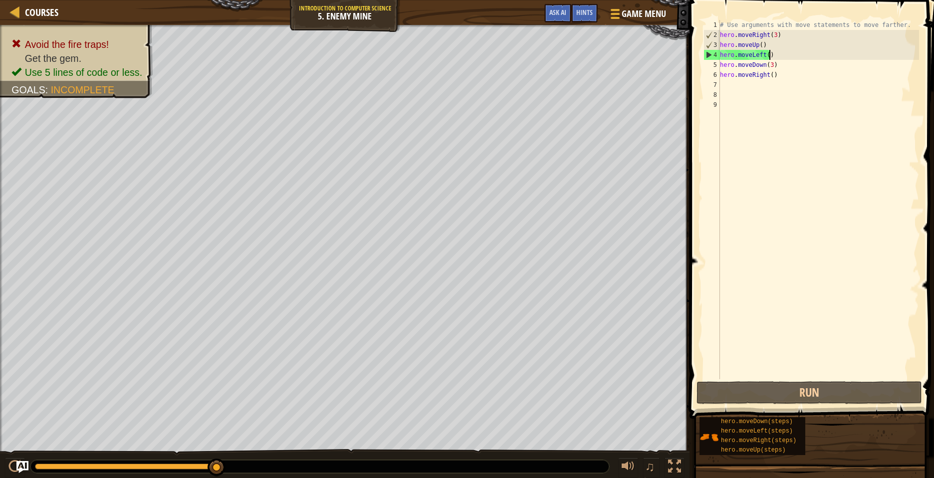
click at [791, 55] on div "# Use arguments with move statements to move farther. hero . moveRight ( 3 ) he…" at bounding box center [818, 209] width 201 height 379
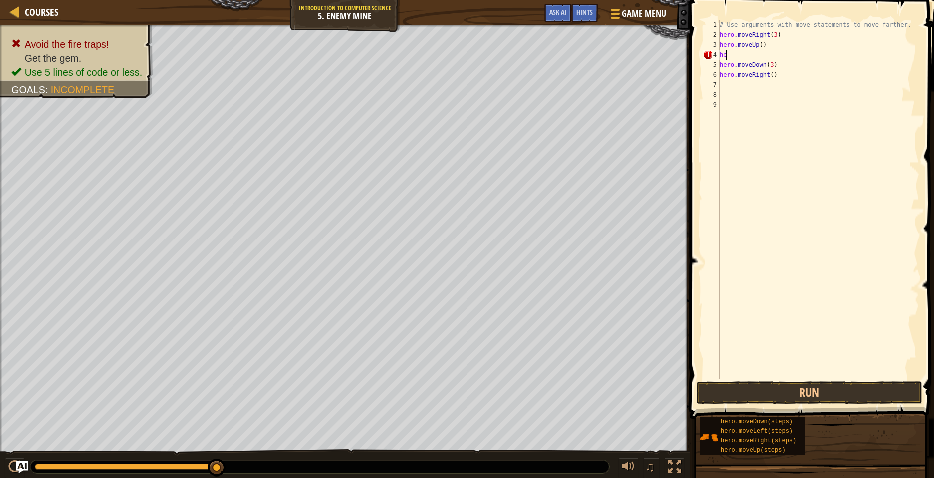
type textarea "h"
click at [729, 54] on div "# Use arguments with move statements to move farther. hero . moveRight ( 3 ) he…" at bounding box center [818, 209] width 201 height 379
type textarea "r"
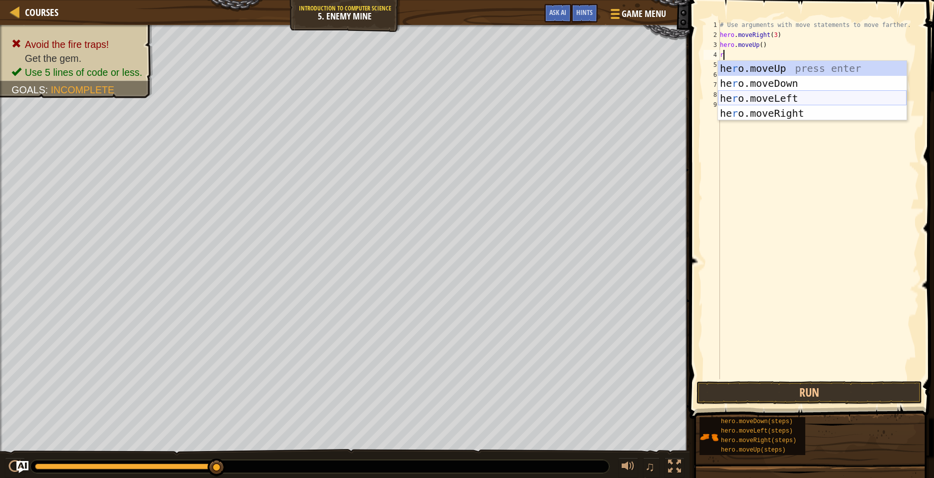
click at [732, 94] on div "he r o.moveUp press enter he r o.moveDown press enter he r o.moveLeft press ent…" at bounding box center [812, 106] width 189 height 90
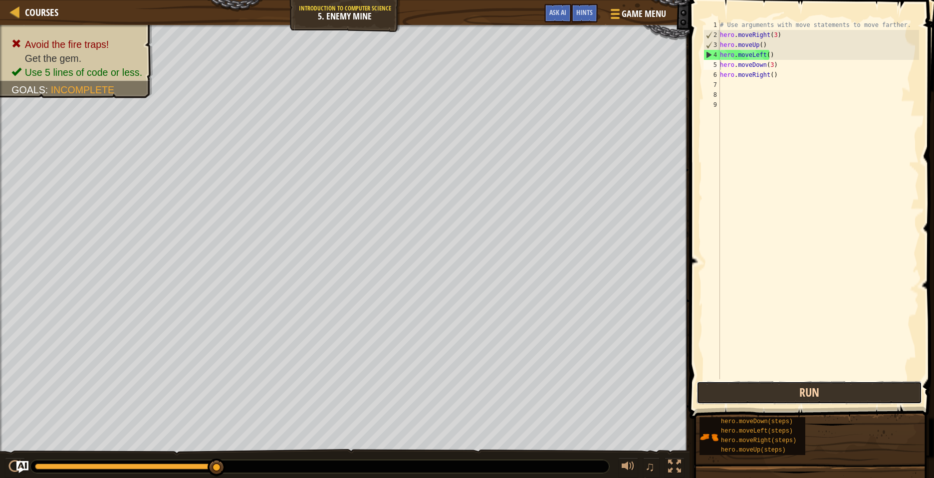
click at [806, 386] on button "Run" at bounding box center [808, 392] width 225 height 23
click at [774, 53] on div "# Use arguments with move statements to move farther. hero . moveRight ( 3 ) he…" at bounding box center [818, 209] width 201 height 379
type textarea "h"
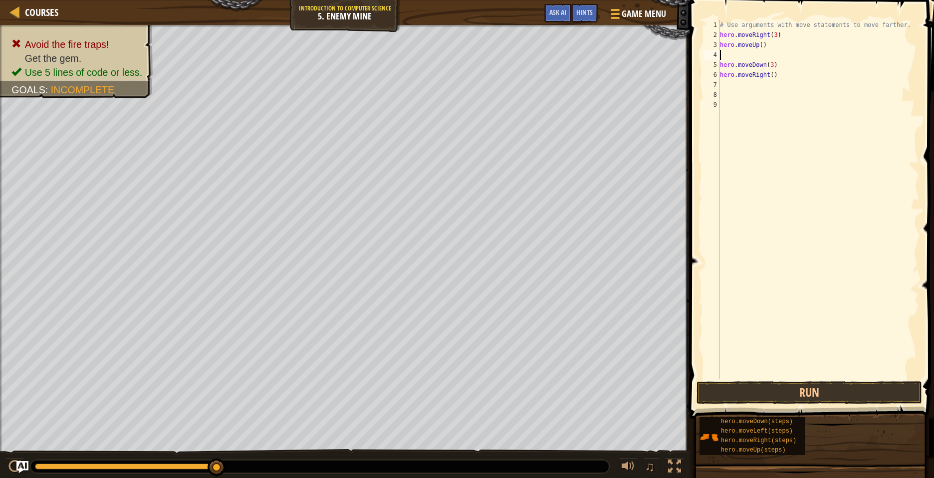
type textarea "r"
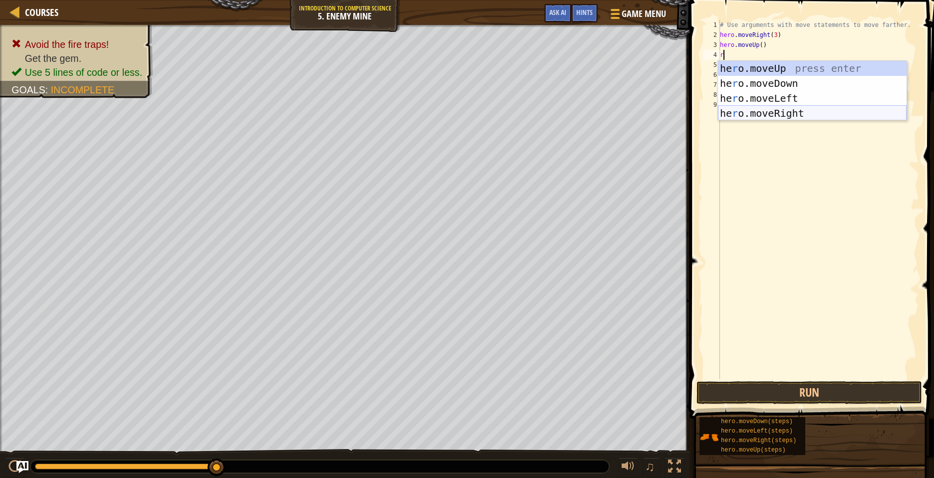
click at [773, 110] on div "he r o.moveUp press enter he r o.moveDown press enter he r o.moveLeft press ent…" at bounding box center [812, 106] width 189 height 90
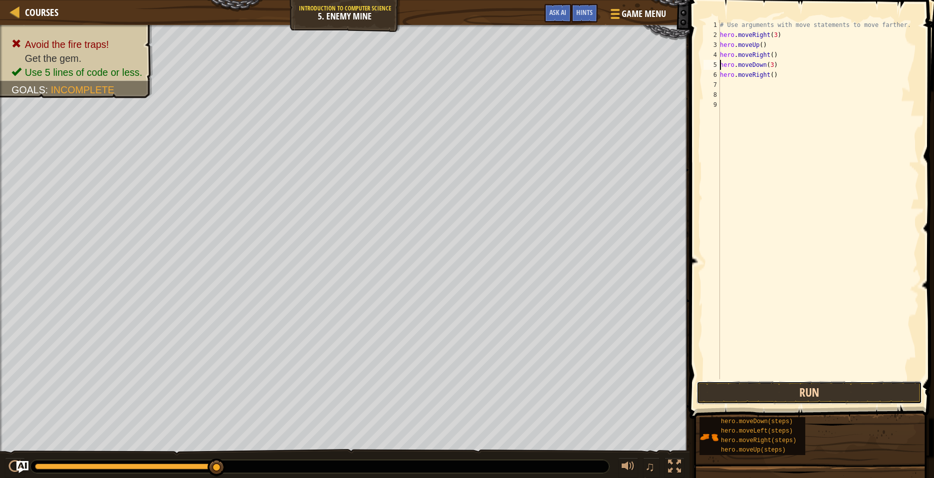
click at [749, 396] on button "Run" at bounding box center [808, 392] width 225 height 23
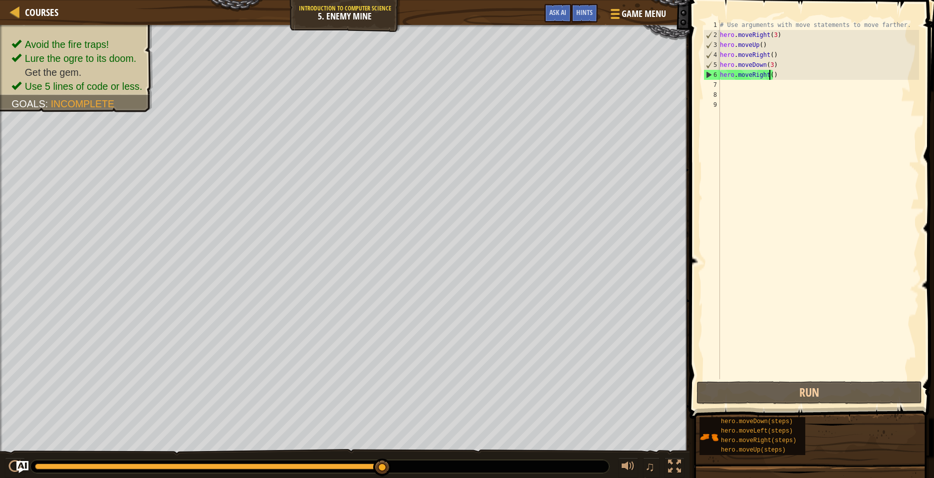
click at [768, 74] on div "# Use arguments with move statements to move farther. hero . moveRight ( 3 ) he…" at bounding box center [818, 209] width 201 height 379
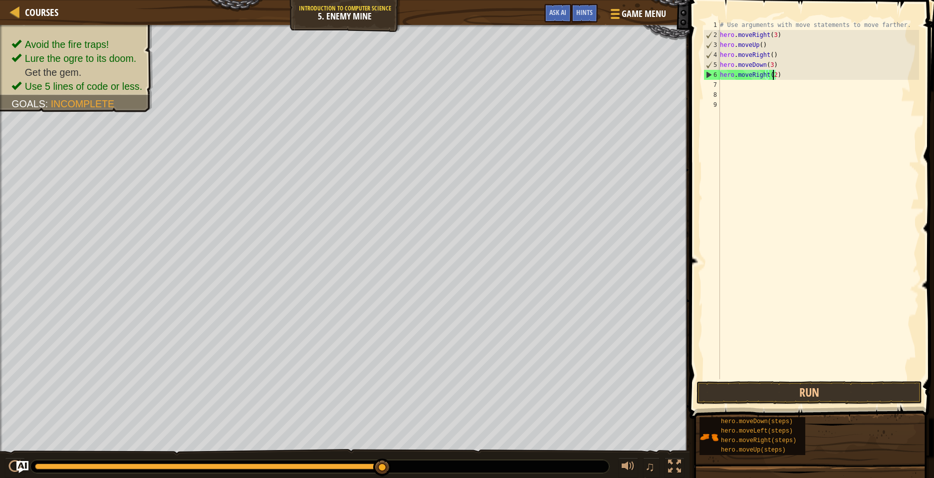
scroll to position [4, 4]
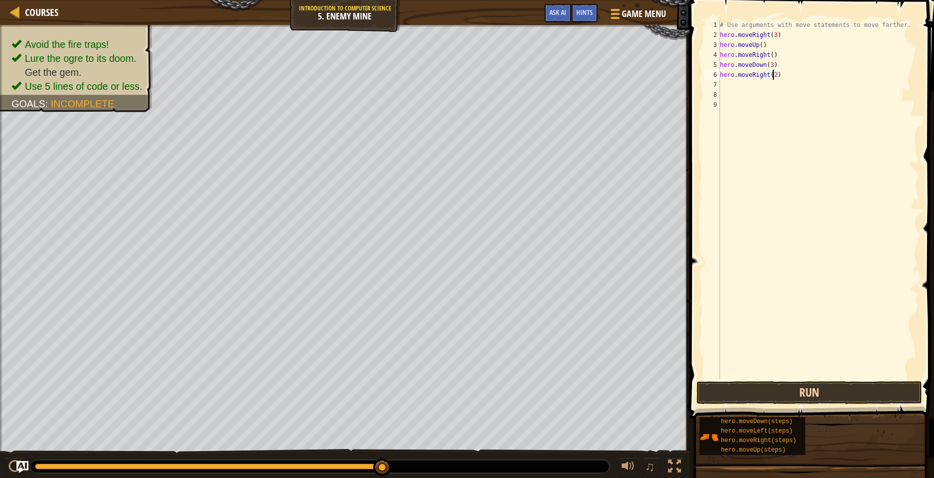
type textarea "hero.moveRight(2)"
click at [805, 386] on button "Run" at bounding box center [808, 392] width 225 height 23
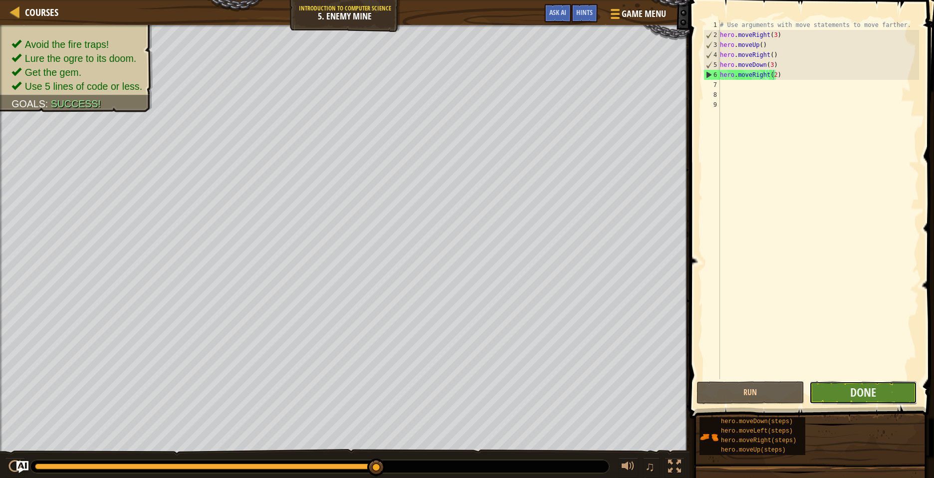
click at [840, 391] on button "Done" at bounding box center [863, 392] width 108 height 23
